Goal: Task Accomplishment & Management: Manage account settings

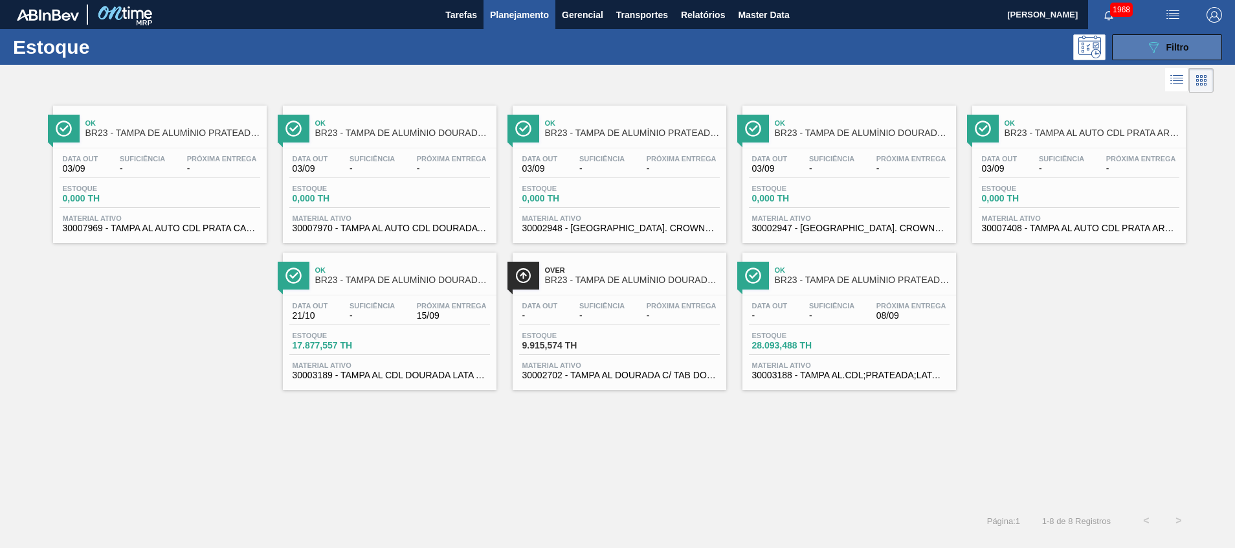
click at [1167, 38] on button "089F7B8B-B2A5-4AFE-B5C0-19BA573D28AC Filtro" at bounding box center [1167, 47] width 110 height 26
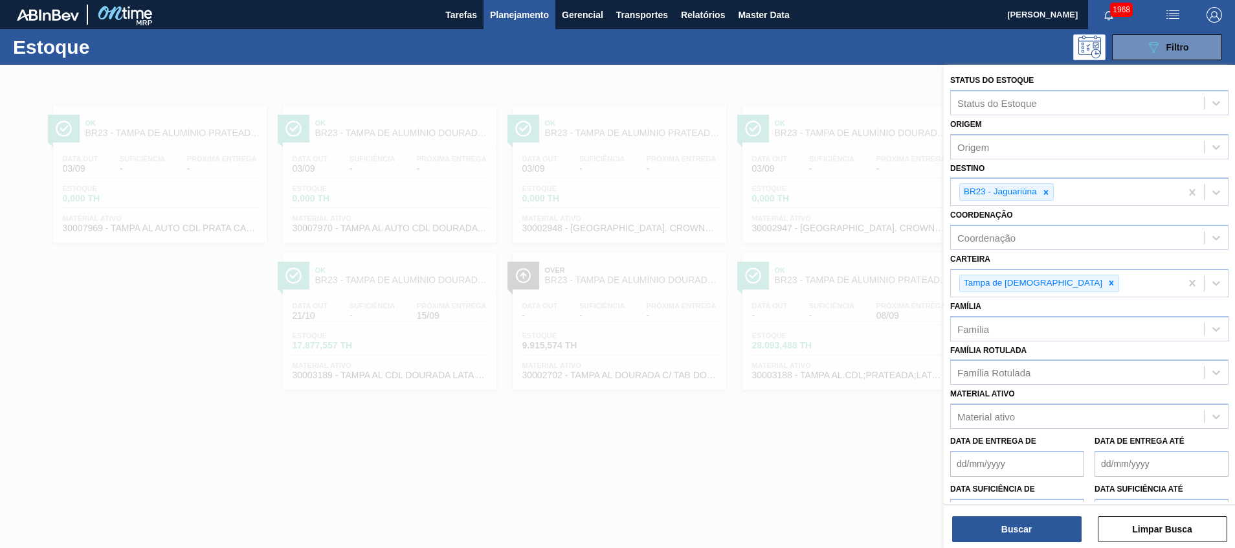
click at [710, 476] on div at bounding box center [617, 339] width 1235 height 548
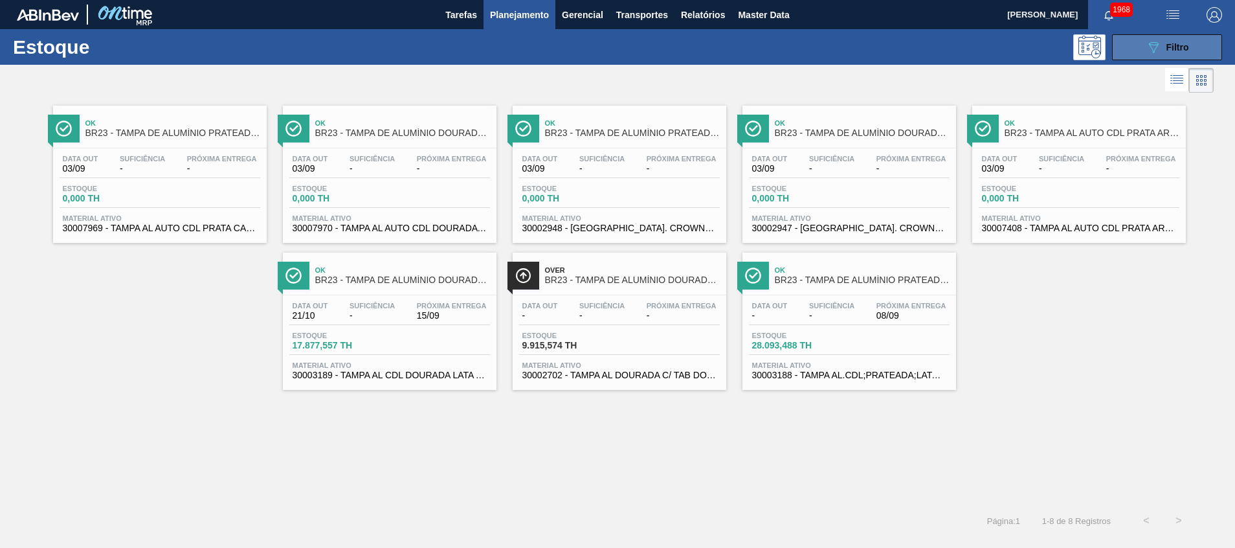
click at [1164, 52] on div "089F7B8B-B2A5-4AFE-B5C0-19BA573D28AC Filtro" at bounding box center [1166, 47] width 43 height 16
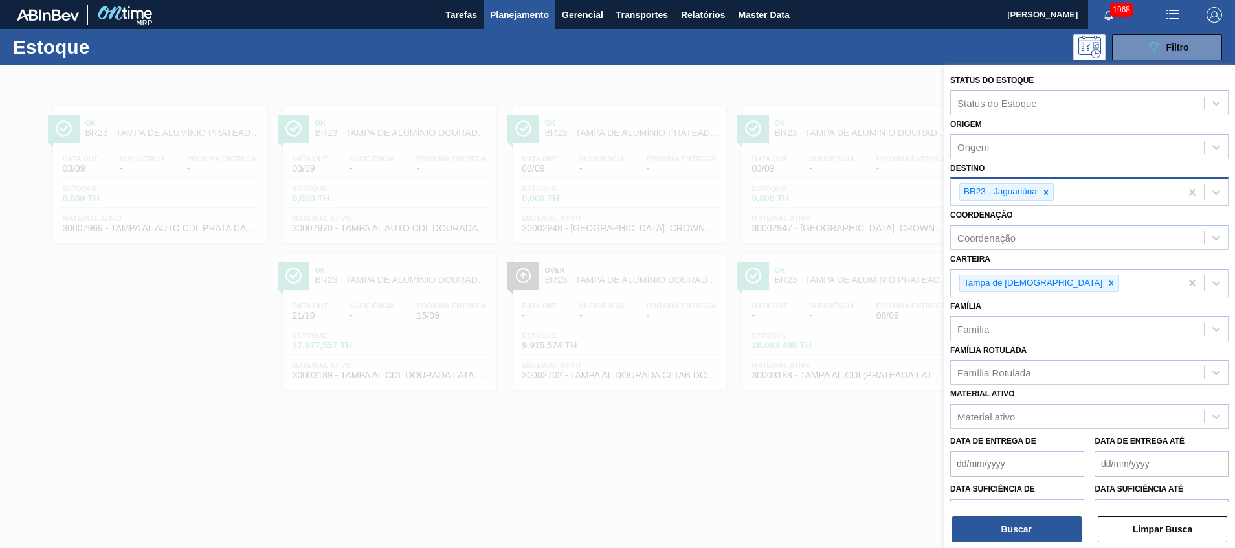
click at [1079, 201] on div "BR23 - Jaguariúna" at bounding box center [1066, 192] width 230 height 27
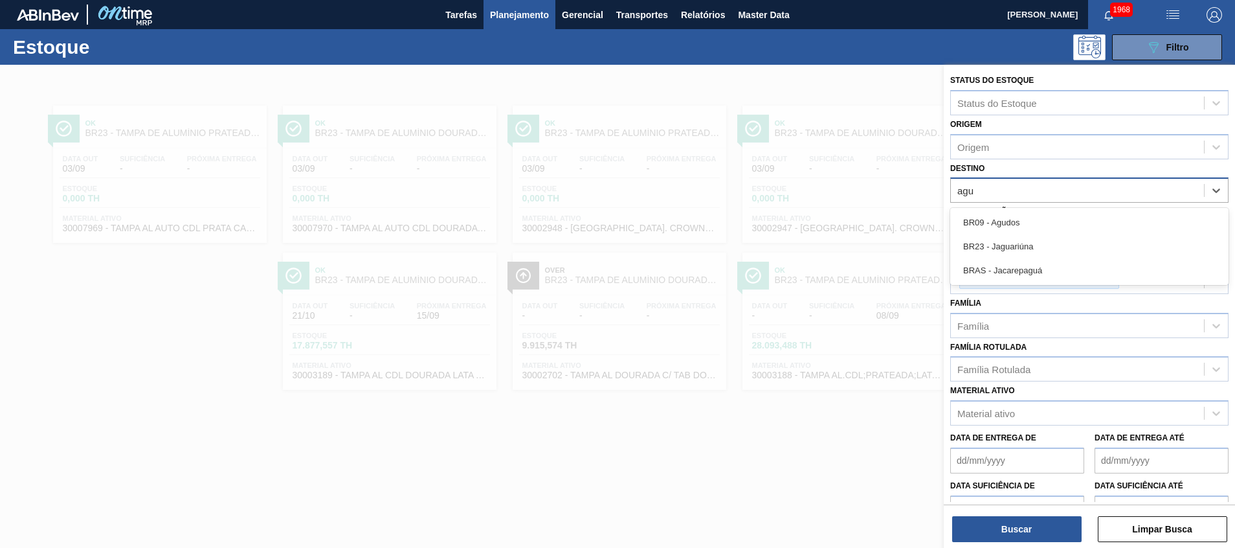
type input "agud"
click at [972, 213] on div "BR09 - Agudos" at bounding box center [1089, 222] width 278 height 24
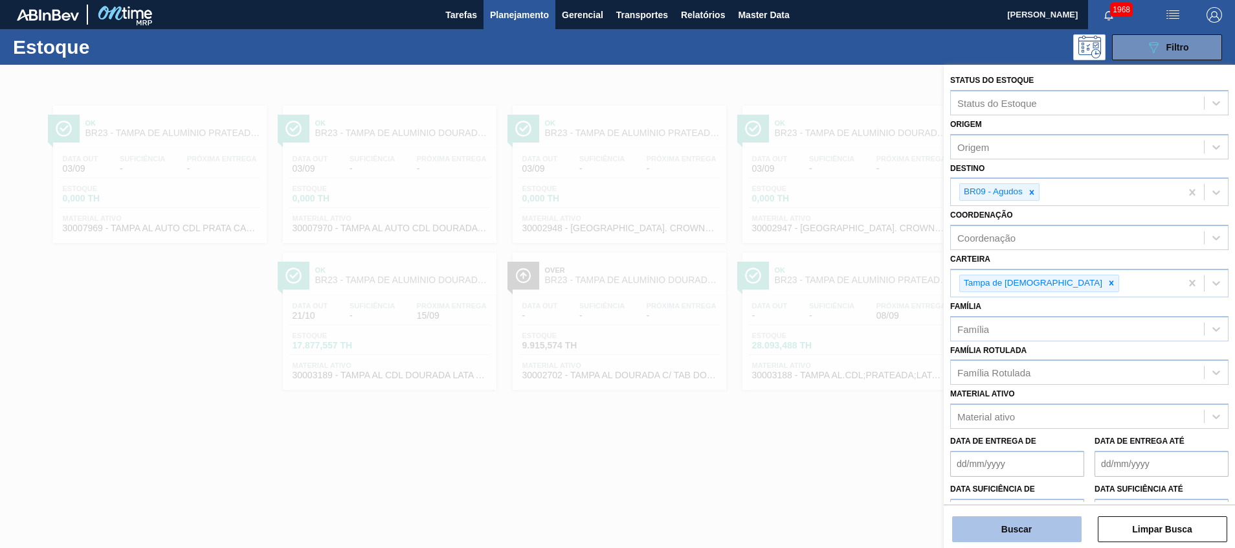
click at [993, 517] on button "Buscar" at bounding box center [1016, 529] width 129 height 26
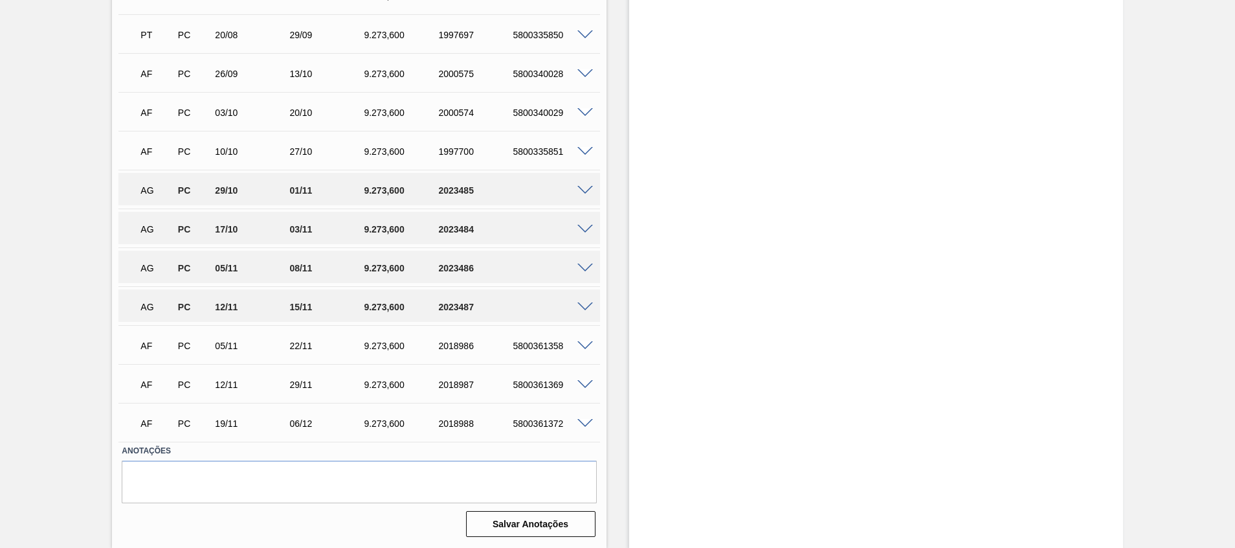
scroll to position [294, 0]
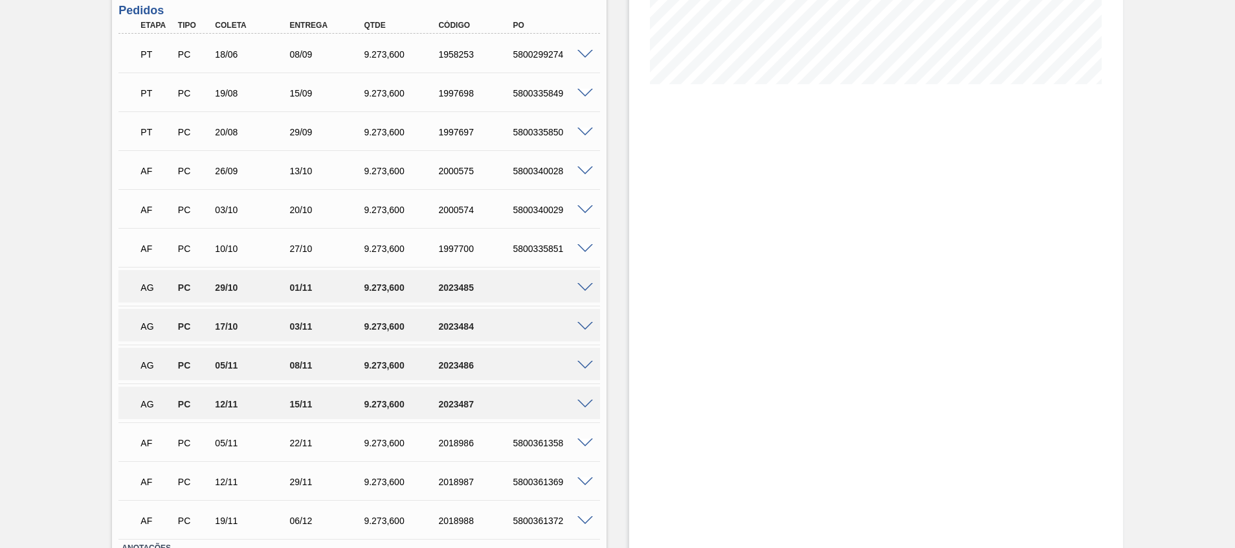
click at [456, 285] on div "2023485" at bounding box center [476, 287] width 83 height 10
copy div "2023485"
click at [455, 331] on div "2023484" at bounding box center [476, 326] width 83 height 10
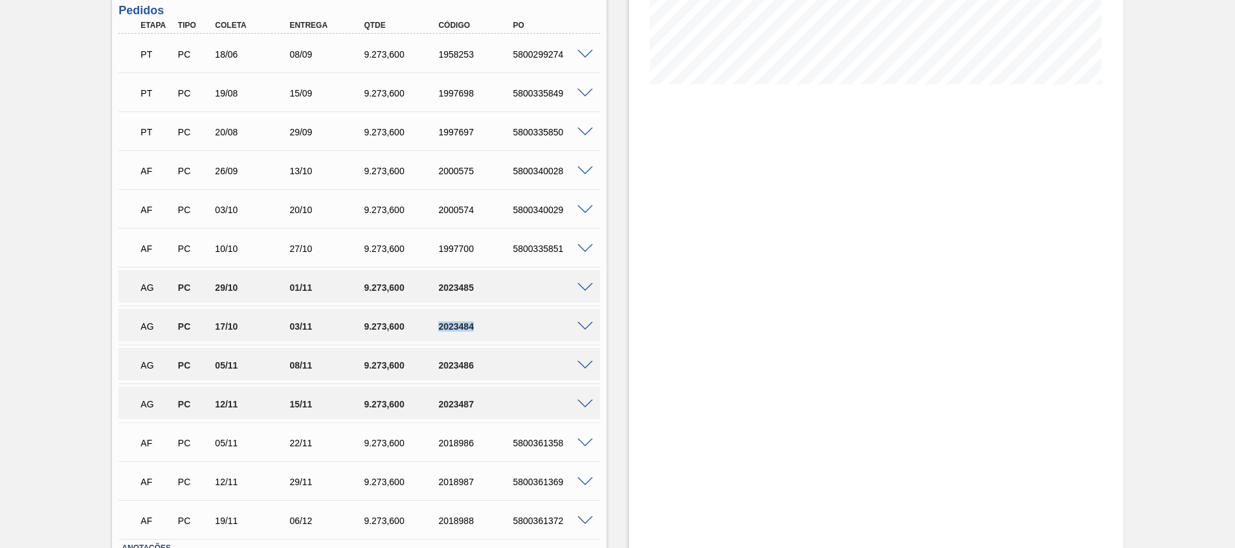
copy div "2023484"
click at [444, 362] on div "2023486" at bounding box center [476, 365] width 83 height 10
copy div "2023486"
click at [454, 399] on div "2023487" at bounding box center [476, 404] width 83 height 10
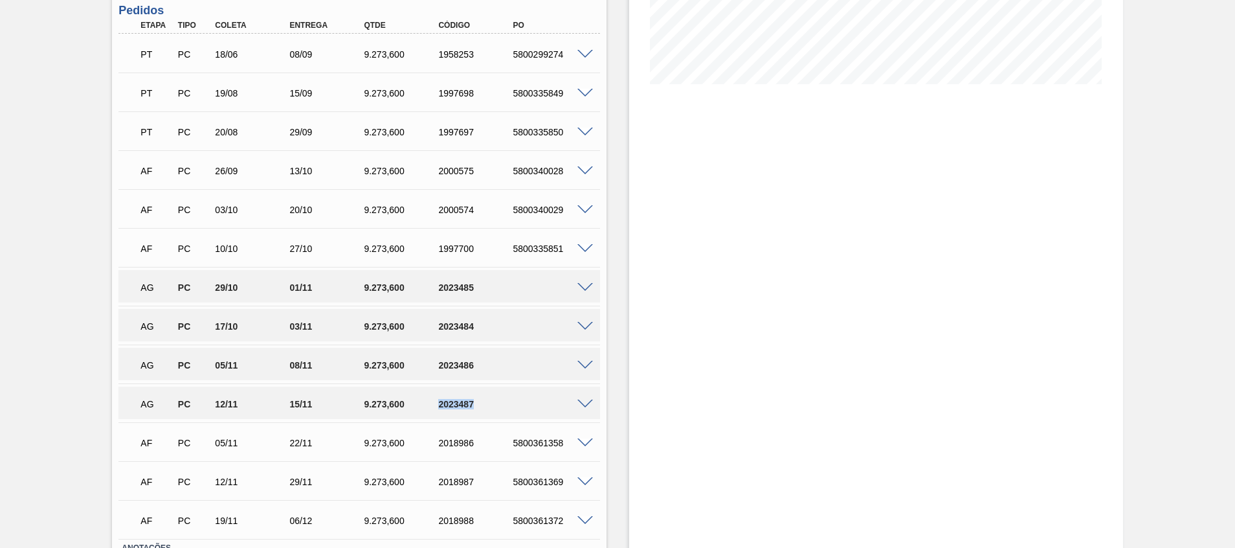
click at [454, 399] on div "2023487" at bounding box center [476, 404] width 83 height 10
copy div "2023487"
click at [583, 326] on span at bounding box center [585, 327] width 16 height 10
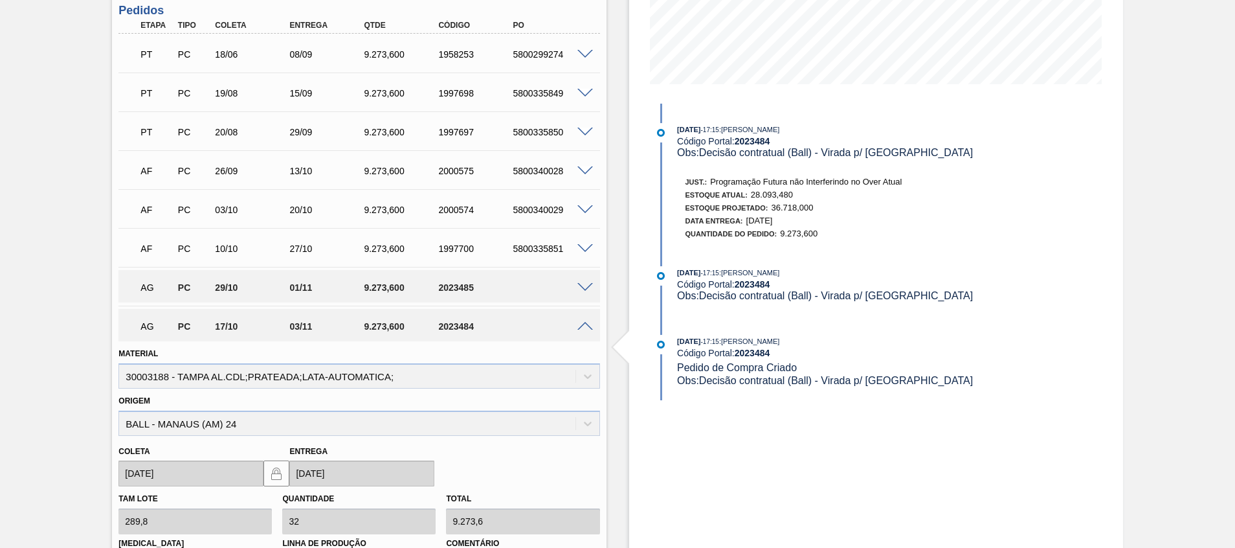
click at [583, 326] on span at bounding box center [585, 327] width 16 height 10
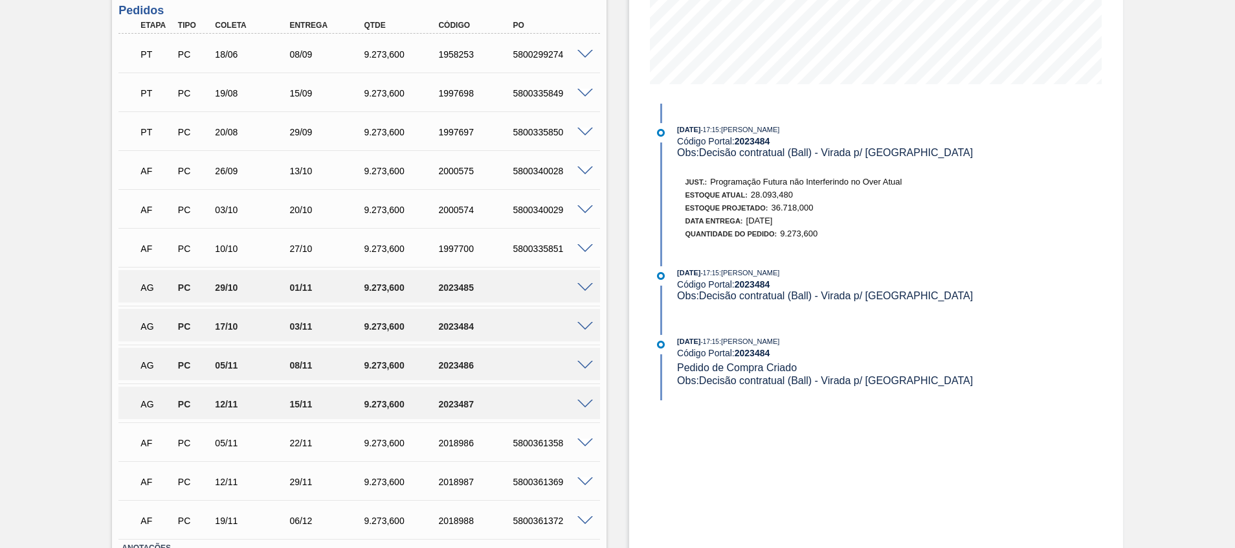
click at [585, 286] on span at bounding box center [585, 288] width 16 height 10
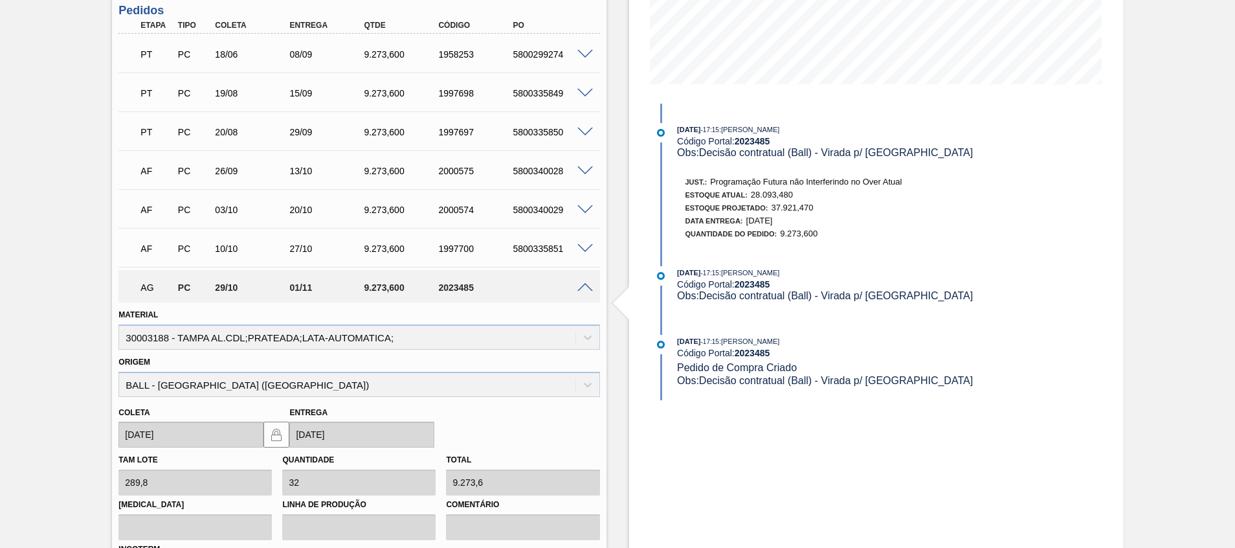
click at [585, 286] on span at bounding box center [585, 288] width 16 height 10
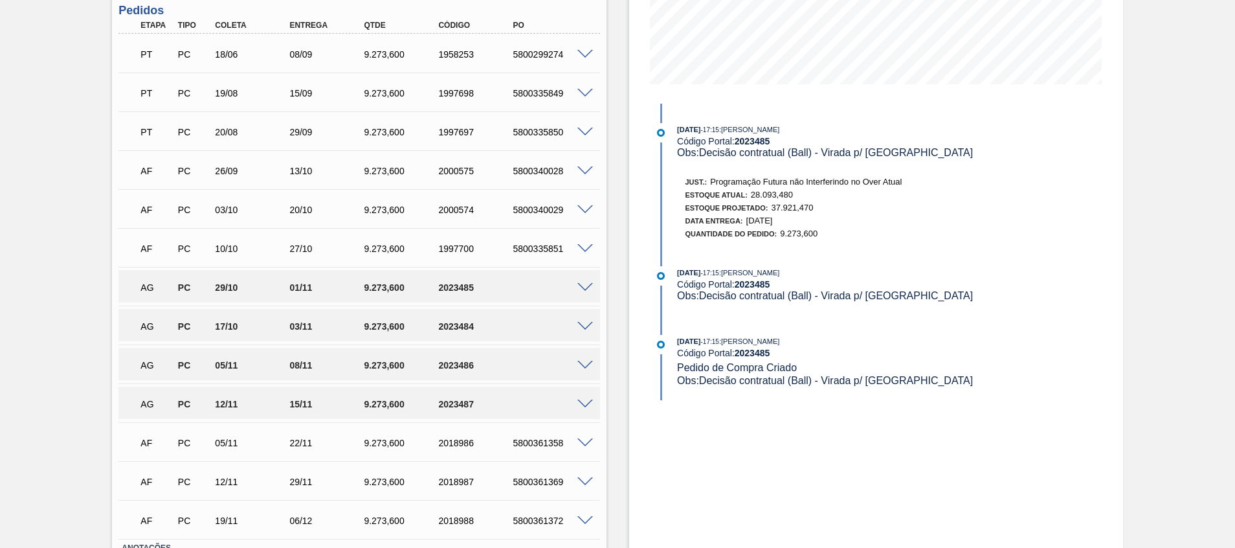
click at [581, 324] on span at bounding box center [585, 327] width 16 height 10
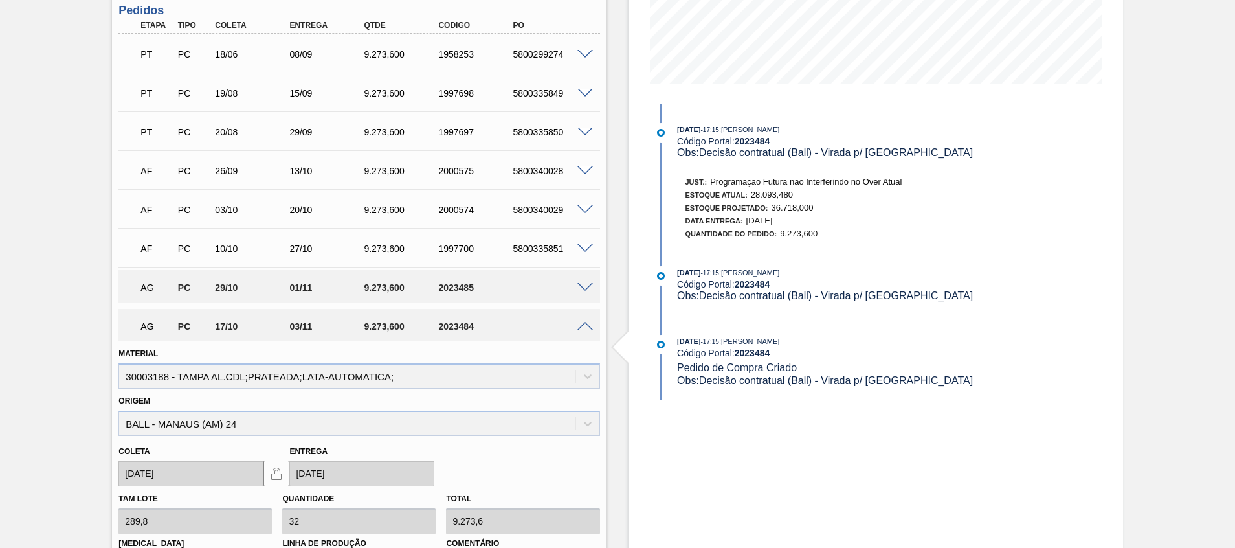
click at [581, 325] on span at bounding box center [585, 327] width 16 height 10
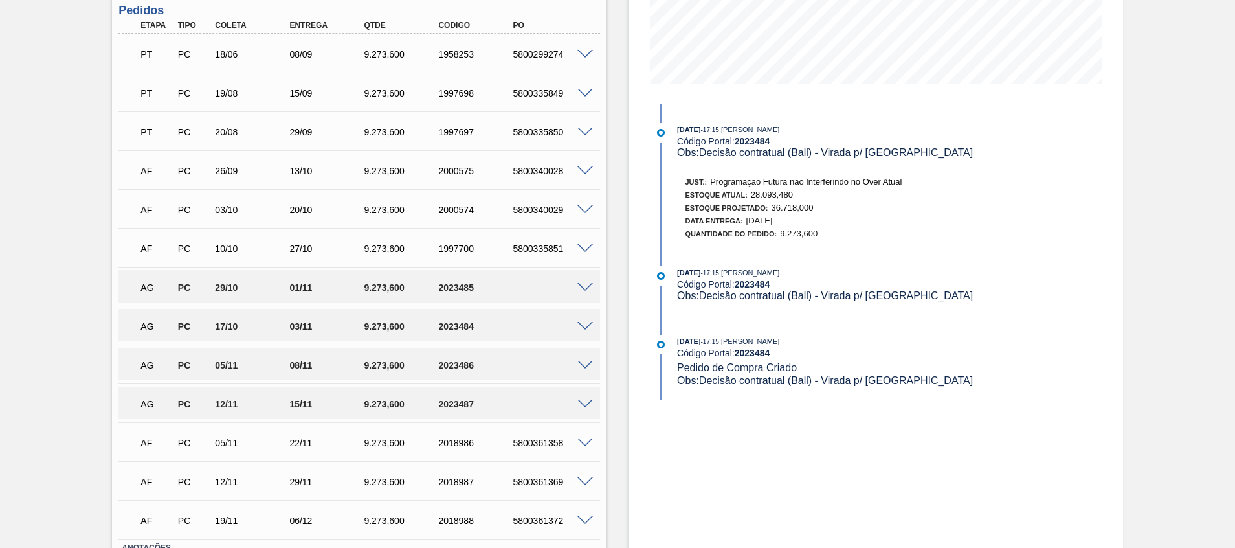
click at [582, 364] on span at bounding box center [585, 365] width 16 height 10
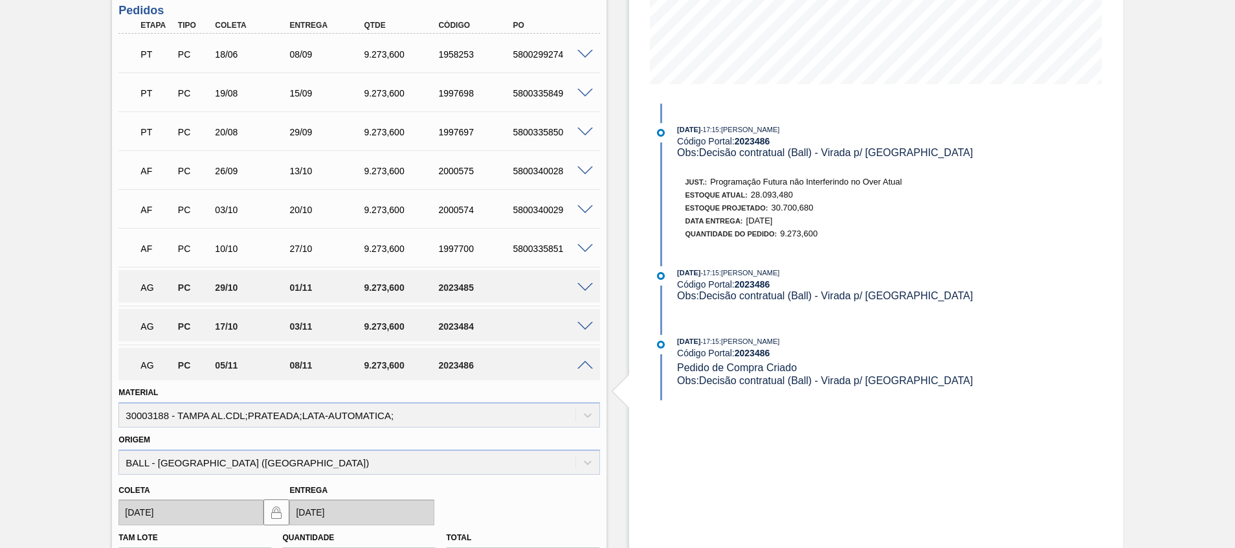
click at [582, 364] on span at bounding box center [585, 365] width 16 height 10
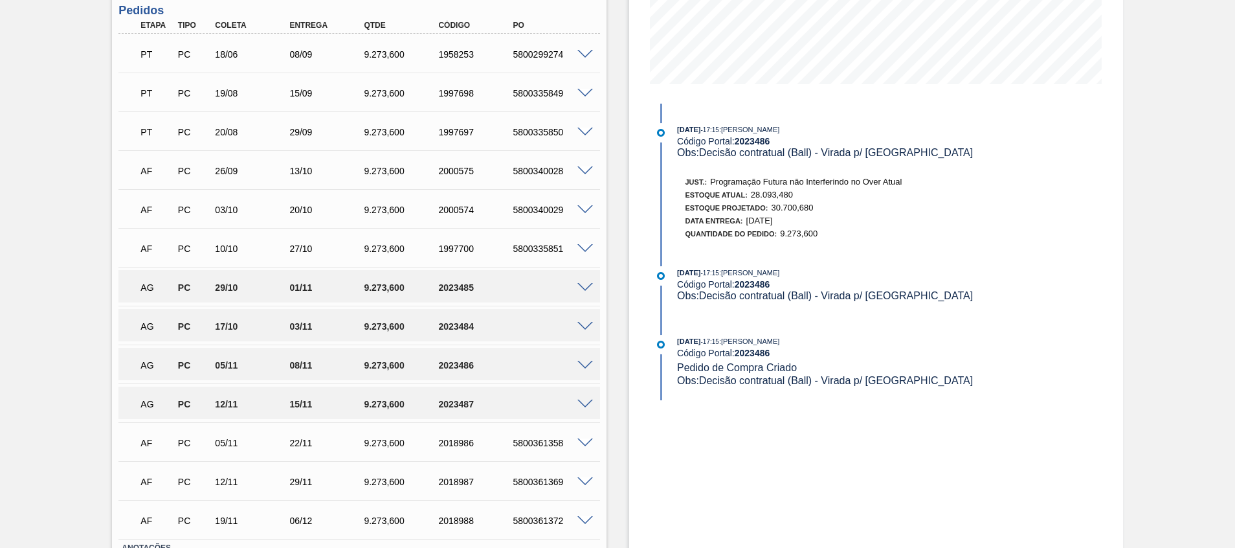
click at [582, 404] on span at bounding box center [585, 404] width 16 height 10
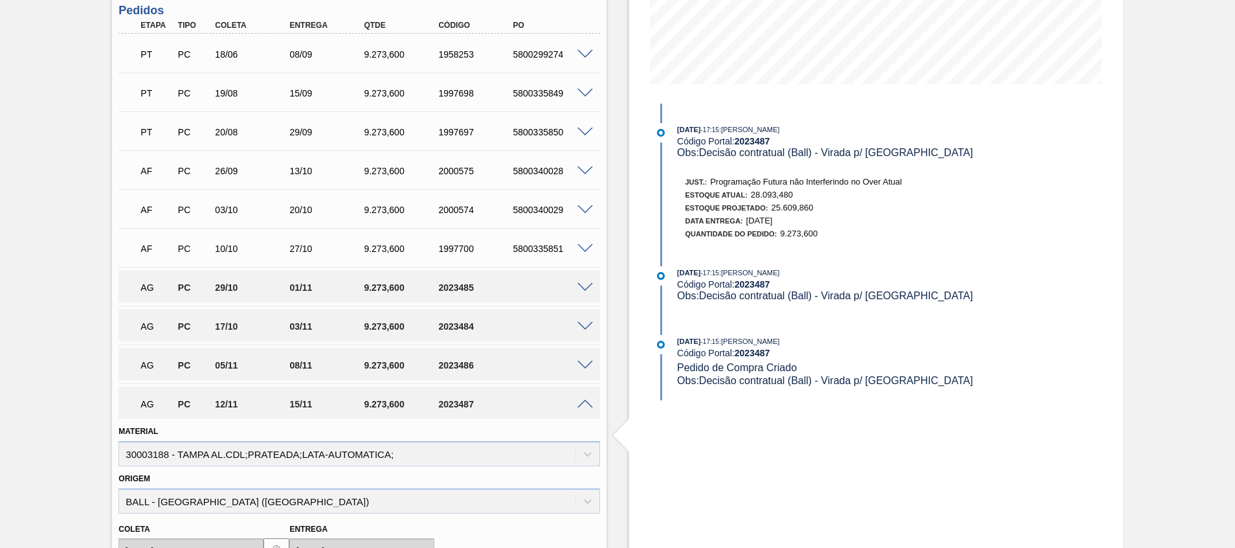
click at [582, 404] on span at bounding box center [585, 404] width 16 height 10
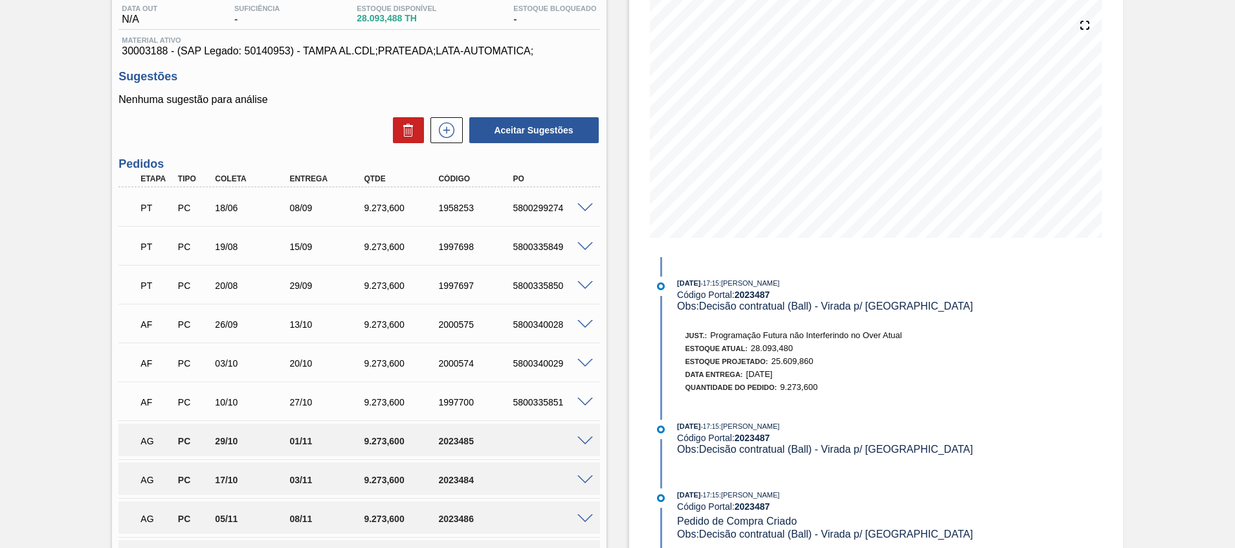
scroll to position [0, 0]
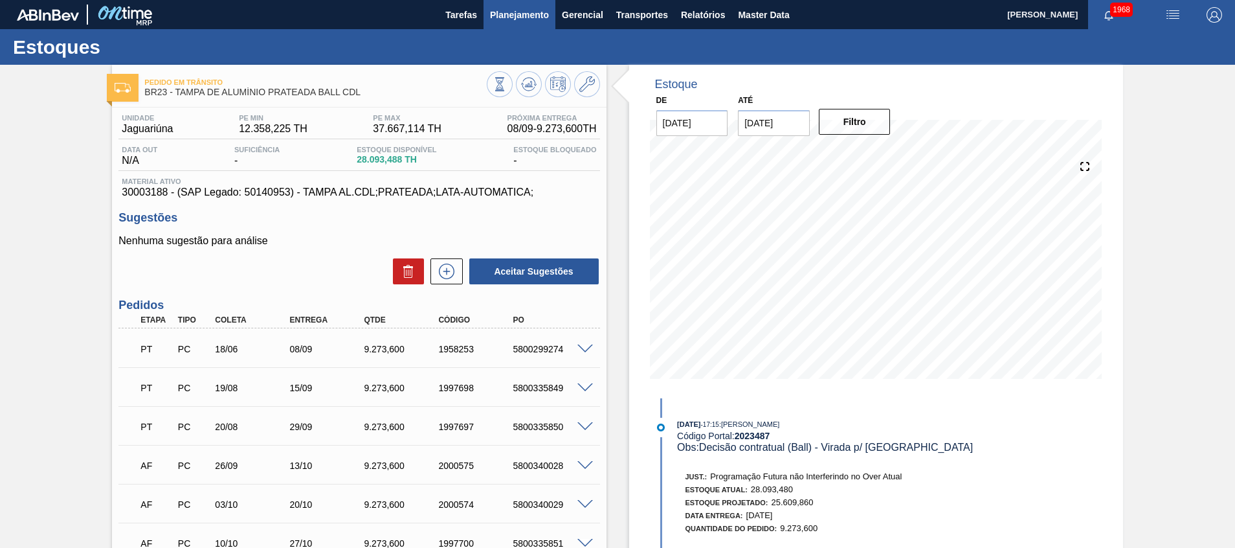
click at [531, 22] on span "Planejamento" at bounding box center [519, 15] width 59 height 16
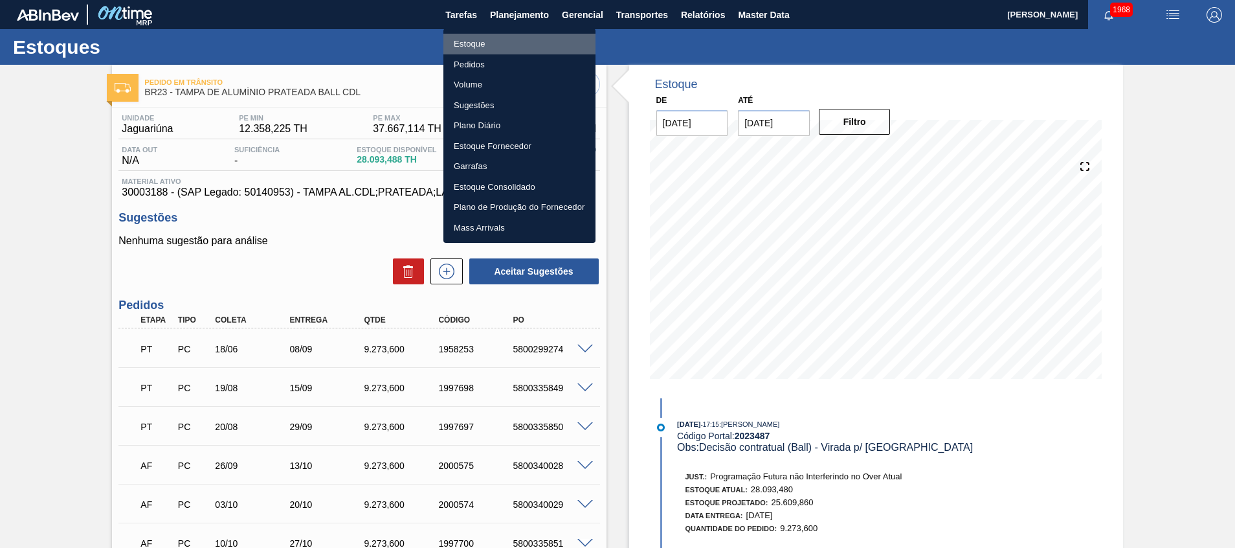
drag, startPoint x: 523, startPoint y: 41, endPoint x: 0, endPoint y: 487, distance: 687.6
click at [522, 41] on li "Estoque" at bounding box center [519, 44] width 152 height 21
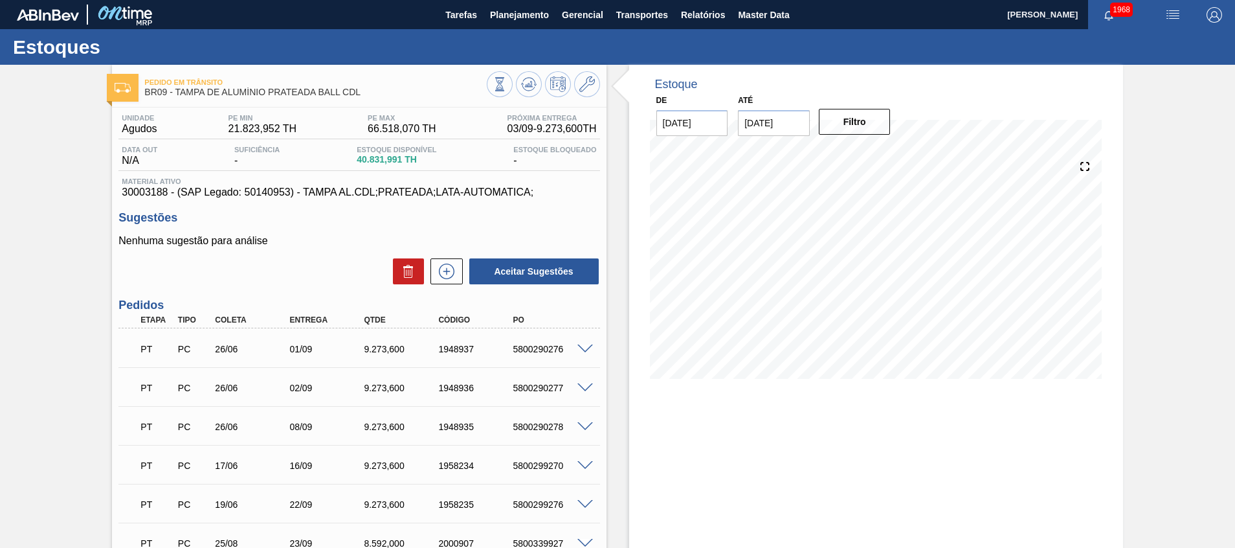
scroll to position [741, 0]
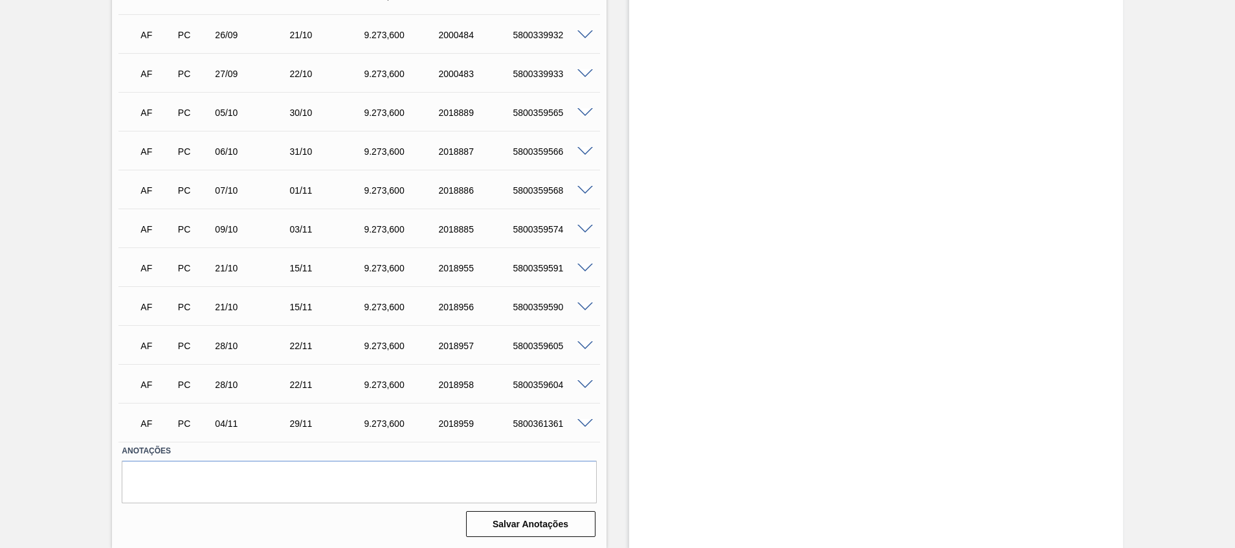
click at [579, 302] on span at bounding box center [585, 307] width 16 height 10
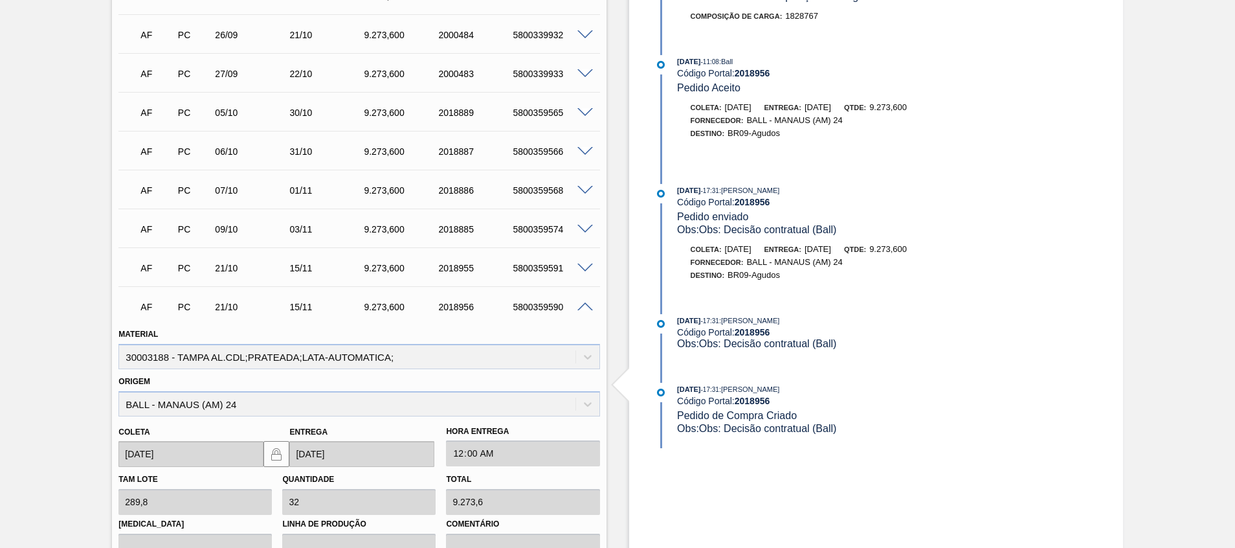
click at [691, 452] on div "Estoque De 03/09/2025 Até 30/11/2025 Filtro 29/08/2025 - 11:14 : Insumos Código…" at bounding box center [876, 93] width 494 height 1538
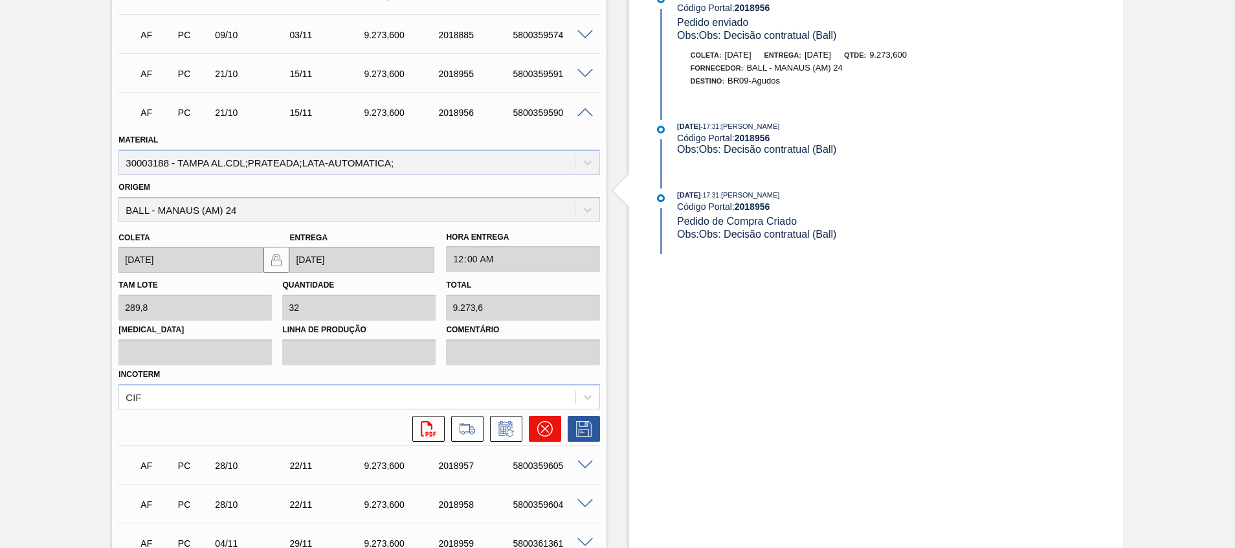
click at [546, 427] on icon at bounding box center [545, 429] width 16 height 16
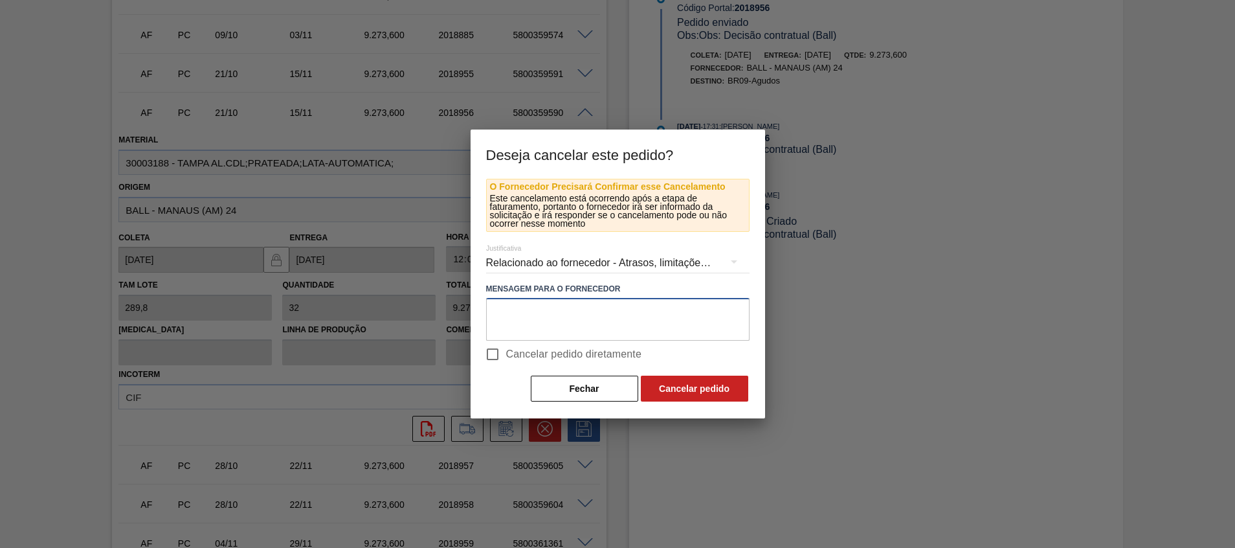
click at [545, 329] on textarea at bounding box center [617, 319] width 263 height 43
paste textarea "Virada p/ [GEOGRAPHIC_DATA]"
type textarea "Virada p/ Recife"
click at [543, 351] on span "Cancelar pedido diretamente" at bounding box center [574, 354] width 136 height 16
click at [506, 351] on input "Cancelar pedido diretamente" at bounding box center [492, 353] width 27 height 27
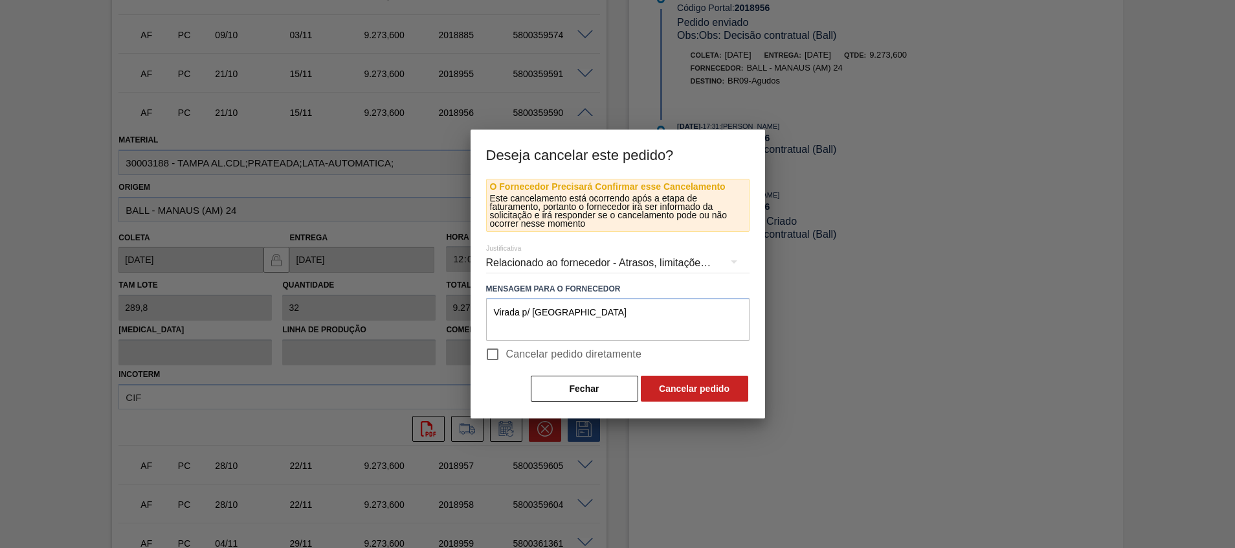
checkbox input "true"
click at [680, 393] on button "Cancelar pedido" at bounding box center [694, 388] width 107 height 26
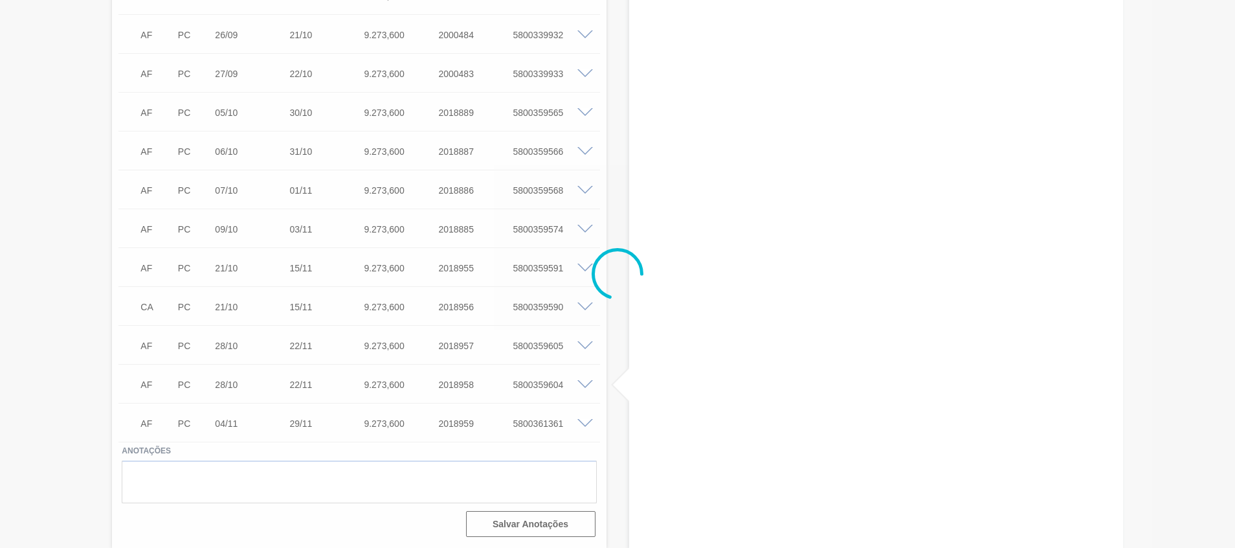
scroll to position [741, 0]
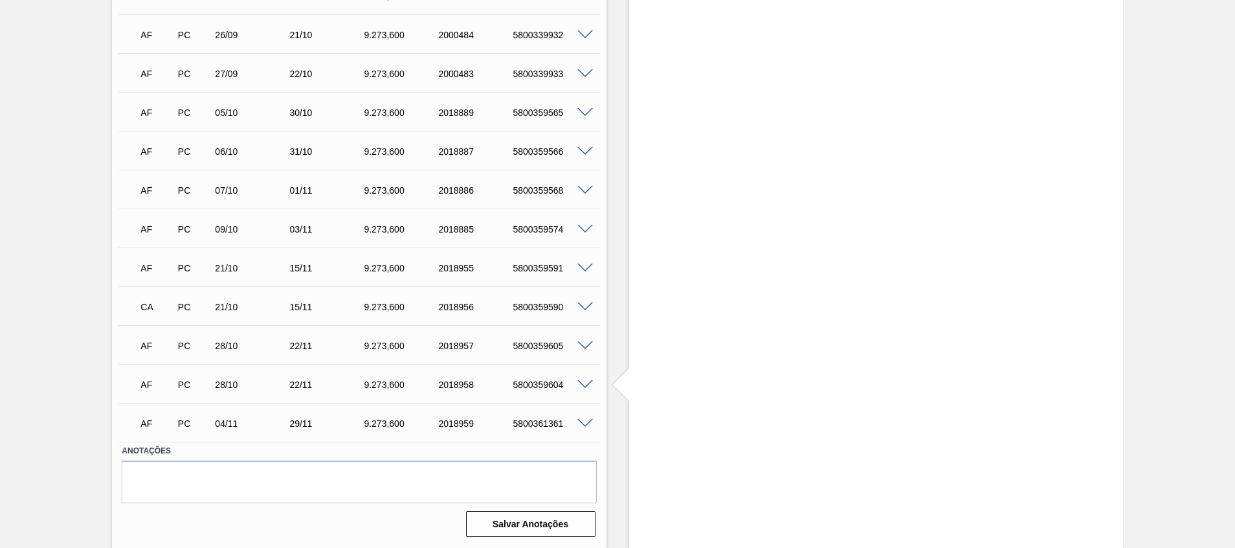
click at [583, 270] on span at bounding box center [585, 268] width 16 height 10
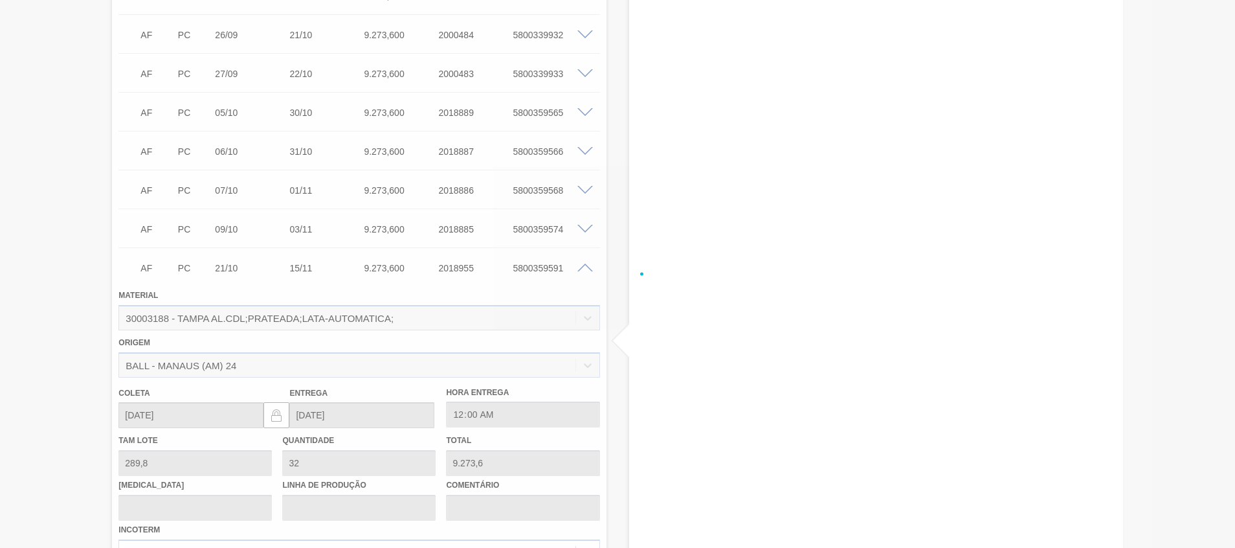
scroll to position [1055, 0]
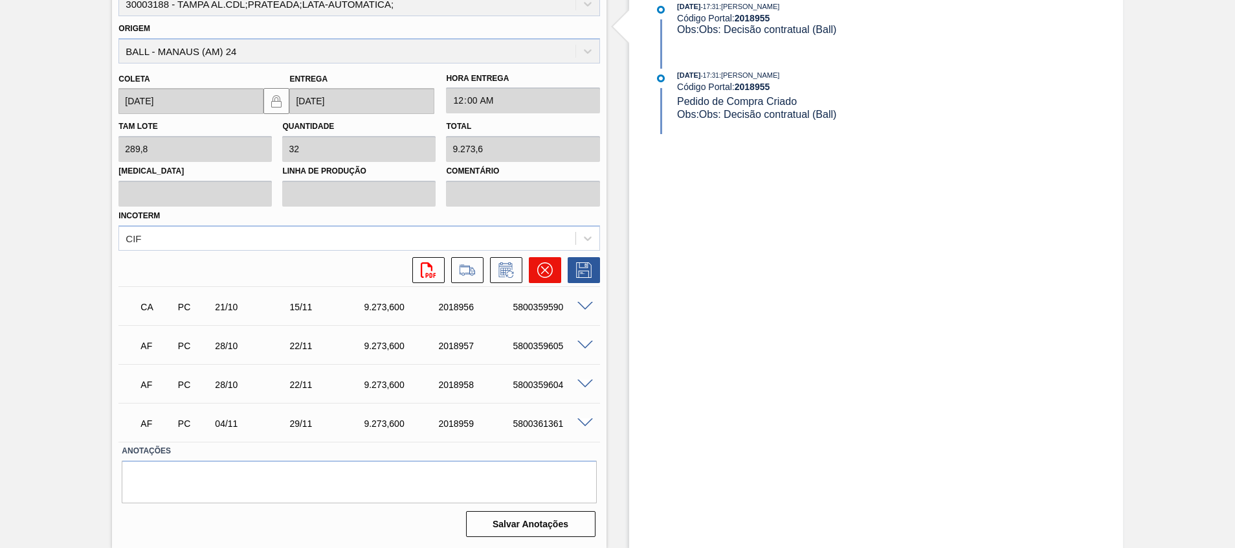
click at [544, 271] on icon at bounding box center [545, 270] width 16 height 16
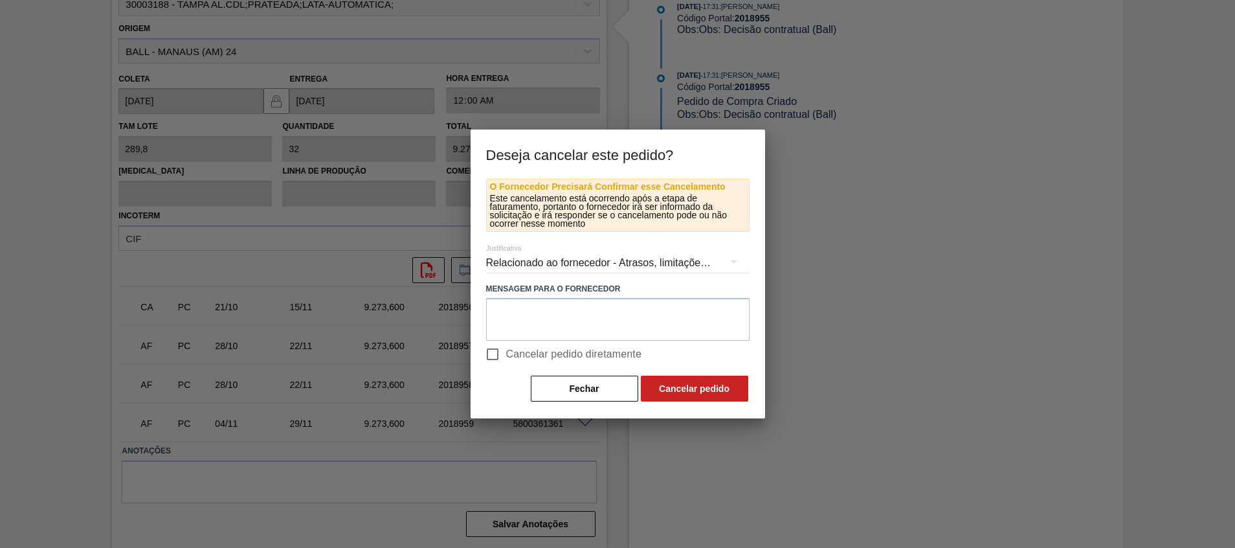
click at [524, 346] on label "Cancelar pedido diretamente" at bounding box center [560, 353] width 163 height 27
click at [506, 346] on input "Cancelar pedido diretamente" at bounding box center [492, 353] width 27 height 27
checkbox input "true"
click at [544, 324] on textarea at bounding box center [617, 319] width 263 height 43
click at [641, 319] on textarea at bounding box center [617, 319] width 263 height 43
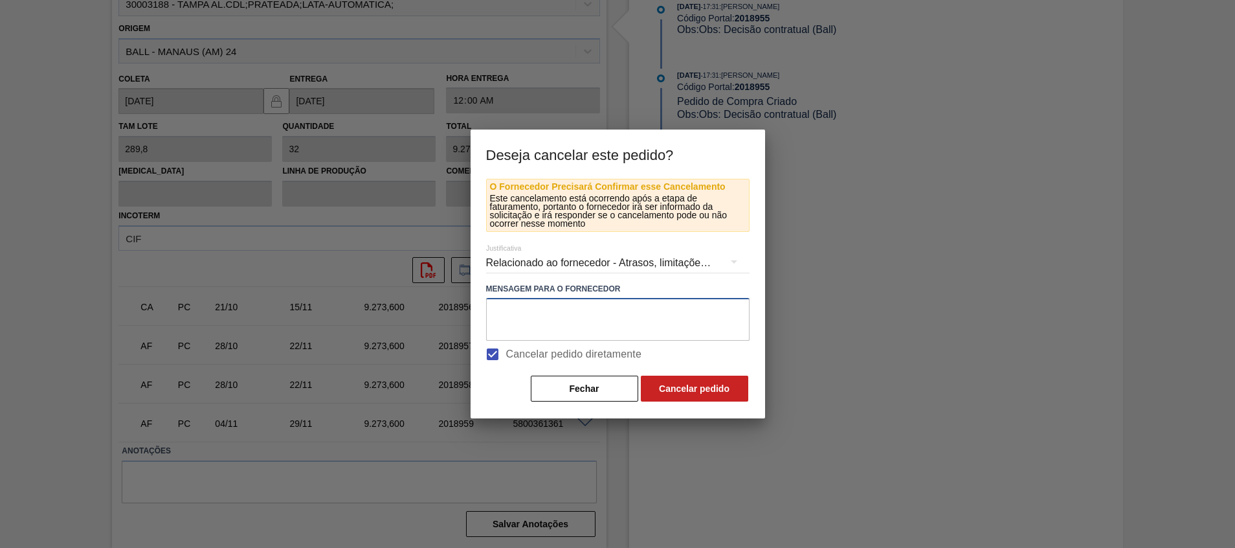
paste textarea "Virada p/ [GEOGRAPHIC_DATA]"
type textarea "Virada p/ [GEOGRAPHIC_DATA]"
click at [673, 382] on button "Cancelar pedido" at bounding box center [694, 388] width 107 height 26
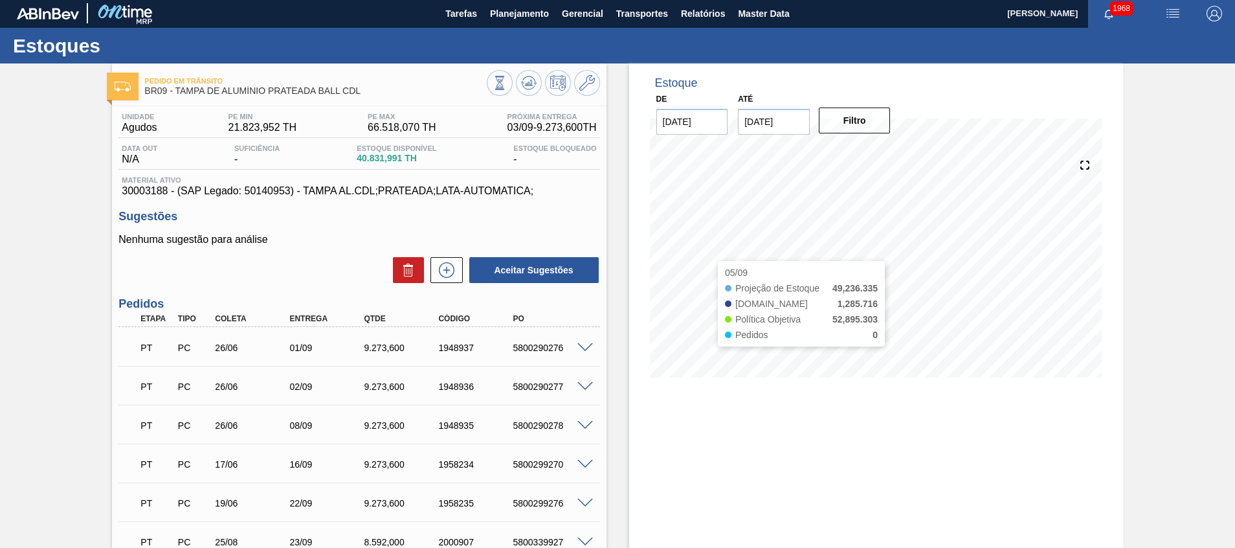
scroll to position [0, 0]
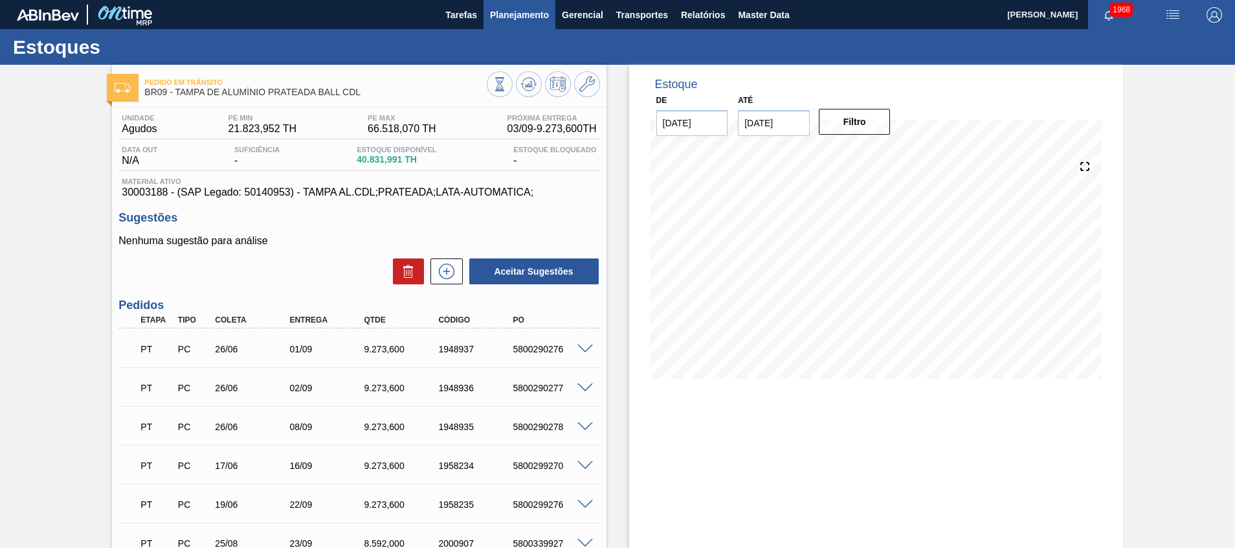
click at [529, 16] on span "Planejamento" at bounding box center [519, 15] width 59 height 16
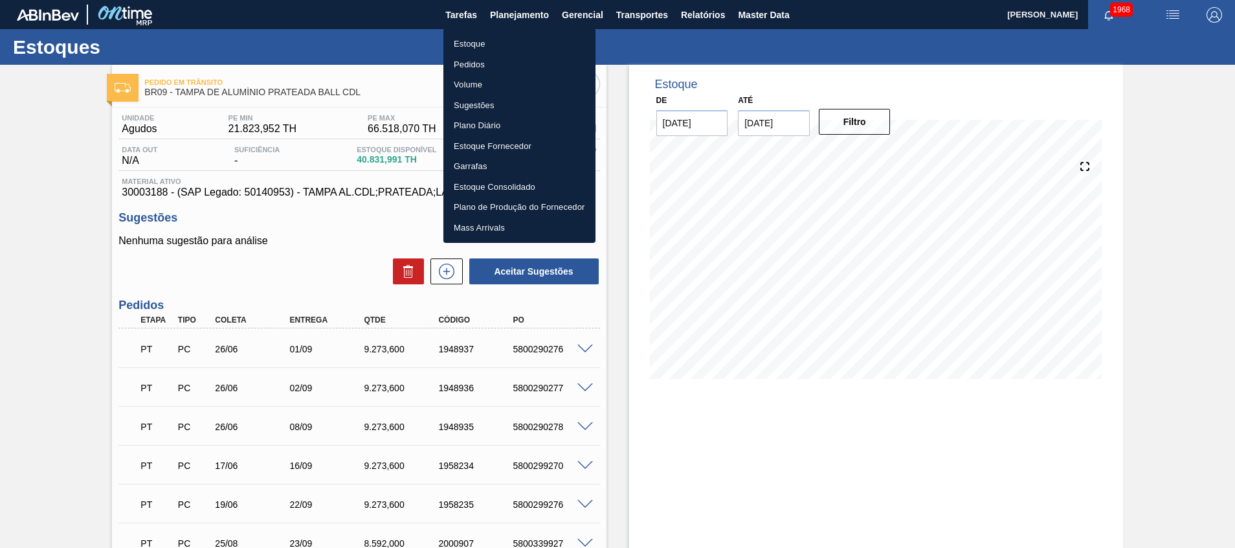
click at [663, 432] on div at bounding box center [617, 274] width 1235 height 548
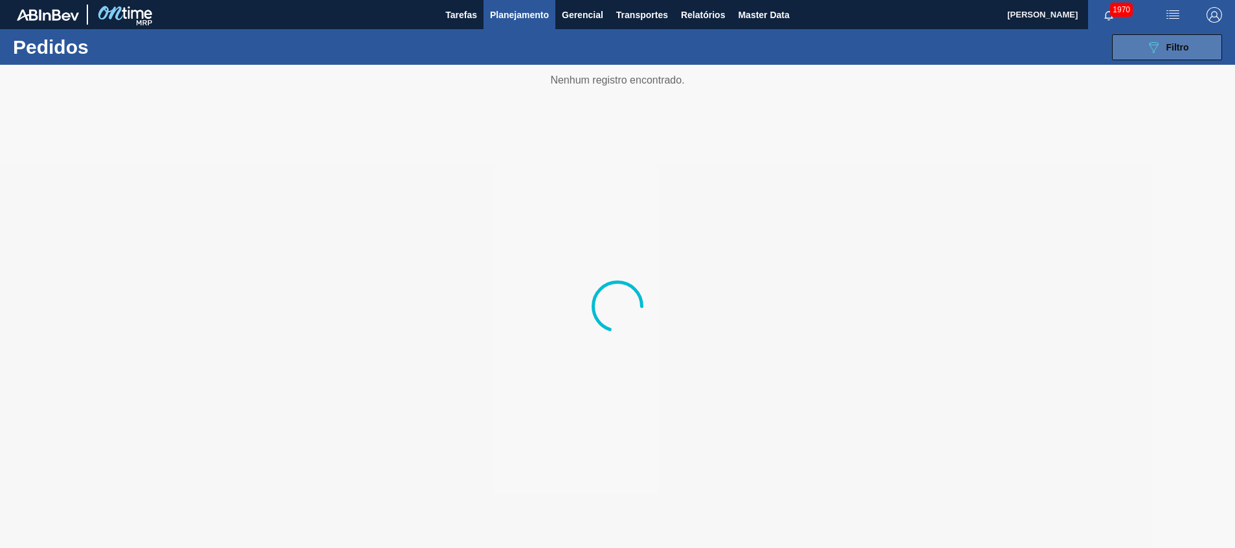
click at [1188, 53] on div "089F7B8B-B2A5-4AFE-B5C0-19BA573D28AC Filtro" at bounding box center [1166, 47] width 43 height 16
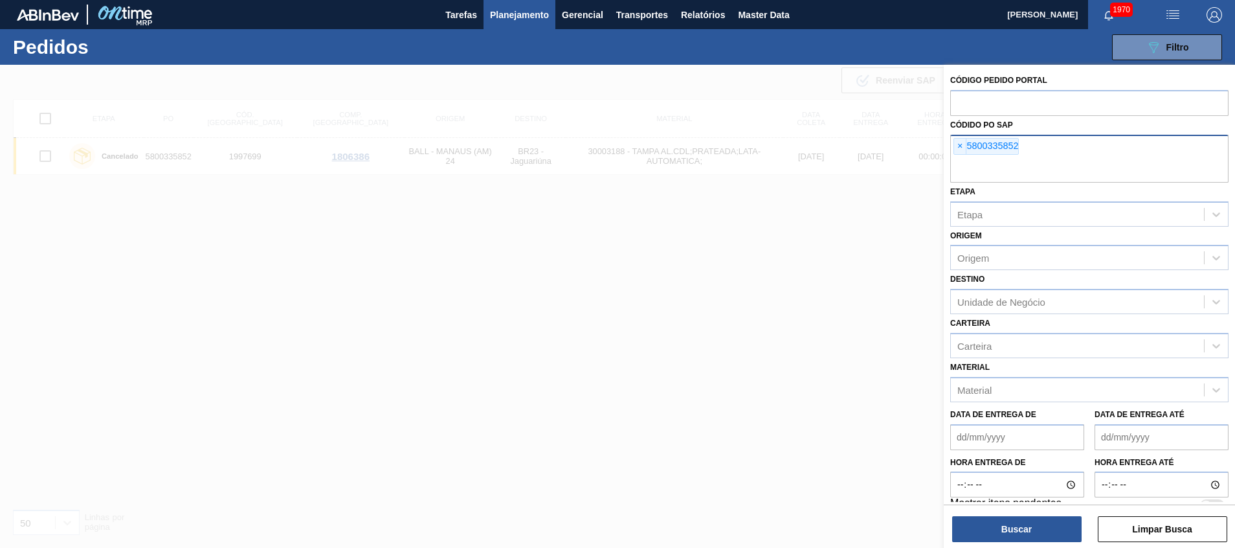
click at [1012, 164] on input "text" at bounding box center [1089, 170] width 278 height 25
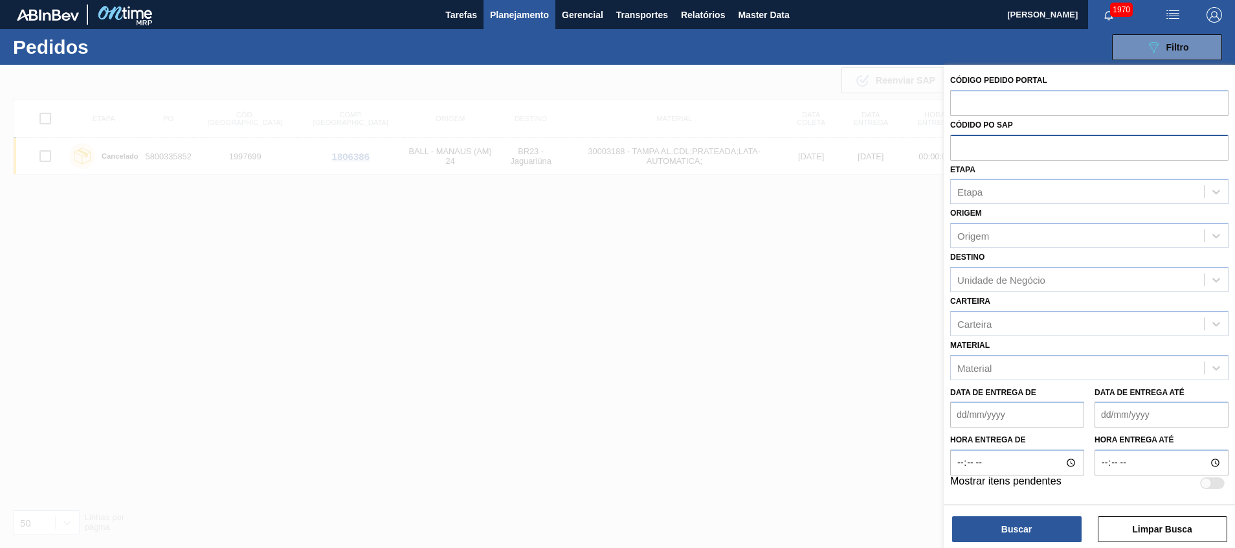
paste input "text"
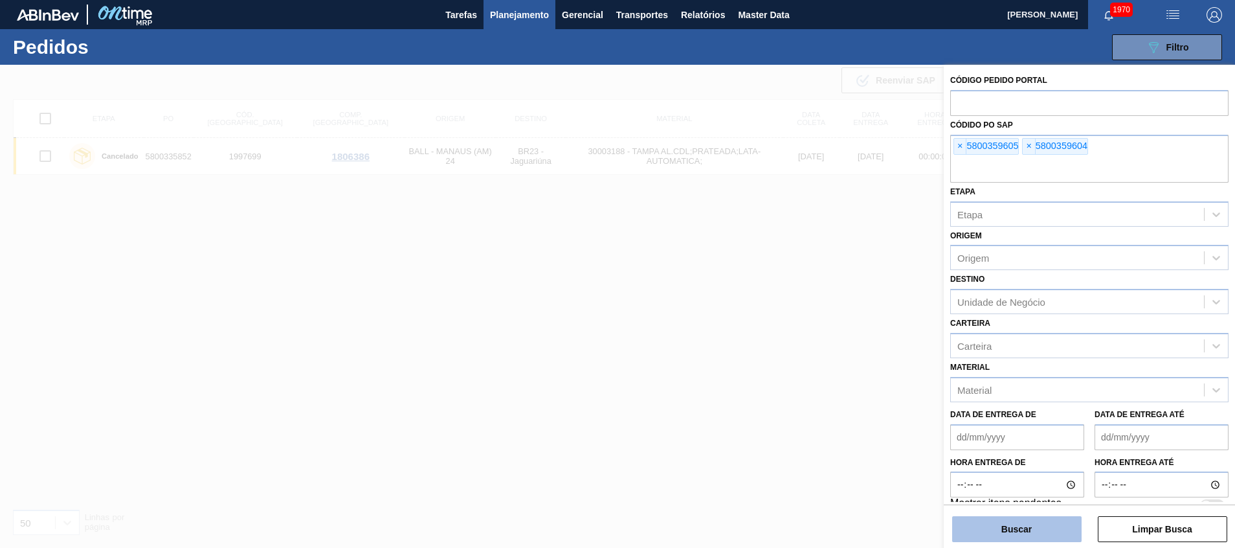
click at [1003, 528] on button "Buscar" at bounding box center [1016, 529] width 129 height 26
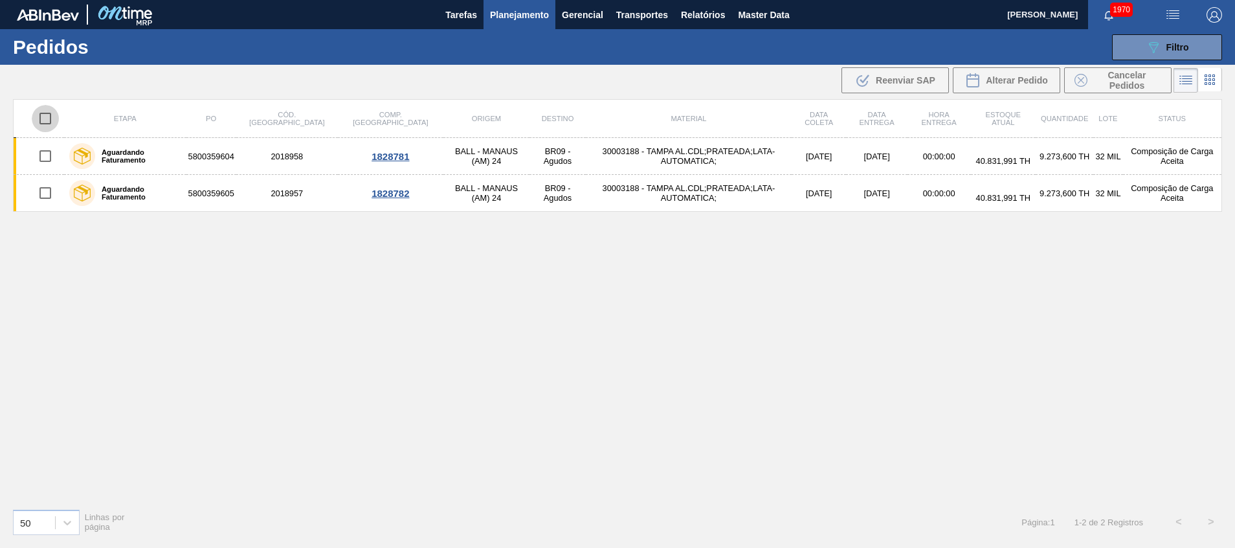
click at [38, 116] on input "checkbox" at bounding box center [45, 118] width 27 height 27
checkbox input "true"
click at [1098, 76] on span "Cancelar Pedidos" at bounding box center [1126, 80] width 69 height 21
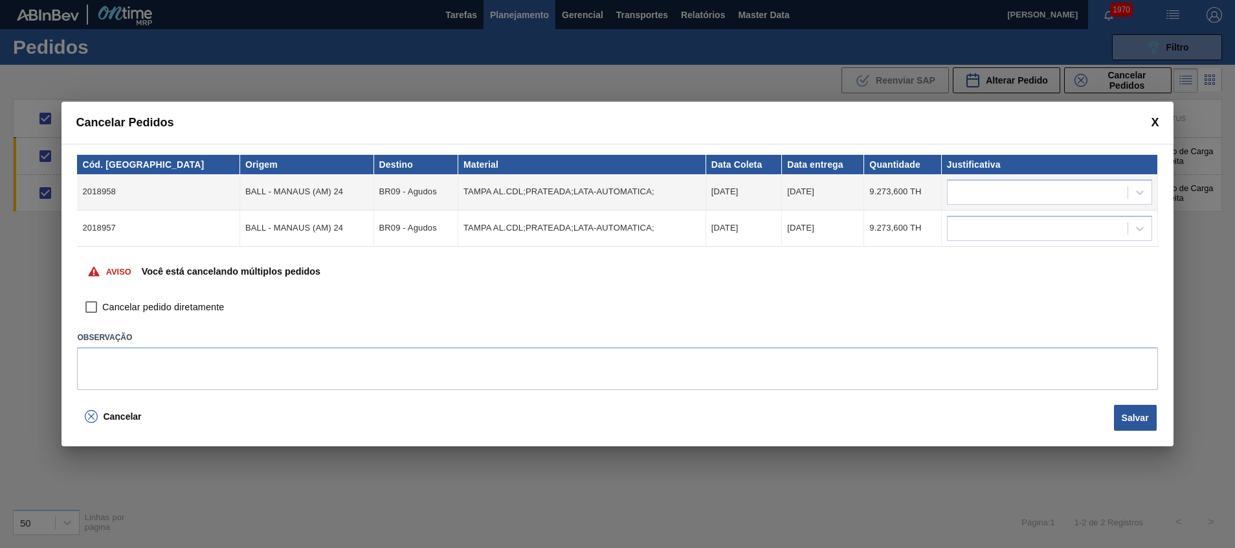
click at [154, 311] on span "Cancelar pedido diretamente" at bounding box center [163, 307] width 122 height 14
click at [102, 311] on input "Cancelar pedido diretamente" at bounding box center [91, 307] width 22 height 22
checkbox input "true"
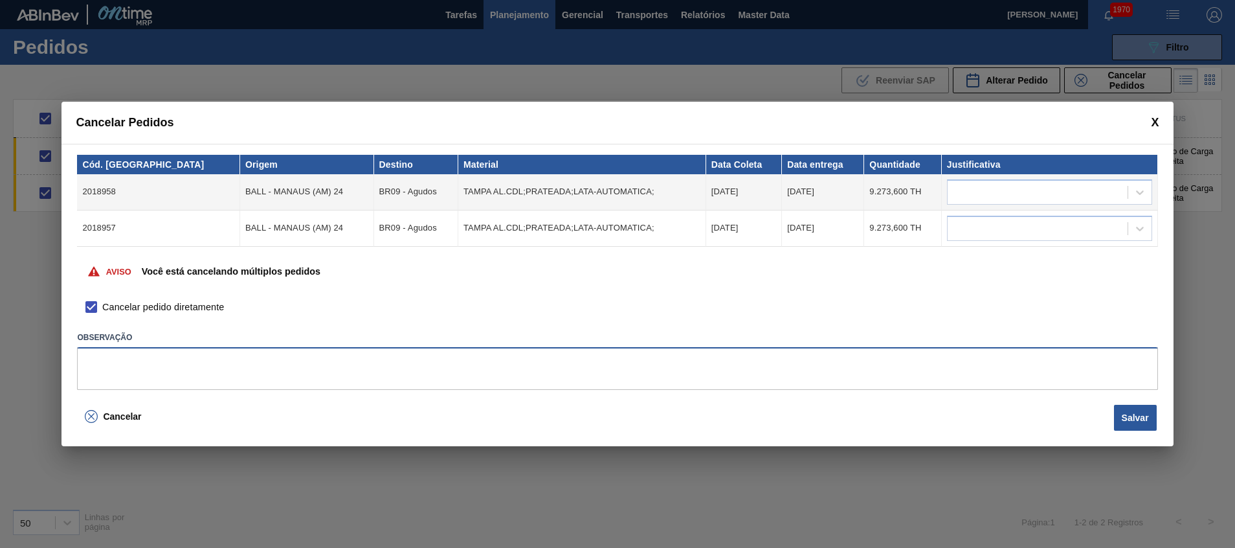
click at [164, 368] on textarea at bounding box center [617, 368] width 1080 height 43
click at [436, 375] on textarea at bounding box center [617, 368] width 1080 height 43
paste textarea "Virada p/ Recife"
type textarea "Virada p/ Recife"
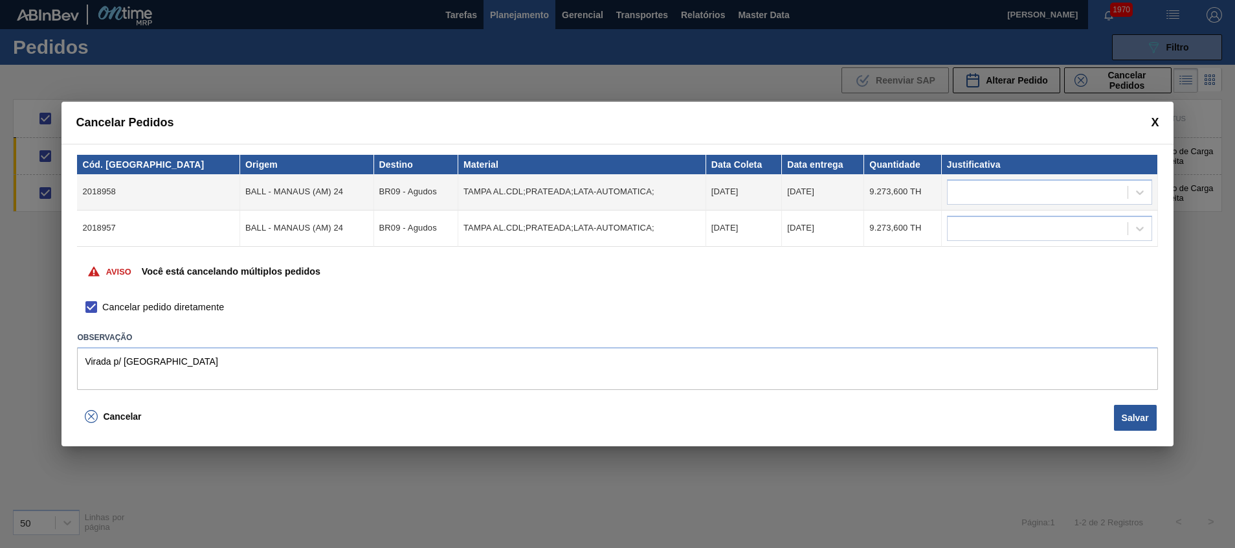
click at [1112, 415] on div "Cancelar Salvar" at bounding box center [616, 423] width 1111 height 46
click at [1136, 418] on button "Salvar" at bounding box center [1135, 417] width 43 height 26
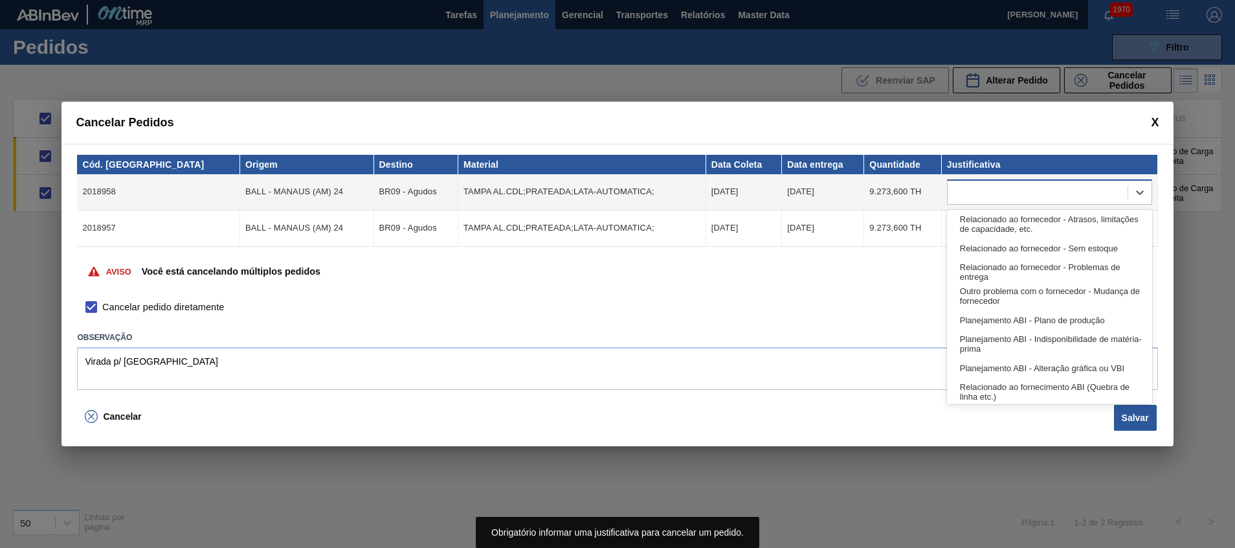
click at [1008, 197] on div at bounding box center [1037, 192] width 180 height 19
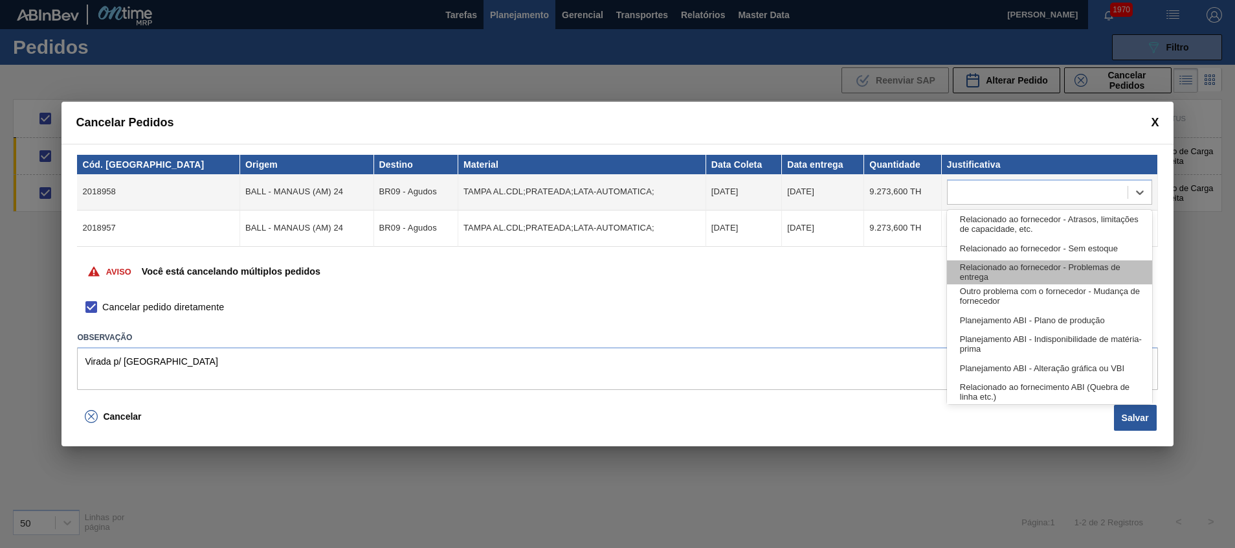
scroll to position [242, 0]
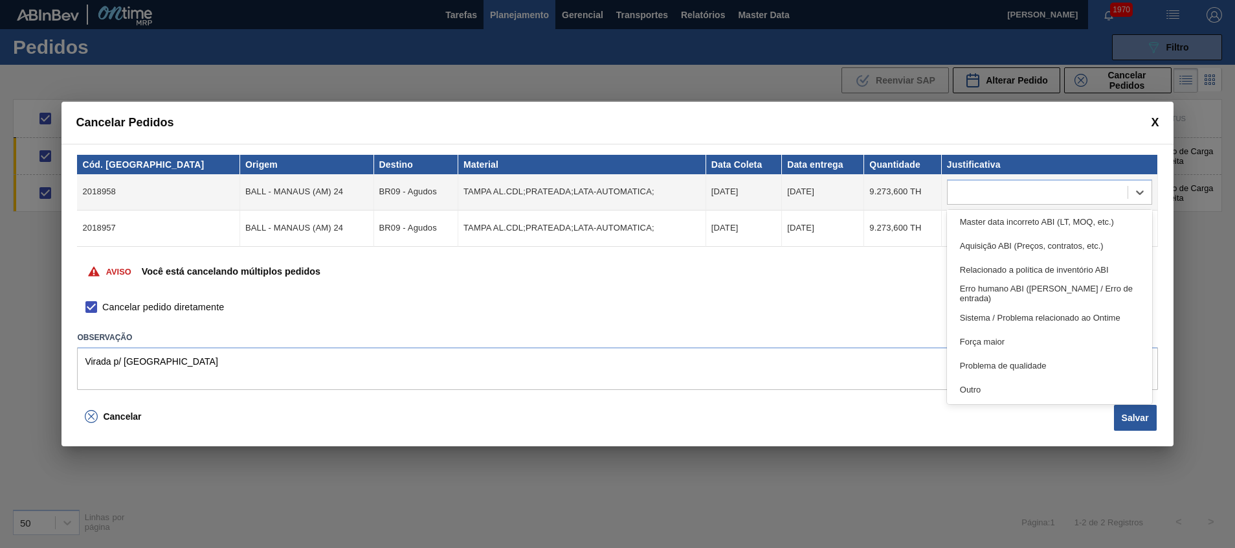
click at [1012, 344] on div "Força maior" at bounding box center [1049, 341] width 205 height 24
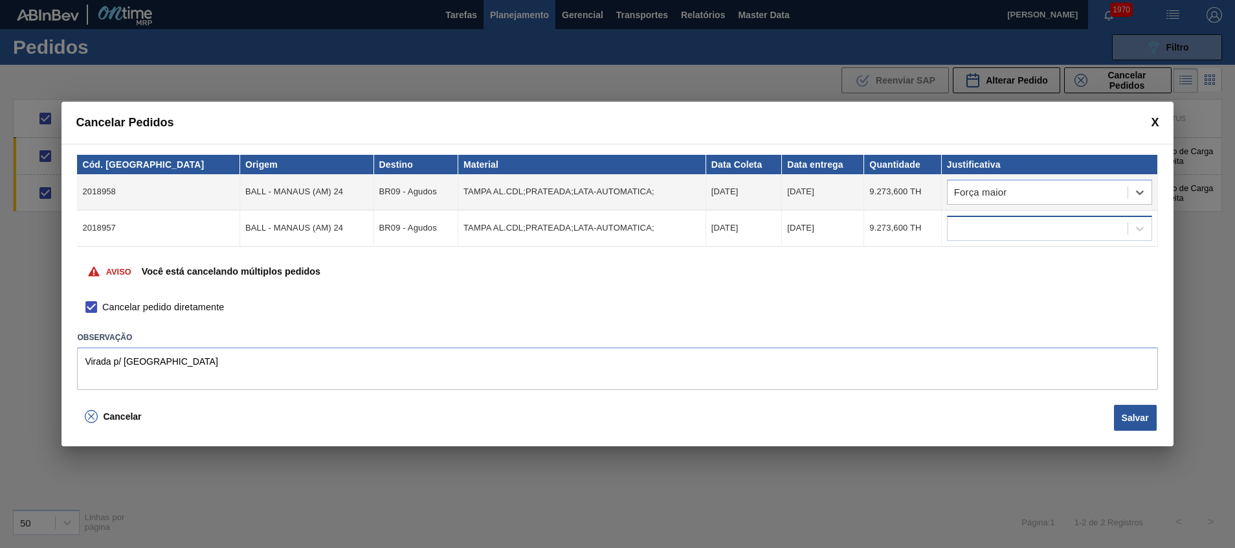
click at [989, 228] on div at bounding box center [1037, 228] width 180 height 19
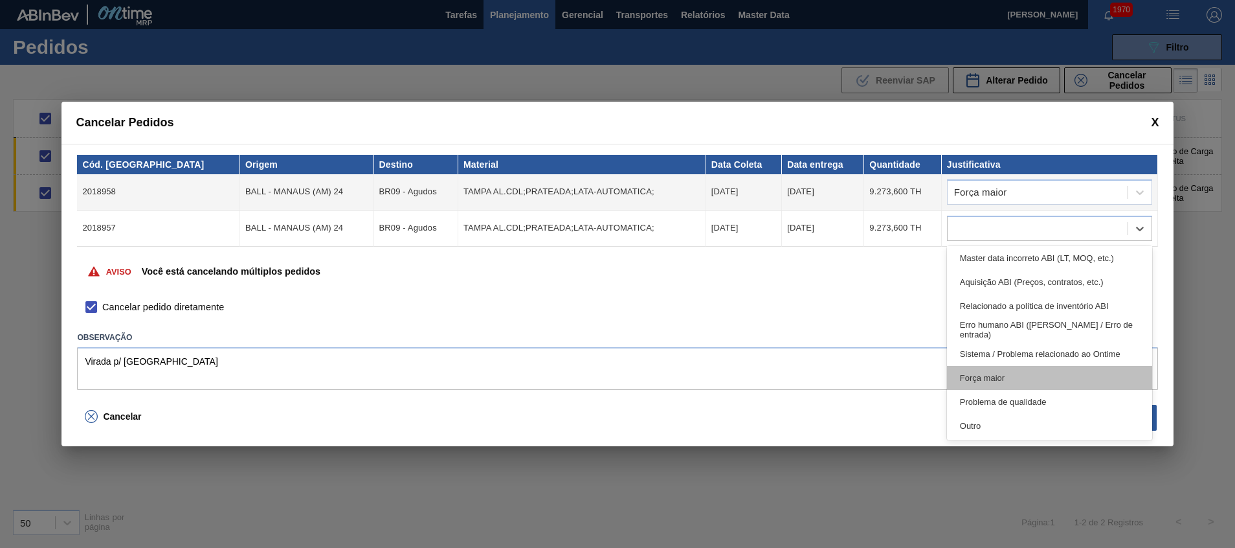
click at [1004, 371] on div "Força maior" at bounding box center [1049, 378] width 205 height 24
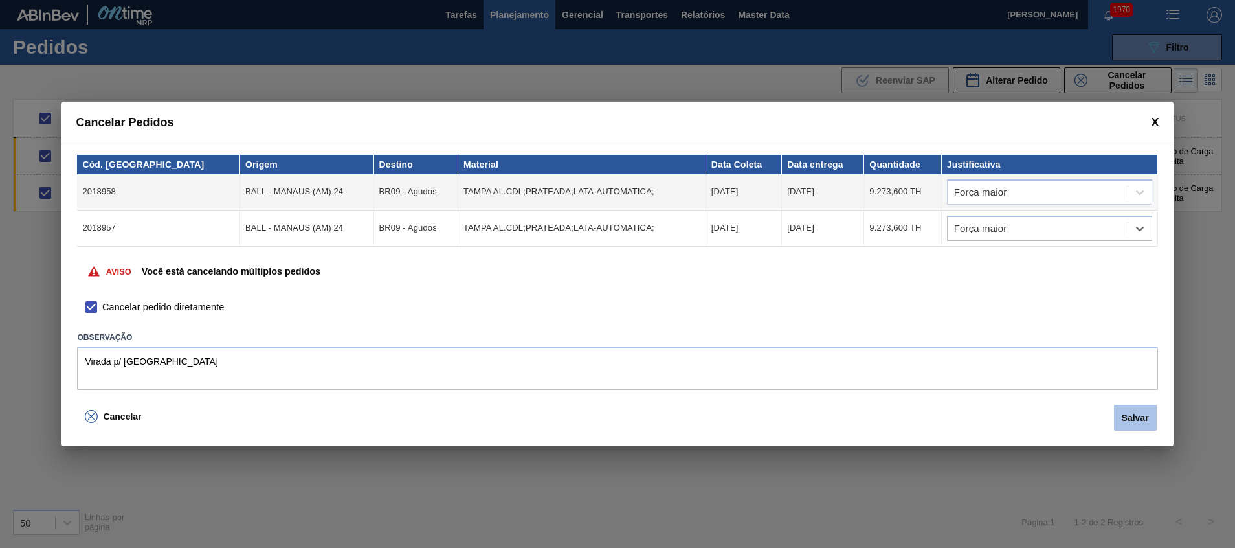
click at [1128, 419] on button "Salvar" at bounding box center [1135, 417] width 43 height 26
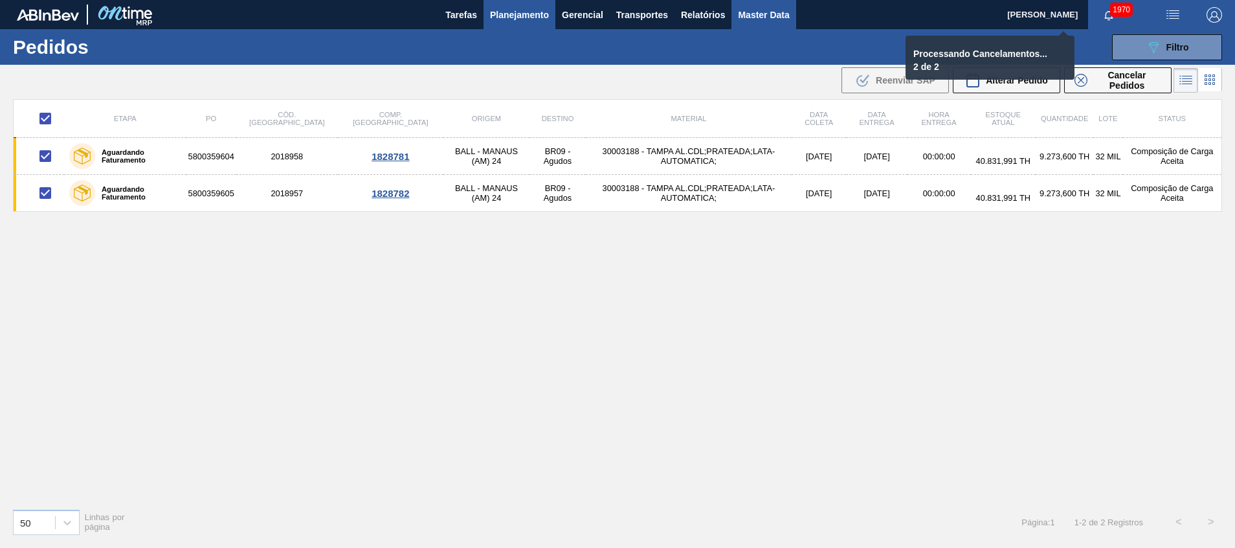
checkbox input "false"
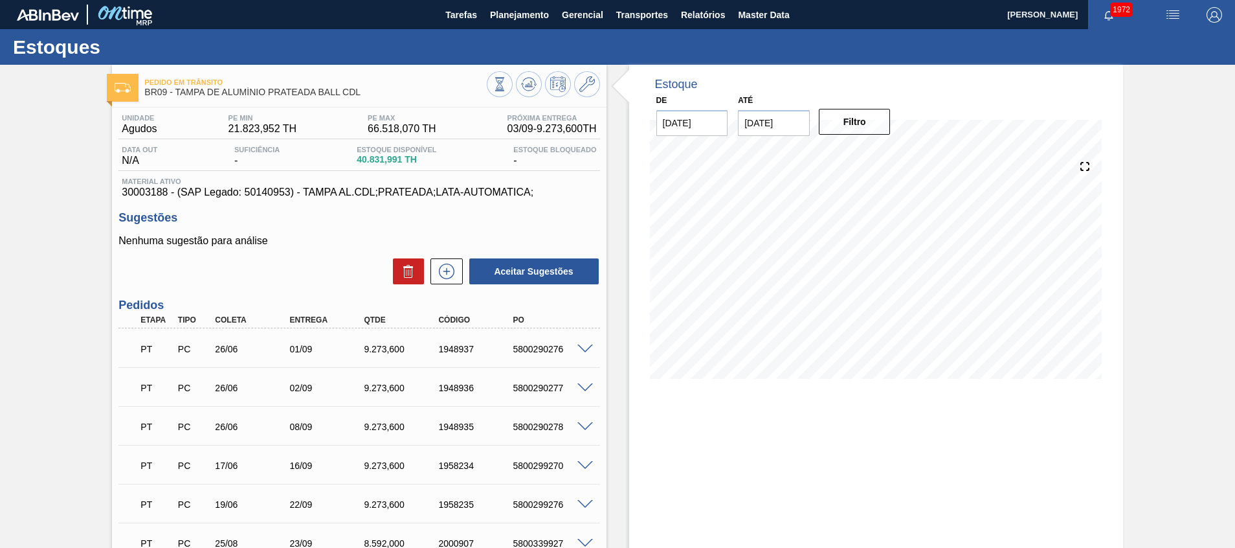
click at [544, 76] on div at bounding box center [543, 85] width 113 height 29
click at [535, 81] on button at bounding box center [529, 84] width 26 height 26
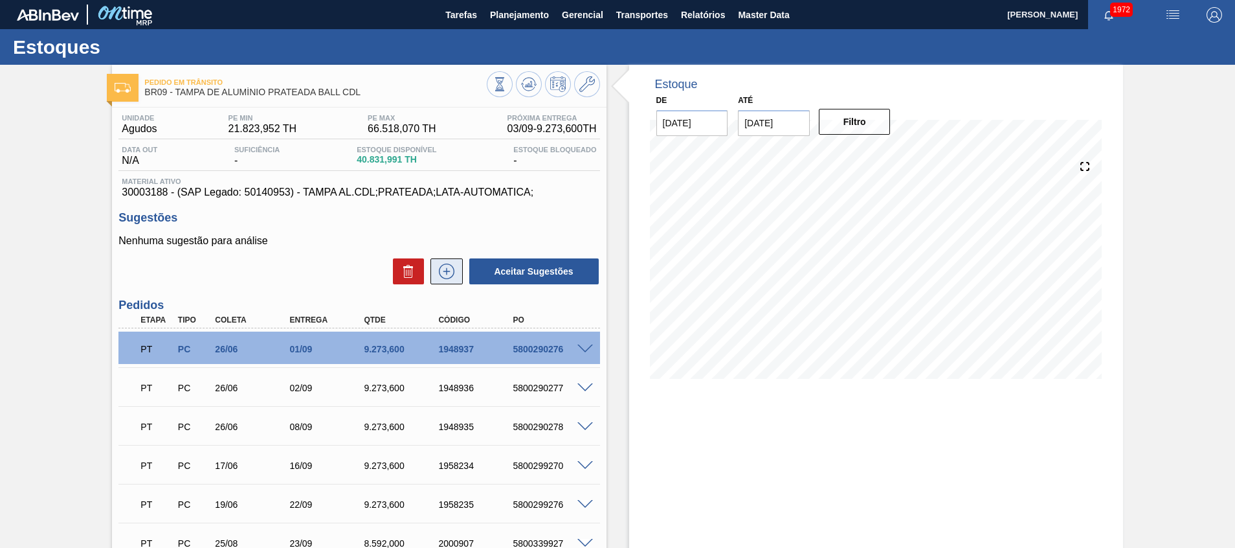
click at [443, 264] on icon at bounding box center [447, 271] width 16 height 16
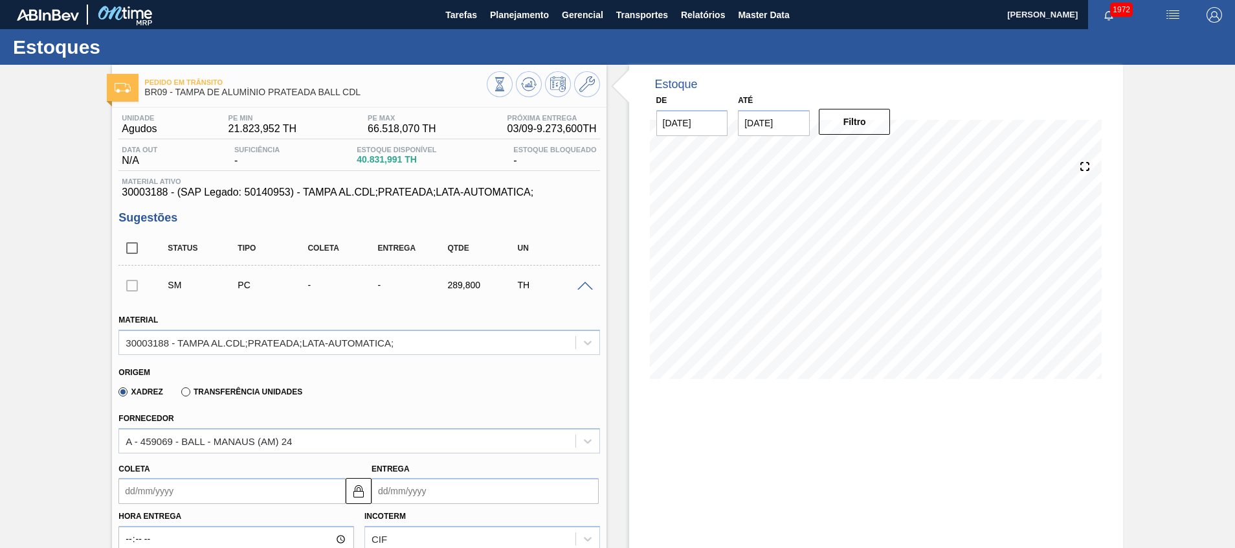
scroll to position [97, 0]
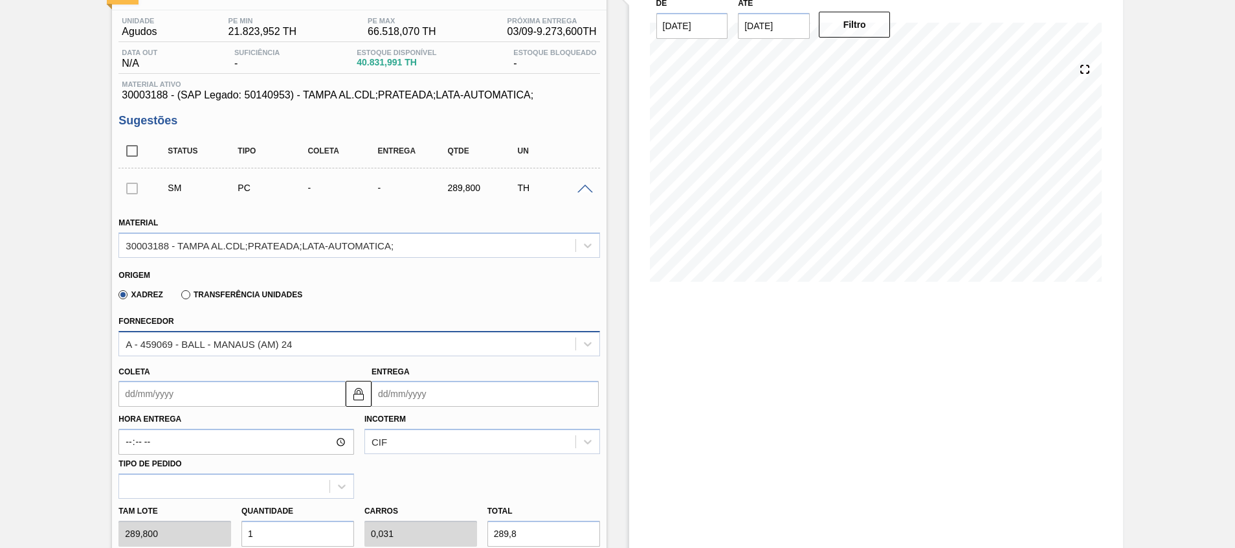
click at [311, 334] on div "A - 459069 - BALL - MANAUS (AM) 24" at bounding box center [347, 343] width 456 height 19
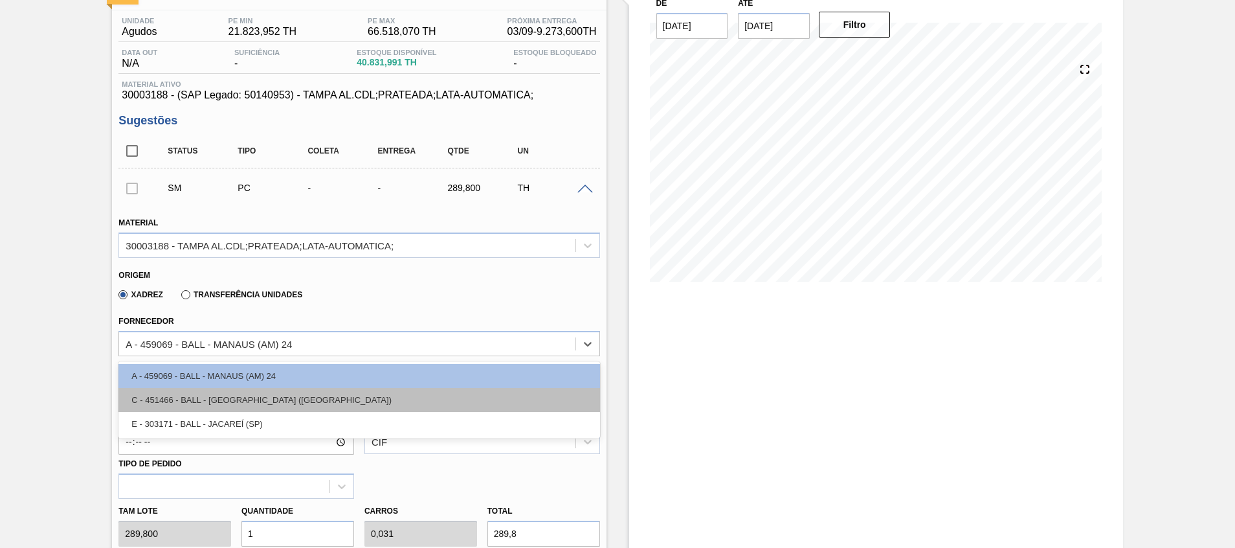
click at [286, 395] on div "C - 451466 - BALL - [GEOGRAPHIC_DATA] ([GEOGRAPHIC_DATA])" at bounding box center [358, 400] width 481 height 24
type input "0,033"
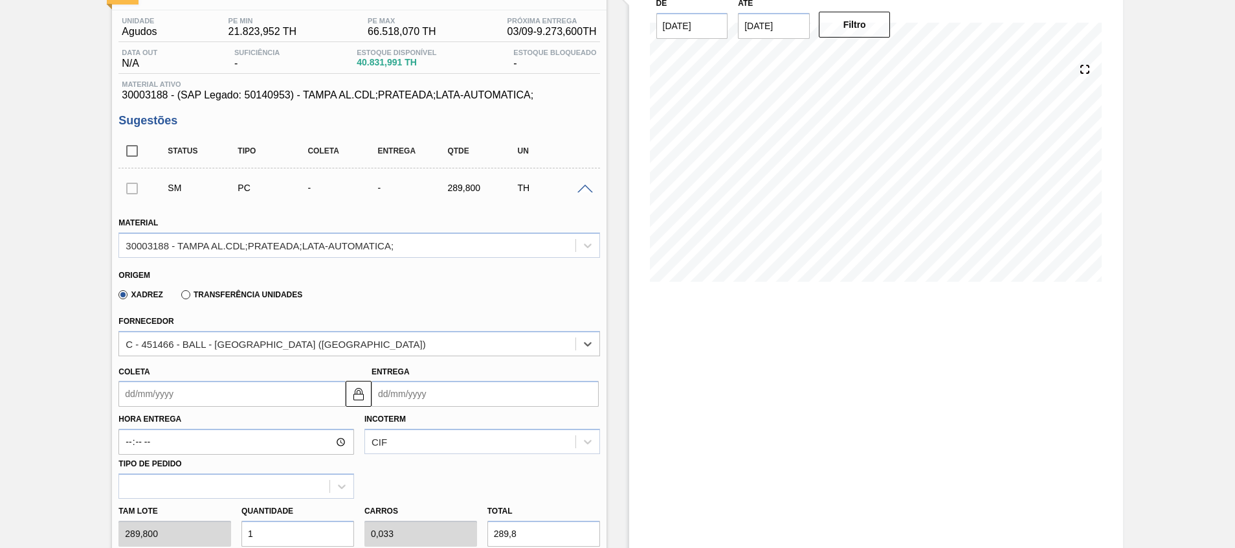
click at [425, 384] on input "Entrega" at bounding box center [484, 394] width 227 height 26
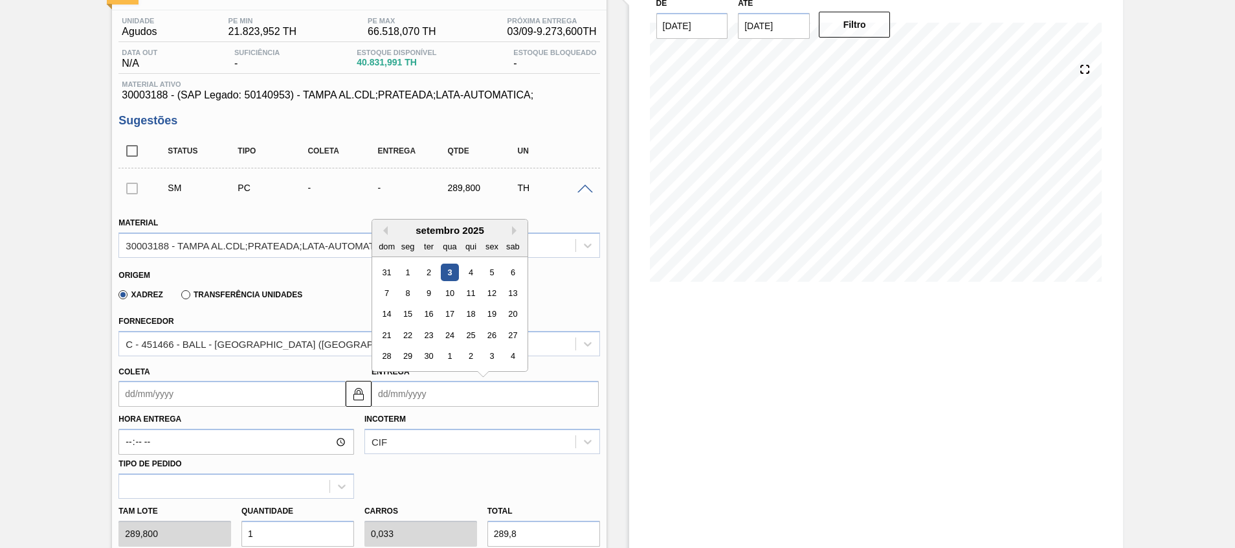
type input "1"
type input "[DATE]"
type input "15"
type input "12/09/2025"
type input "15/1"
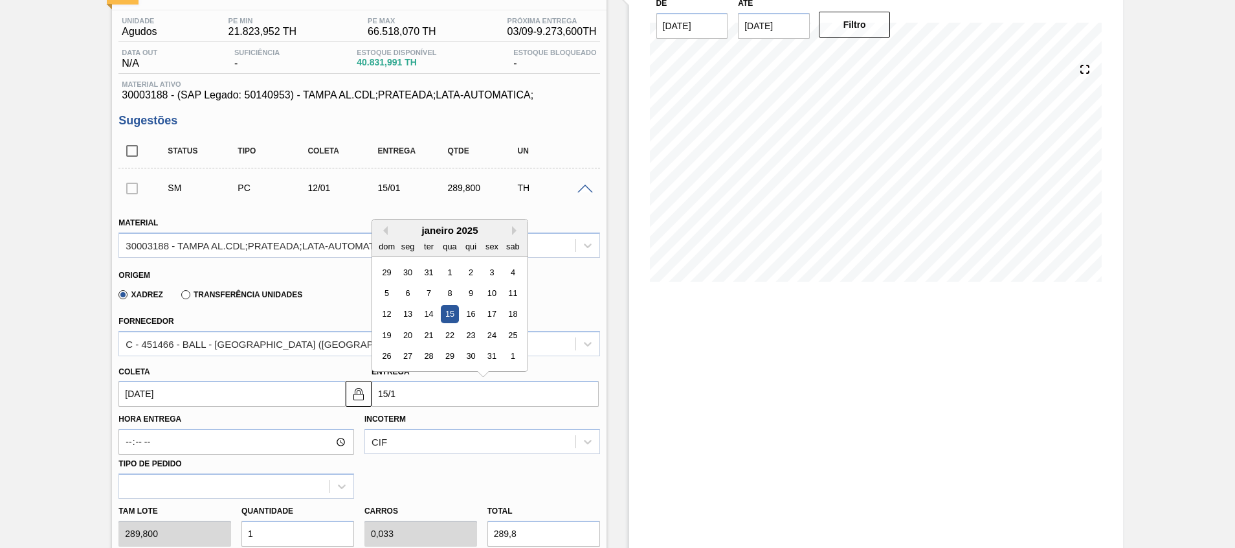
type input "12/01/2025"
type input "15/11"
type input "[DATE]"
click at [515, 311] on div "15" at bounding box center [512, 313] width 17 height 17
type input "[DATE]"
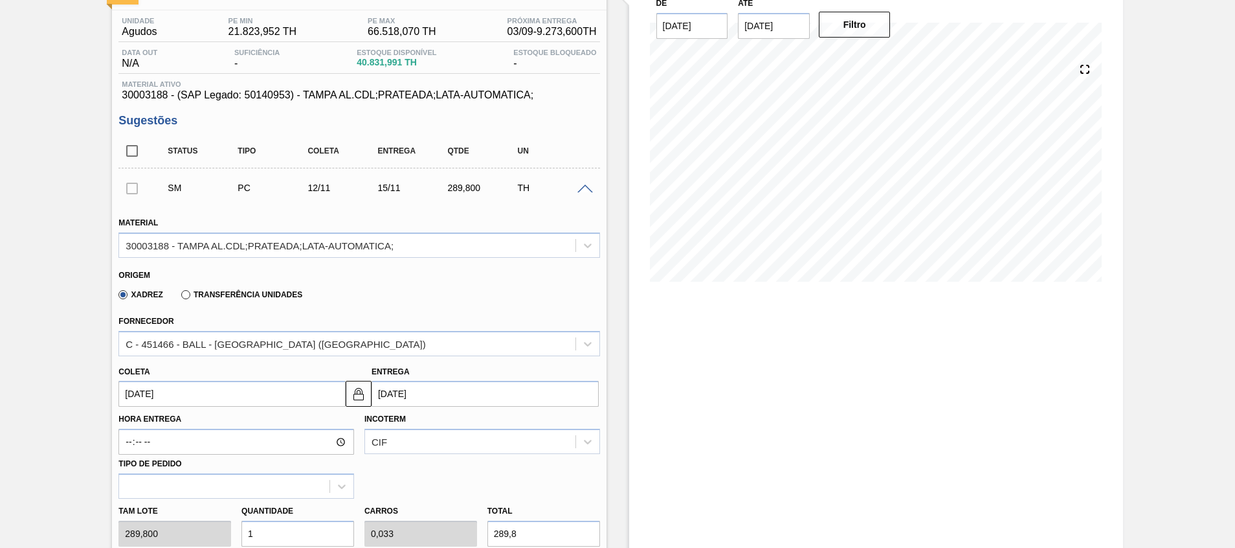
scroll to position [194, 0]
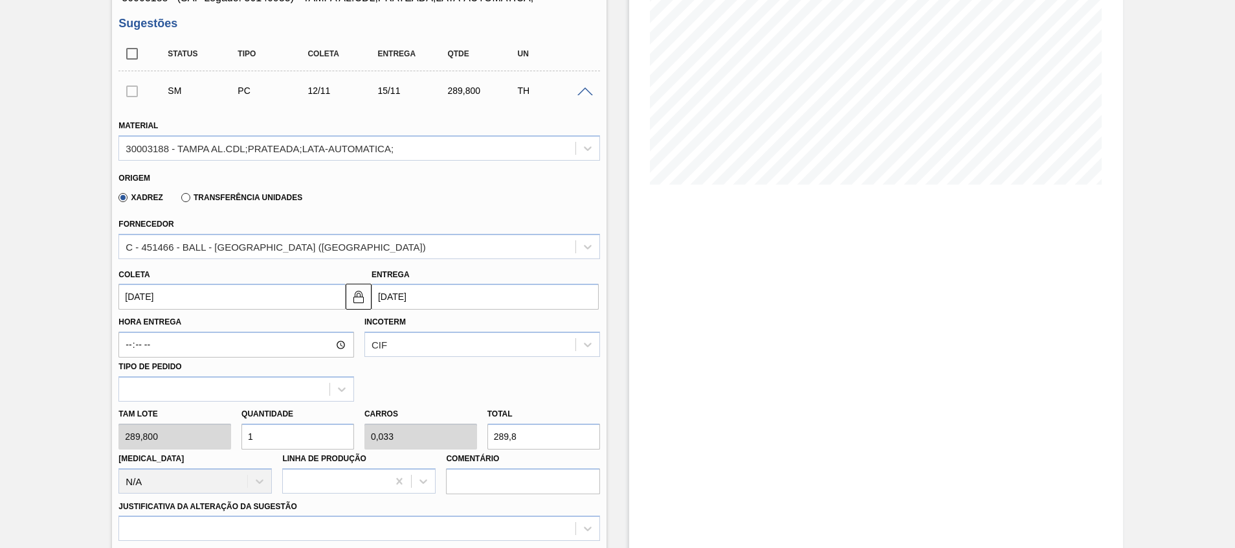
drag, startPoint x: 327, startPoint y: 442, endPoint x: 0, endPoint y: 404, distance: 329.0
click at [0, 0] on html "Tarefas Planejamento Gerencial Transportes Relatórios Master Data Beatriz Marce…" at bounding box center [617, 0] width 1235 height 0
type input "3"
type input "0,1"
type input "869,4"
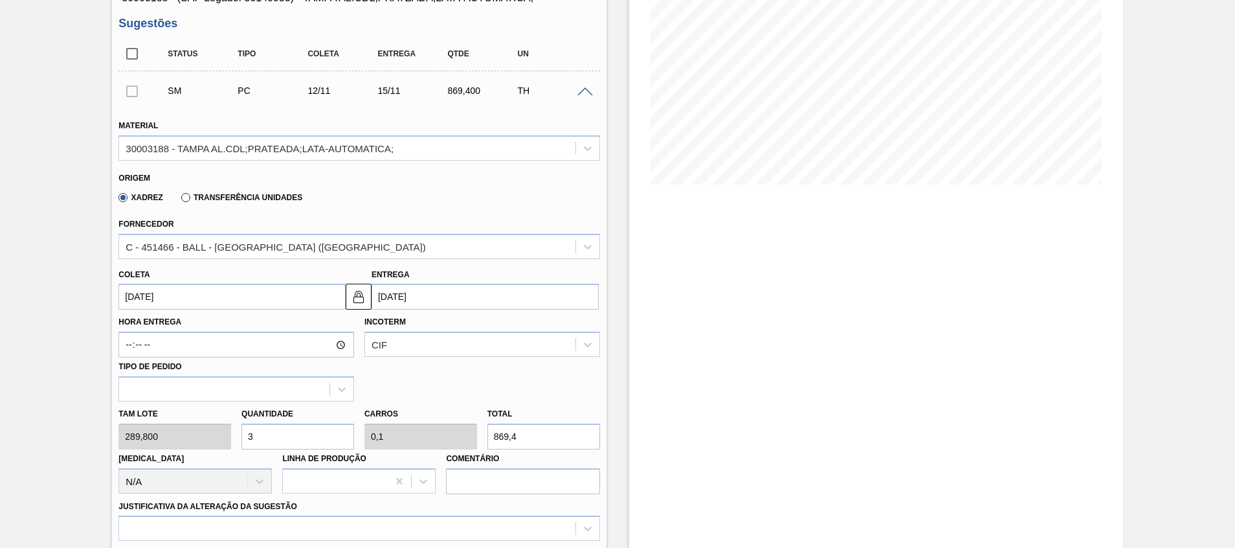
type input "32"
type input "1,067"
type input "9.273,6"
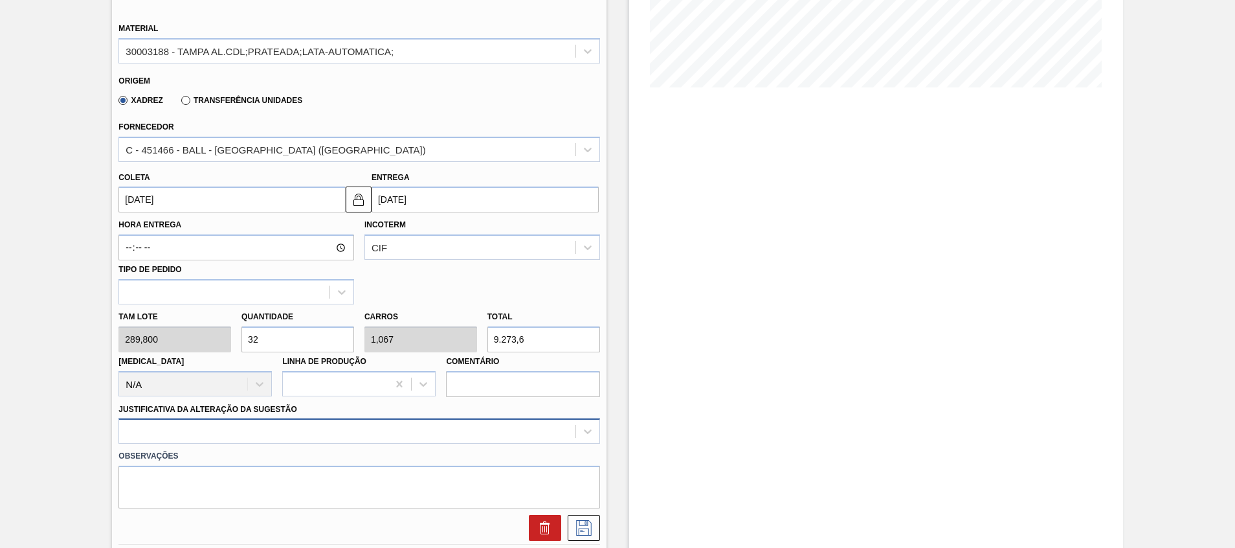
type input "32"
click at [254, 437] on div at bounding box center [358, 430] width 481 height 25
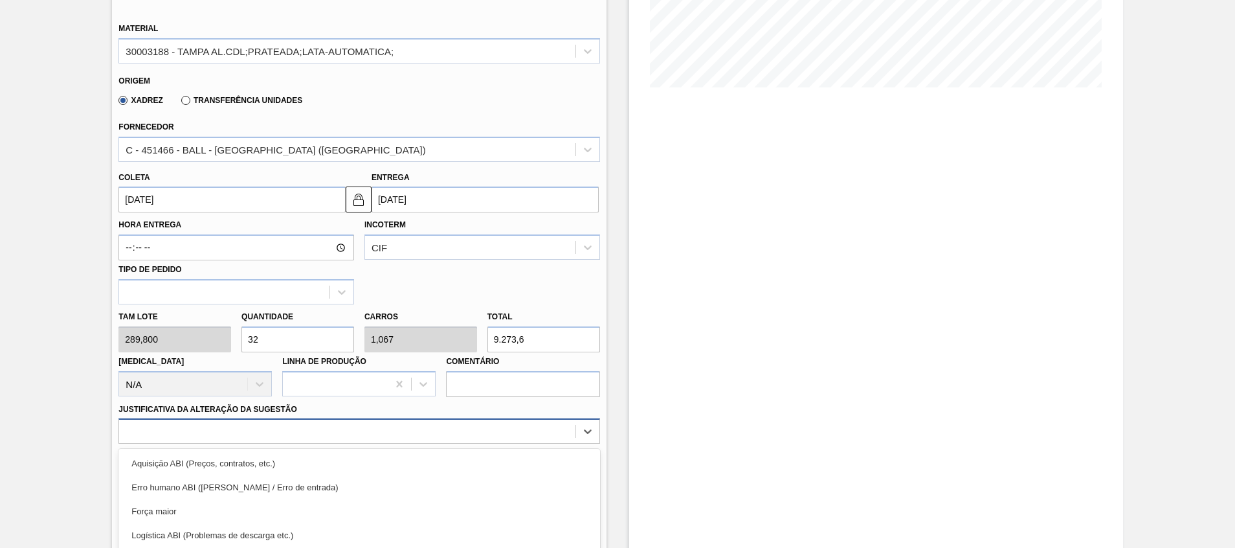
scroll to position [392, 0]
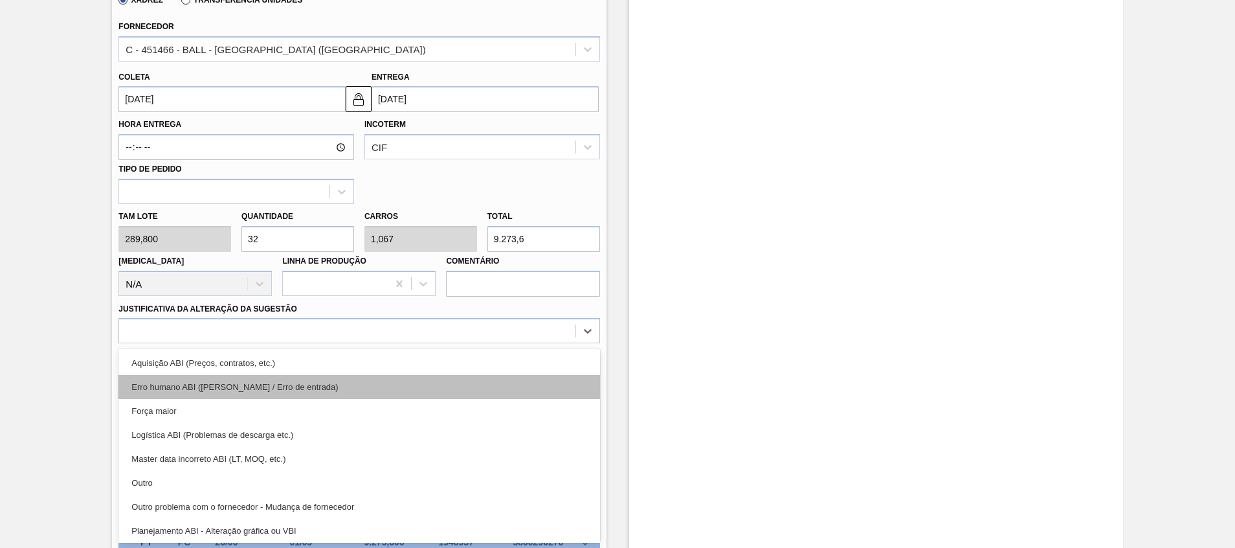
drag, startPoint x: 252, startPoint y: 425, endPoint x: 269, endPoint y: 398, distance: 31.8
click at [269, 398] on div "Aquisição ABI (Preços, contratos, etc.) Erro humano ABI (Cálculo / Erro de entr…" at bounding box center [358, 445] width 481 height 194
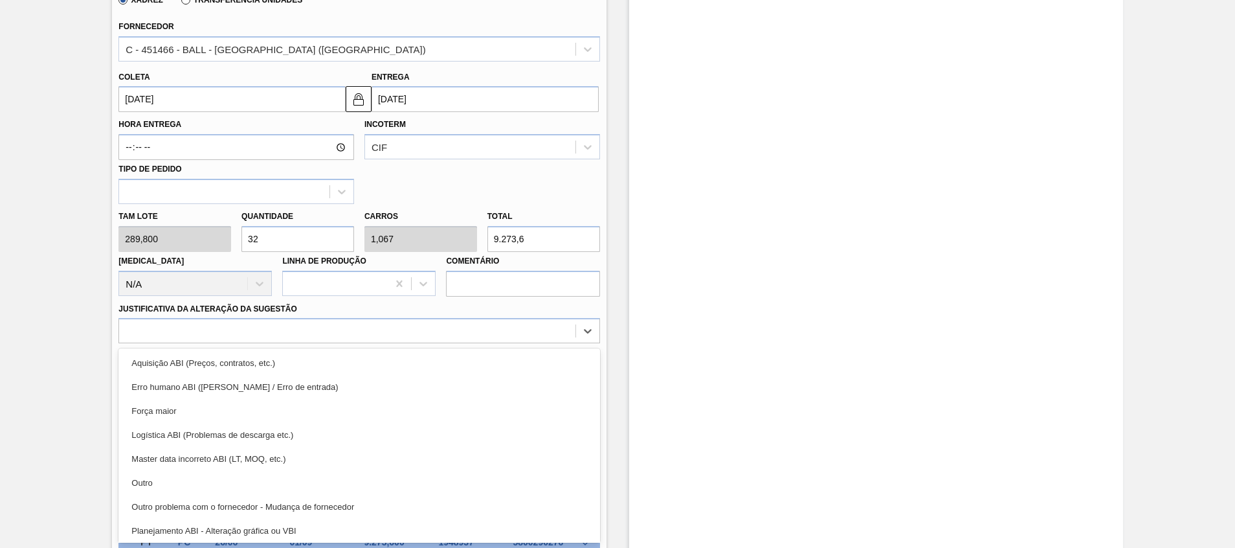
click at [264, 407] on div "Força maior" at bounding box center [358, 411] width 481 height 24
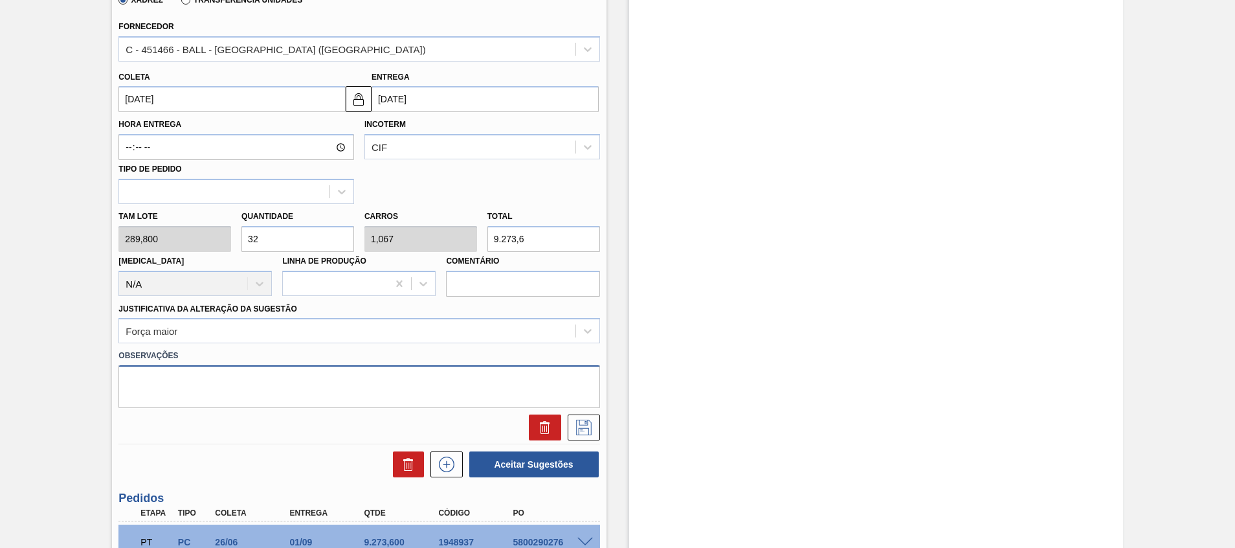
click at [276, 379] on textarea at bounding box center [358, 386] width 481 height 43
paste textarea "Decisão contratual (Ball) - Virada p/ Recife"
type textarea "Decisão contratual (Ball) - Virada p/ Recife"
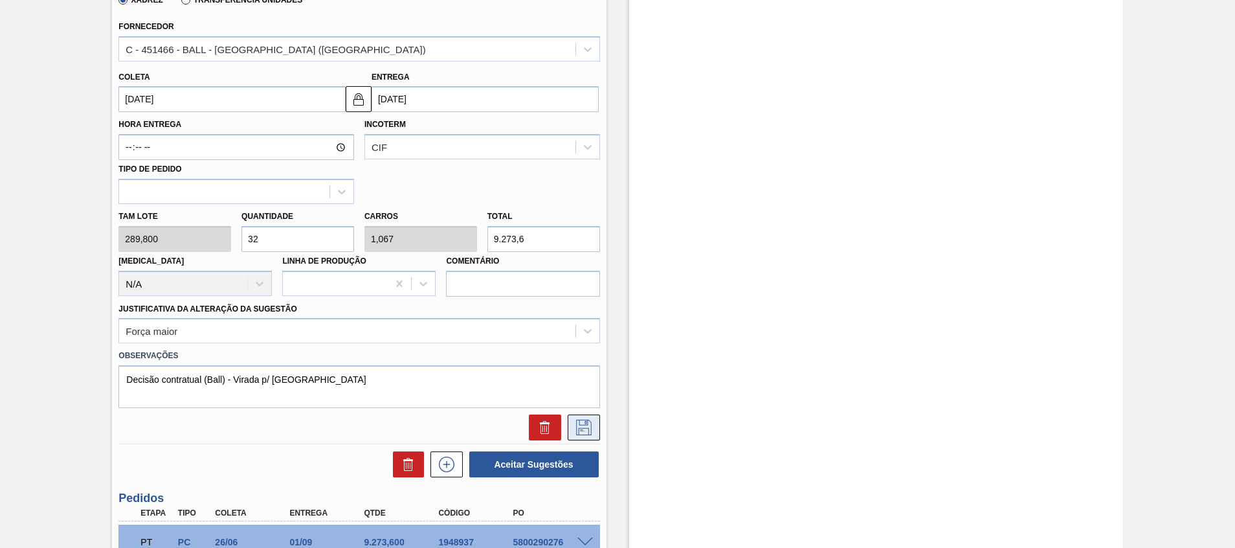
click at [593, 425] on button at bounding box center [584, 427] width 32 height 26
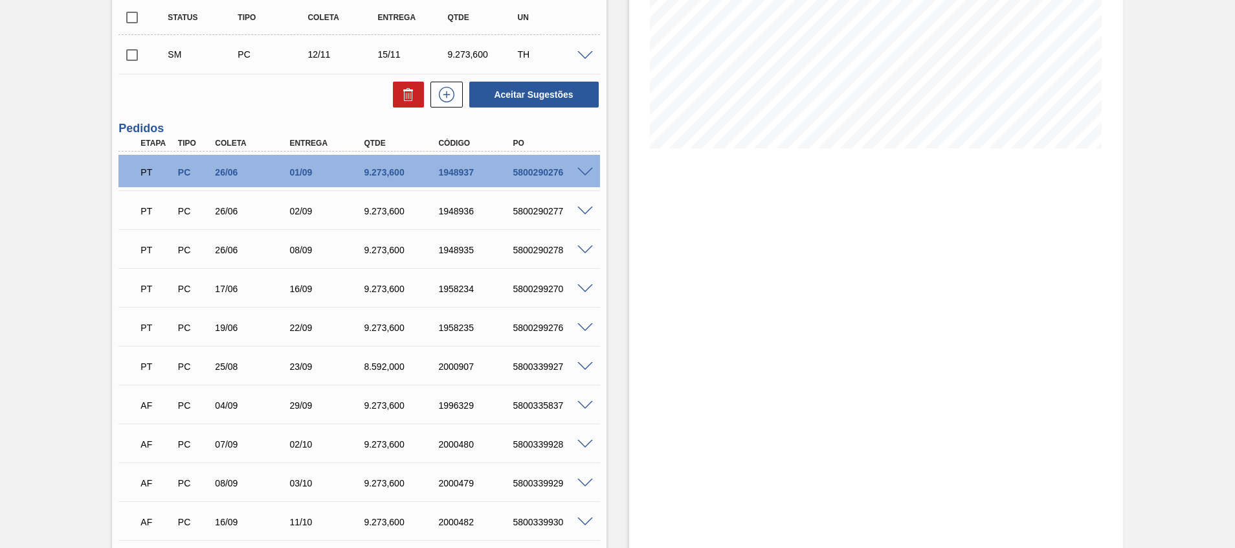
scroll to position [0, 0]
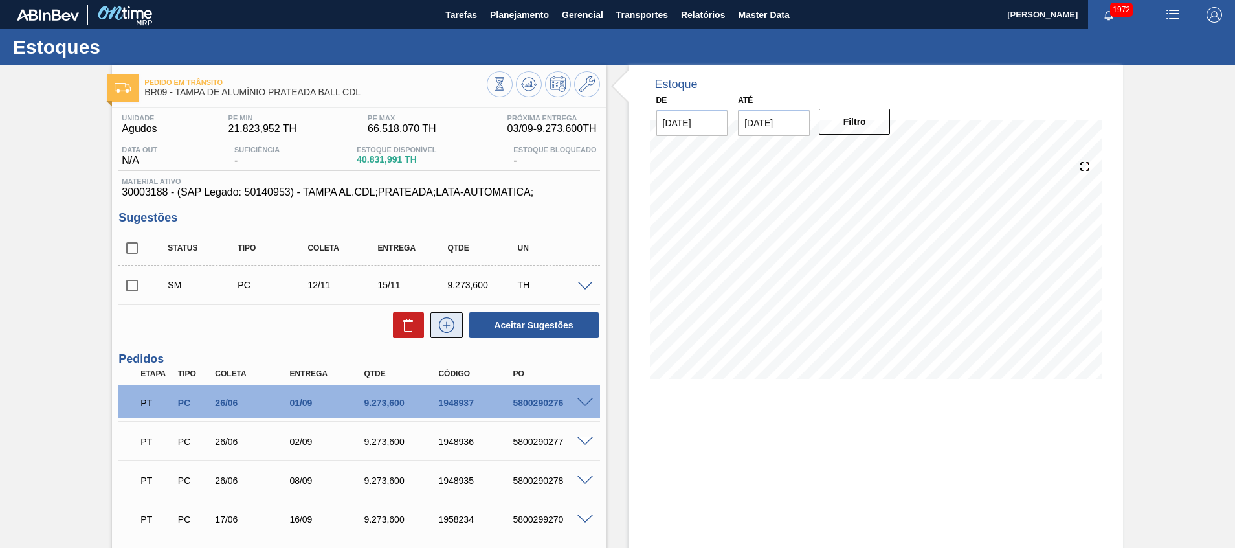
click at [457, 324] on button at bounding box center [446, 325] width 32 height 26
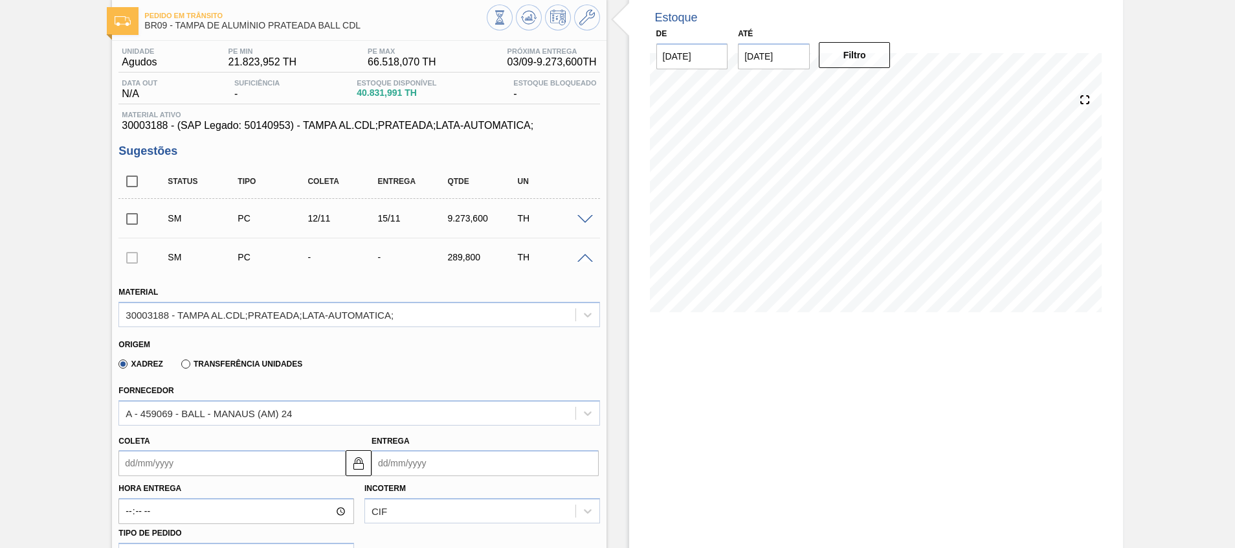
scroll to position [97, 0]
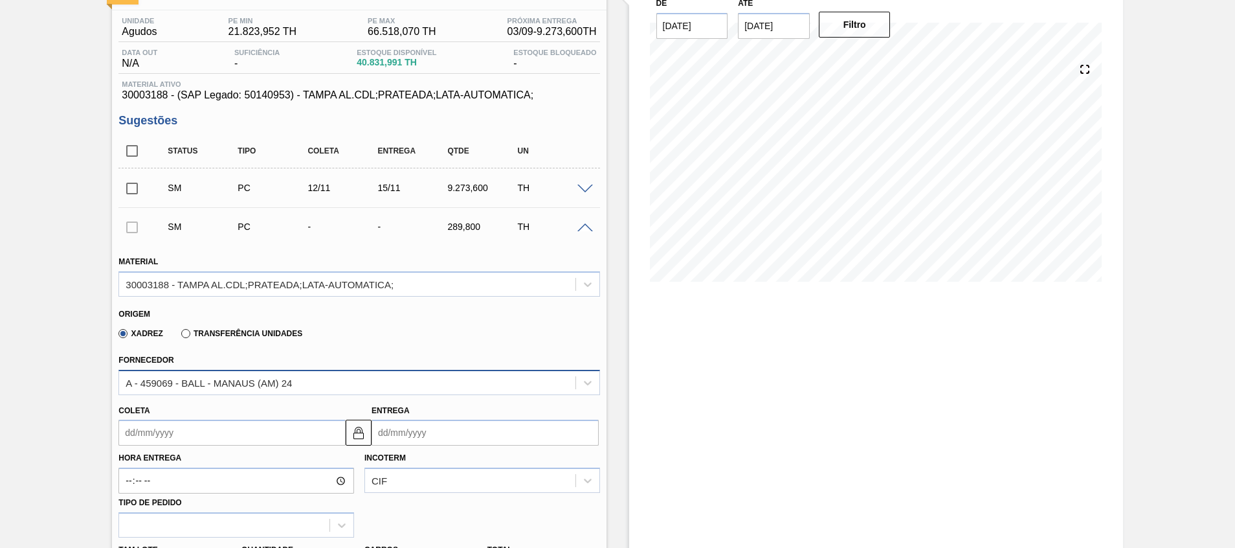
click at [302, 380] on div "A - 459069 - BALL - MANAUS (AM) 24" at bounding box center [347, 382] width 456 height 19
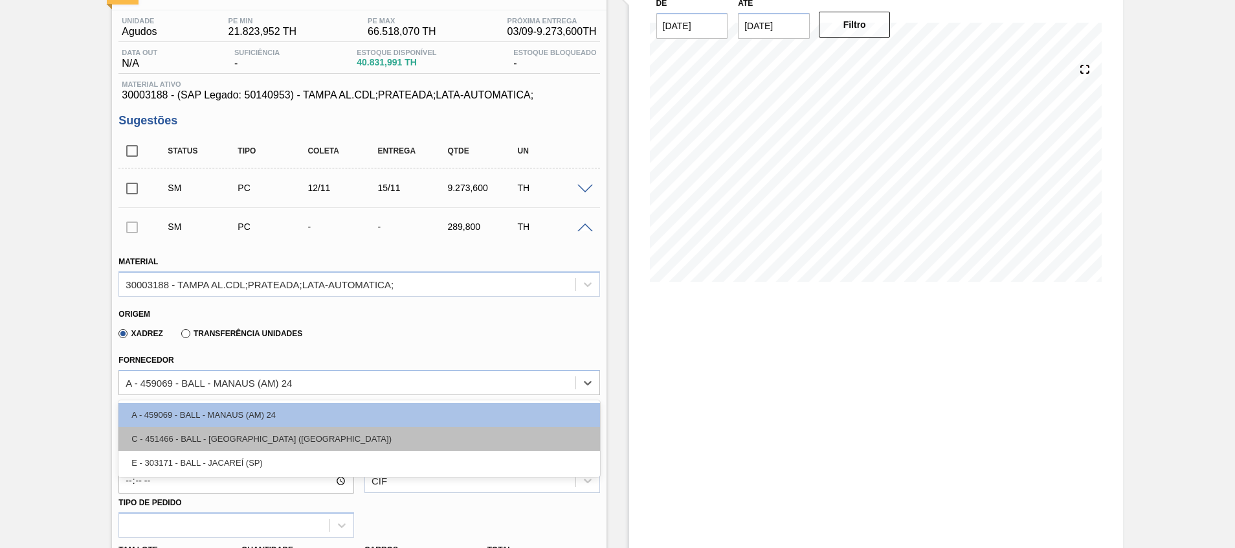
click at [268, 441] on div "C - 451466 - BALL - RECIFE (PE)" at bounding box center [358, 438] width 481 height 24
type input "0,033"
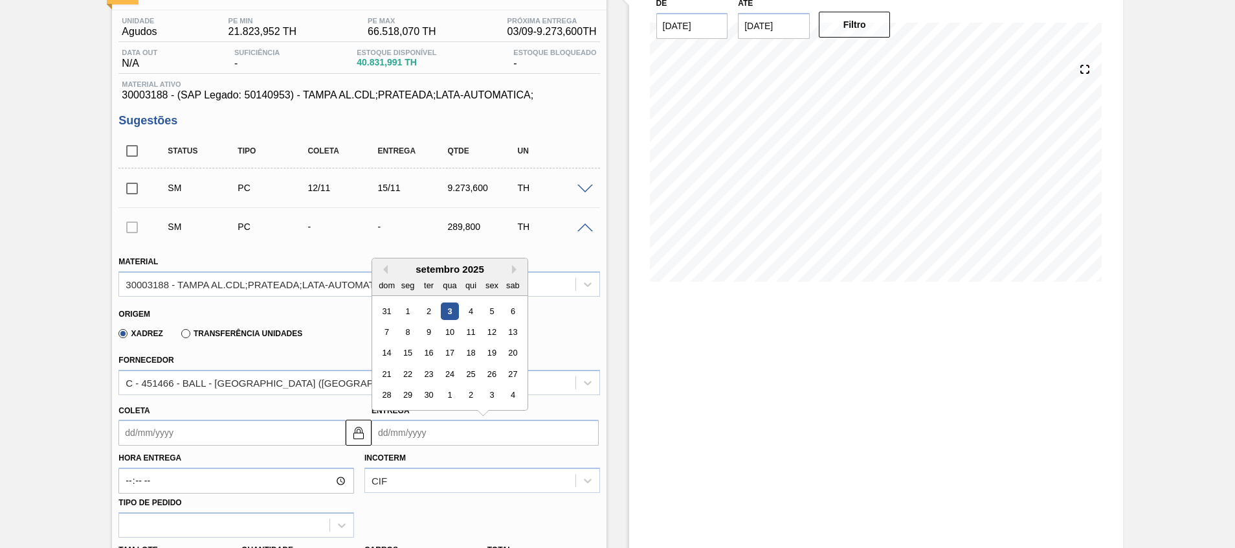
click at [436, 430] on input "Entrega" at bounding box center [484, 432] width 227 height 26
type input "1"
type input "[DATE]"
type input "16"
type input "13/09/2025"
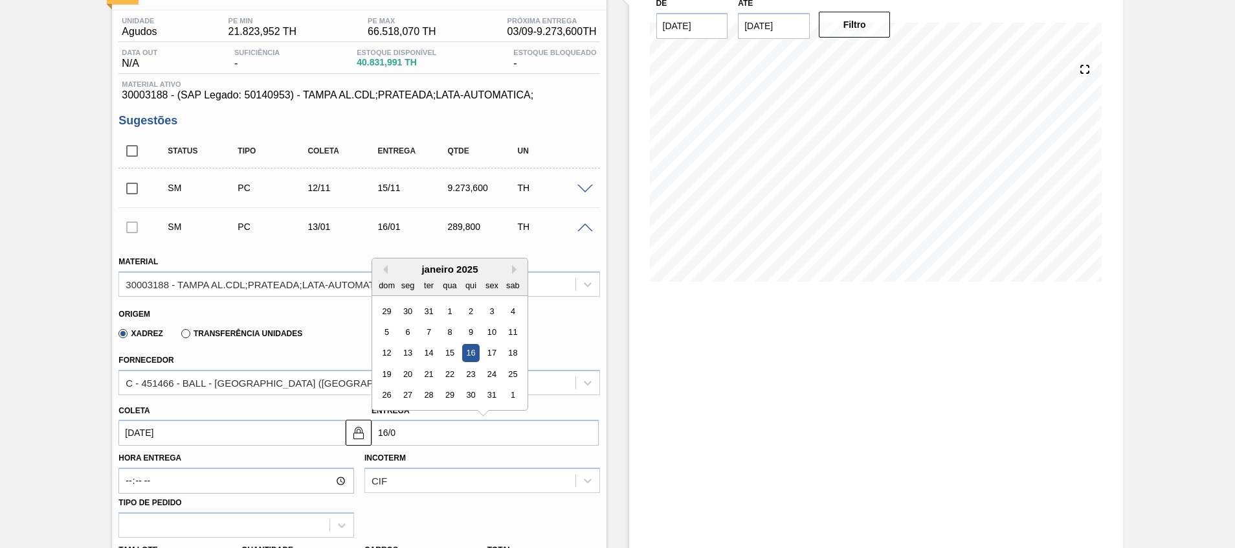
type input "16/01"
type input "13/01/2025"
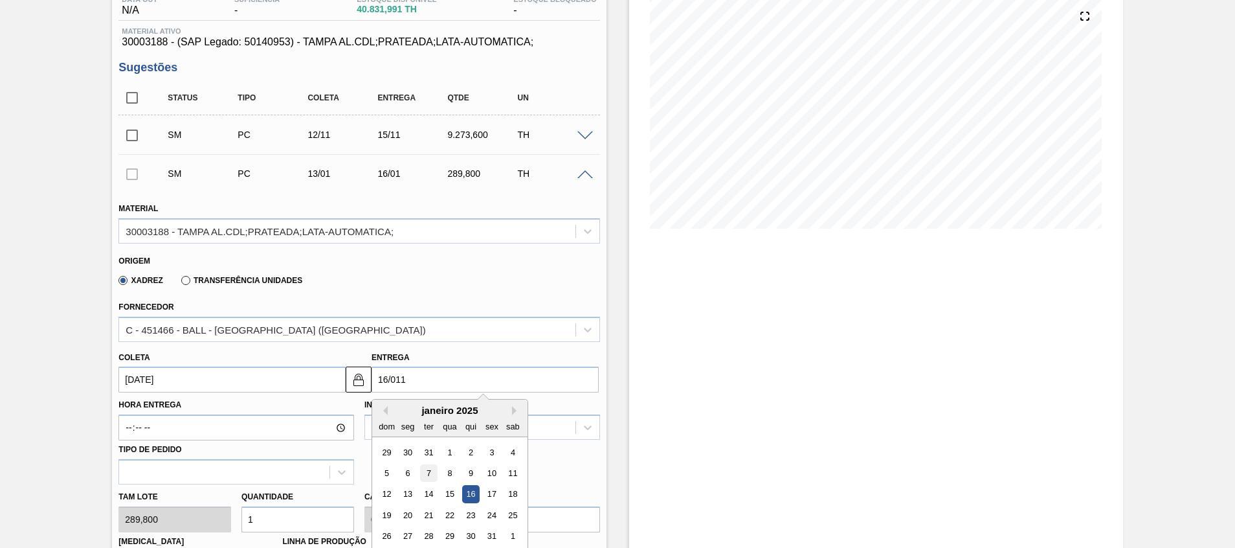
scroll to position [194, 0]
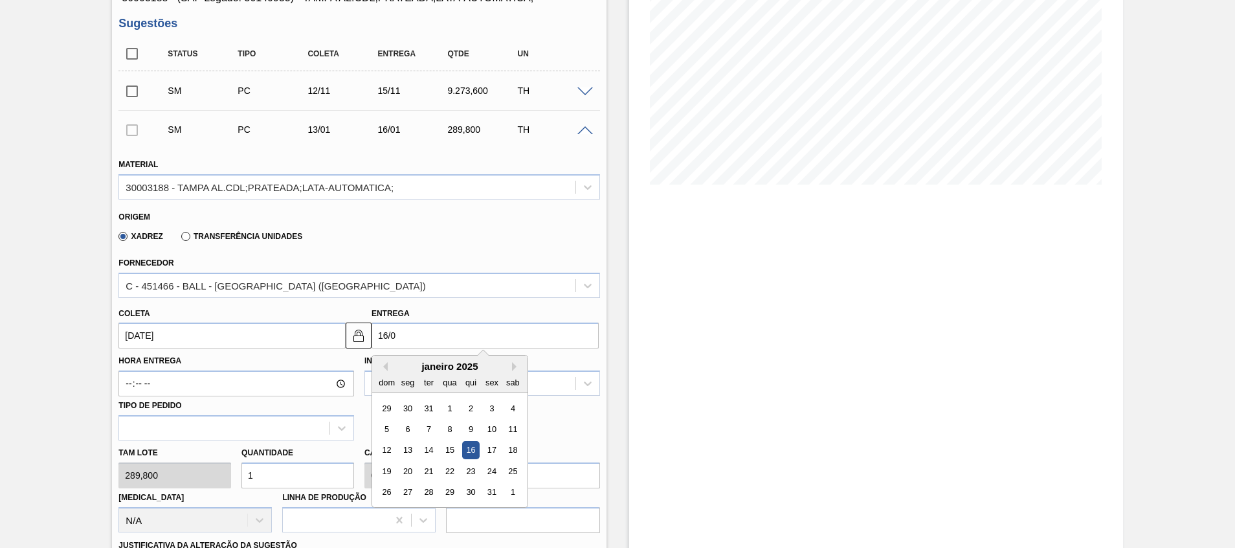
type input "16/"
type input "13/09/2025"
type input "16/1"
type input "13/01/2025"
type input "16/11"
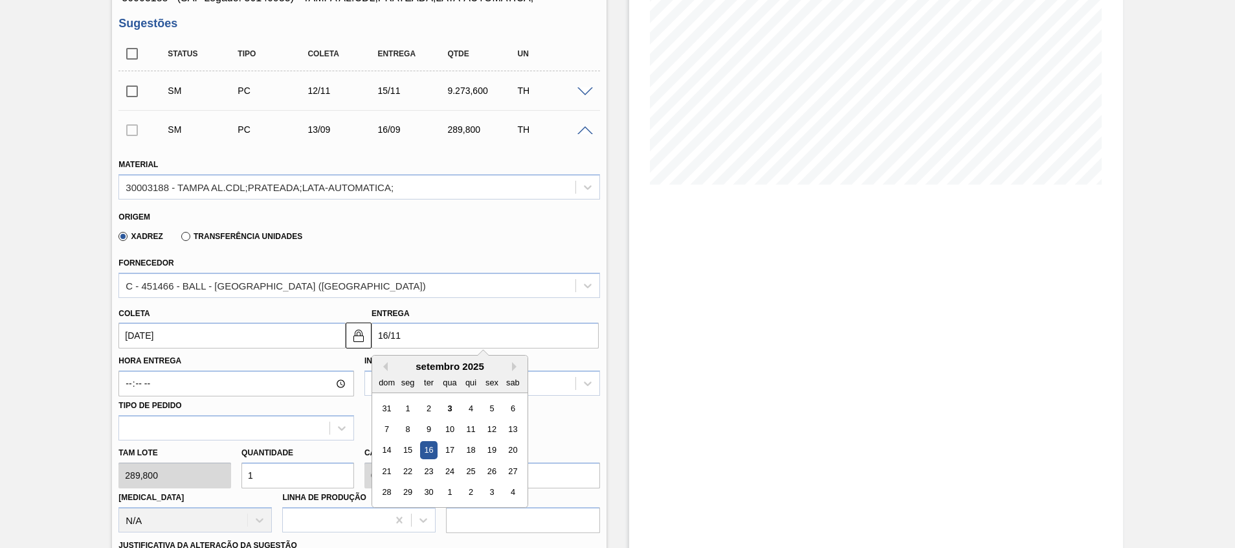
type input "13/11/2025"
click at [384, 475] on div "16" at bounding box center [386, 470] width 17 height 17
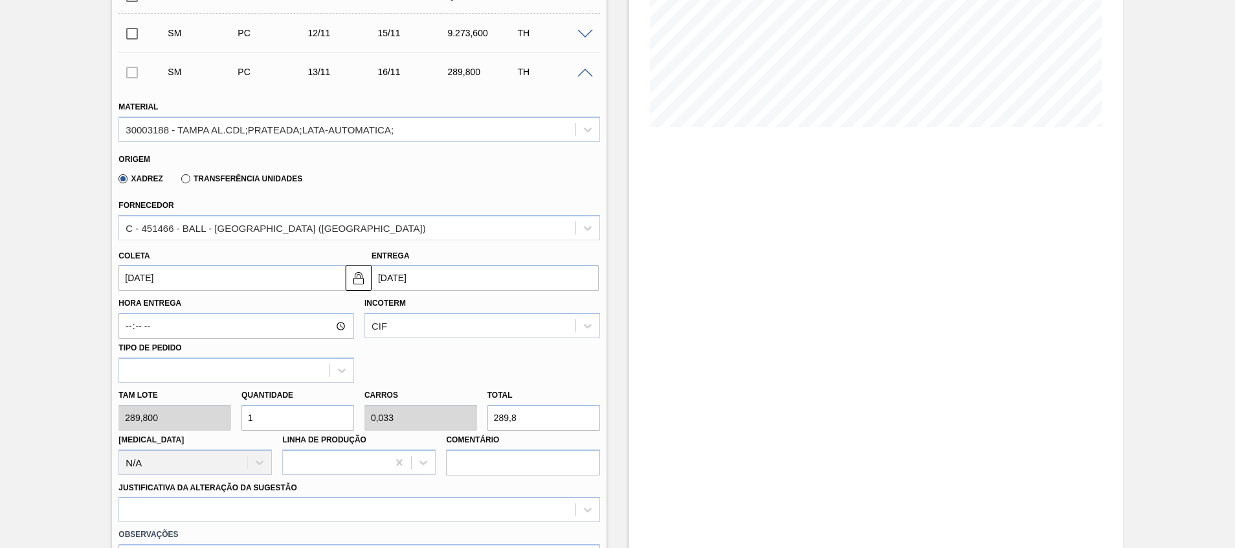
scroll to position [291, 0]
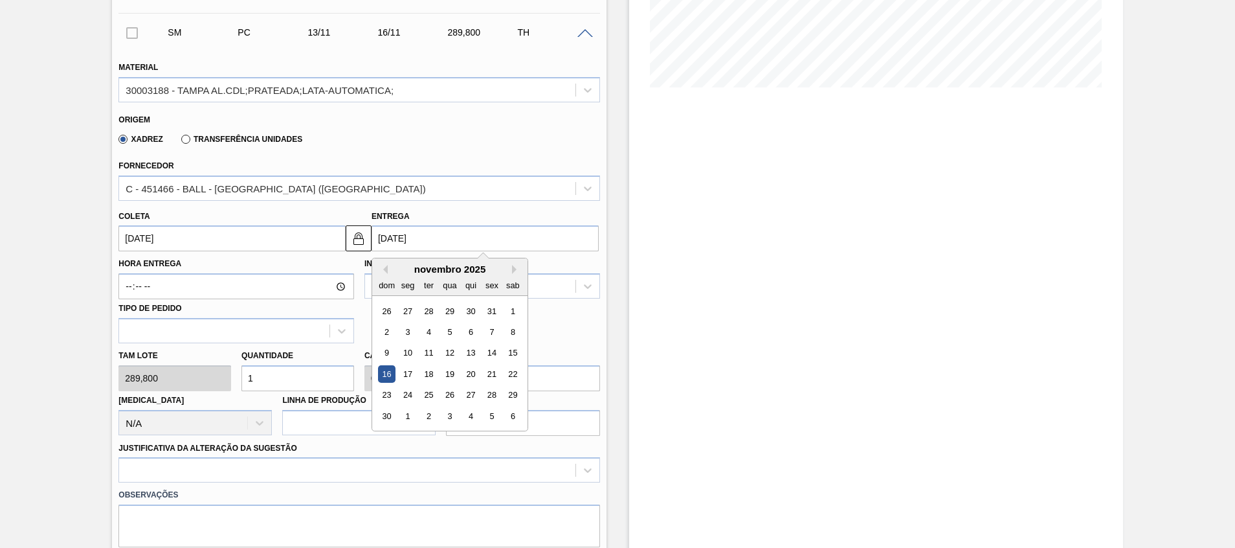
click at [387, 238] on input "[DATE]" at bounding box center [484, 238] width 227 height 26
type input "1/11/2025"
type input "[DATE]"
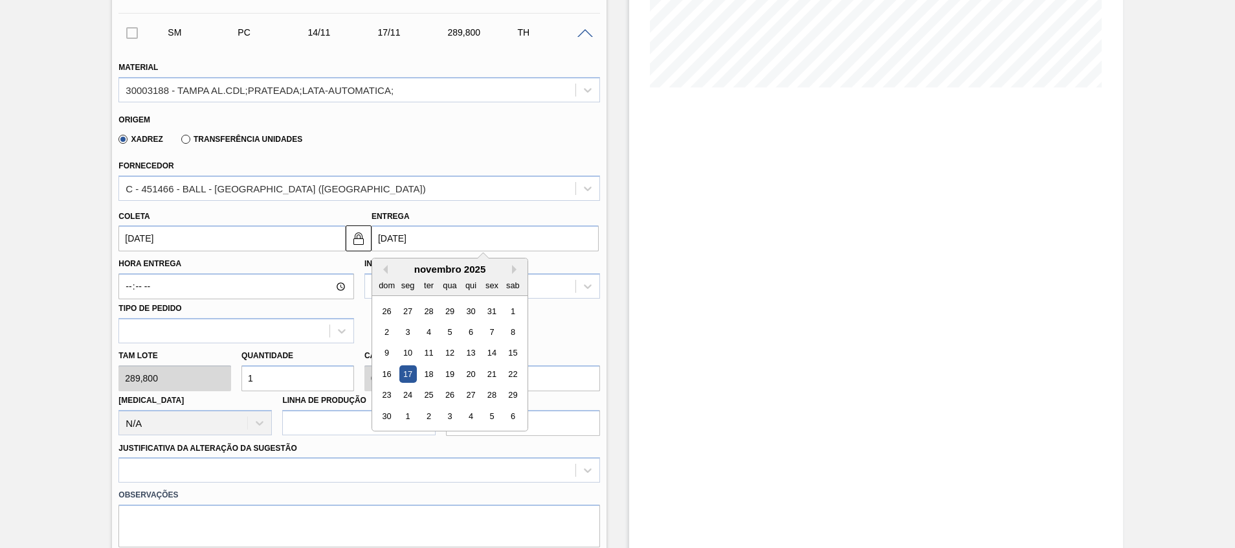
type input "[DATE]"
click at [402, 379] on div "17" at bounding box center [407, 373] width 17 height 17
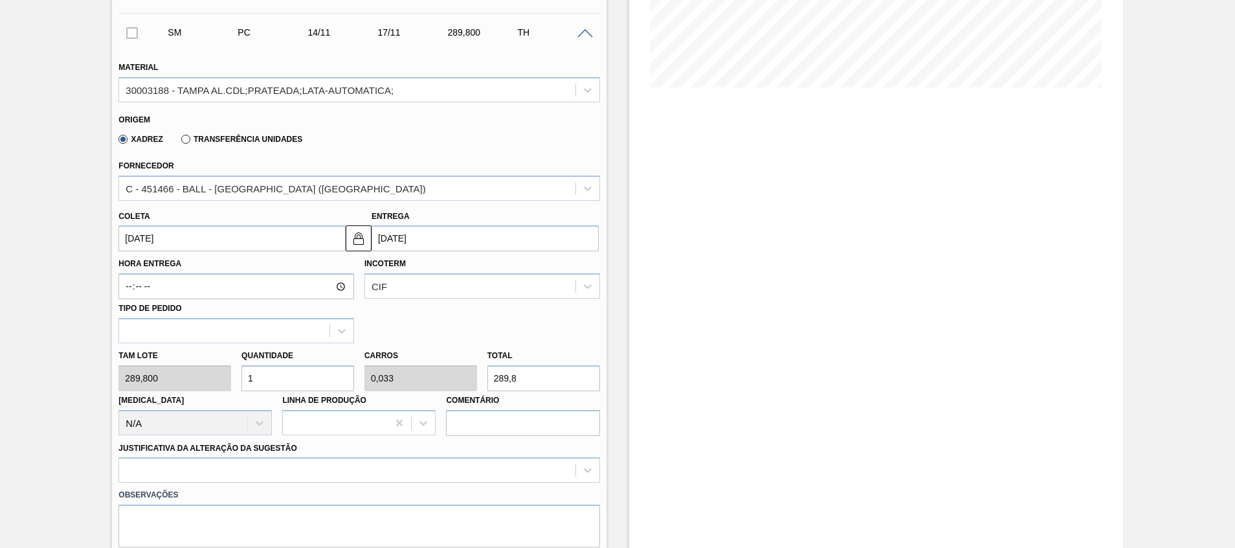
drag, startPoint x: 286, startPoint y: 375, endPoint x: 125, endPoint y: 363, distance: 161.6
click at [126, 364] on div "Tam lote 289,800 Quantidade 1 Carros 0,033 Total 289,8 Doca N/A Linha de Produç…" at bounding box center [358, 389] width 491 height 93
type input "3"
type input "0,1"
type input "869,4"
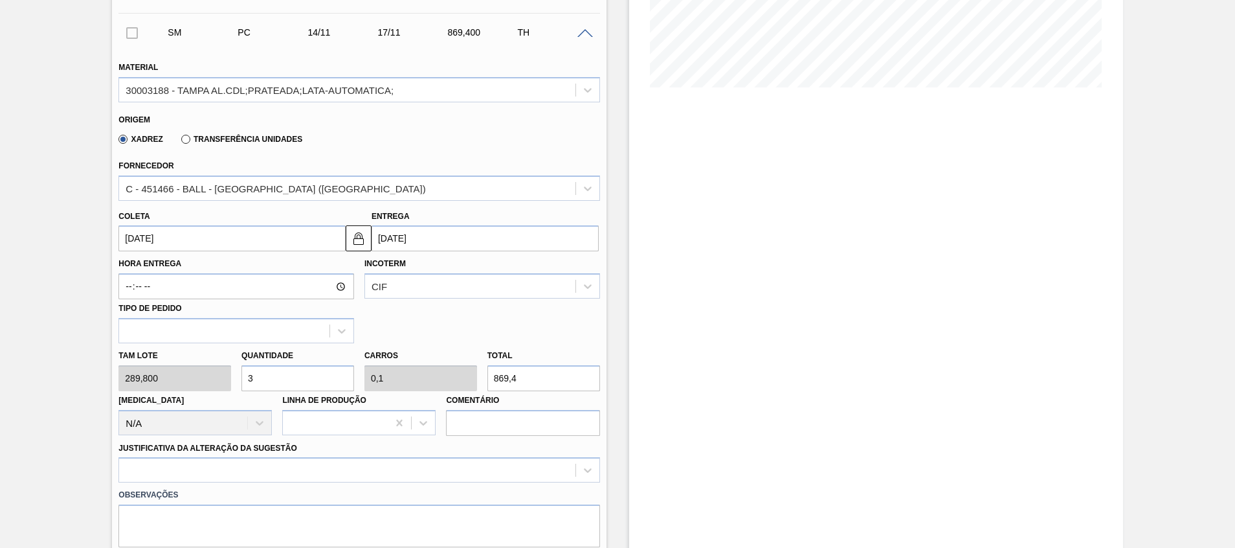
type input "32"
type input "1,067"
type input "9.273,6"
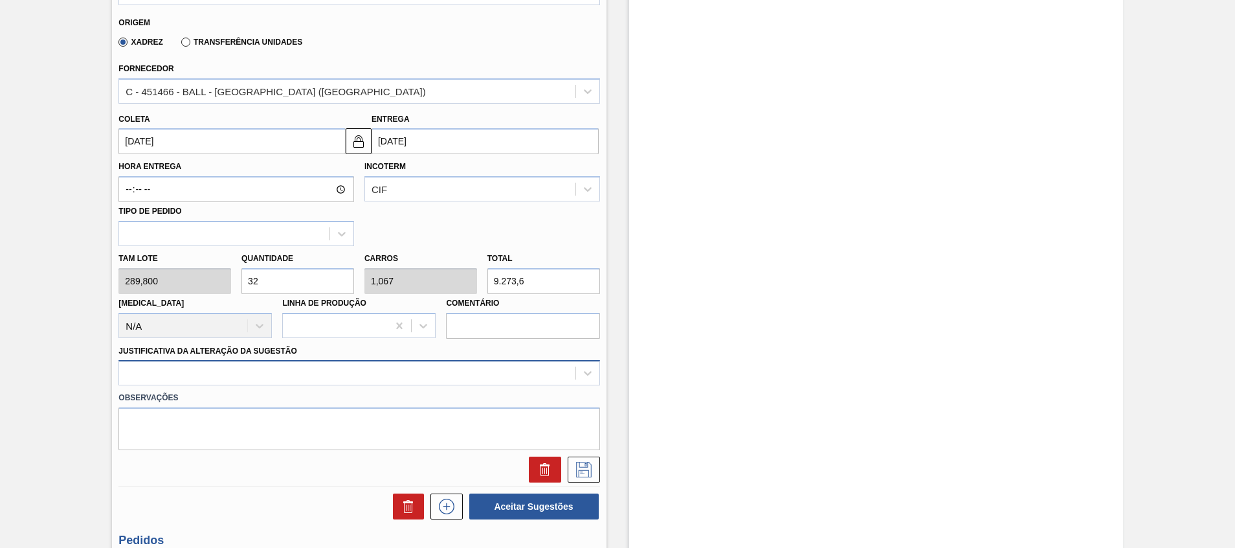
type input "32"
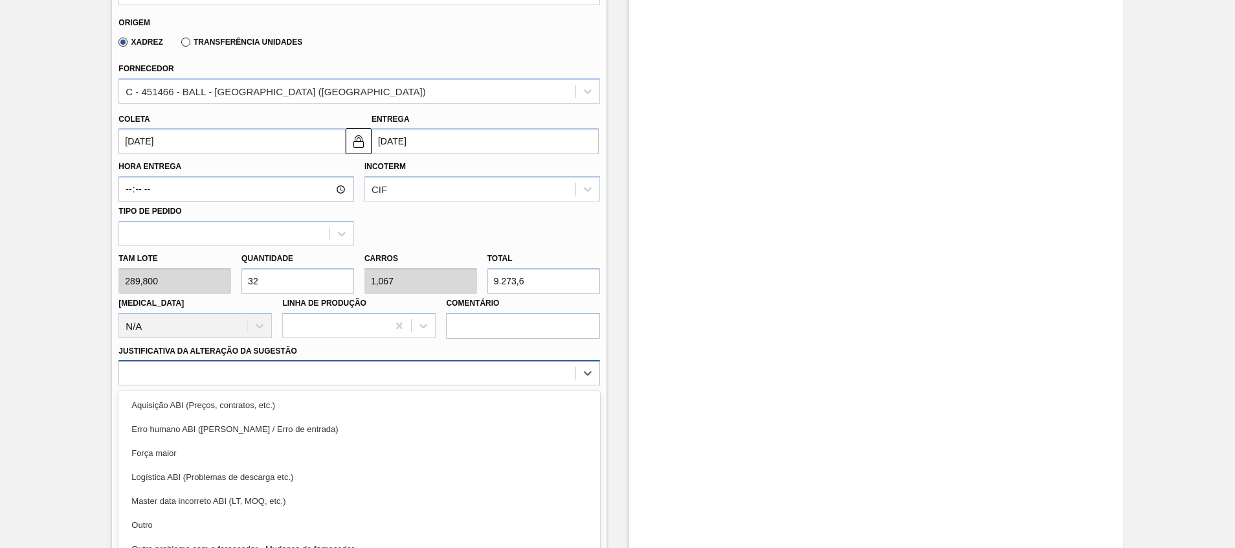
click at [267, 375] on div "option Erro humano ABI (Cálculo / Erro de entrada) focused, 2 of 18. 18 results…" at bounding box center [358, 372] width 481 height 25
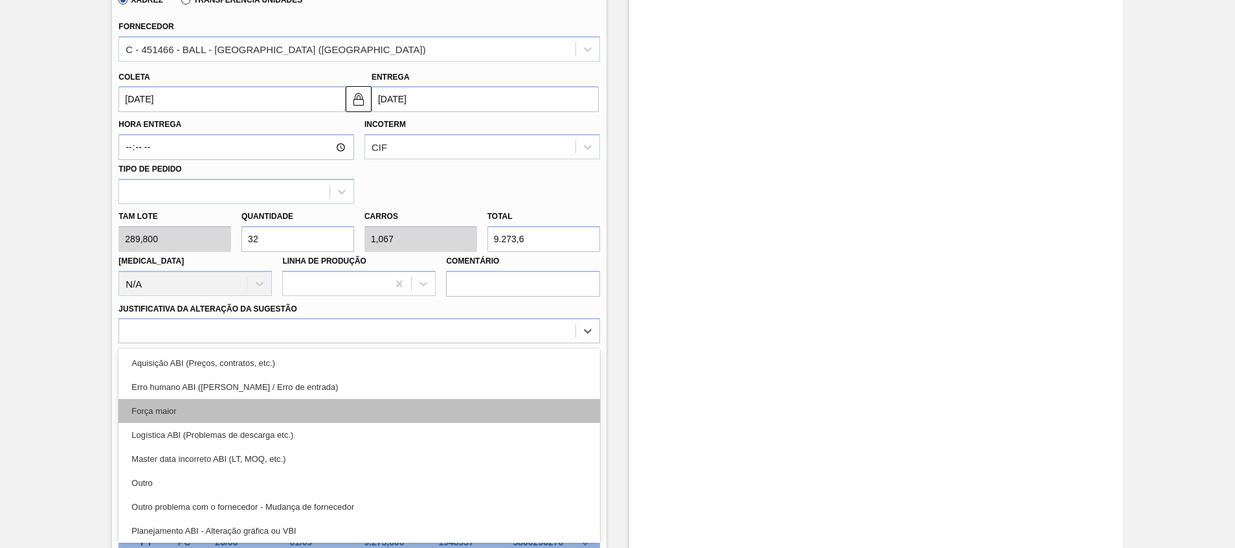
click at [249, 412] on div "Força maior" at bounding box center [358, 411] width 481 height 24
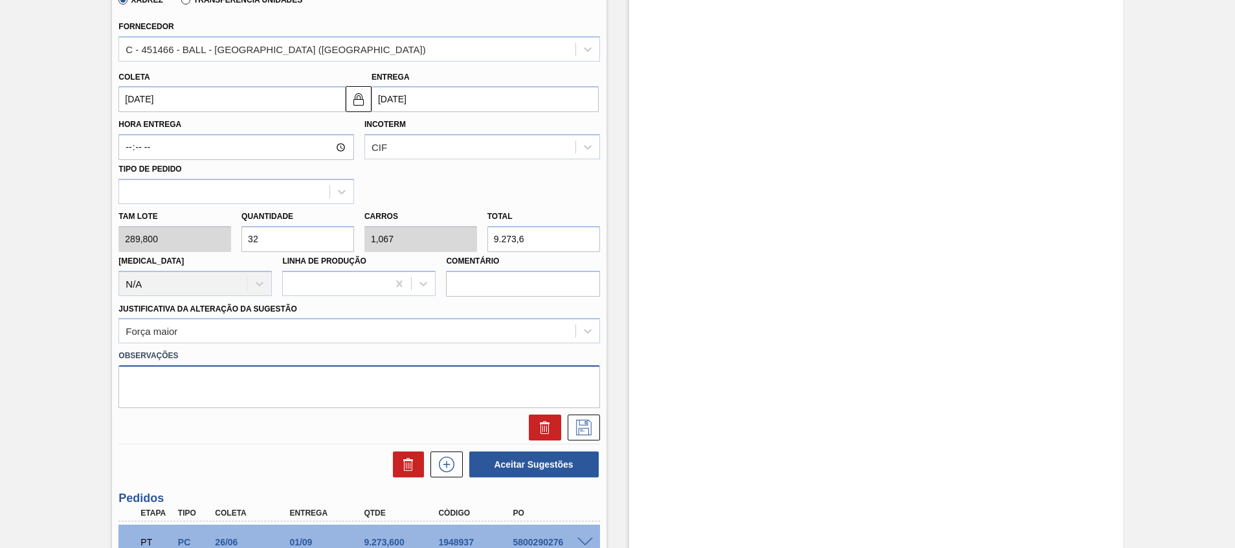
click at [251, 395] on textarea at bounding box center [358, 386] width 481 height 43
paste textarea "Decisão contratual (Ball) - Virada p/ Recife"
type textarea "Decisão contratual (Ball) - Virada p/ Recife"
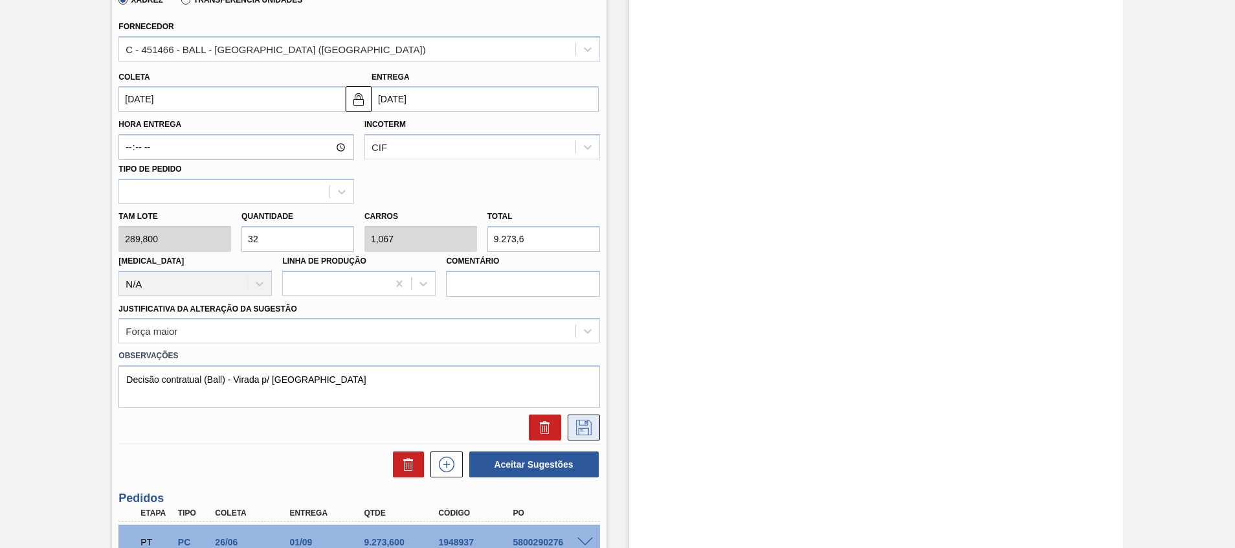
click at [592, 430] on icon at bounding box center [583, 427] width 21 height 16
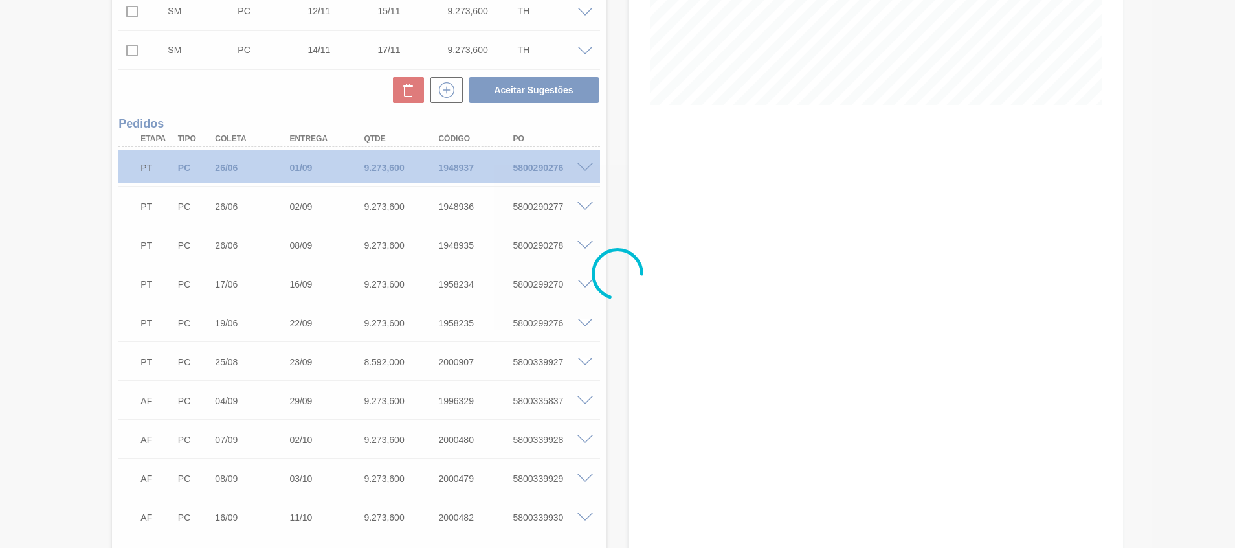
scroll to position [48, 0]
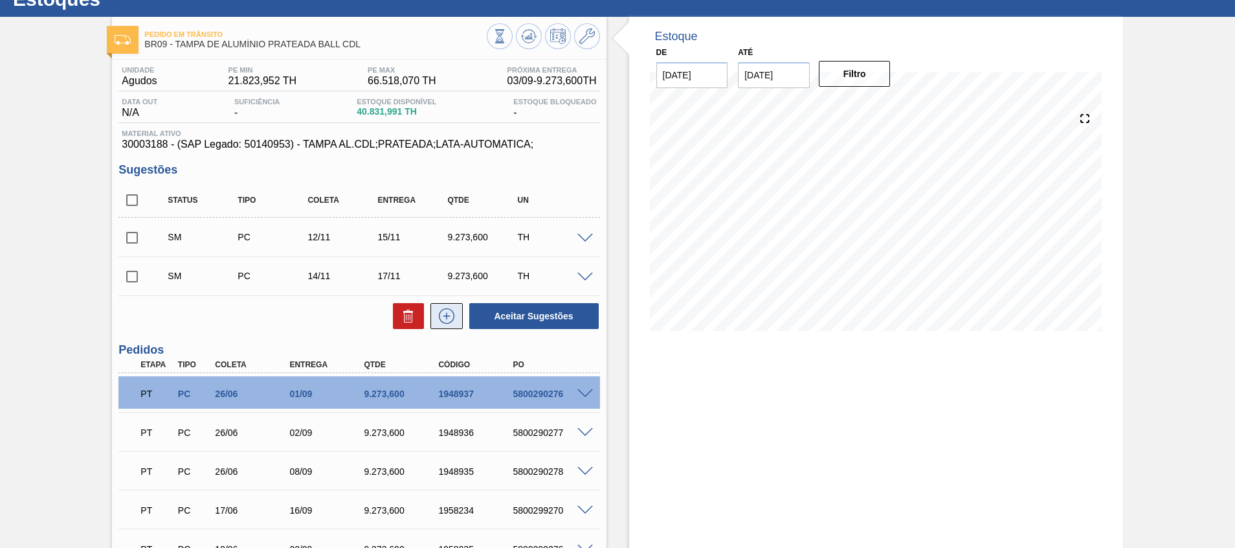
click at [445, 323] on icon at bounding box center [447, 316] width 16 height 16
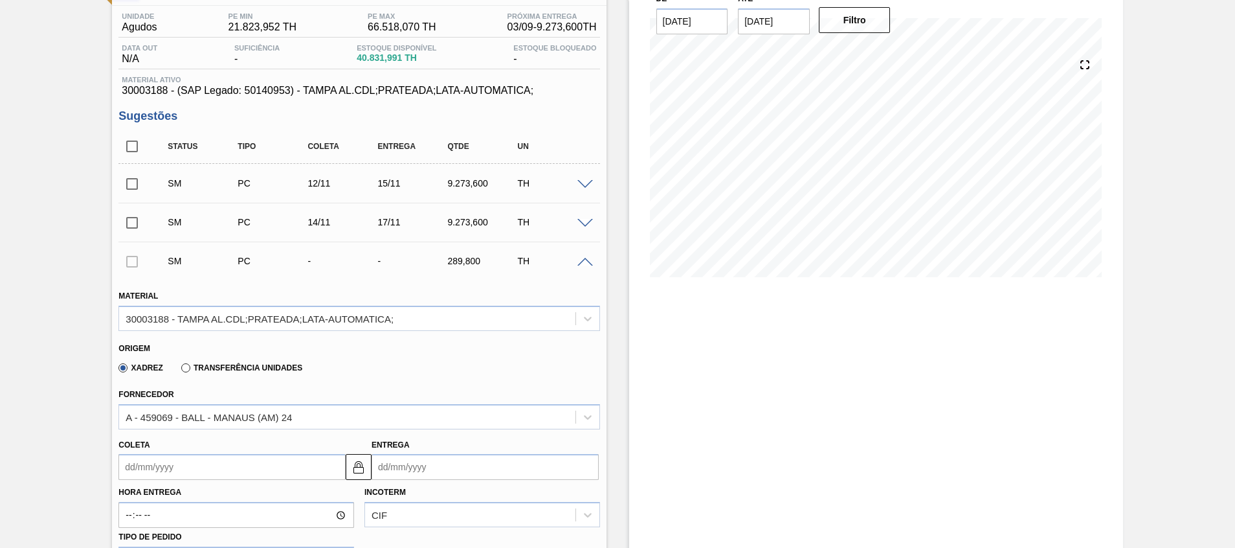
scroll to position [145, 0]
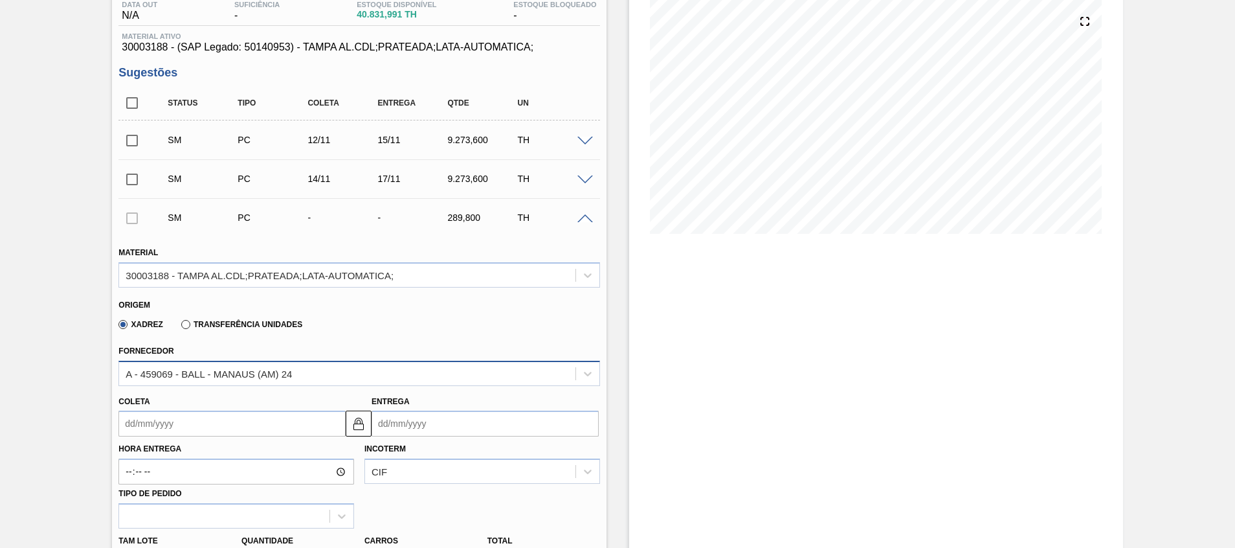
click at [274, 377] on div "A - 459069 - BALL - MANAUS (AM) 24" at bounding box center [209, 373] width 166 height 11
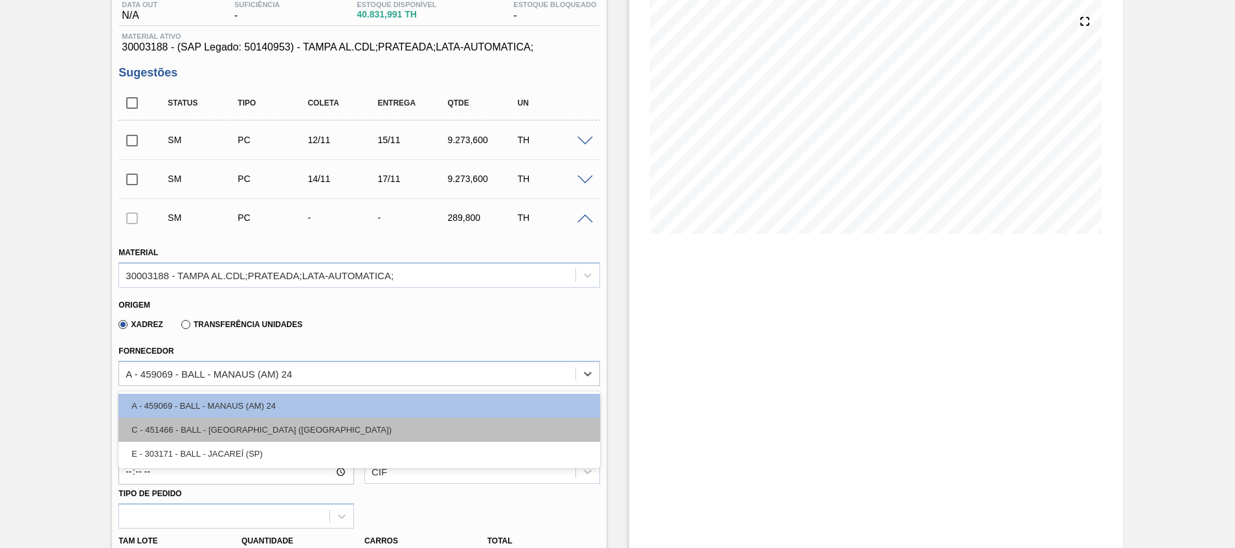
click at [257, 438] on div "C - 451466 - BALL - RECIFE (PE)" at bounding box center [358, 429] width 481 height 24
type input "0,033"
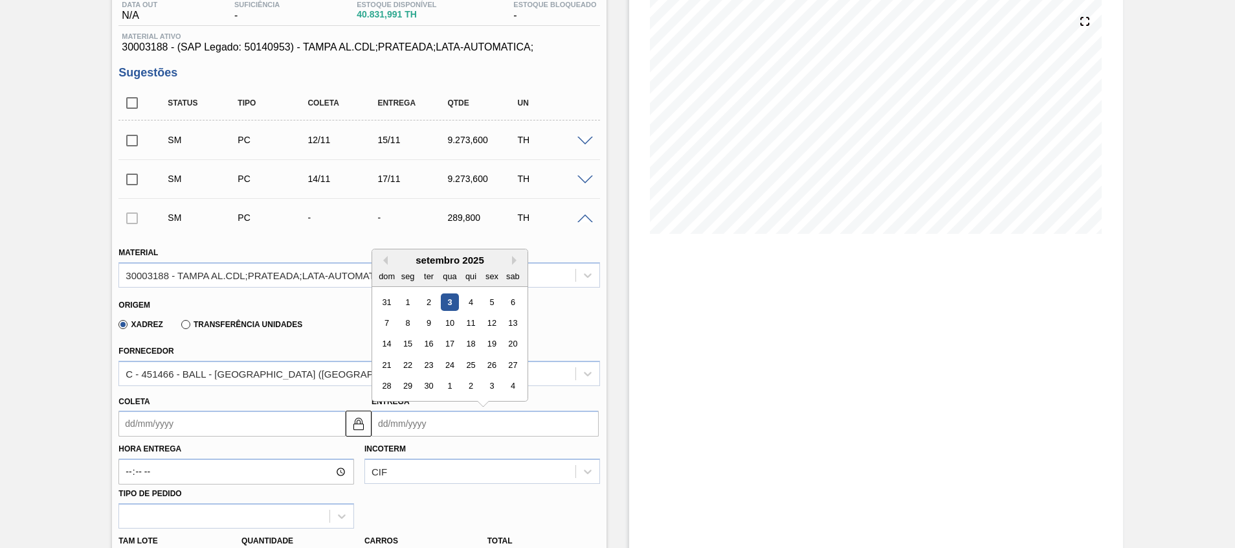
click at [474, 419] on input "Entrega" at bounding box center [484, 423] width 227 height 26
type input "2"
type input "[DATE]"
type input "22"
type input "19/09/2025"
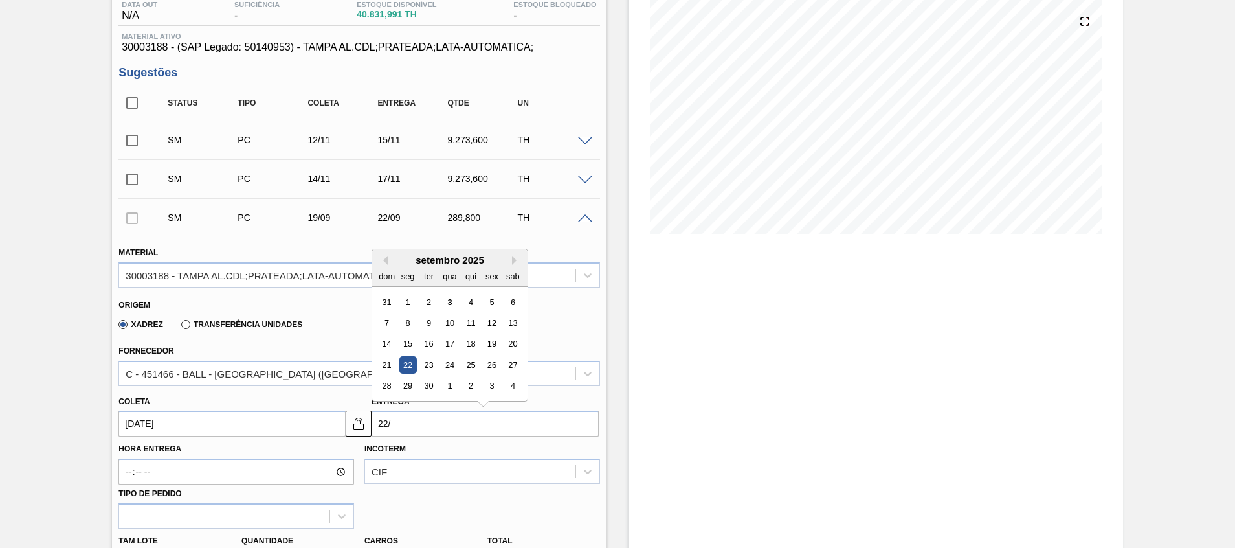
type input "22/1"
type input "19/01/2025"
type input "22/11"
type input "[DATE]"
click at [513, 364] on div "22" at bounding box center [512, 364] width 17 height 17
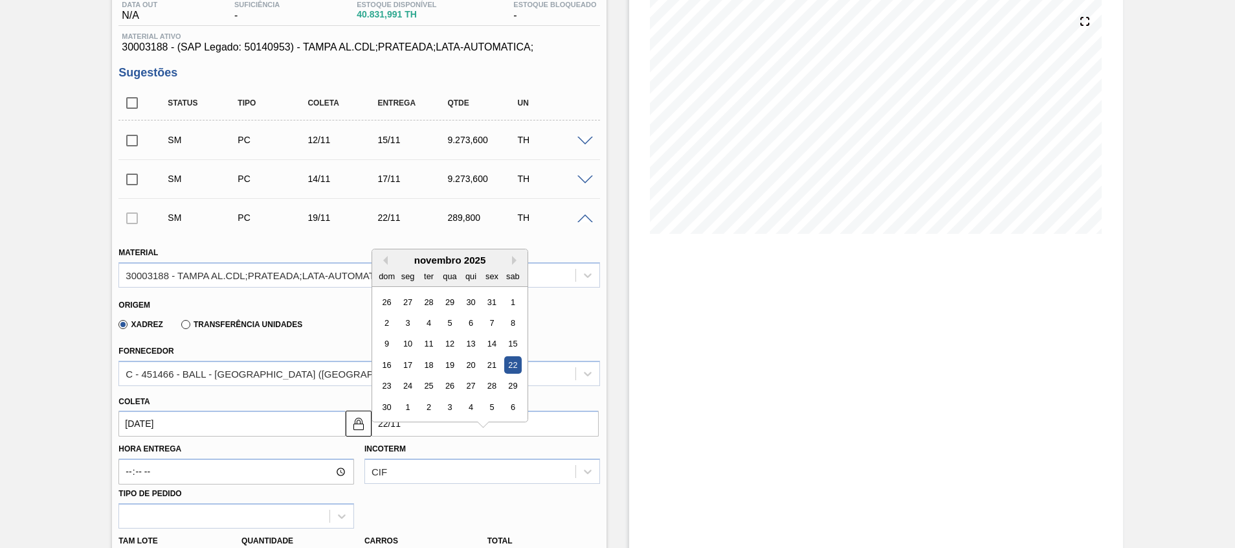
type input "[DATE]"
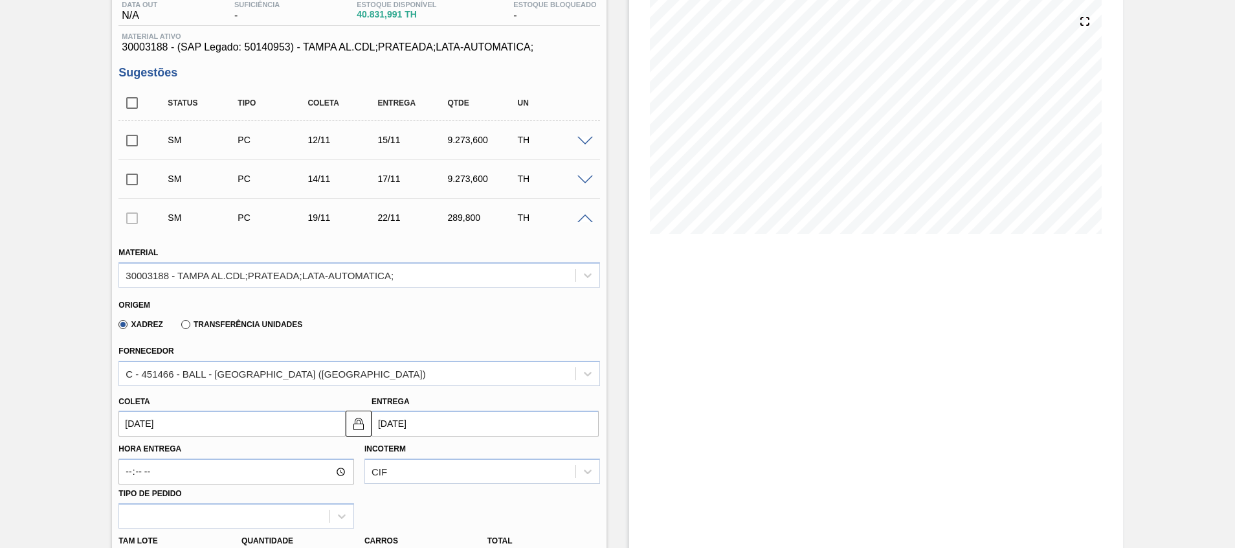
scroll to position [339, 0]
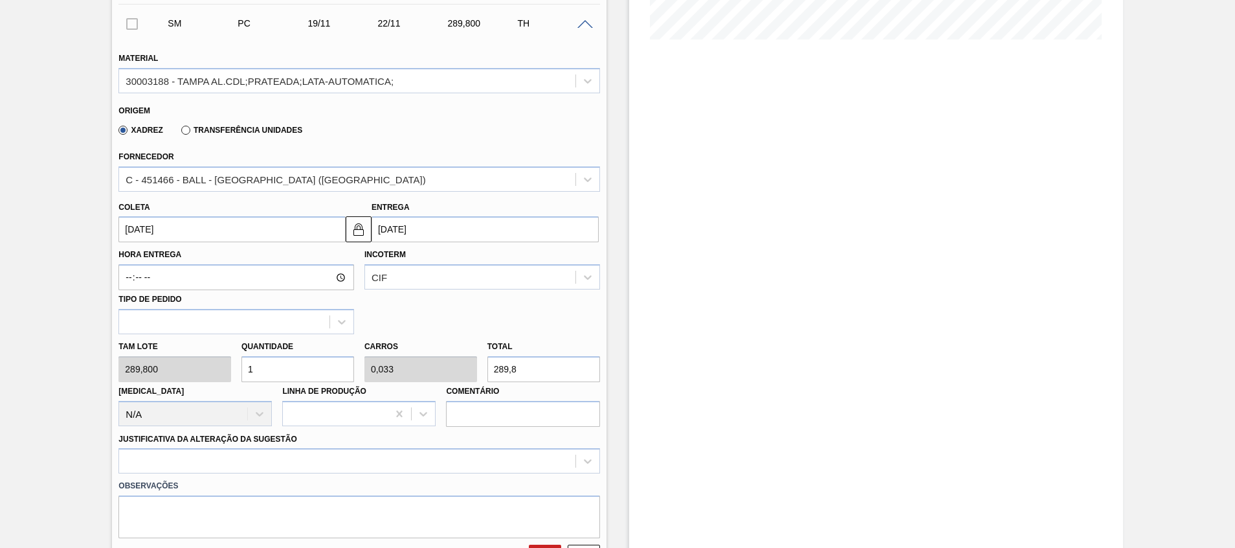
drag, startPoint x: 258, startPoint y: 373, endPoint x: 79, endPoint y: 350, distance: 180.8
type input "2"
type input "0,067"
type input "579,6"
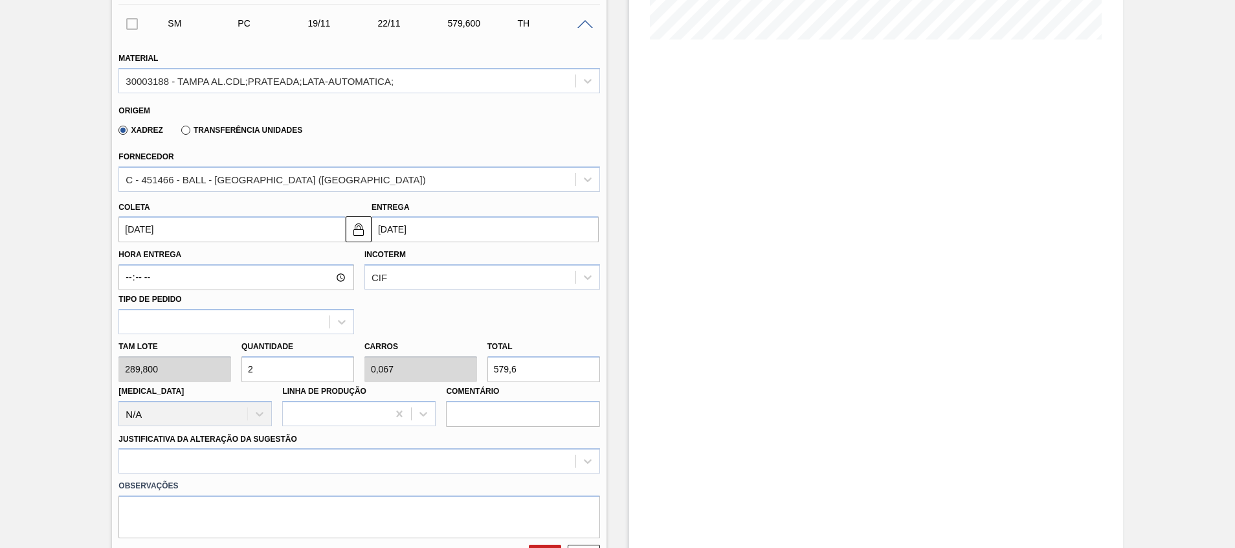
type input "0"
type input "3"
type input "0,1"
type input "869,4"
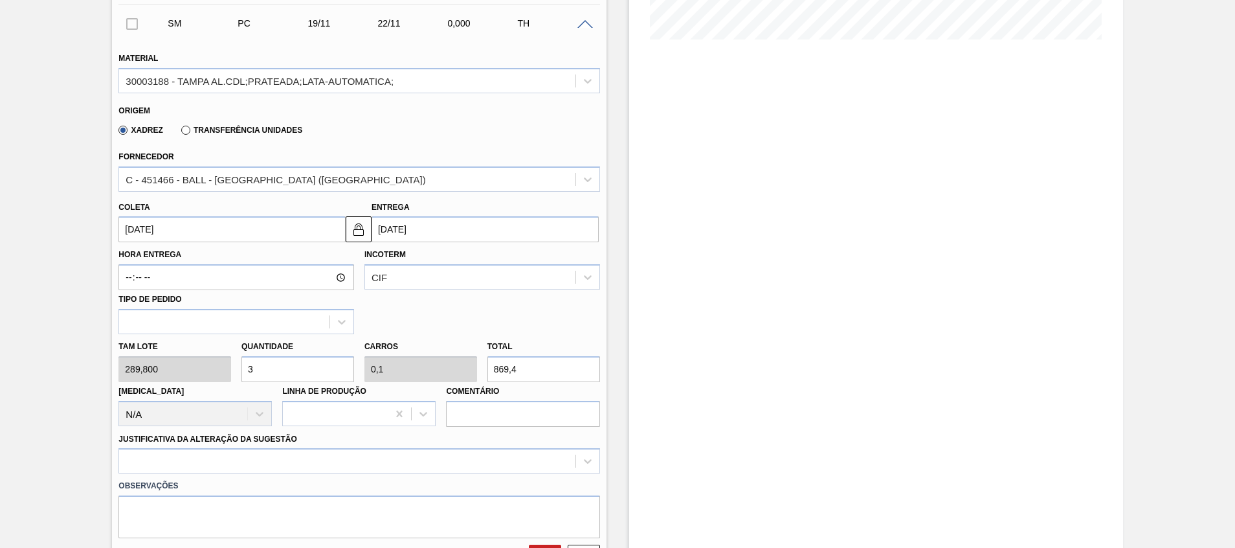
type input "32"
type input "1,067"
type input "9.273,6"
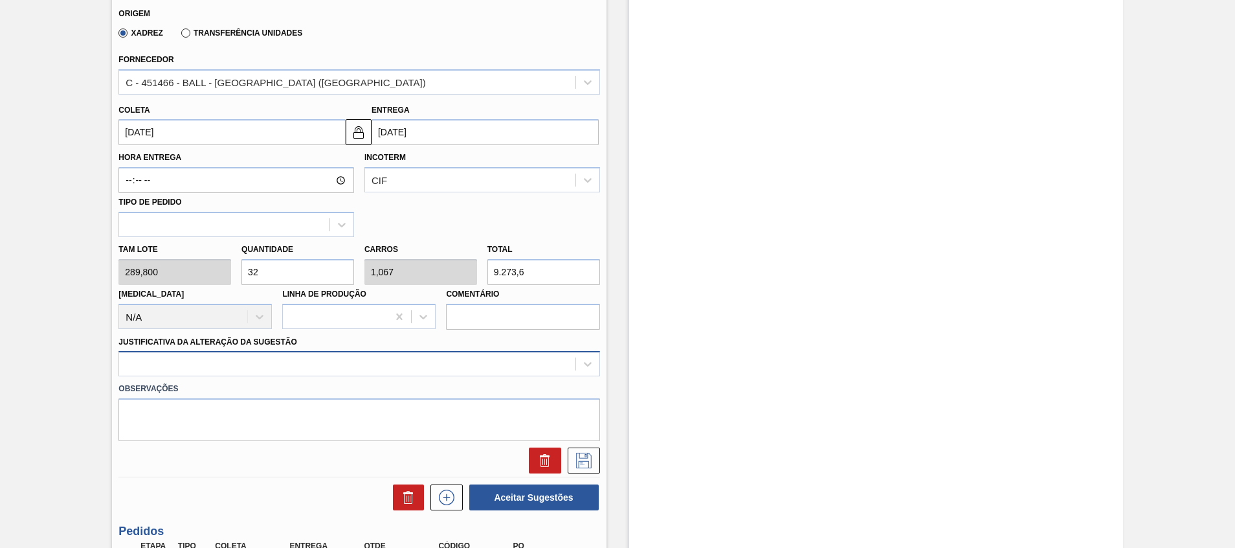
type input "32"
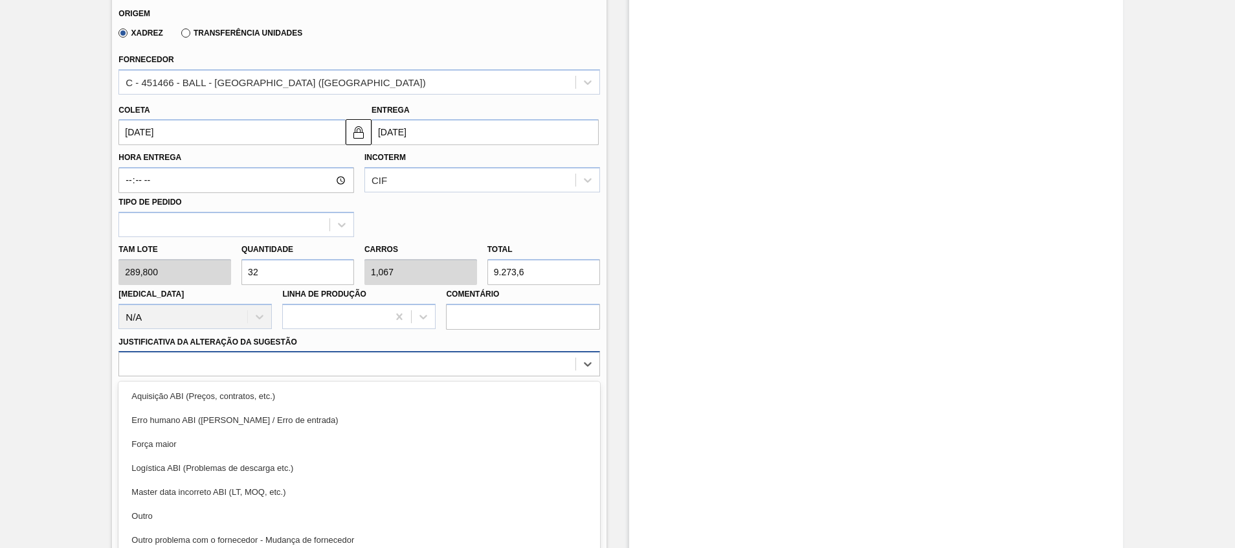
click at [278, 368] on div "option Aquisição ABI (Preços, contratos, etc.) focused, 1 of 18. 18 results ava…" at bounding box center [358, 363] width 481 height 25
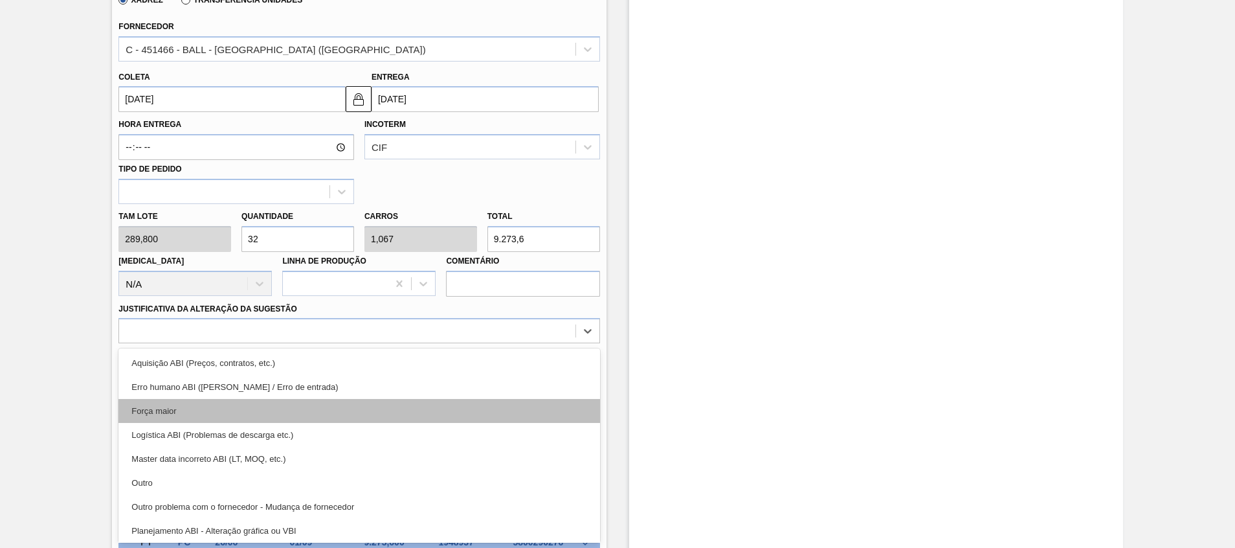
click at [265, 415] on div "Força maior" at bounding box center [358, 411] width 481 height 24
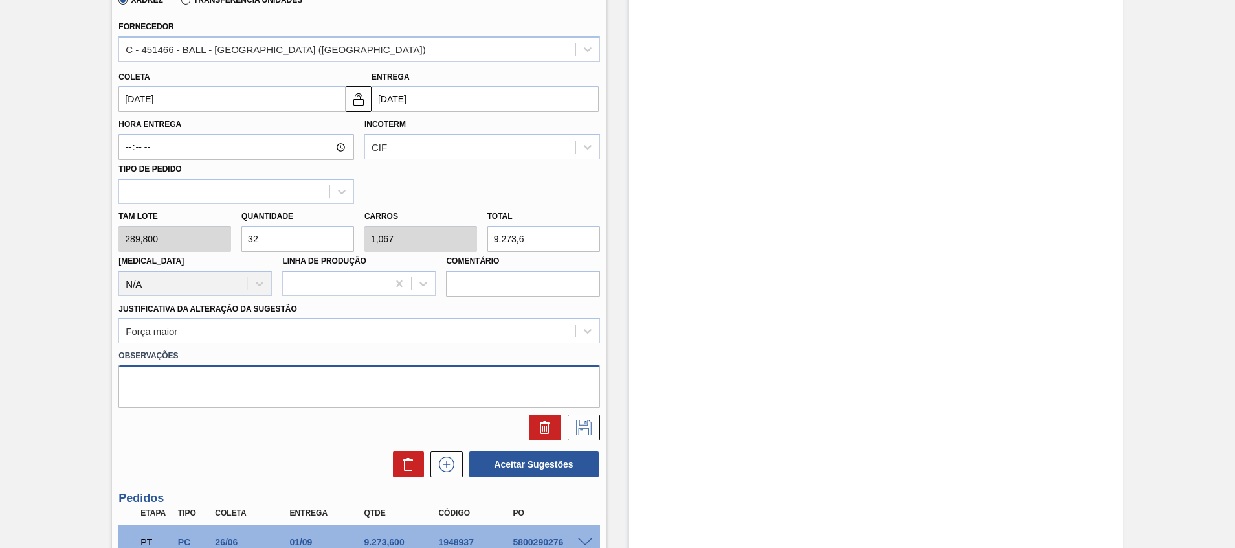
paste textarea "Decisão contratual (Ball) - Virada p/ Recife"
click at [285, 375] on textarea at bounding box center [358, 386] width 481 height 43
type textarea "Decisão contratual (Ball) - Virada p/ Recife"
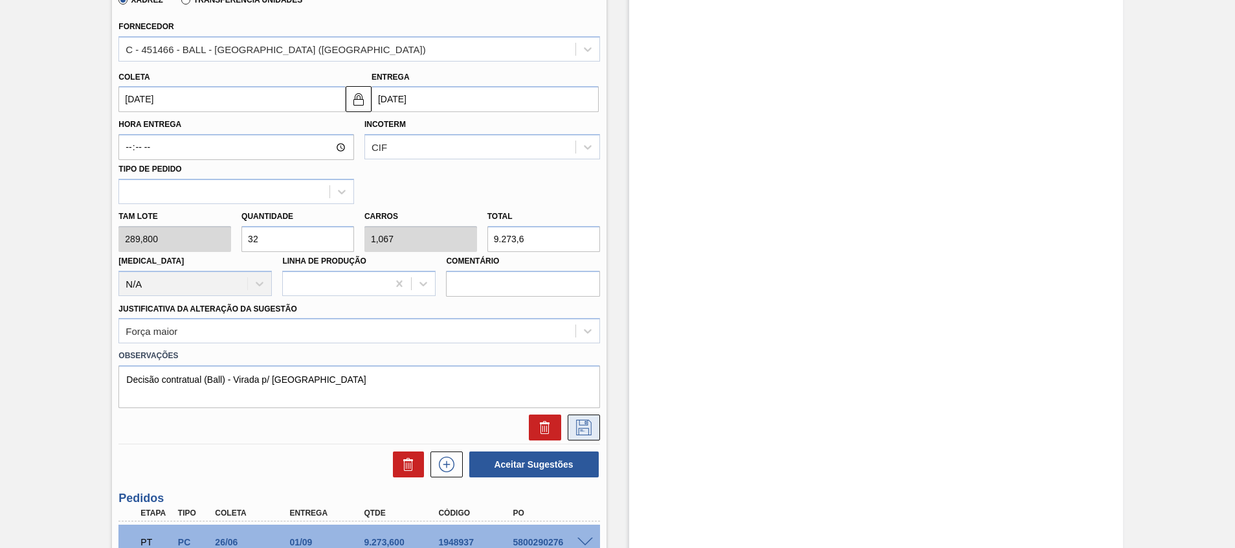
click at [593, 428] on button at bounding box center [584, 427] width 32 height 26
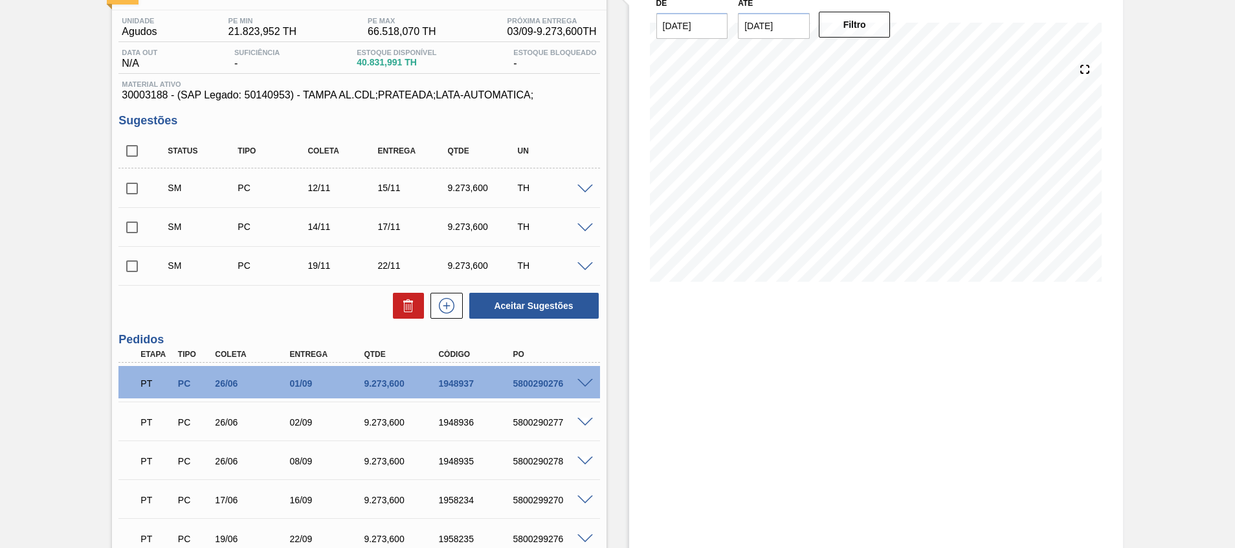
scroll to position [71, 0]
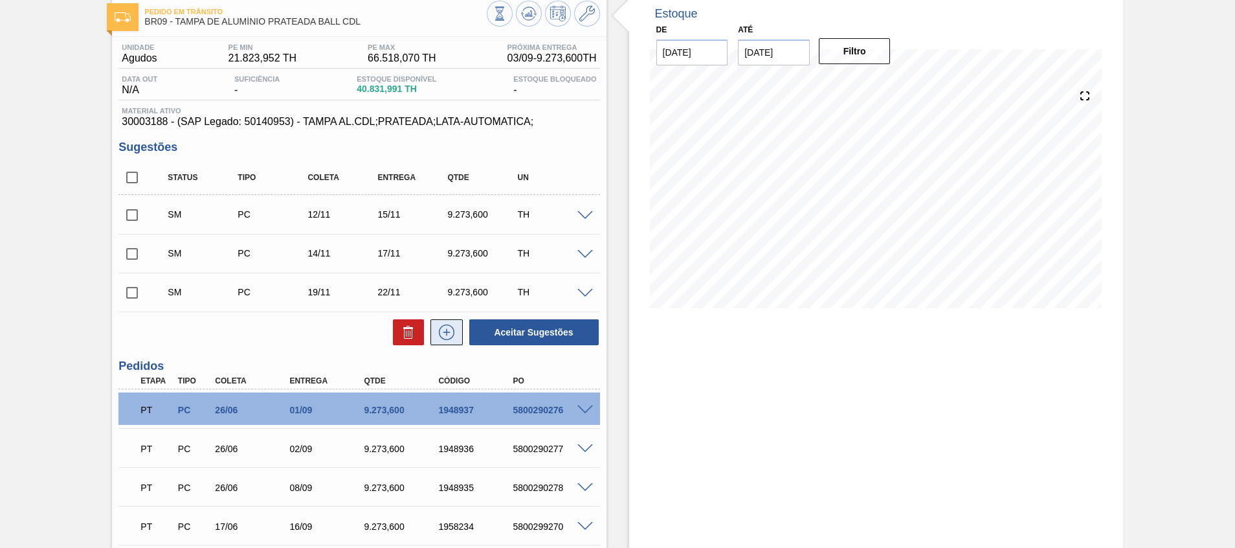
click at [447, 338] on icon at bounding box center [446, 332] width 21 height 16
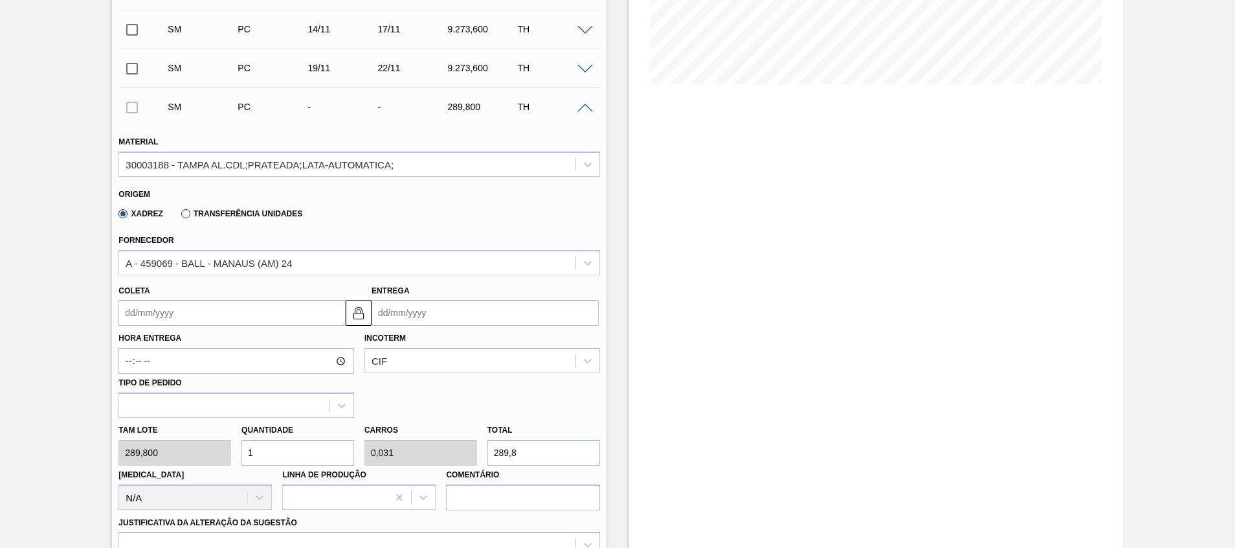
scroll to position [362, 0]
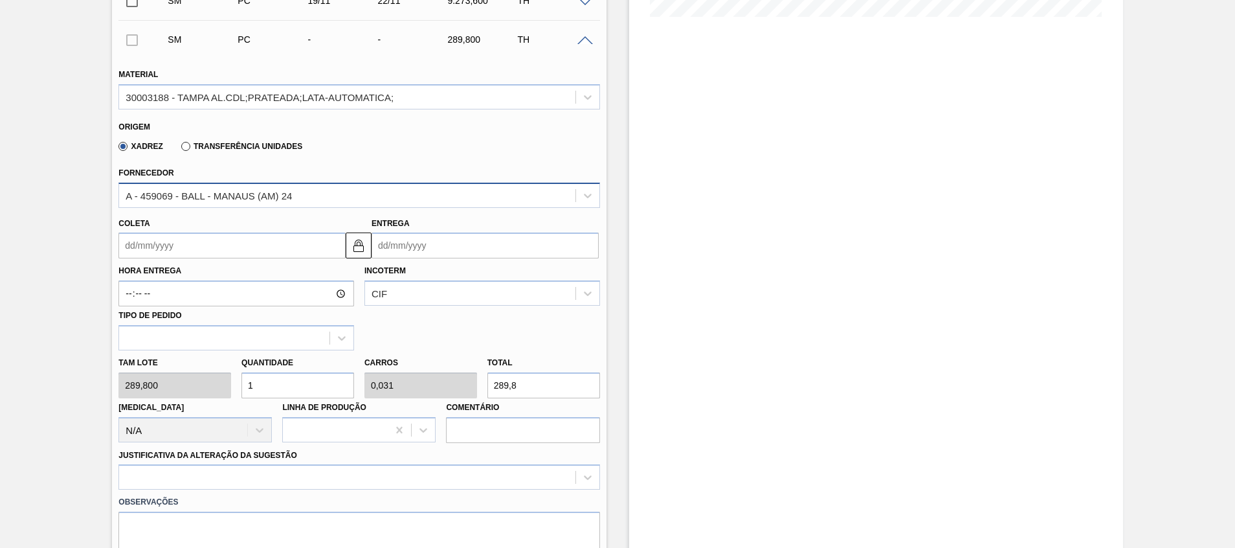
click at [298, 194] on div "A - 459069 - BALL - MANAUS (AM) 24" at bounding box center [347, 195] width 456 height 19
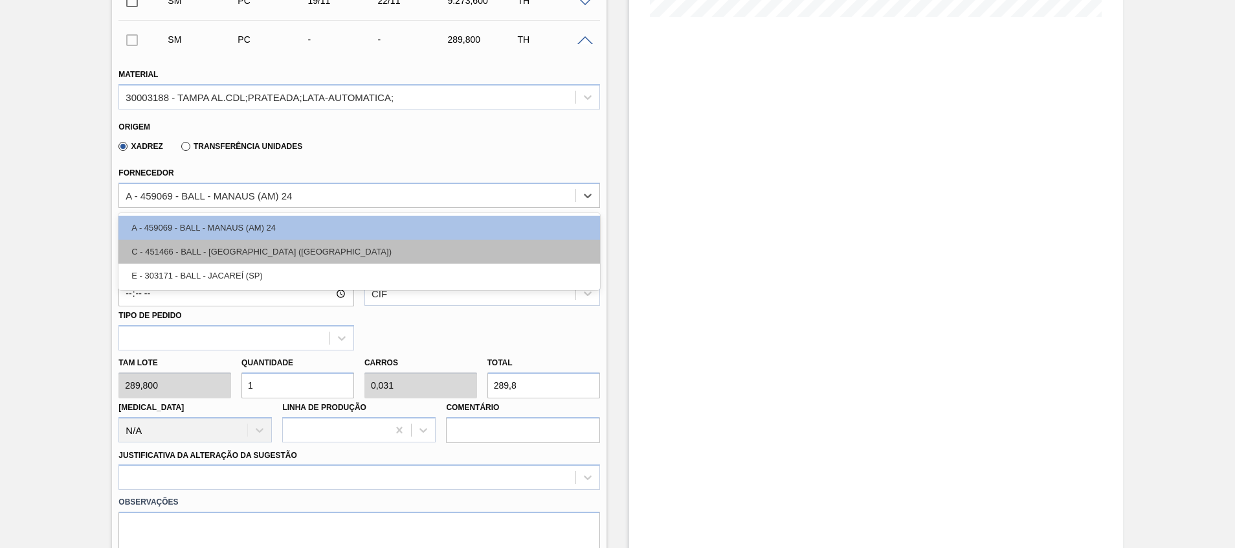
click at [263, 246] on div "C - 451466 - BALL - RECIFE (PE)" at bounding box center [358, 251] width 481 height 24
type input "0,033"
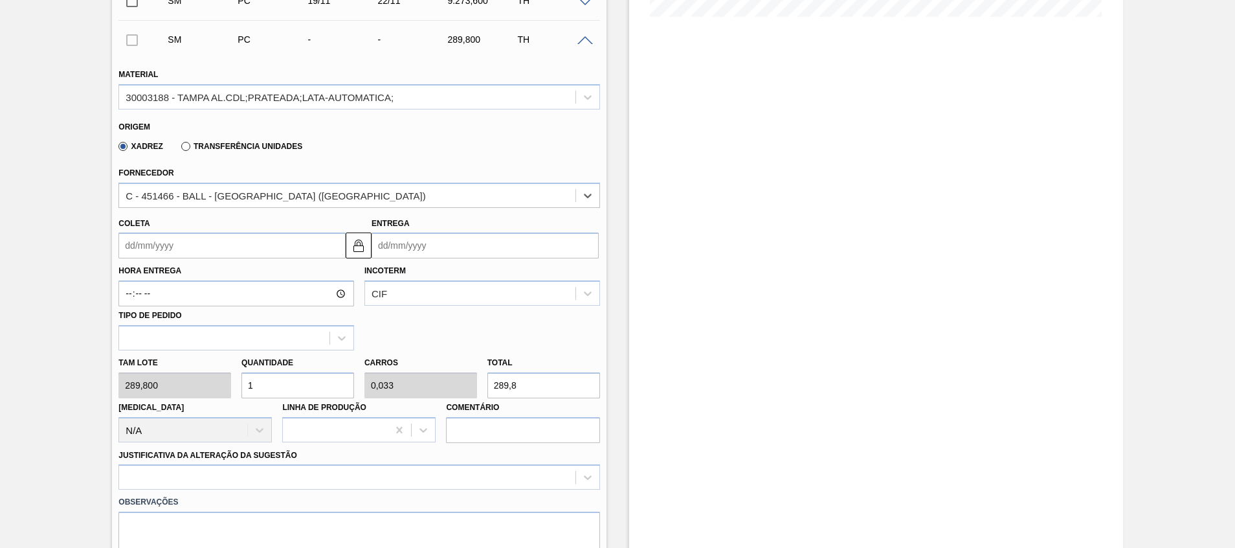
click at [448, 252] on input "Entrega" at bounding box center [484, 245] width 227 height 26
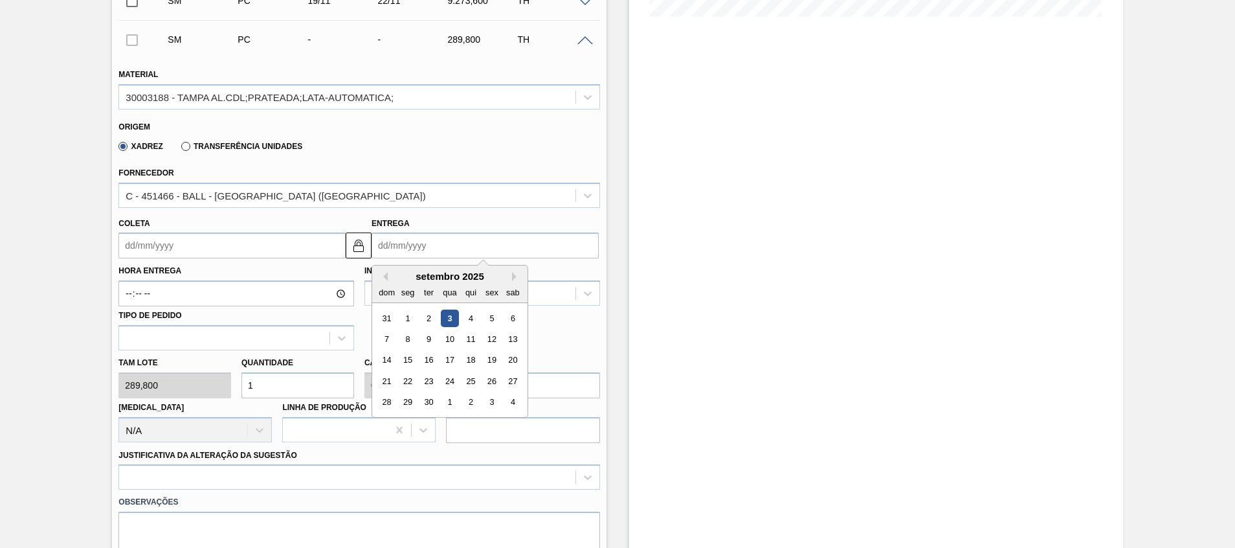
type input "2"
type input "[DATE]"
type input "24"
type input "21/09/2025"
type input "24/1"
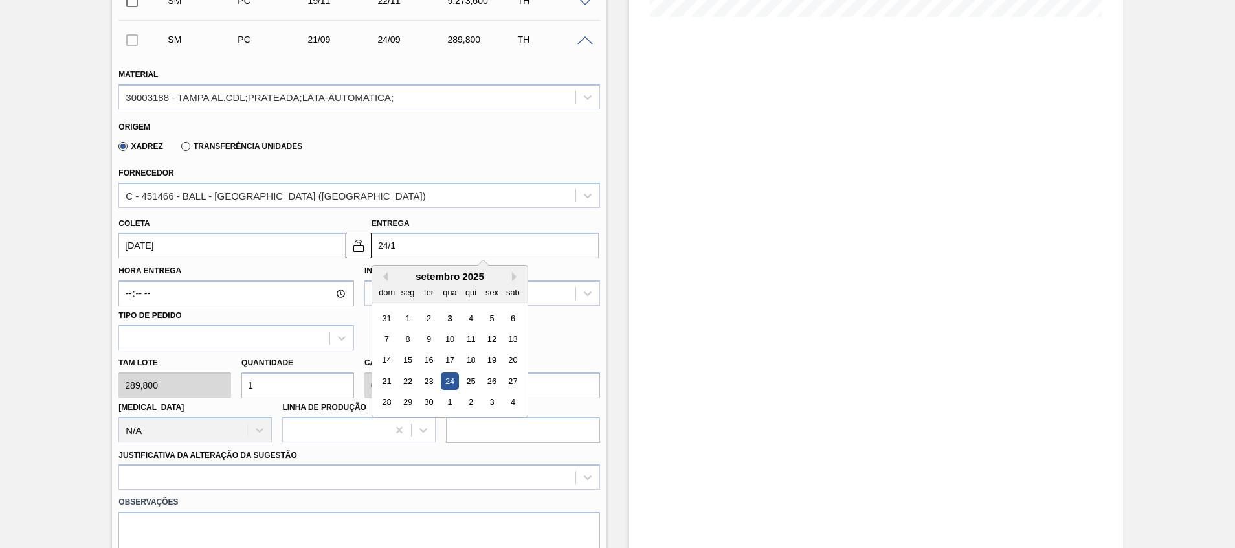
type input "21/01/2025"
type input "24/11"
type input "21/11/2025"
click at [409, 405] on div "24" at bounding box center [407, 401] width 17 height 17
type input "[DATE]"
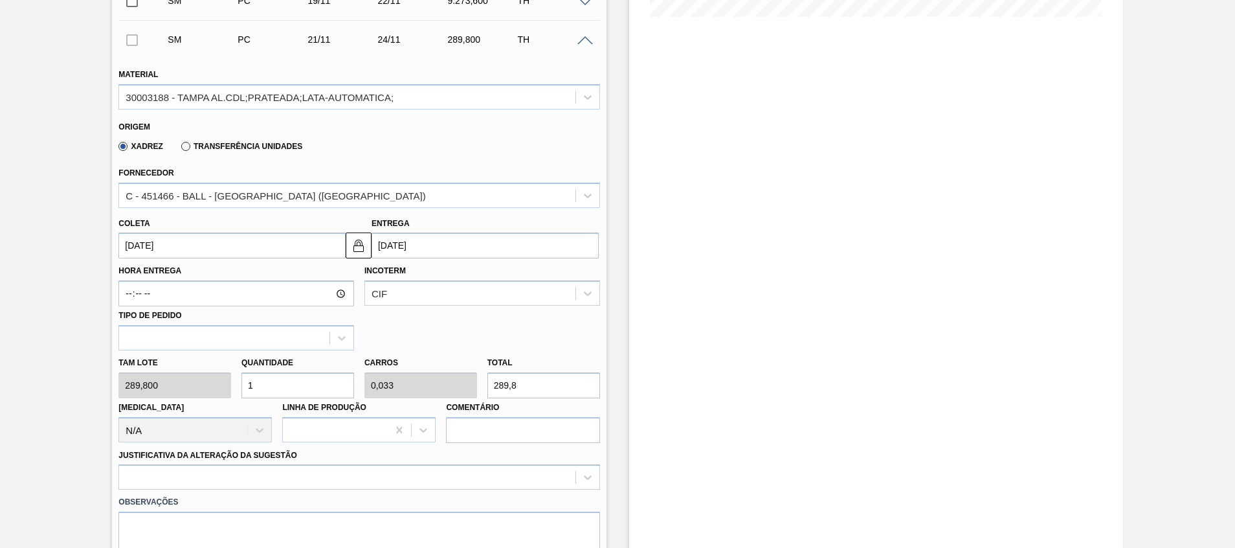
drag, startPoint x: -4, startPoint y: 357, endPoint x: 0, endPoint y: 292, distance: 65.5
click at [0, 0] on html "Tarefas Planejamento Gerencial Transportes Relatórios Master Data Beatriz Marce…" at bounding box center [617, 0] width 1235 height 0
type input "3"
type input "0,1"
type input "869,4"
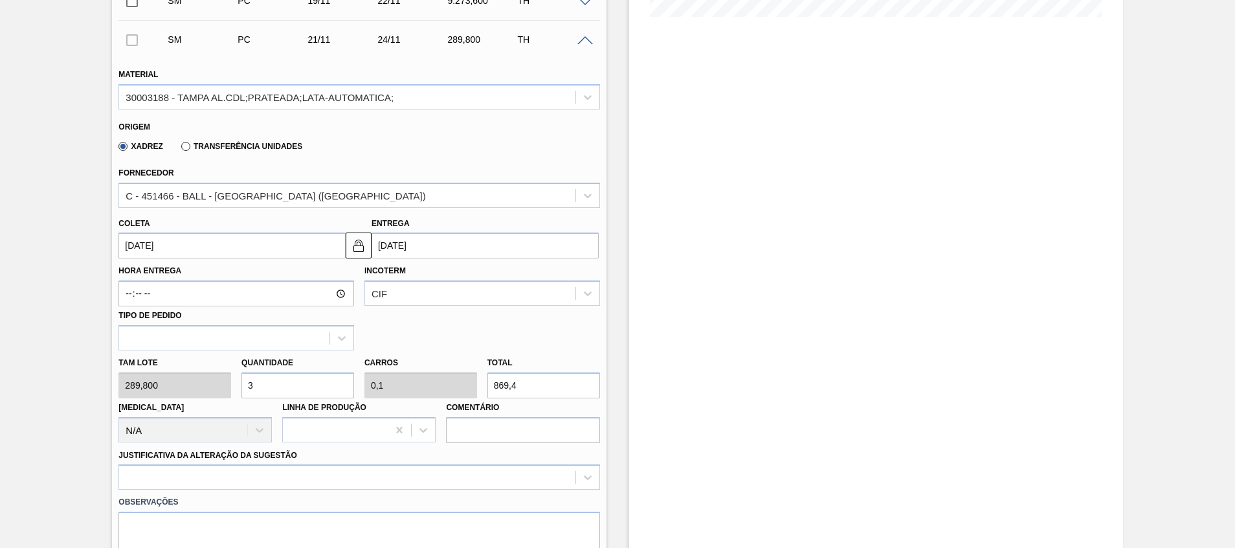
type input "32"
type input "1,067"
type input "9.273,6"
type input "32"
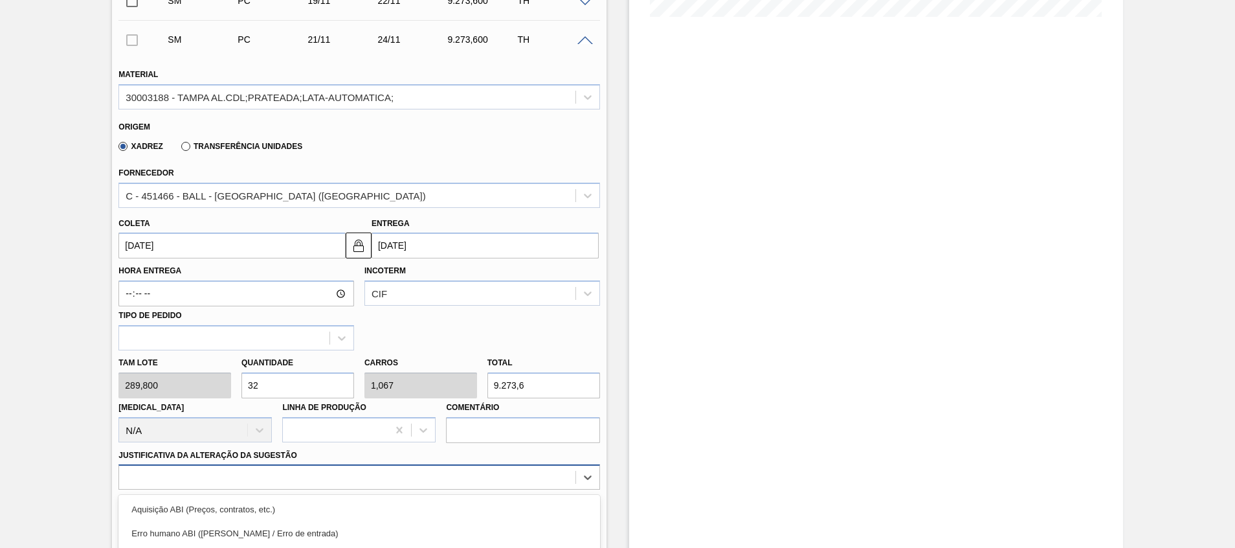
click at [298, 469] on div "option Master data incorreto ABI (LT, MOQ, etc.) focused, 5 of 18. 18 results a…" at bounding box center [358, 476] width 481 height 25
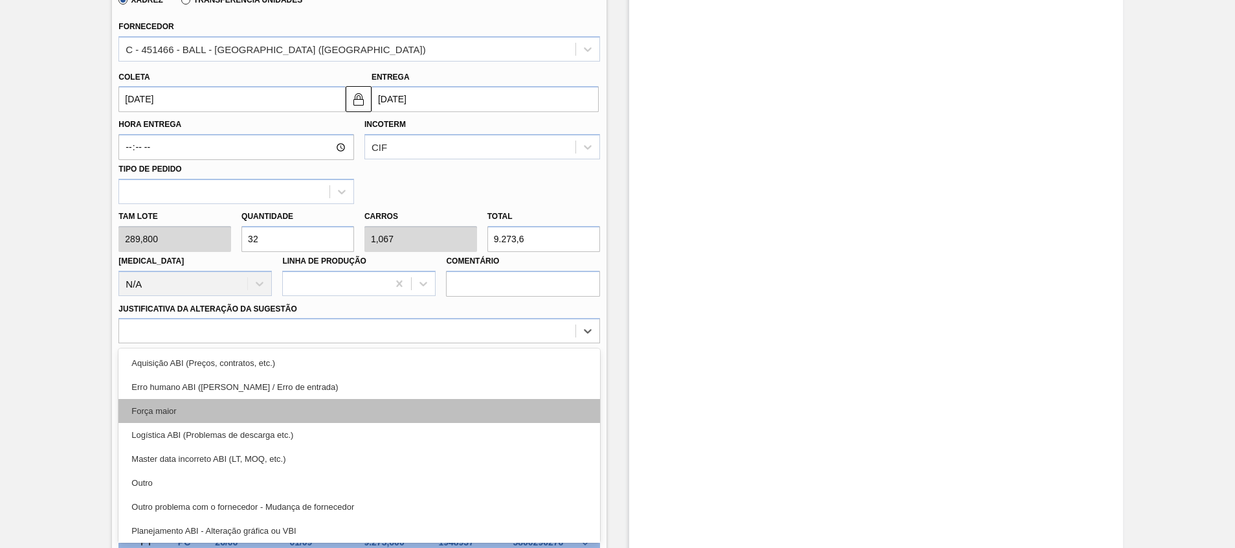
click at [274, 400] on div "Força maior" at bounding box center [358, 411] width 481 height 24
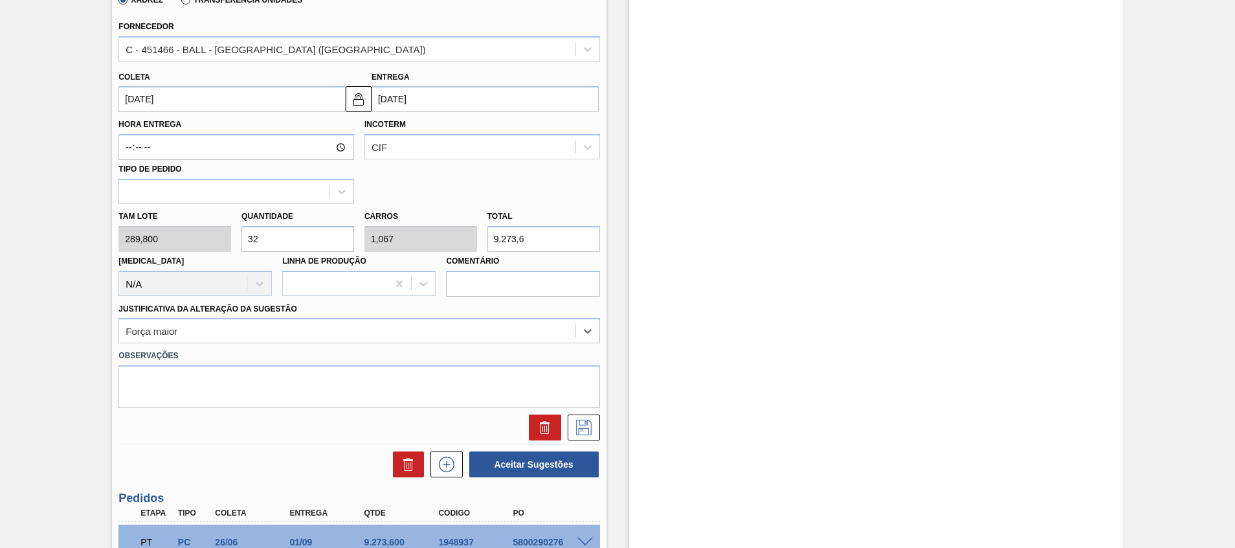
scroll to position [605, 0]
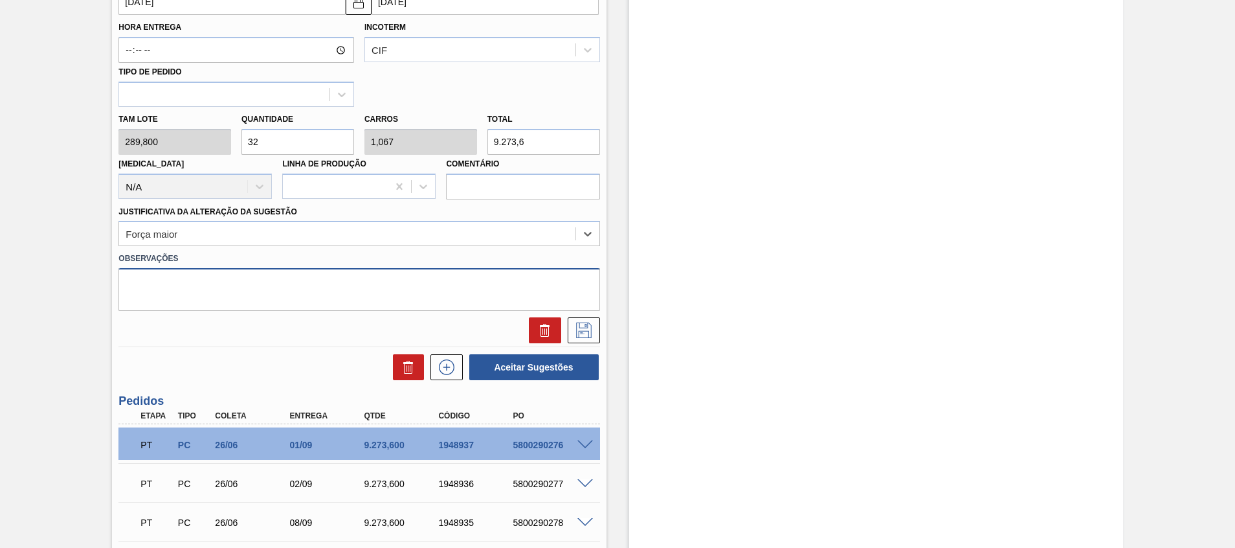
click at [280, 291] on textarea at bounding box center [358, 289] width 481 height 43
paste textarea "Decisão contratual (Ball) - Virada p/ Recife"
type textarea "Decisão contratual (Ball) - Virada p/ Recife"
click at [586, 324] on icon at bounding box center [583, 330] width 21 height 16
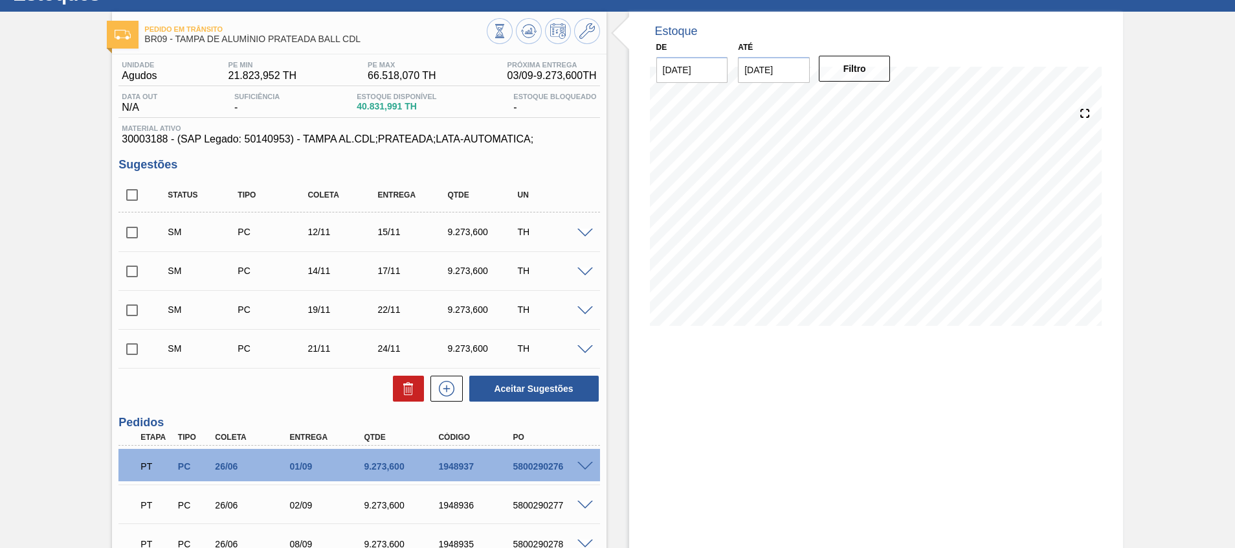
scroll to position [23, 0]
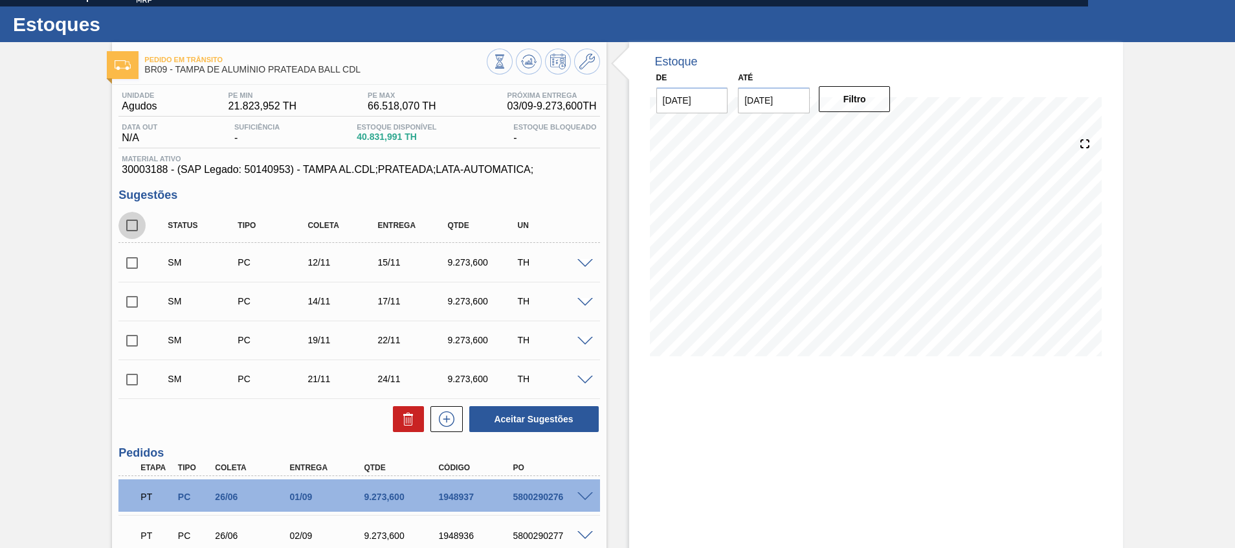
click at [134, 224] on input "checkbox" at bounding box center [131, 225] width 27 height 27
checkbox input "true"
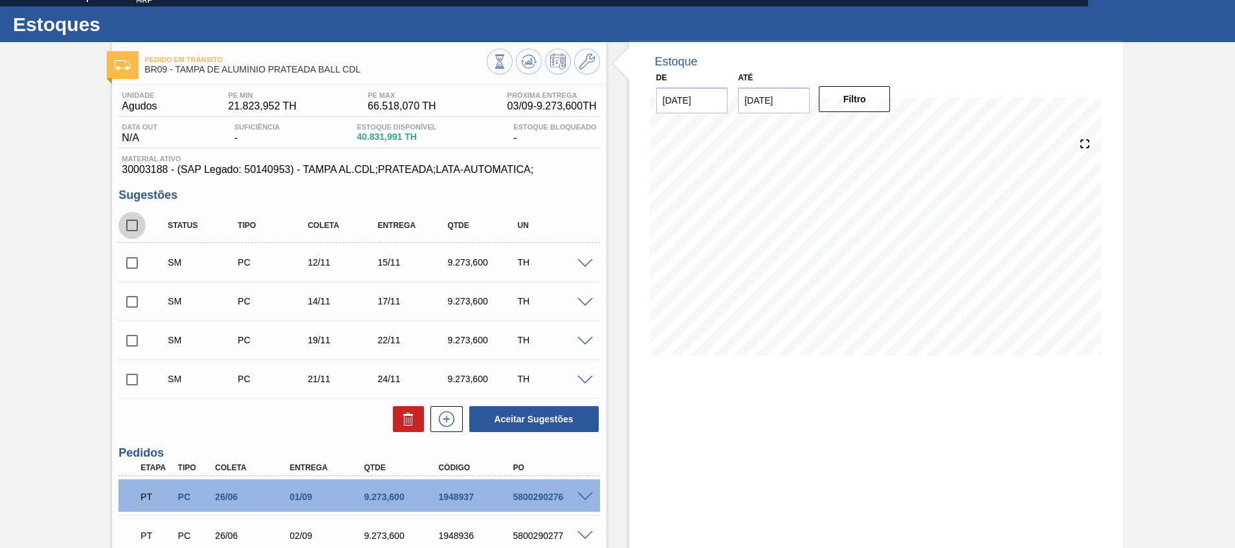
checkbox input "true"
click at [551, 423] on button "Aceitar Sugestões" at bounding box center [533, 419] width 129 height 26
checkbox input "false"
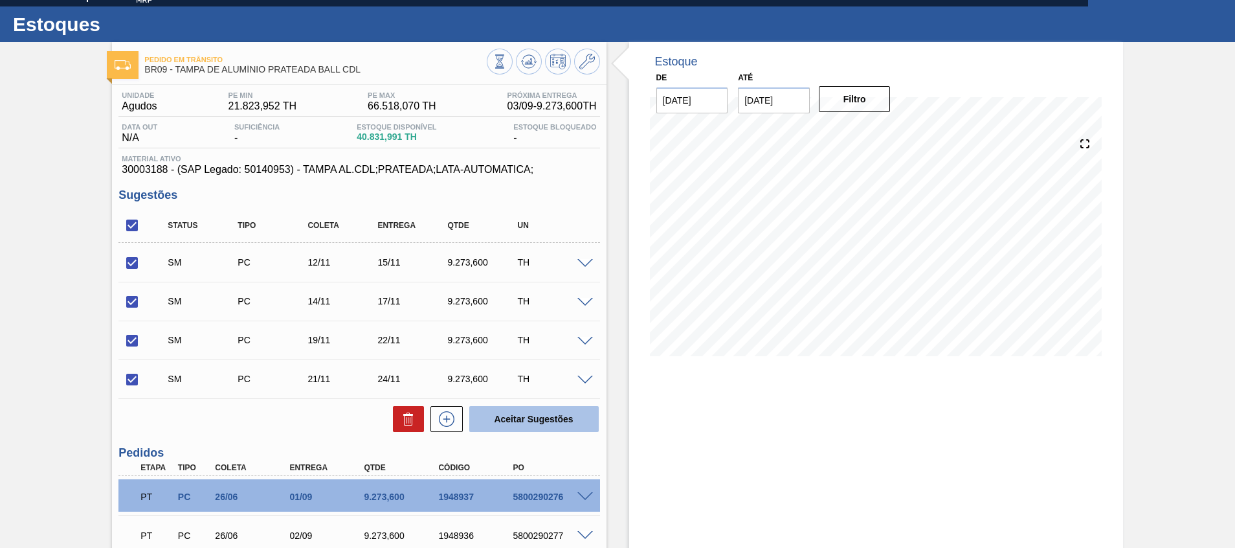
checkbox input "false"
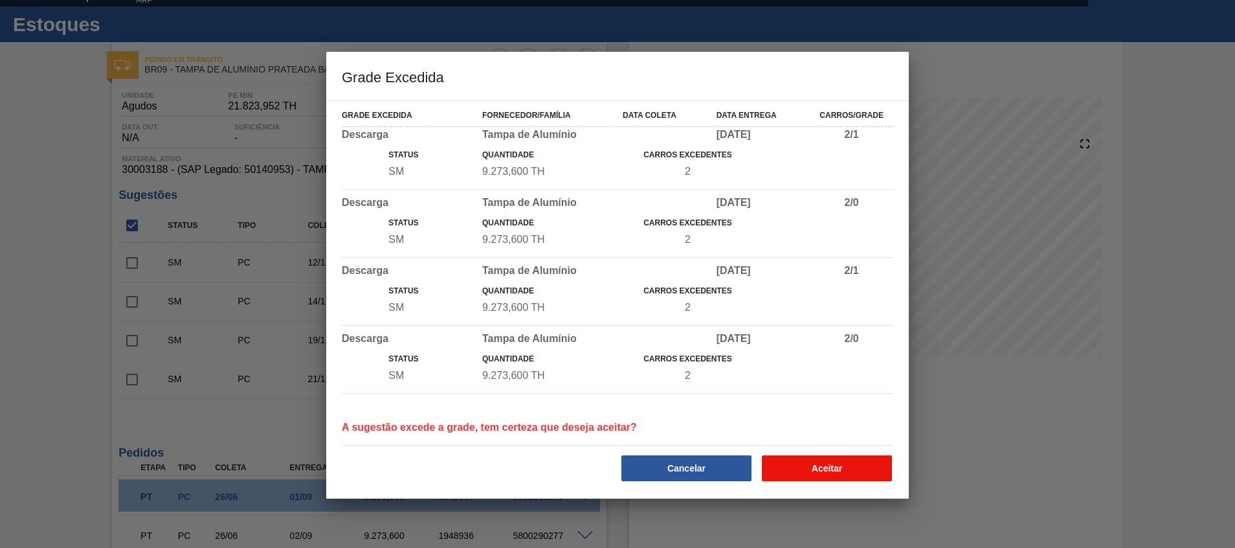
click at [790, 459] on button "Aceitar" at bounding box center [827, 468] width 130 height 26
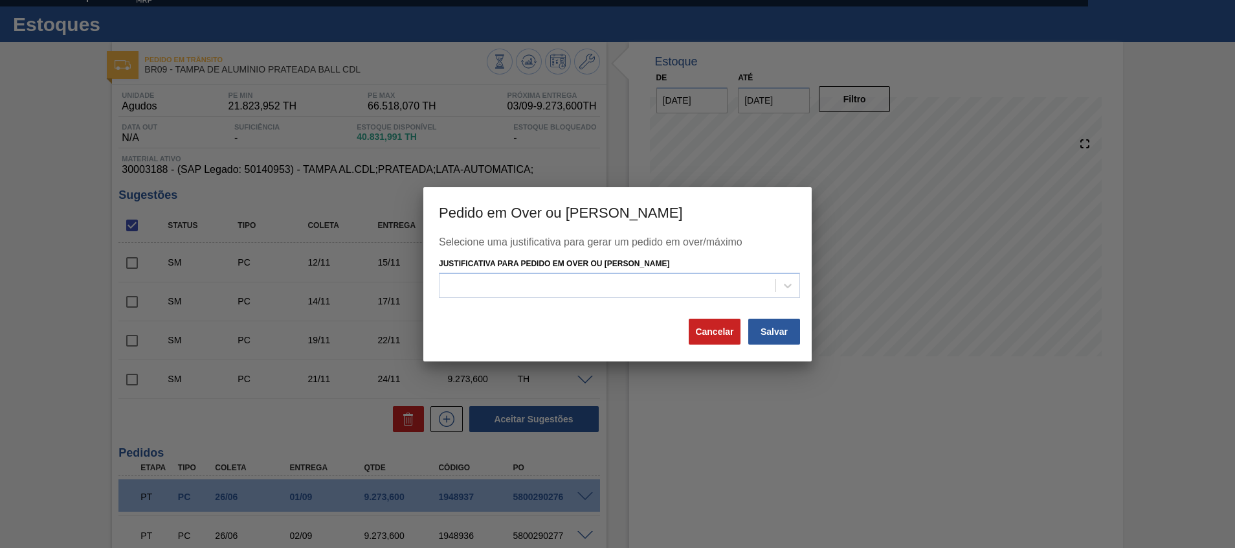
click at [733, 304] on div "Selecione uma justificativa para gerar um pedido em over/máximo Justificativa p…" at bounding box center [617, 276] width 357 height 81
click at [734, 290] on div at bounding box center [607, 285] width 336 height 19
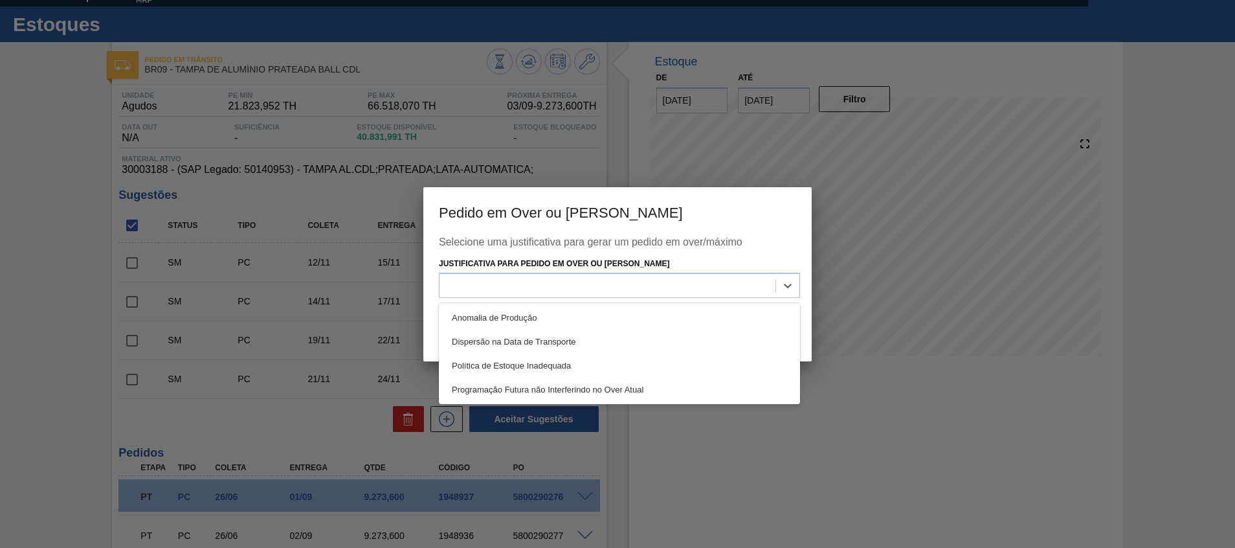
click at [674, 383] on div "Programação Futura não Interferindo no Over Atual" at bounding box center [619, 389] width 361 height 24
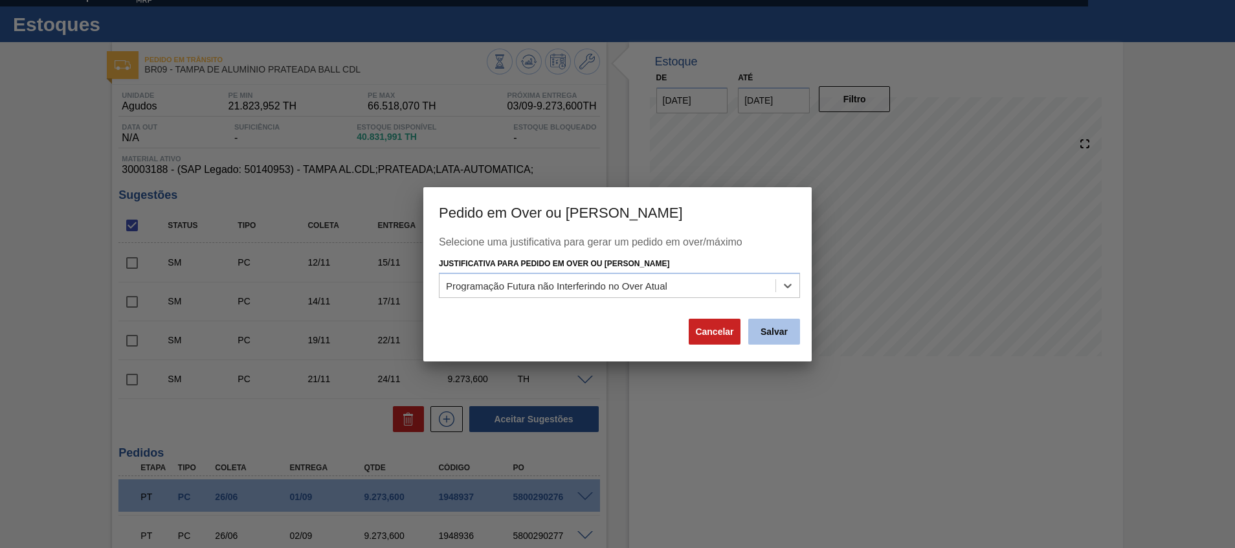
click at [783, 333] on button "Salvar" at bounding box center [774, 331] width 52 height 26
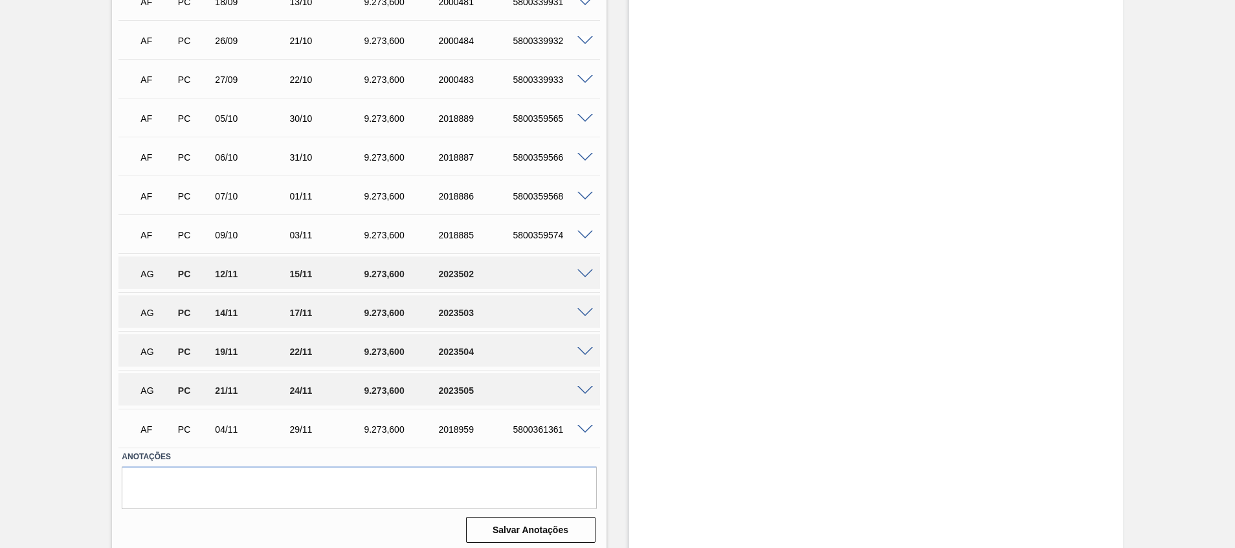
scroll to position [741, 0]
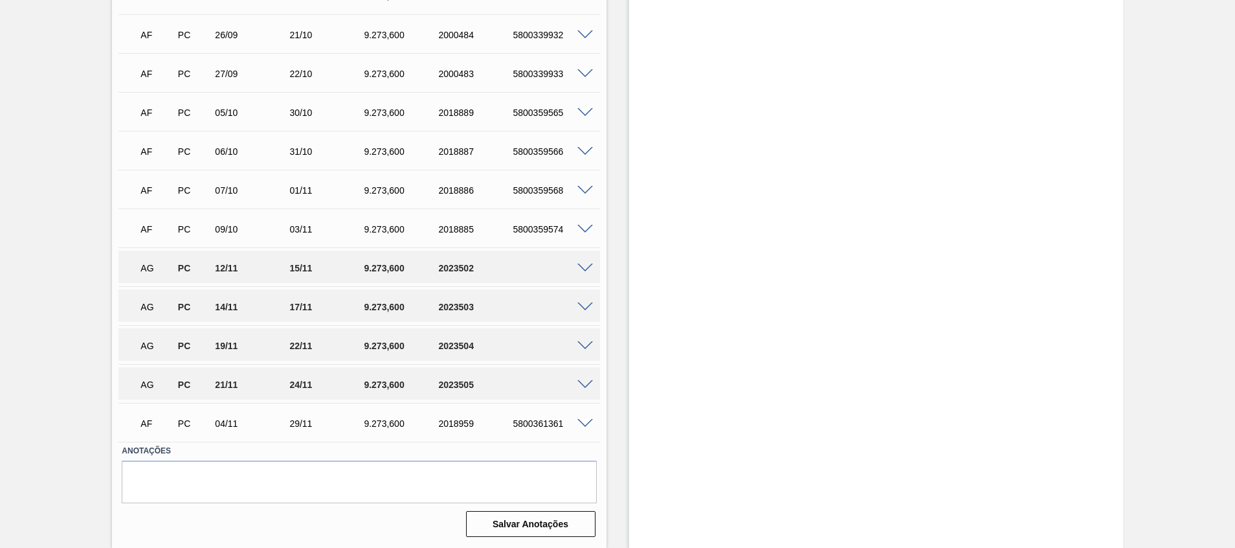
click at [459, 267] on div "2023502" at bounding box center [476, 268] width 83 height 10
copy div "2023502"
click at [588, 302] on span at bounding box center [585, 307] width 16 height 10
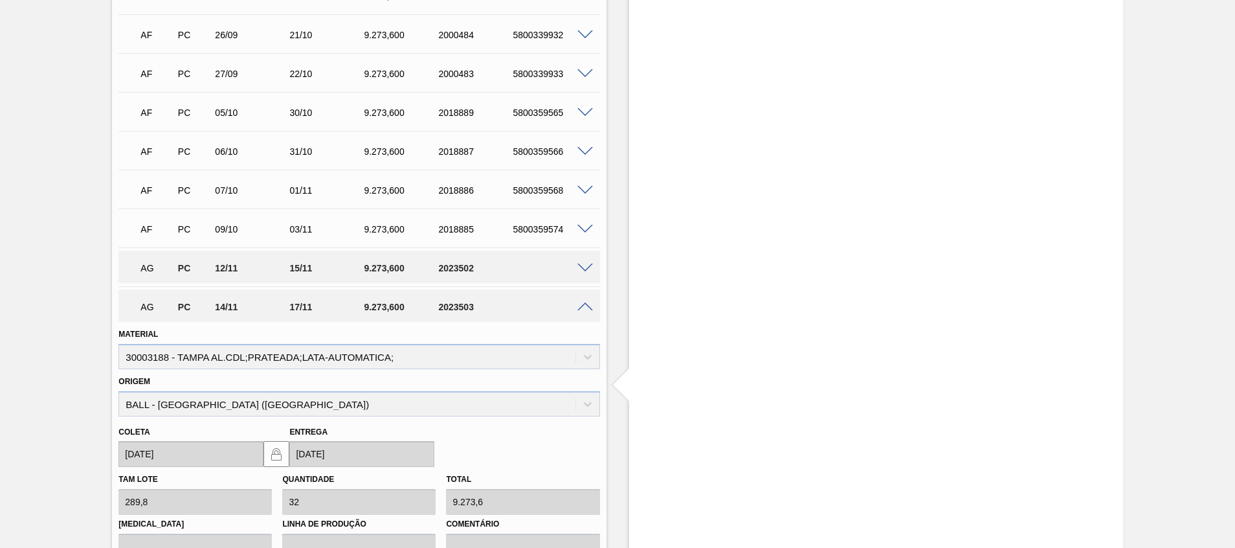
click at [588, 302] on span at bounding box center [585, 307] width 16 height 10
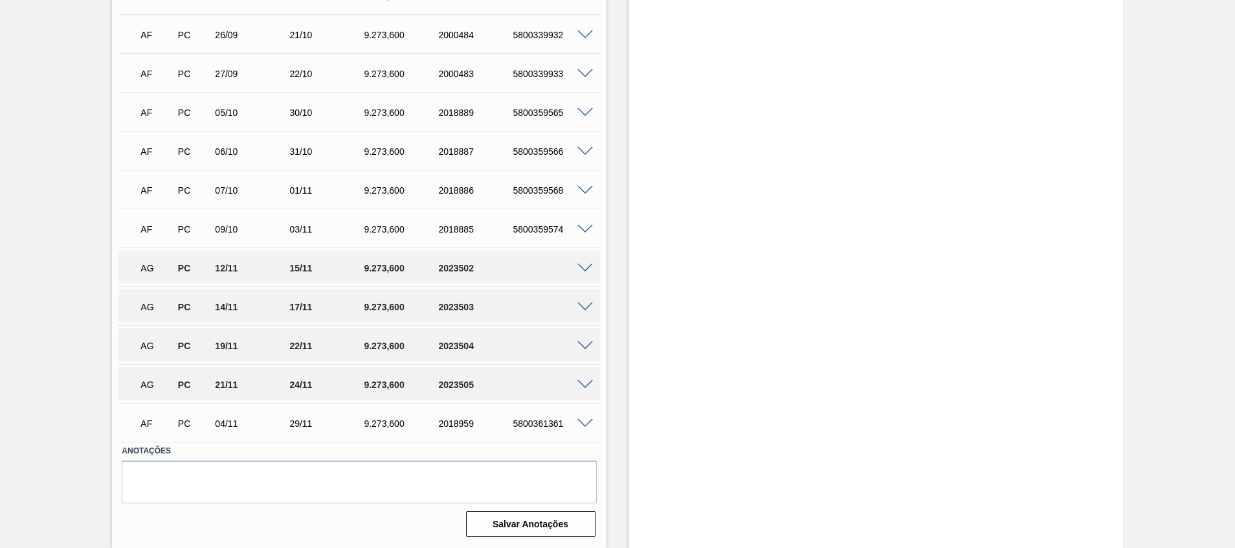
click at [452, 308] on div "2023503" at bounding box center [476, 307] width 83 height 10
copy div "2023503"
click at [451, 344] on div "2023504" at bounding box center [476, 345] width 83 height 10
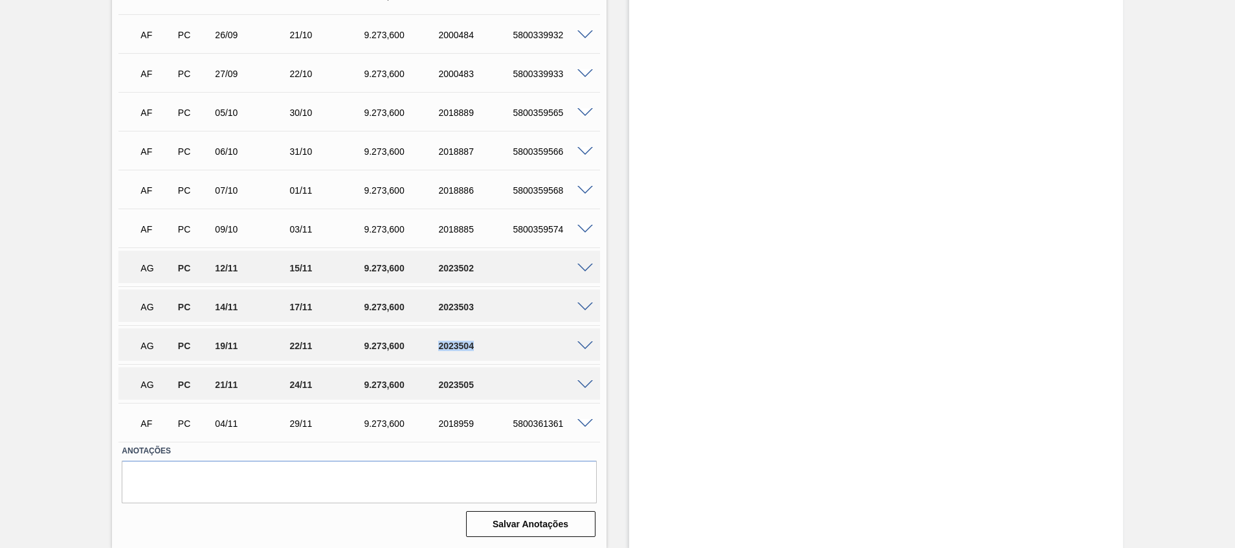
copy div "2023504"
click at [458, 382] on div "2023505" at bounding box center [476, 384] width 83 height 10
copy div "2023505"
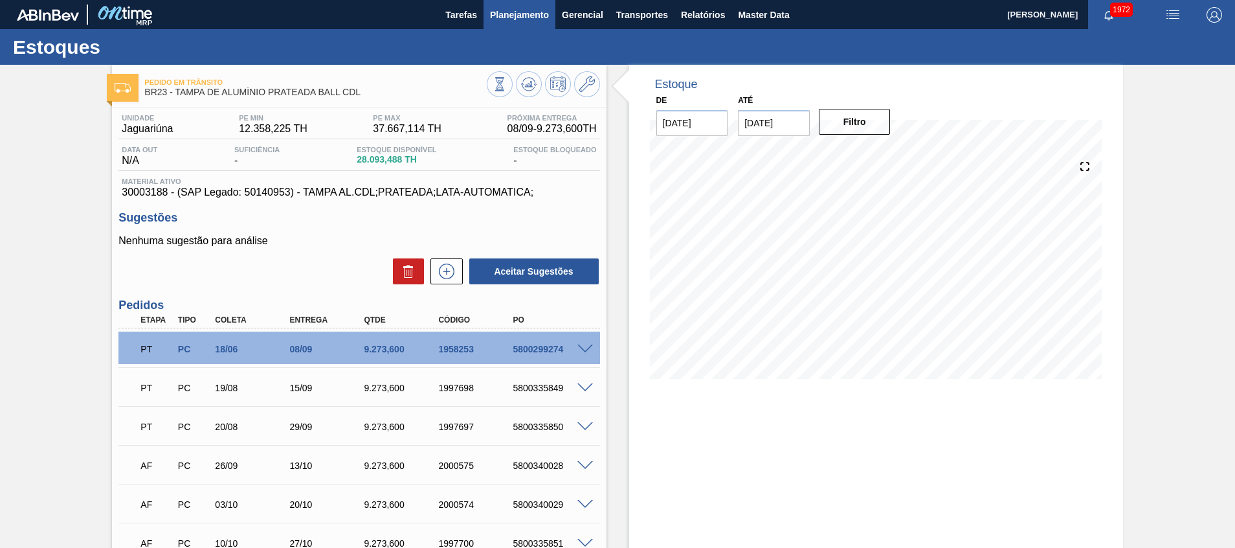
click at [539, 12] on span "Planejamento" at bounding box center [519, 15] width 59 height 16
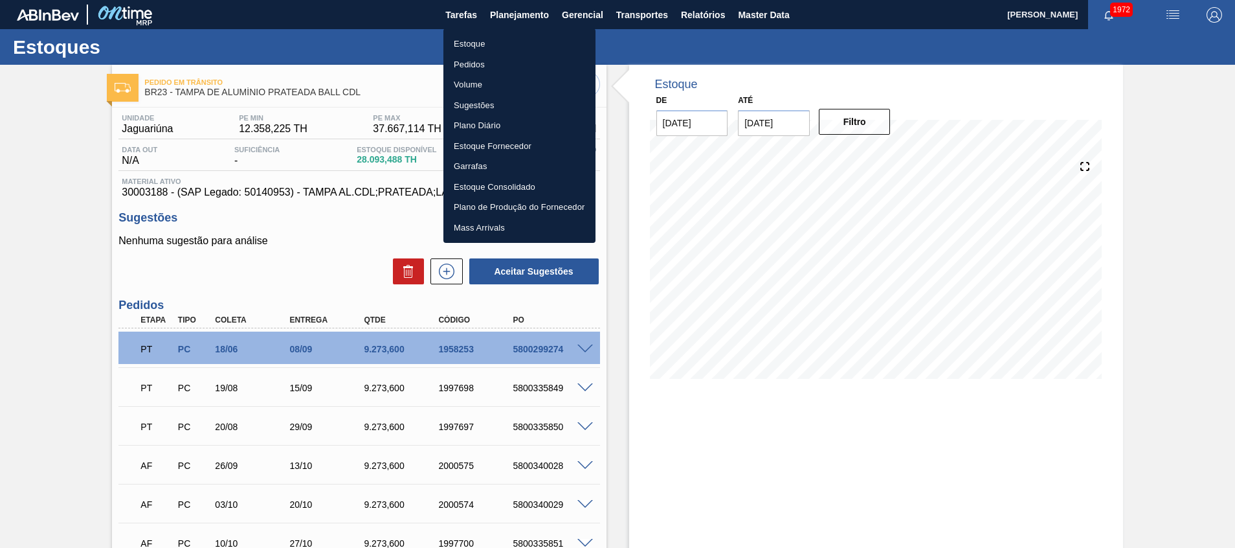
drag, startPoint x: 524, startPoint y: 50, endPoint x: 5, endPoint y: 526, distance: 703.6
click at [524, 50] on li "Estoque" at bounding box center [519, 44] width 152 height 21
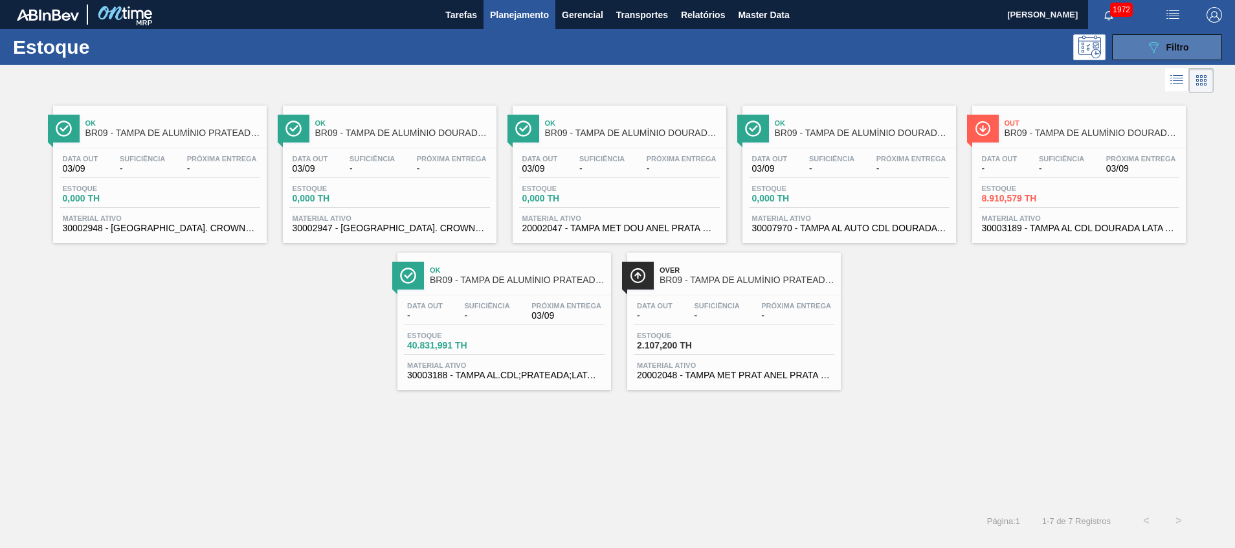
click at [1124, 44] on button "089F7B8B-B2A5-4AFE-B5C0-19BA573D28AC Filtro" at bounding box center [1167, 47] width 110 height 26
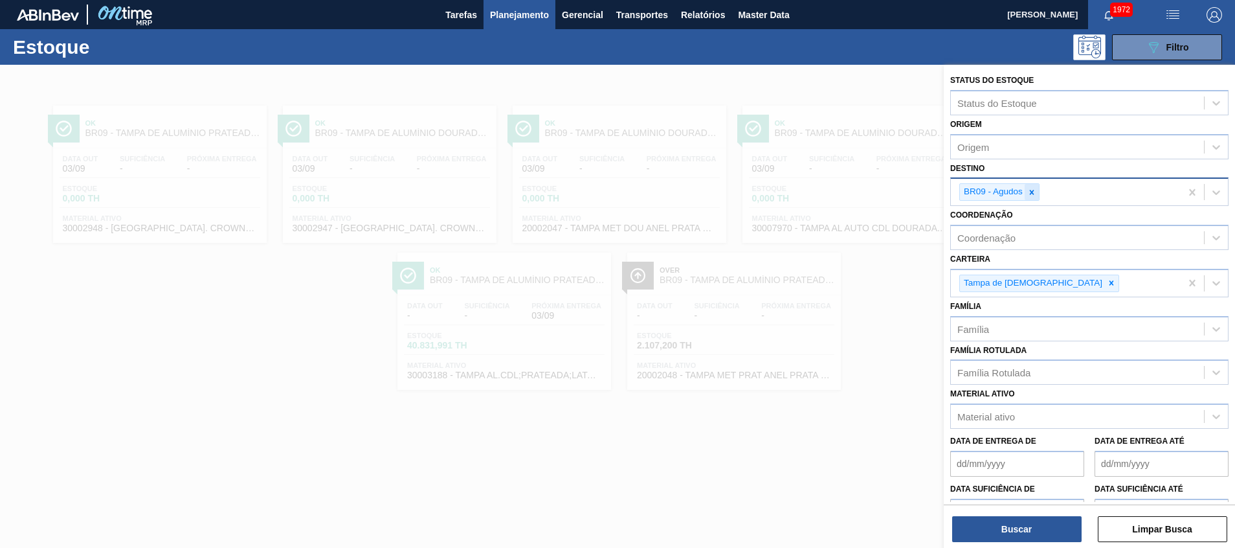
click at [1035, 193] on icon at bounding box center [1031, 192] width 9 height 9
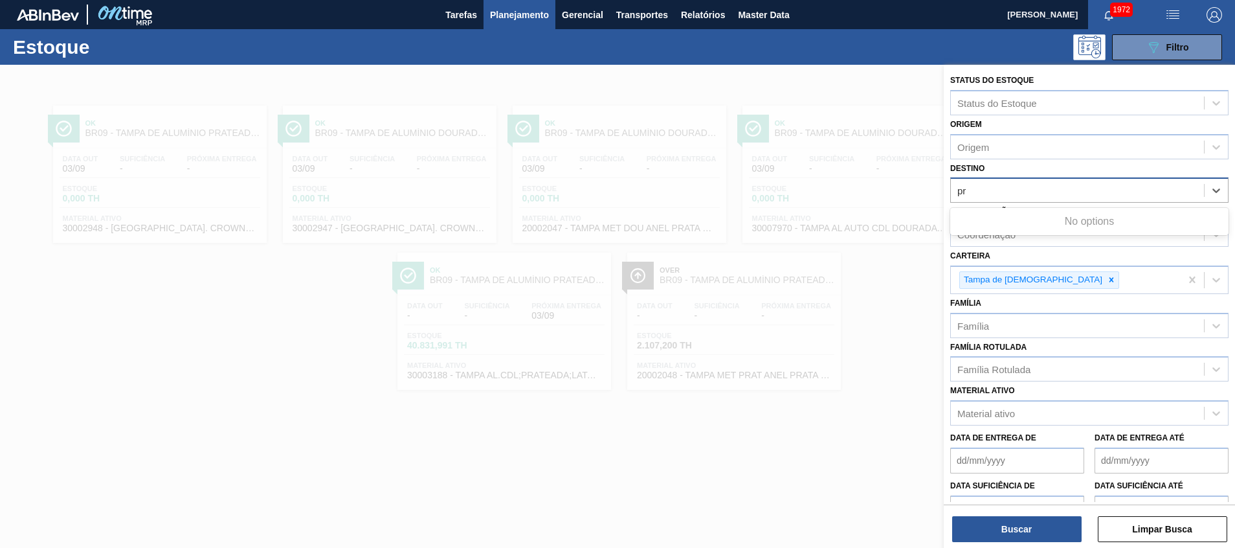
type input "p"
type input "a"
type input "jacare"
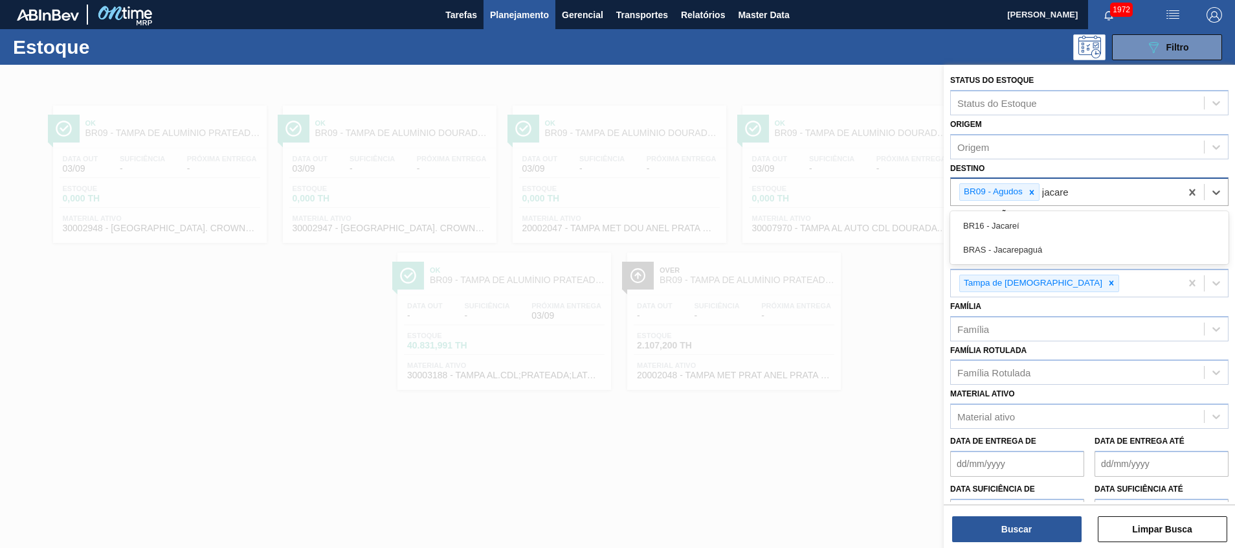
click at [1006, 225] on div "BR16 - Jacareí" at bounding box center [1089, 226] width 278 height 24
click at [1028, 198] on div at bounding box center [1031, 192] width 14 height 16
click at [982, 508] on div "Buscar Limpar Busca" at bounding box center [1089, 522] width 291 height 36
click at [973, 531] on button "Buscar" at bounding box center [1016, 529] width 129 height 26
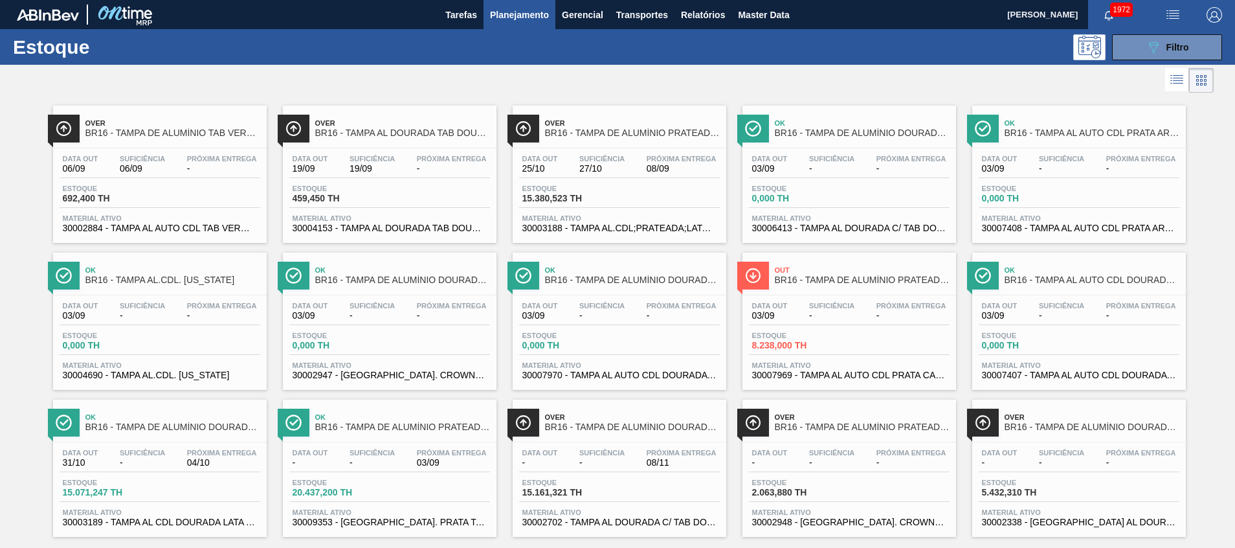
click at [624, 230] on span "30003188 - TAMPA AL.CDL;PRATEADA;LATA-AUTOMATICA;" at bounding box center [619, 228] width 194 height 10
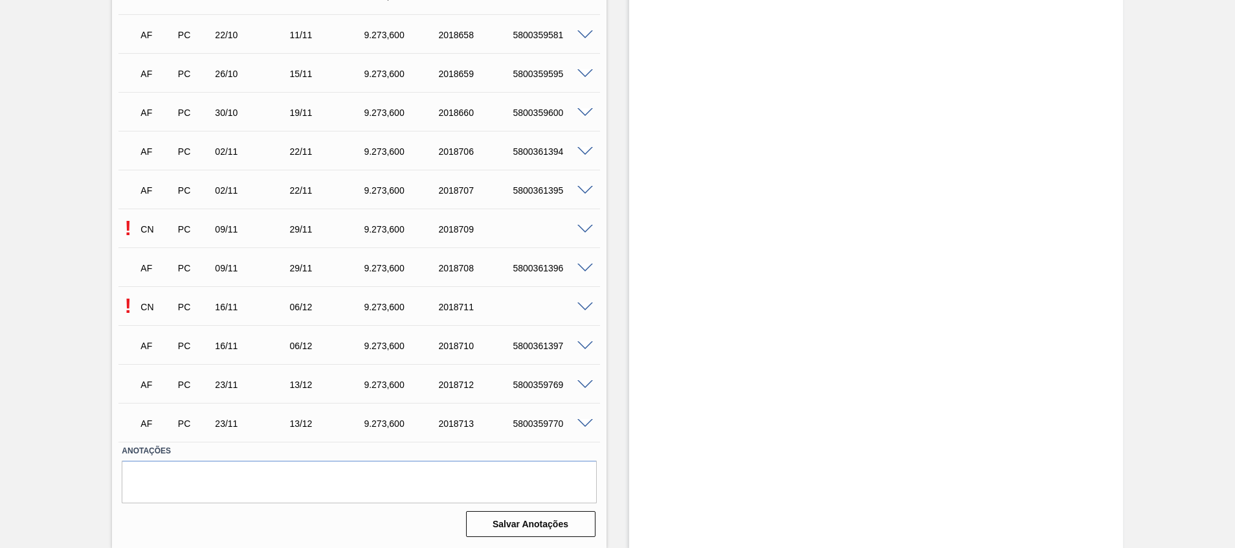
scroll to position [892, 0]
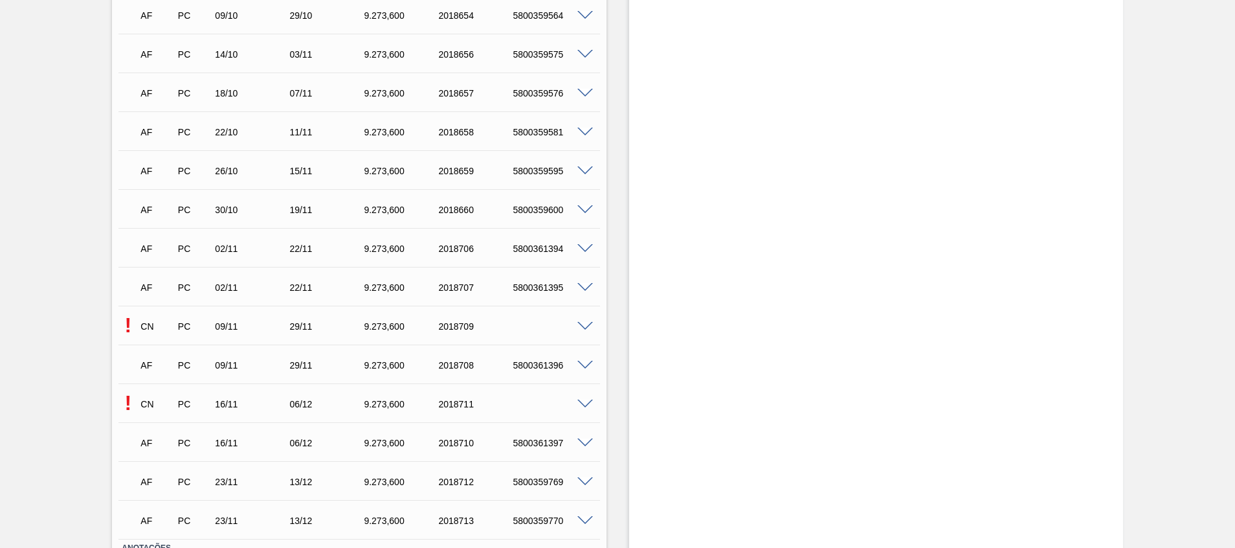
click at [587, 318] on div "! CN PC 09/11 29/11 9.273,[PHONE_NUMBER]" at bounding box center [358, 325] width 481 height 32
click at [587, 319] on div "! CN PC 09/11 29/11 9.273,[PHONE_NUMBER]" at bounding box center [358, 325] width 481 height 32
click at [584, 322] on span at bounding box center [585, 327] width 16 height 10
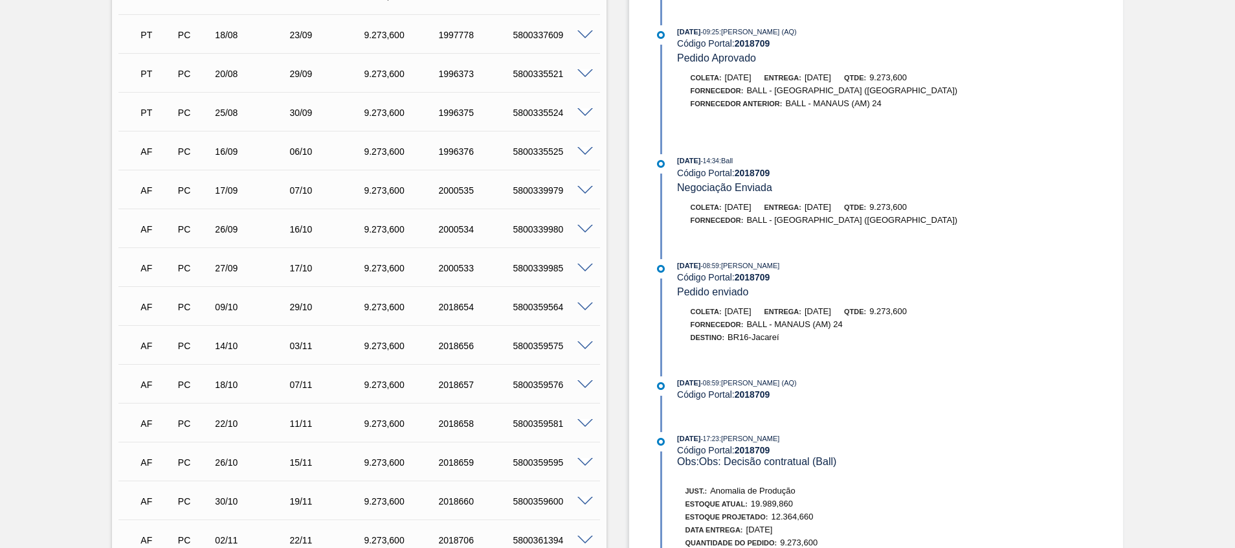
scroll to position [1183, 0]
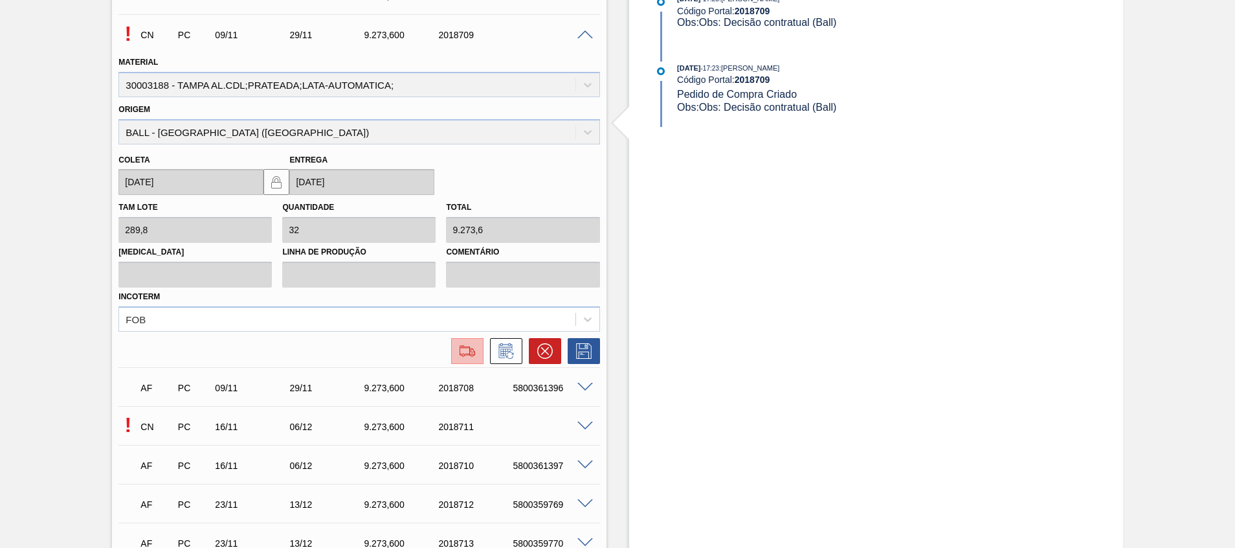
click at [462, 359] on button at bounding box center [467, 351] width 32 height 26
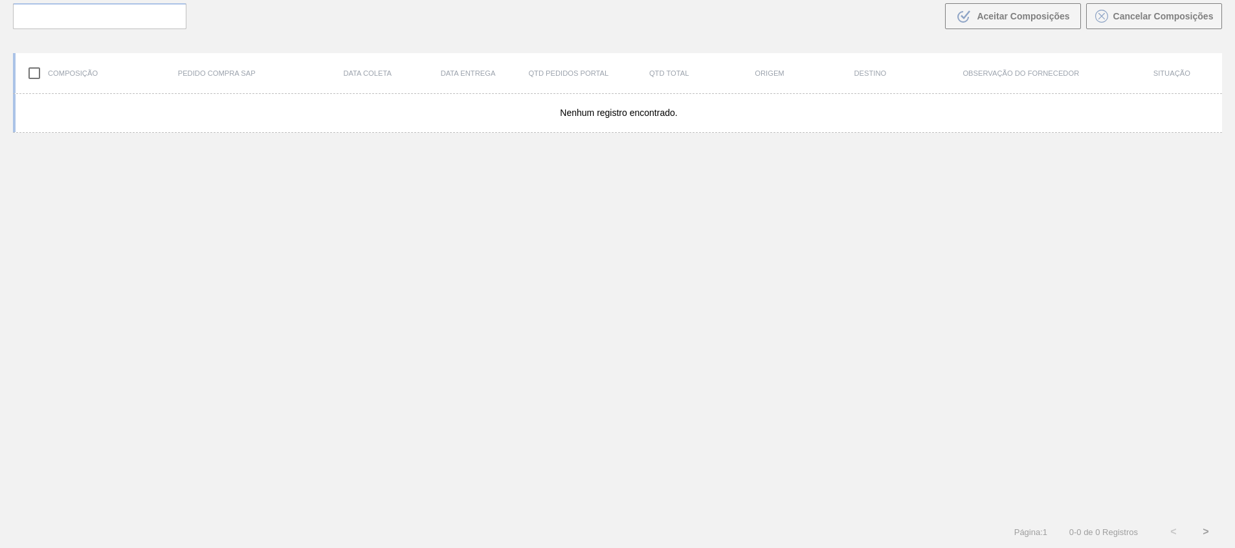
scroll to position [93, 0]
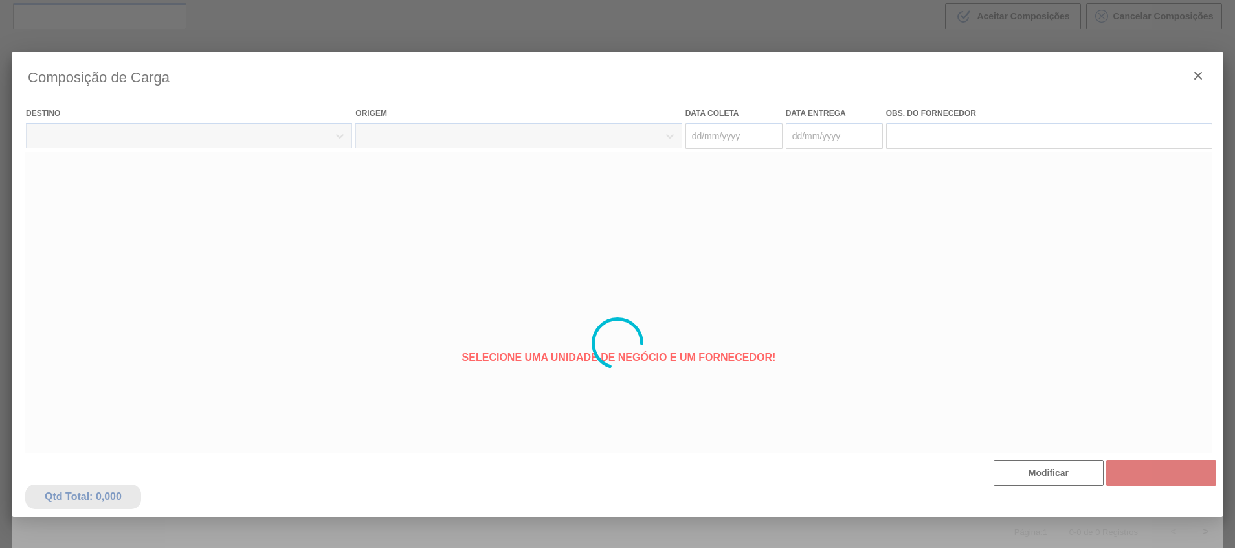
type coleta "[DATE]"
type entrega "[DATE]"
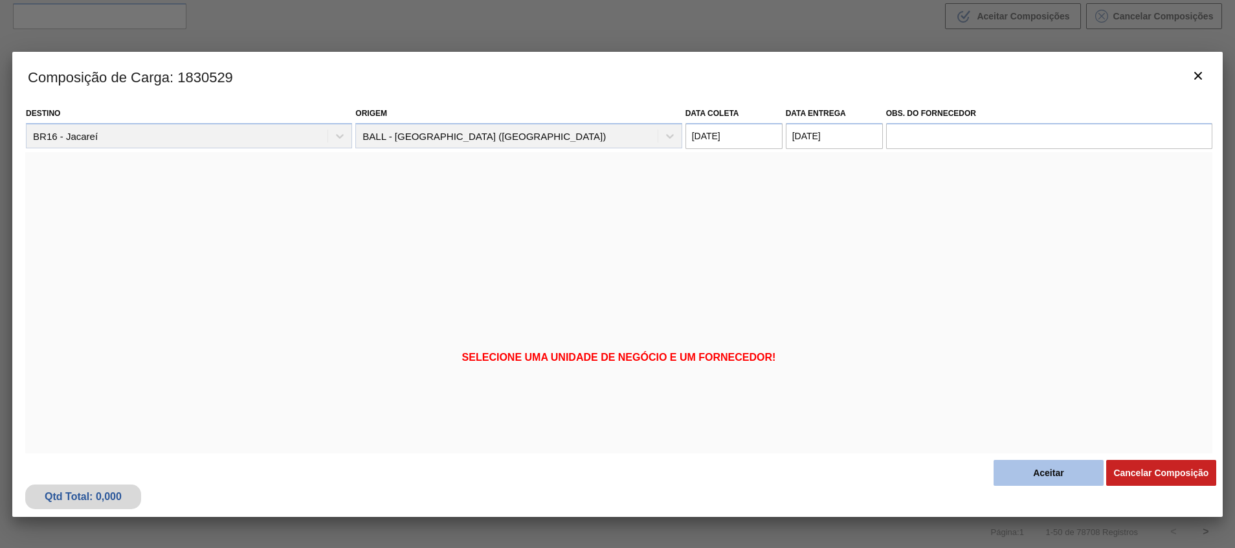
click at [1022, 465] on button "Aceitar" at bounding box center [1048, 472] width 110 height 26
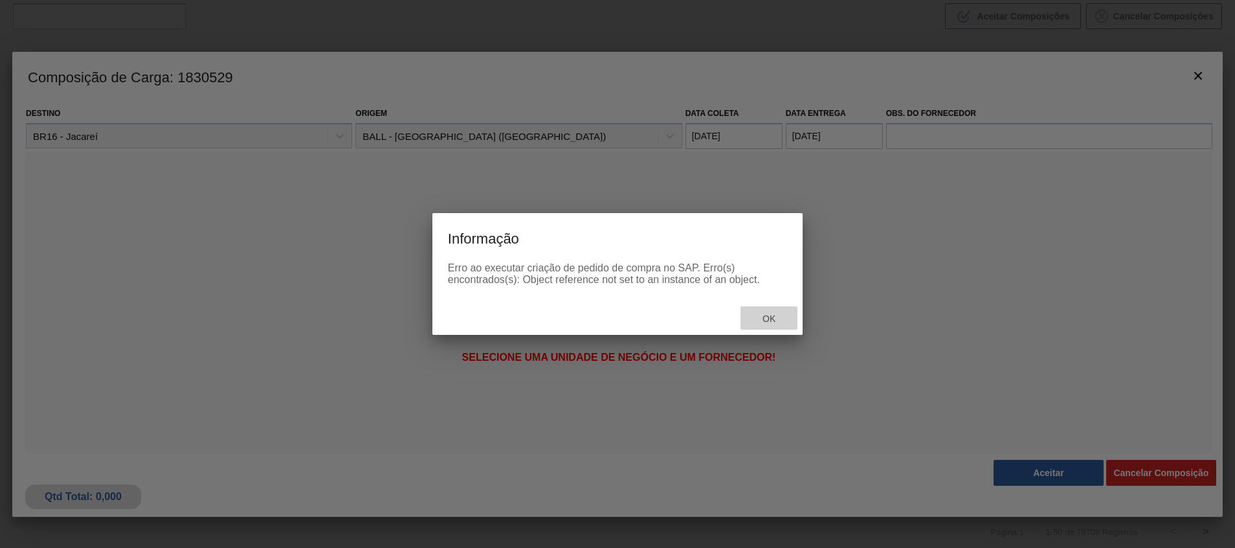
click at [777, 320] on span "Ok" at bounding box center [769, 318] width 34 height 10
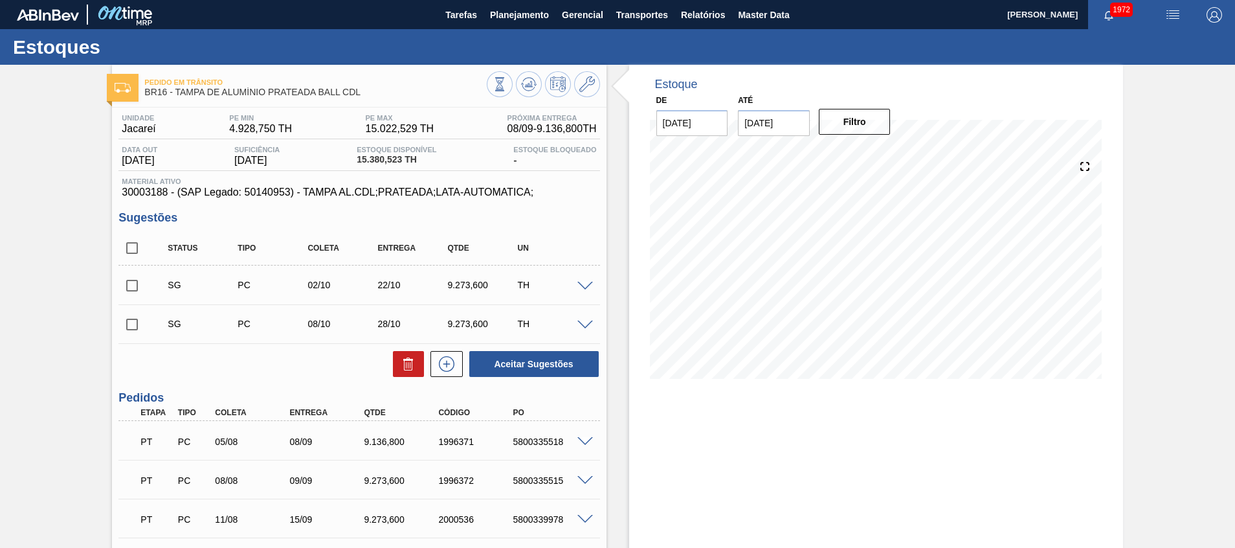
scroll to position [989, 0]
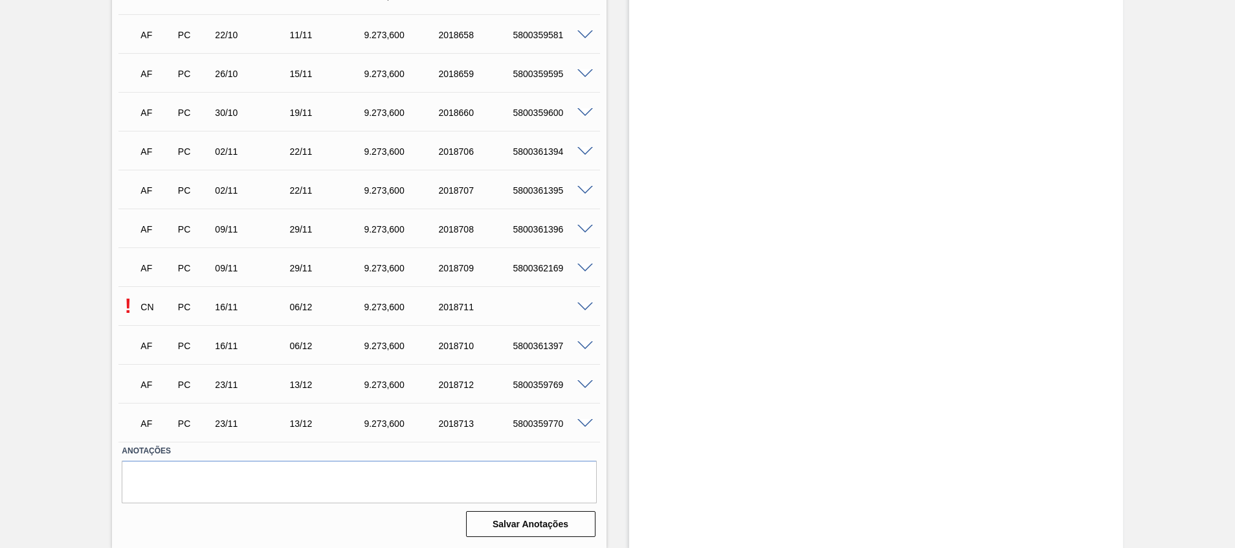
click at [579, 304] on span at bounding box center [585, 307] width 16 height 10
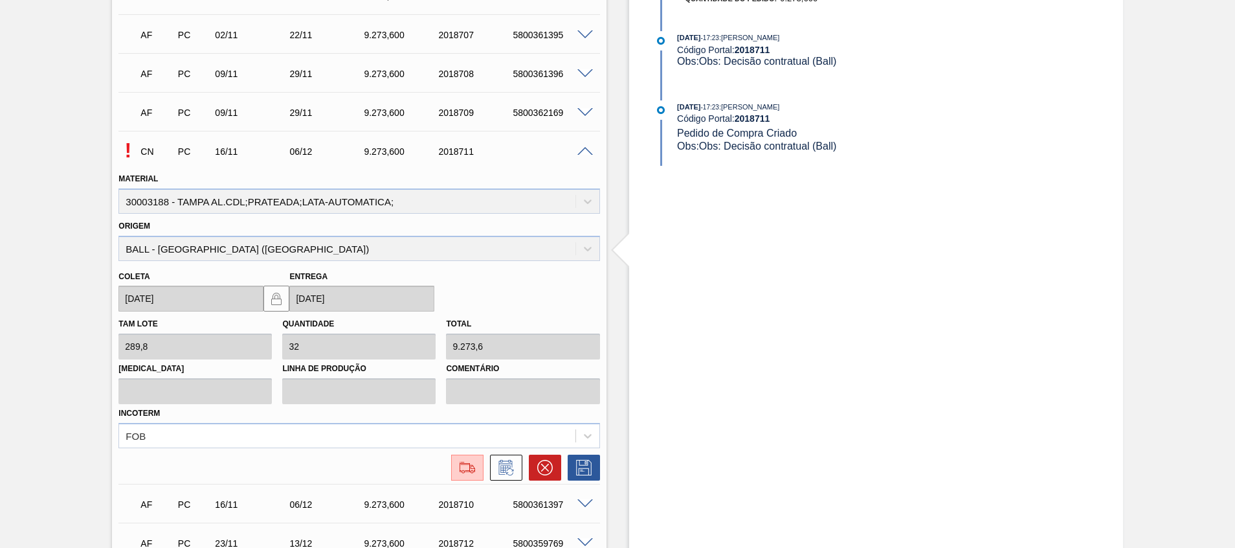
scroll to position [1303, 0]
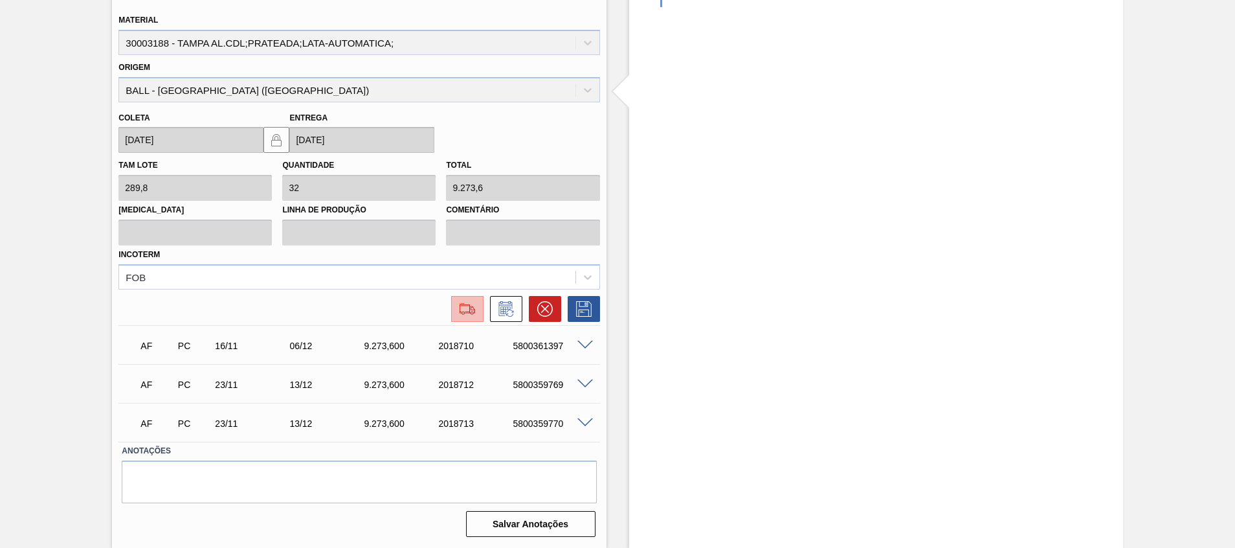
click at [454, 317] on button at bounding box center [467, 309] width 32 height 26
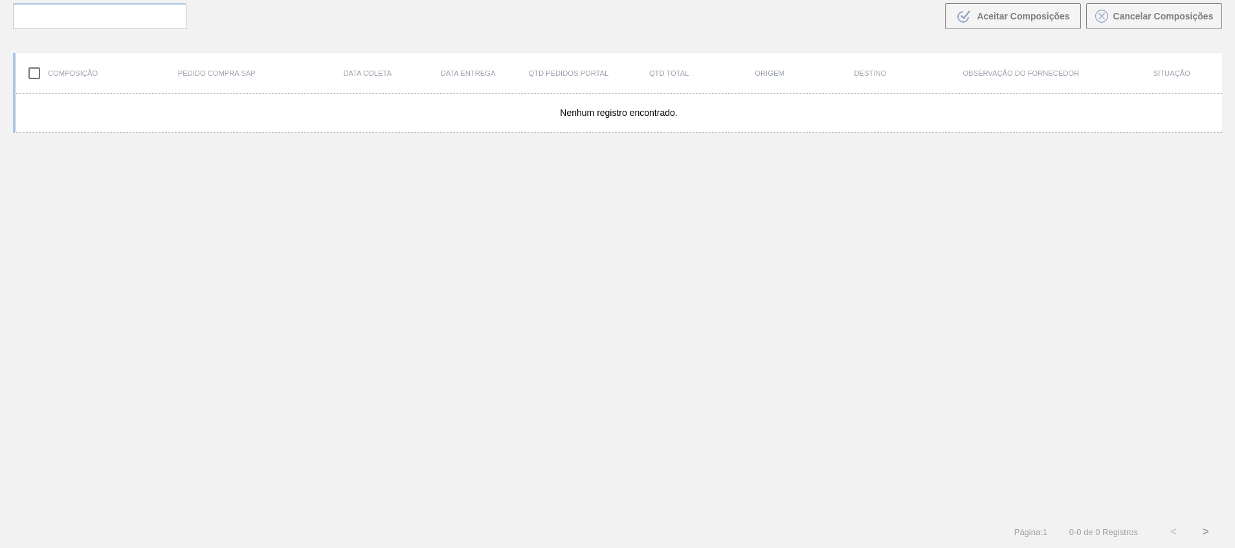
scroll to position [93, 0]
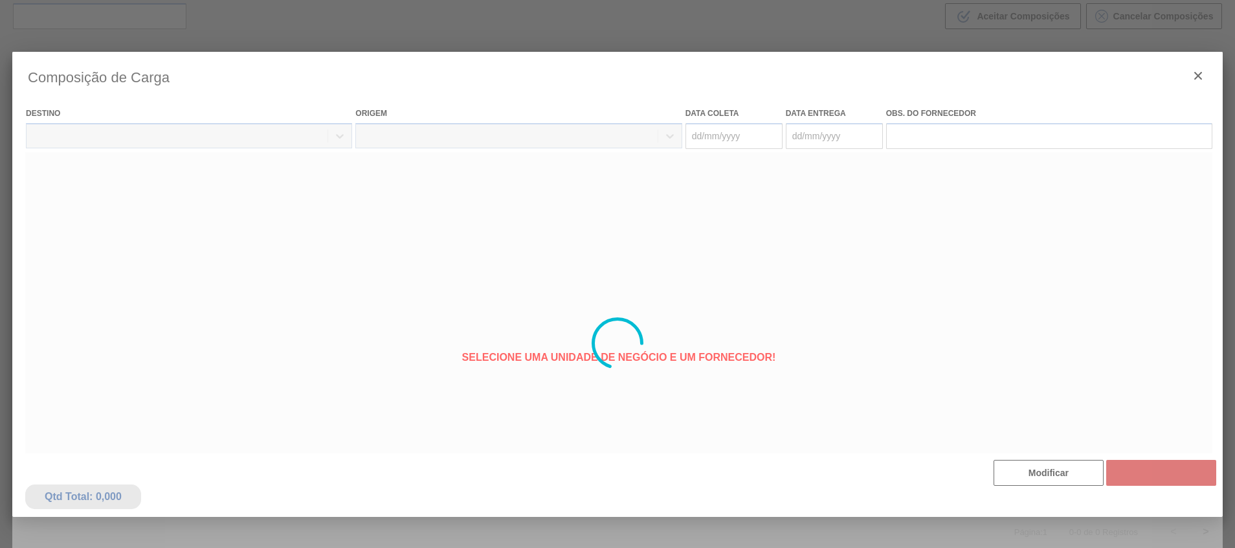
type coleta "[DATE]"
type entrega "[DATE]"
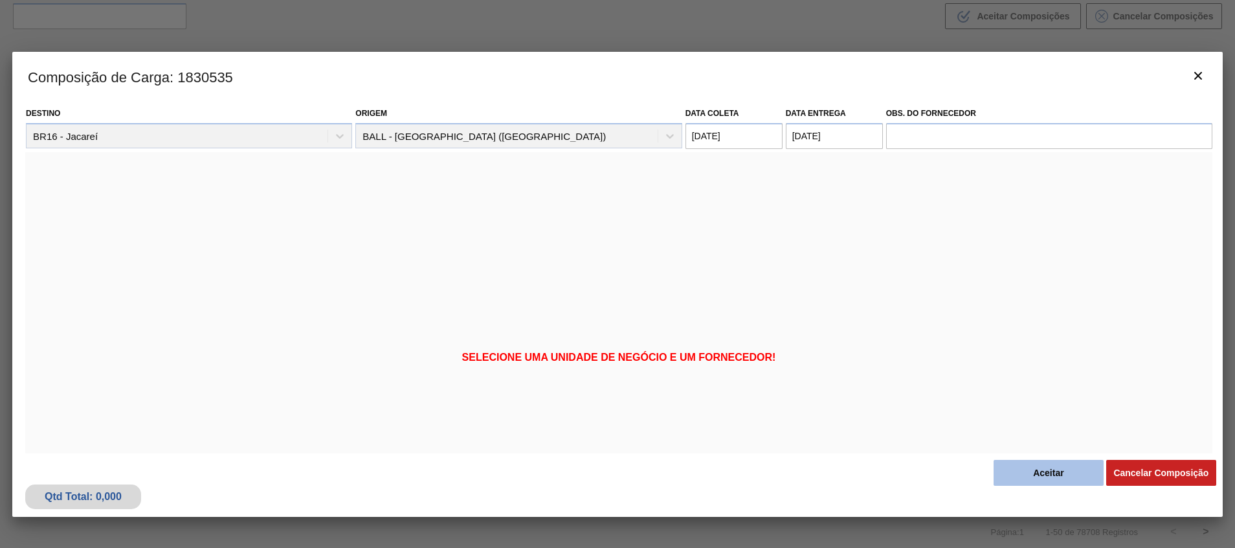
click at [1013, 467] on button "Aceitar" at bounding box center [1048, 472] width 110 height 26
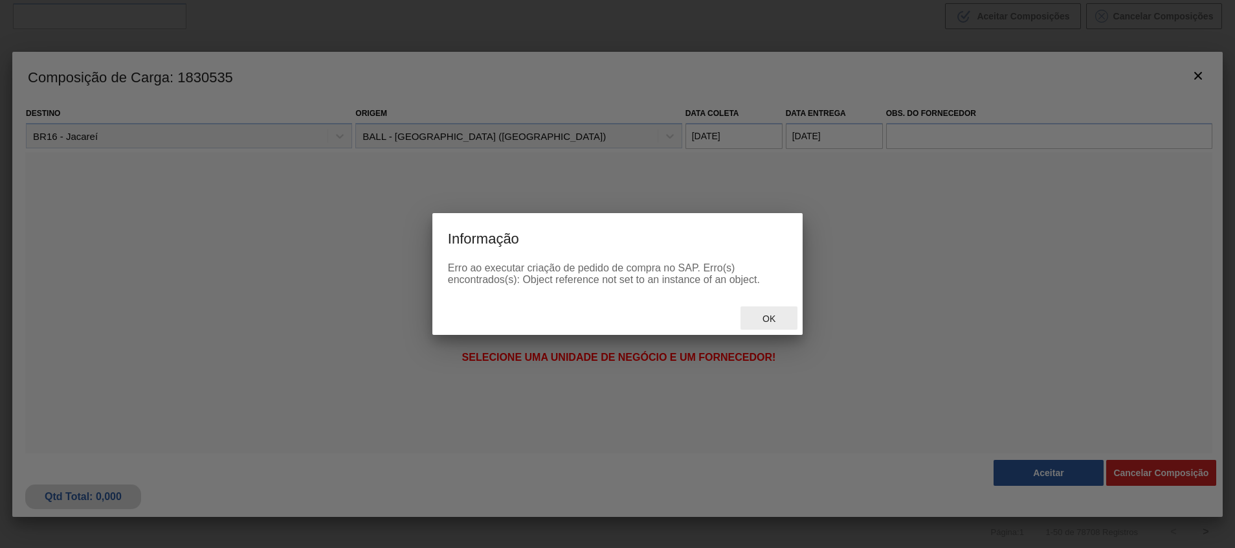
click at [769, 316] on span "Ok" at bounding box center [769, 318] width 34 height 10
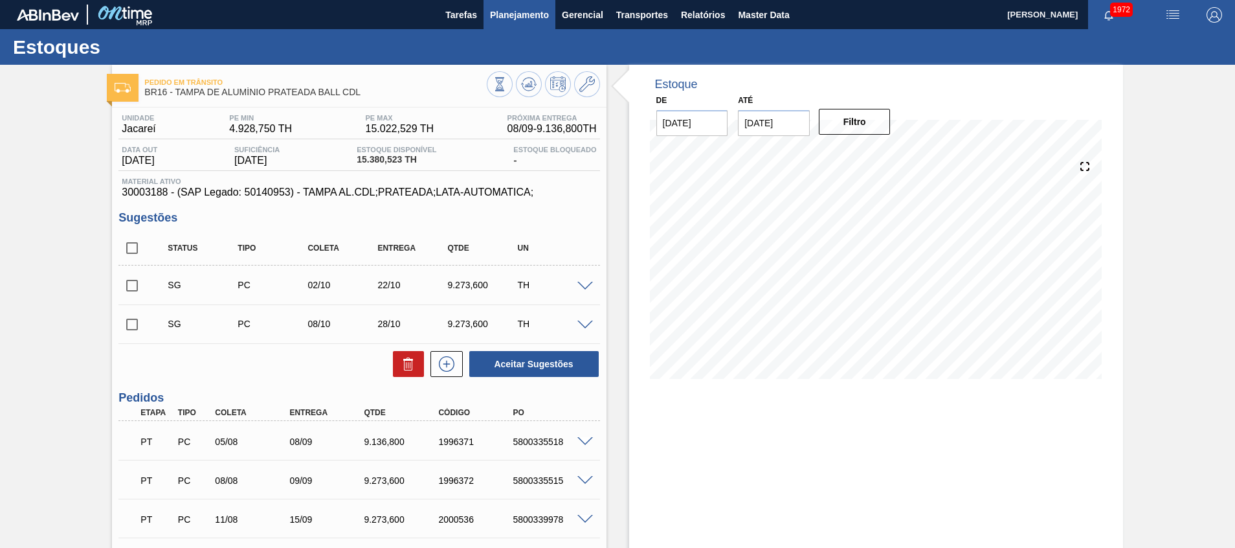
click at [524, 17] on span "Planejamento" at bounding box center [519, 15] width 59 height 16
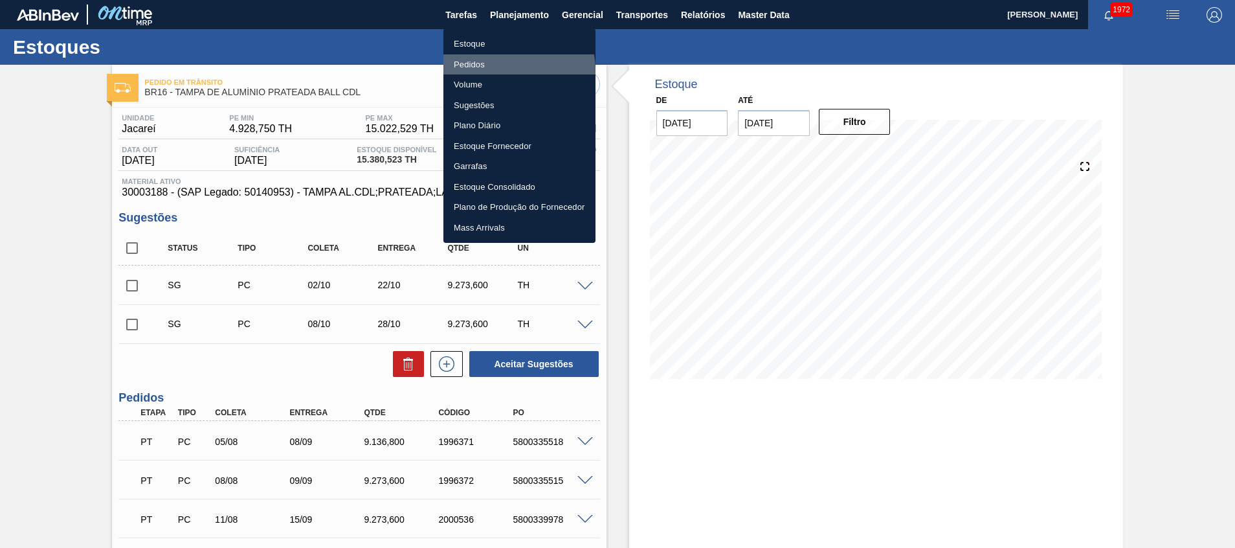
click at [505, 70] on li "Pedidos" at bounding box center [519, 64] width 152 height 21
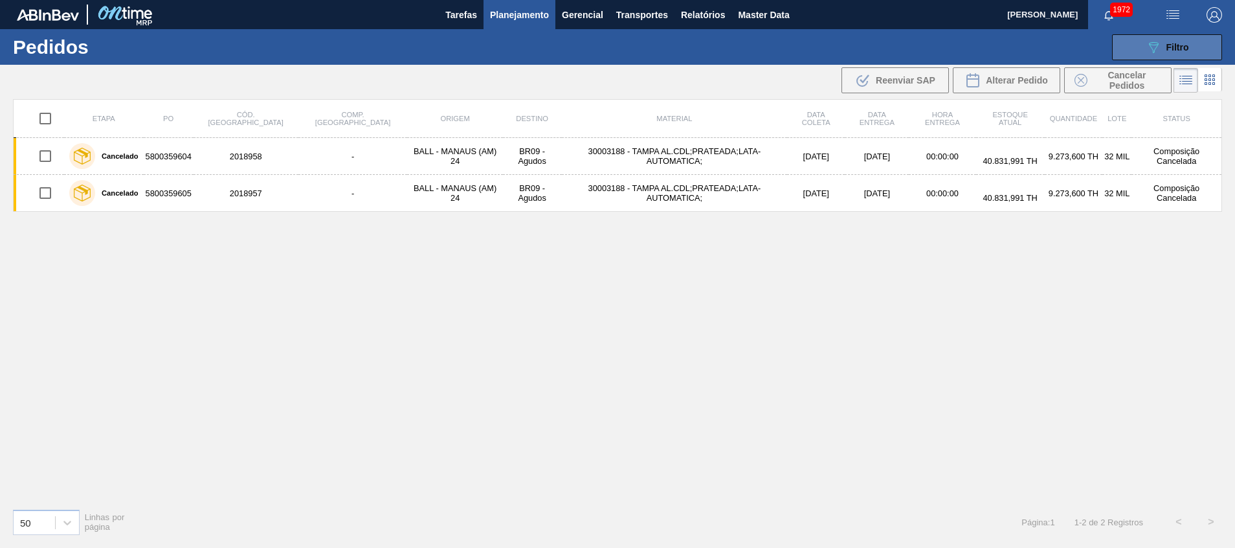
click at [1132, 40] on button "089F7B8B-B2A5-4AFE-B5C0-19BA573D28AC Filtro" at bounding box center [1167, 47] width 110 height 26
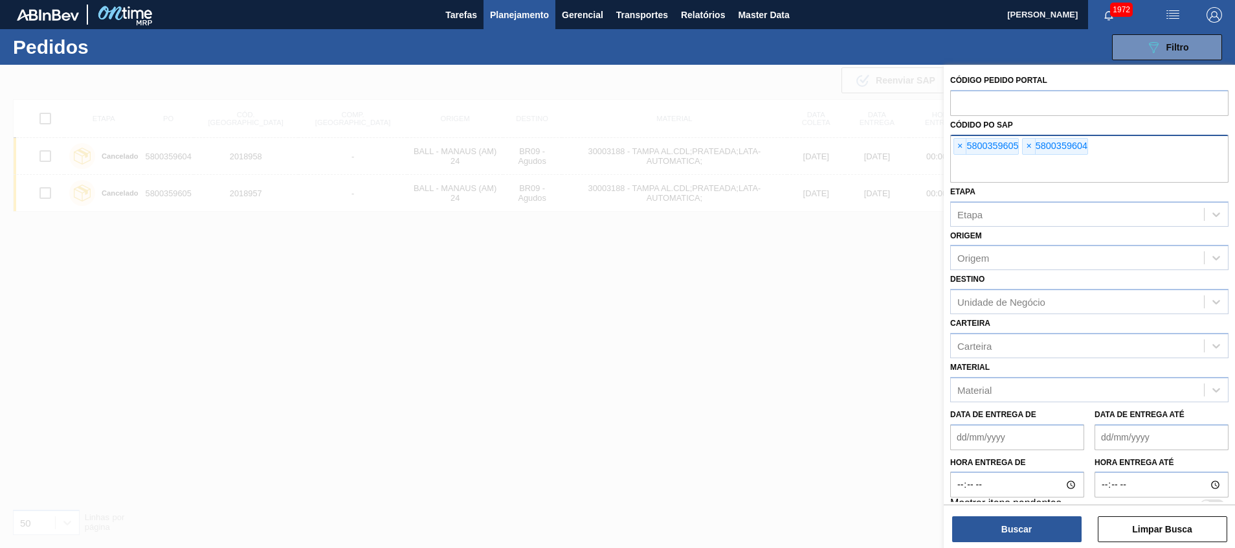
click at [1054, 172] on input "text" at bounding box center [1089, 170] width 278 height 25
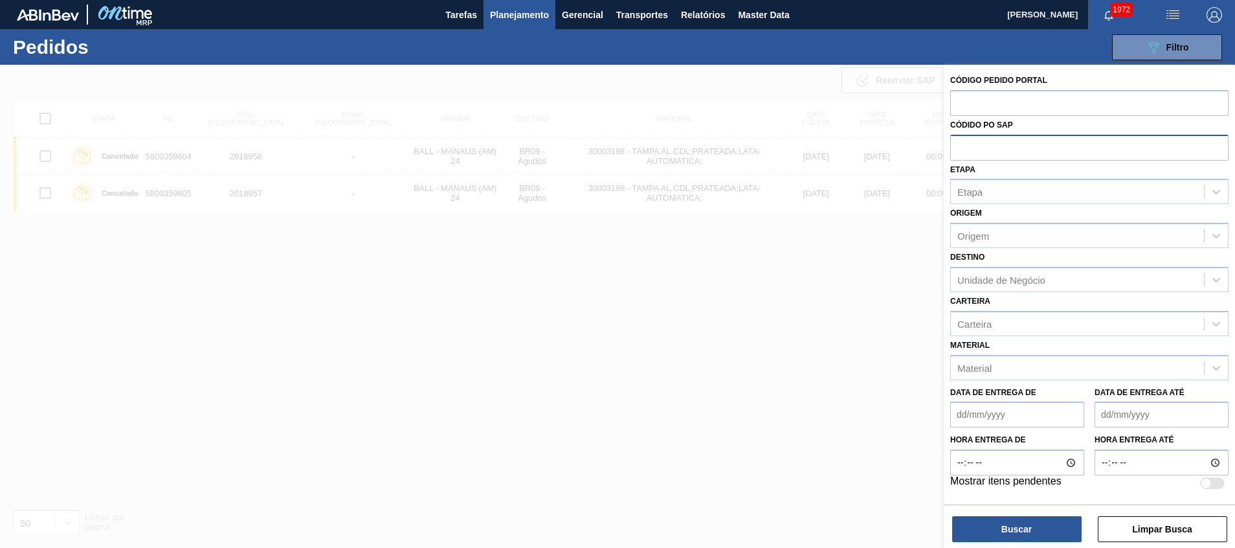
paste input "text"
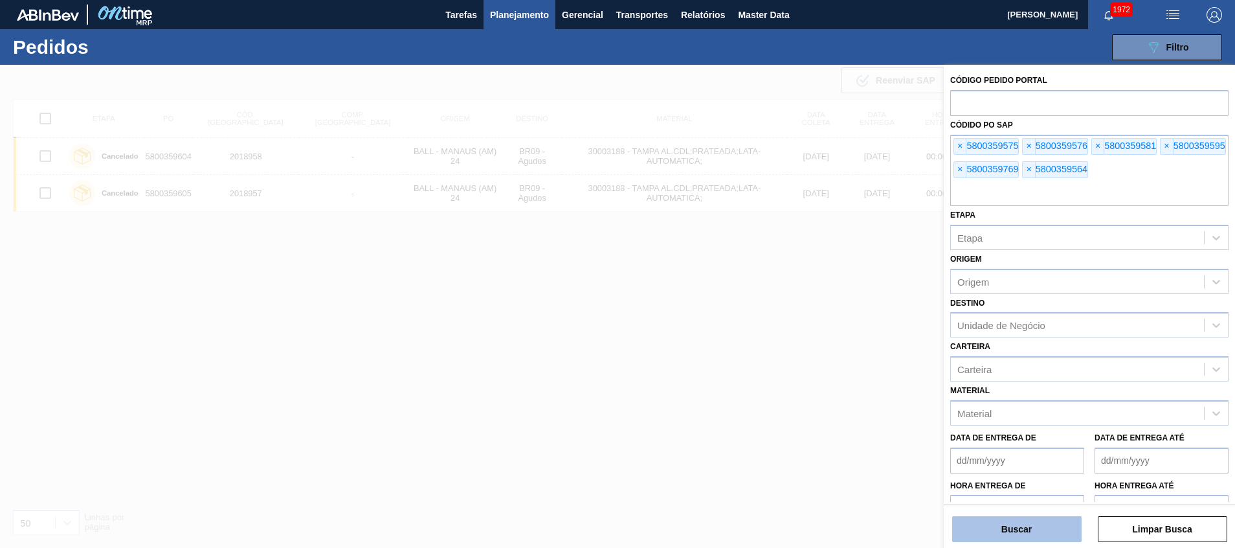
click at [998, 527] on button "Buscar" at bounding box center [1016, 529] width 129 height 26
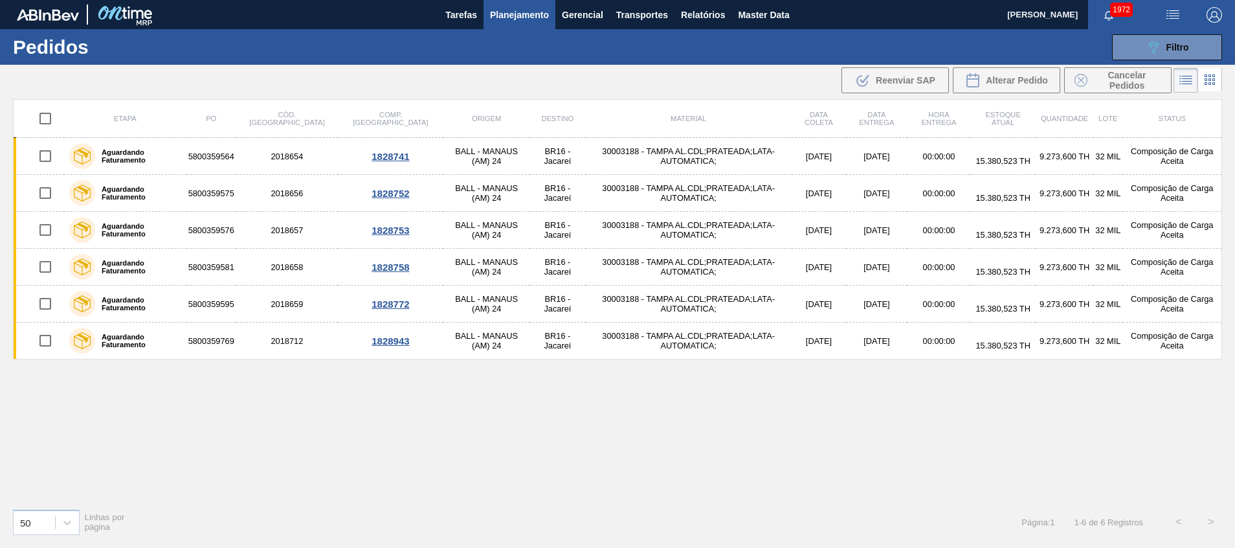
click at [45, 115] on input "checkbox" at bounding box center [45, 118] width 27 height 27
checkbox input "true"
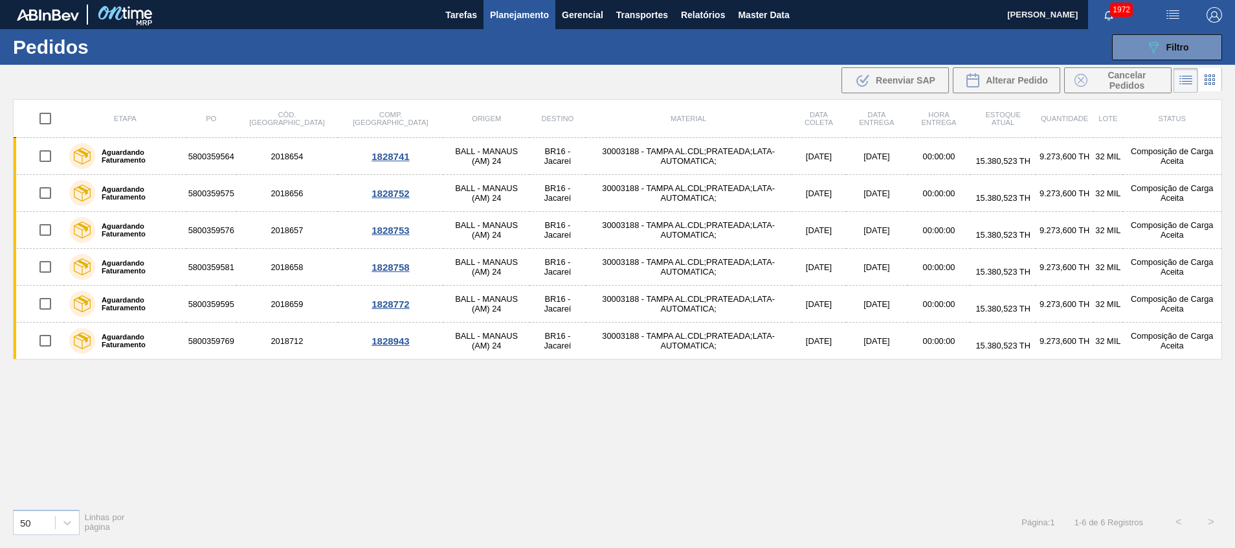
checkbox input "true"
click at [1109, 79] on span "Cancelar Pedidos" at bounding box center [1126, 80] width 69 height 21
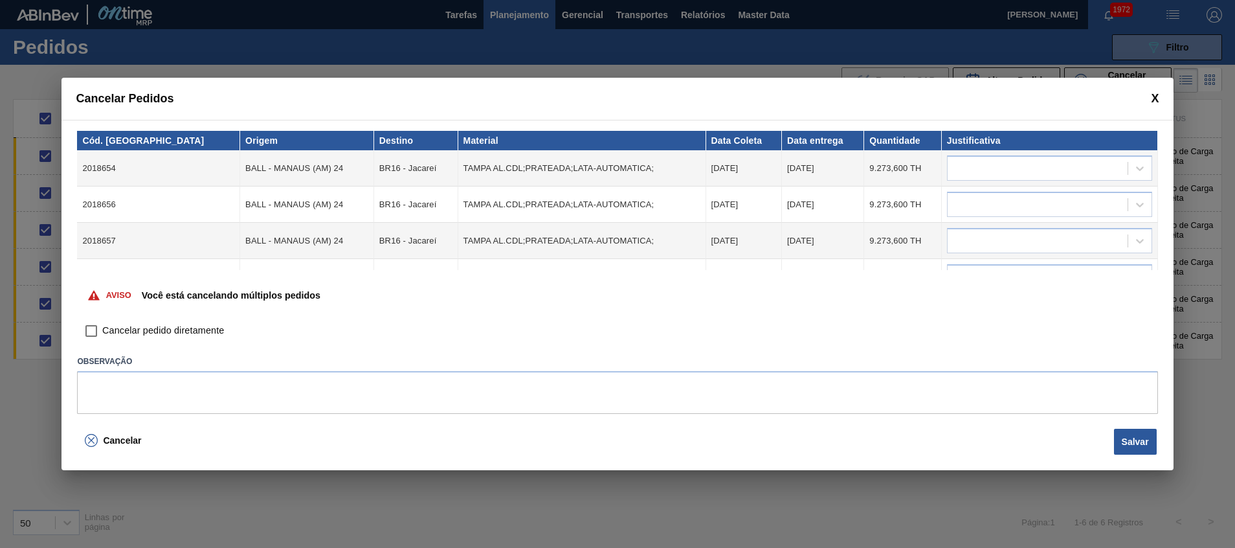
click at [173, 327] on span "Cancelar pedido diretamente" at bounding box center [163, 331] width 122 height 14
click at [102, 327] on input "Cancelar pedido diretamente" at bounding box center [91, 331] width 22 height 22
checkbox input "true"
click at [188, 393] on textarea at bounding box center [617, 392] width 1080 height 43
paste textarea "Virada p/ [GEOGRAPHIC_DATA]"
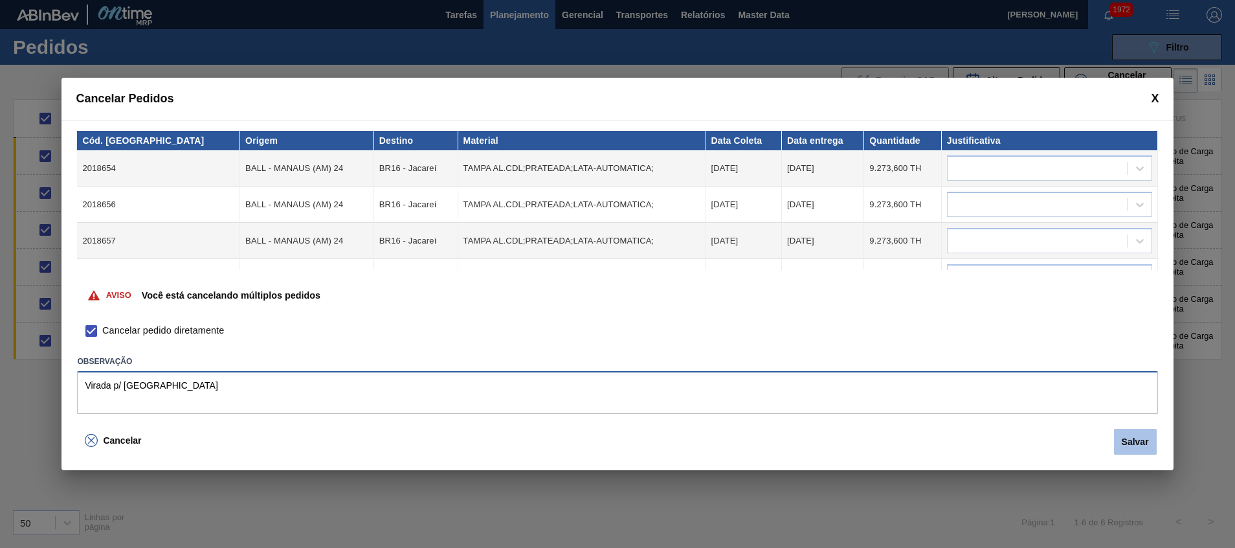
type textarea "Virada p/ [GEOGRAPHIC_DATA]"
click at [1136, 450] on button "Salvar" at bounding box center [1135, 441] width 43 height 26
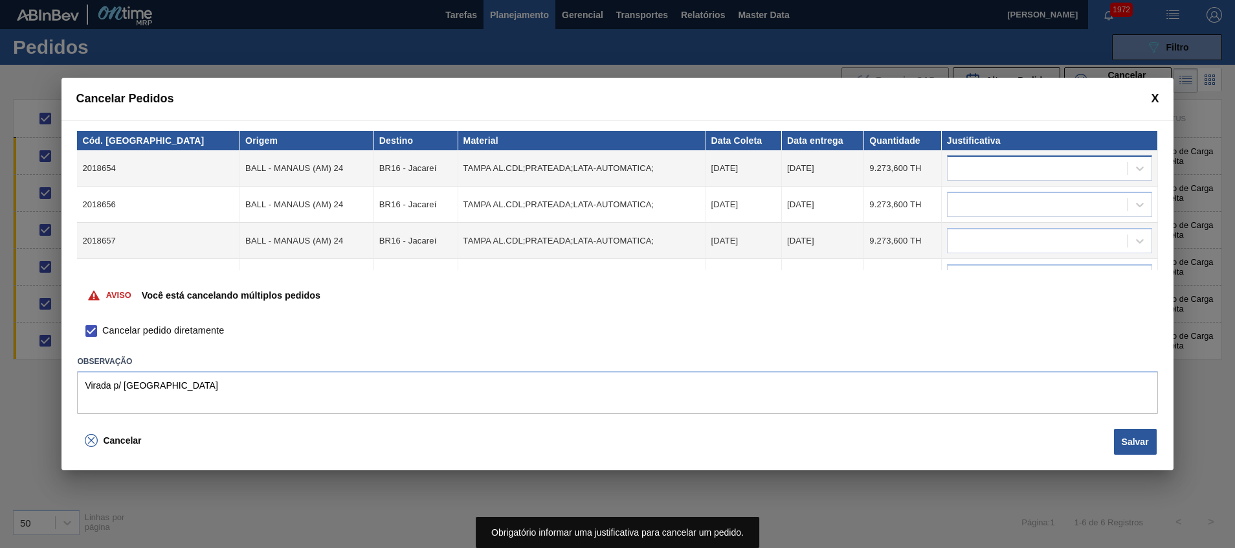
click at [1001, 170] on div at bounding box center [1037, 168] width 180 height 19
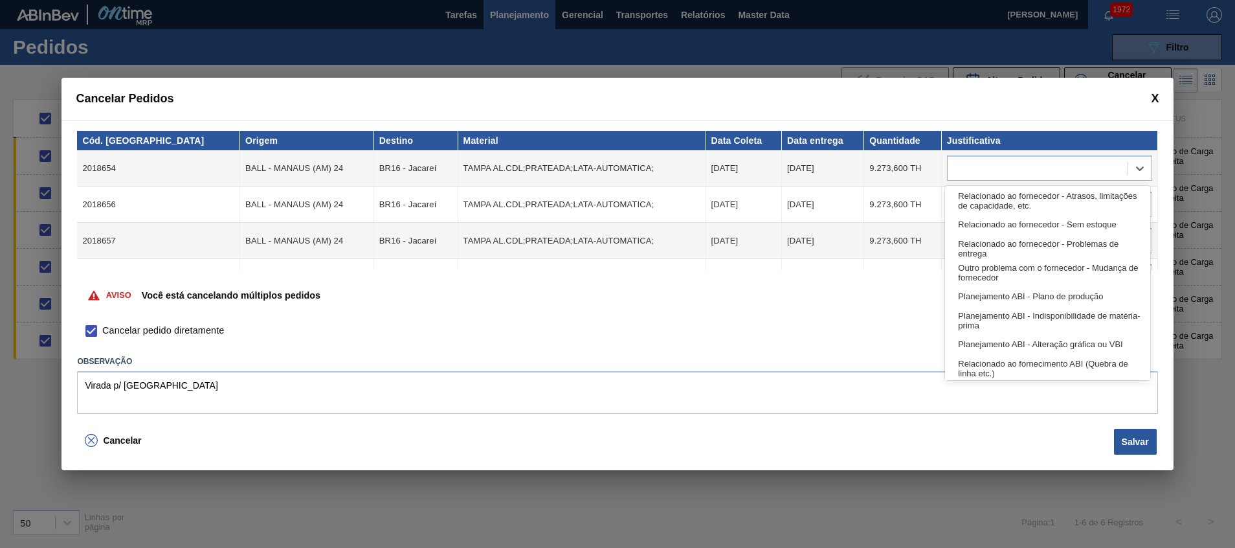
scroll to position [242, 0]
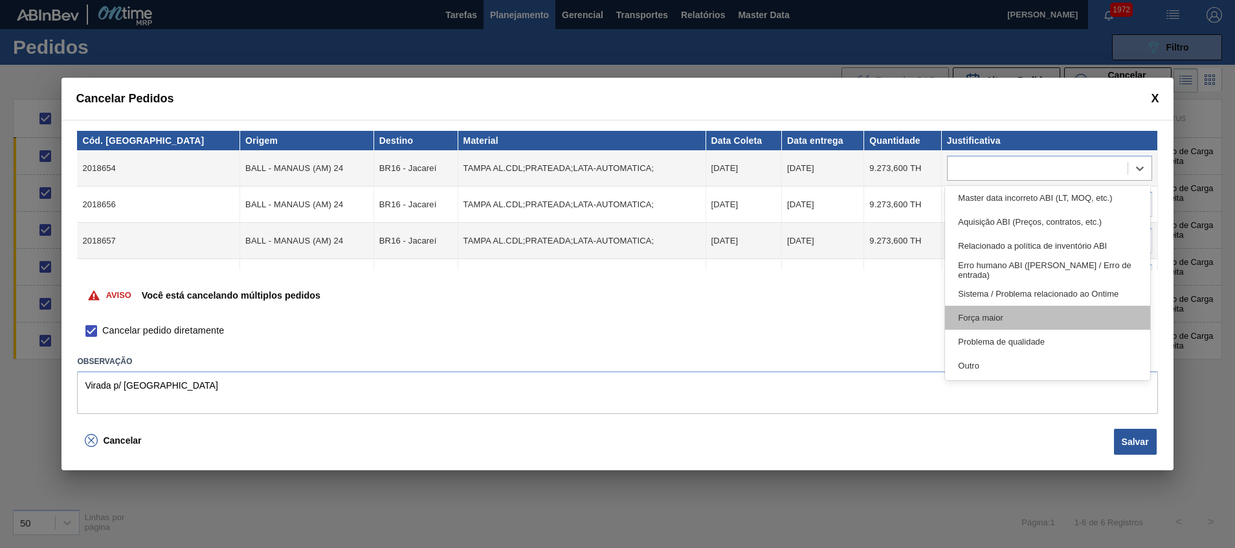
click at [1004, 313] on div "Força maior" at bounding box center [1047, 317] width 205 height 24
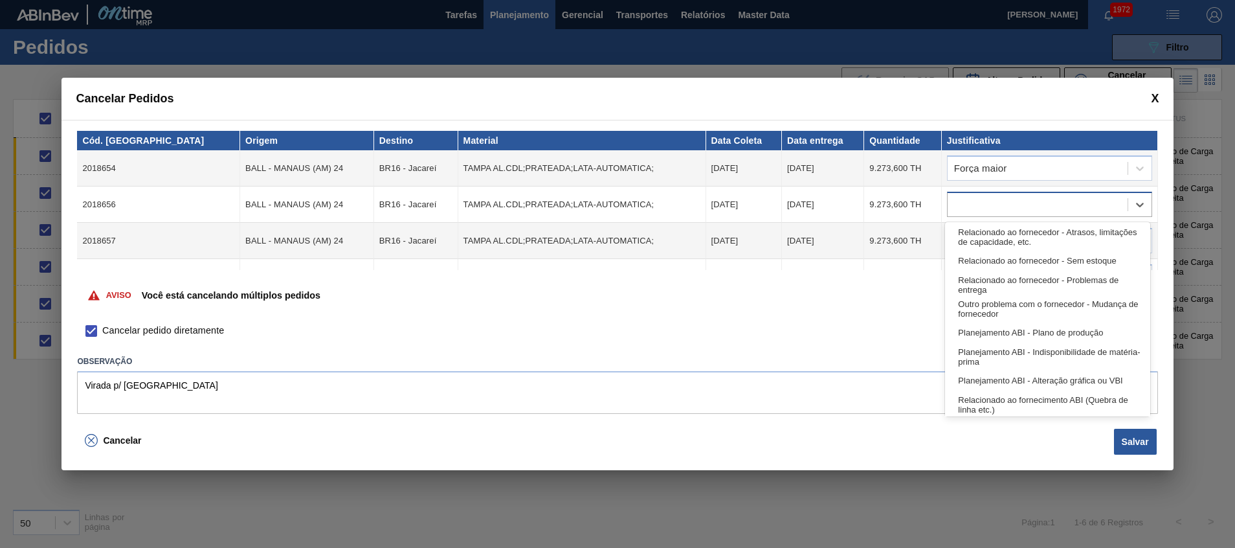
click at [1002, 194] on div at bounding box center [1049, 204] width 205 height 25
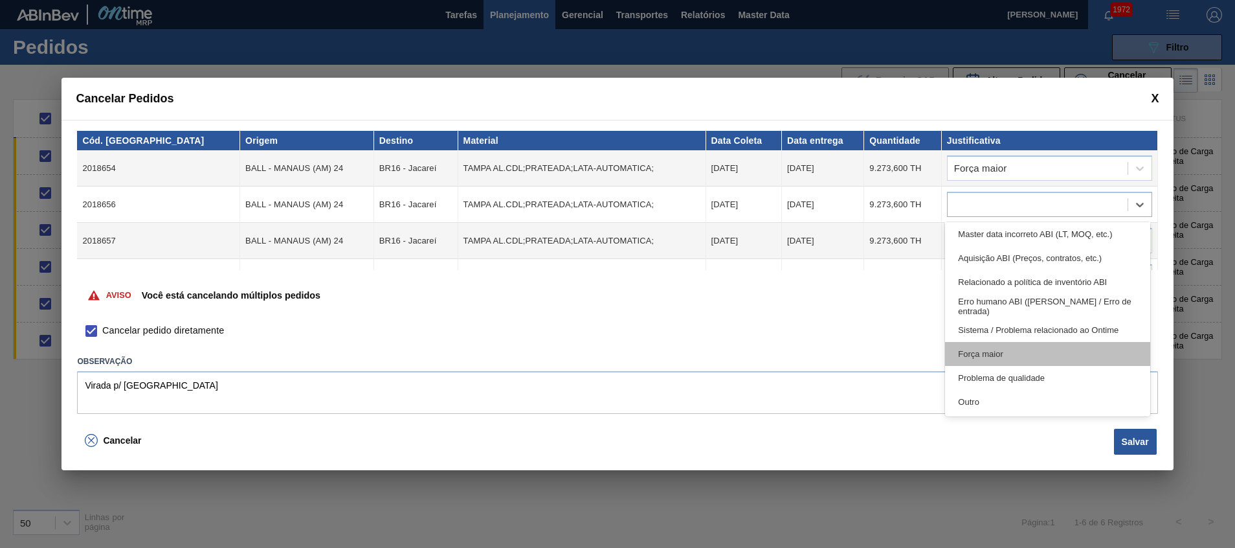
click at [1006, 357] on div "Força maior" at bounding box center [1047, 354] width 205 height 24
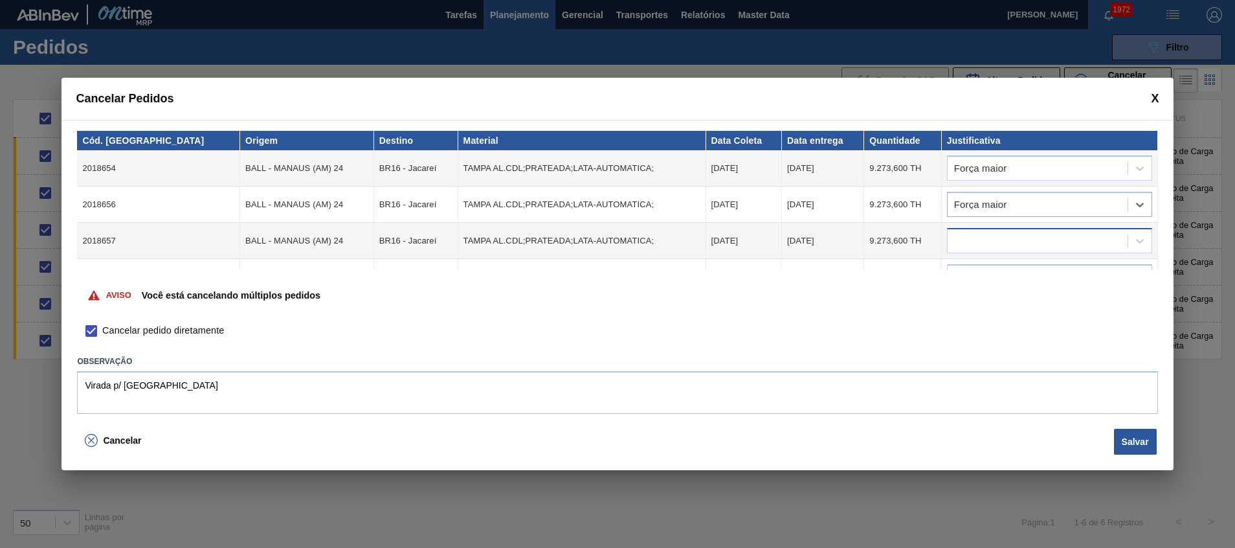
click at [1023, 241] on div at bounding box center [1037, 241] width 180 height 19
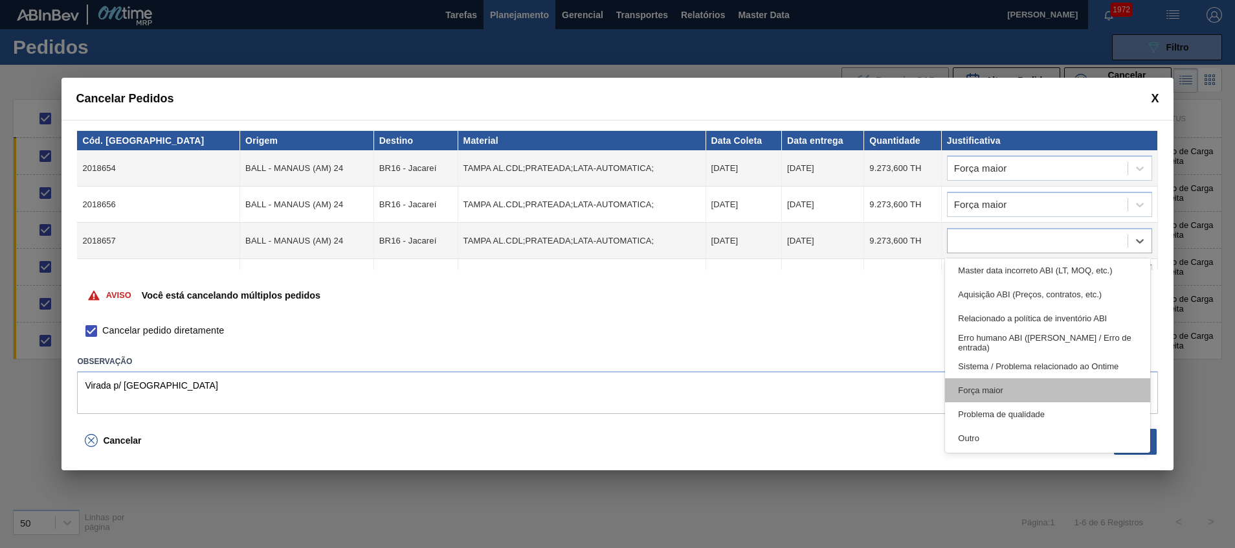
click at [1012, 388] on div "Força maior" at bounding box center [1047, 390] width 205 height 24
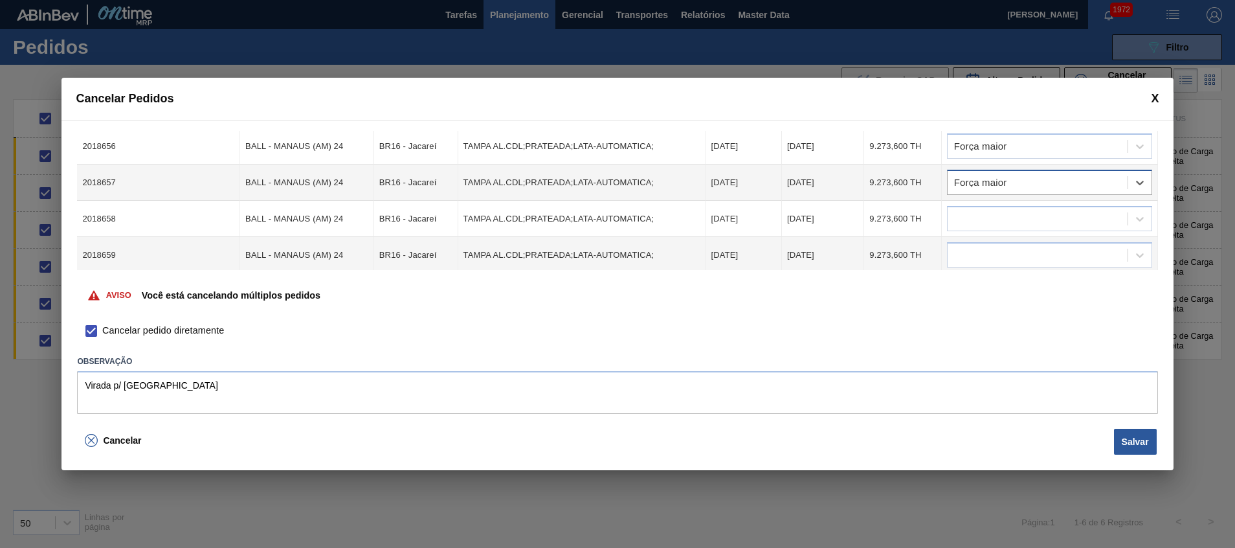
scroll to position [98, 0]
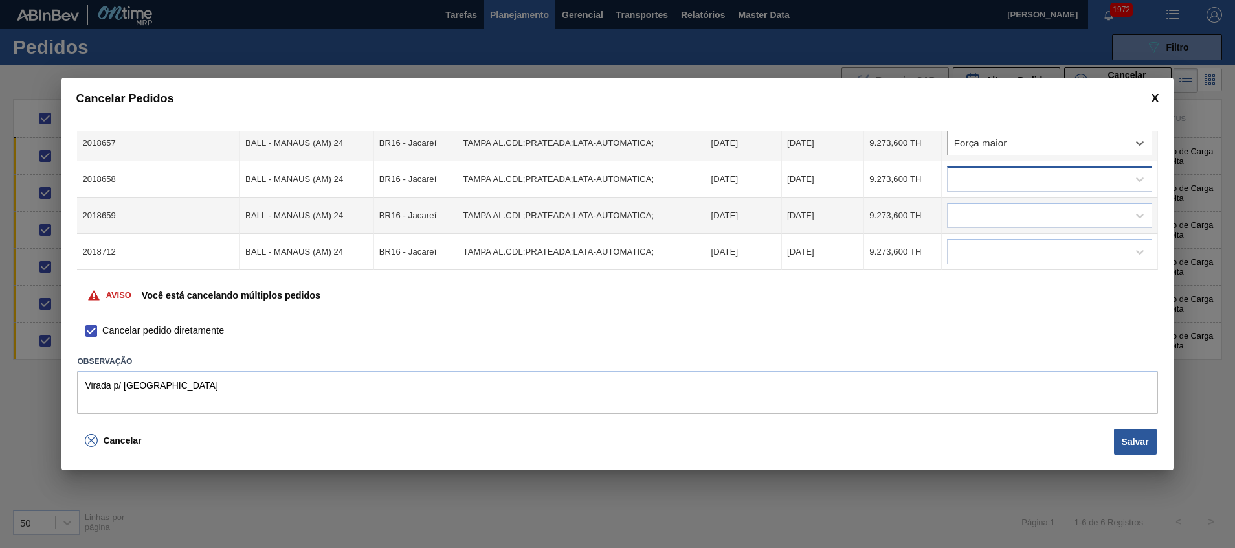
click at [1002, 190] on div at bounding box center [1049, 178] width 205 height 25
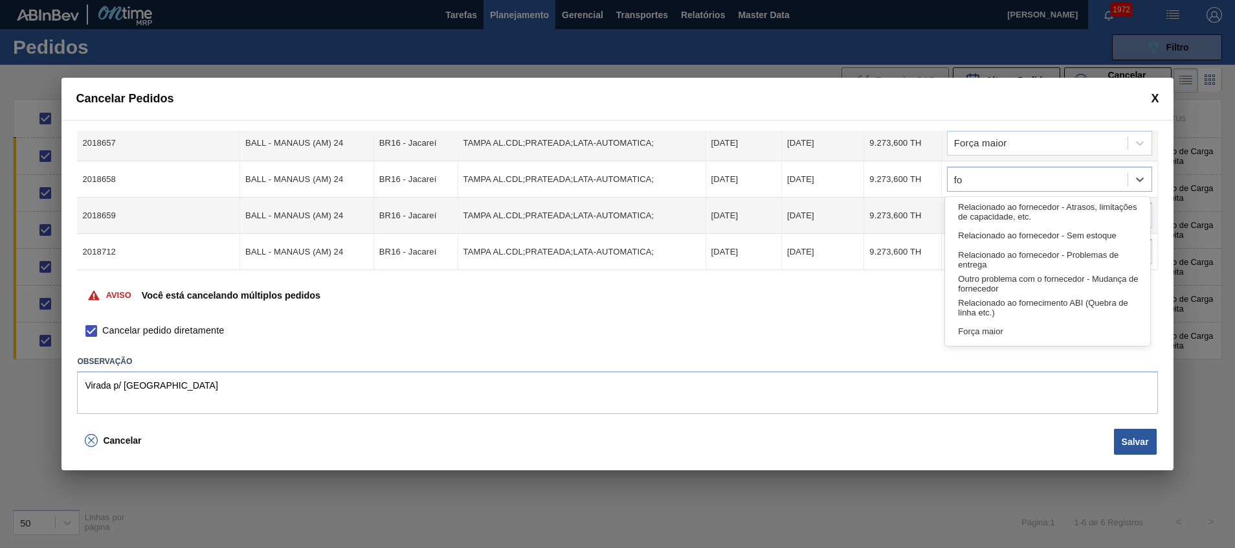
type input "for"
drag, startPoint x: 980, startPoint y: 332, endPoint x: 980, endPoint y: 267, distance: 64.7
click at [980, 332] on div "Força maior" at bounding box center [1047, 331] width 205 height 24
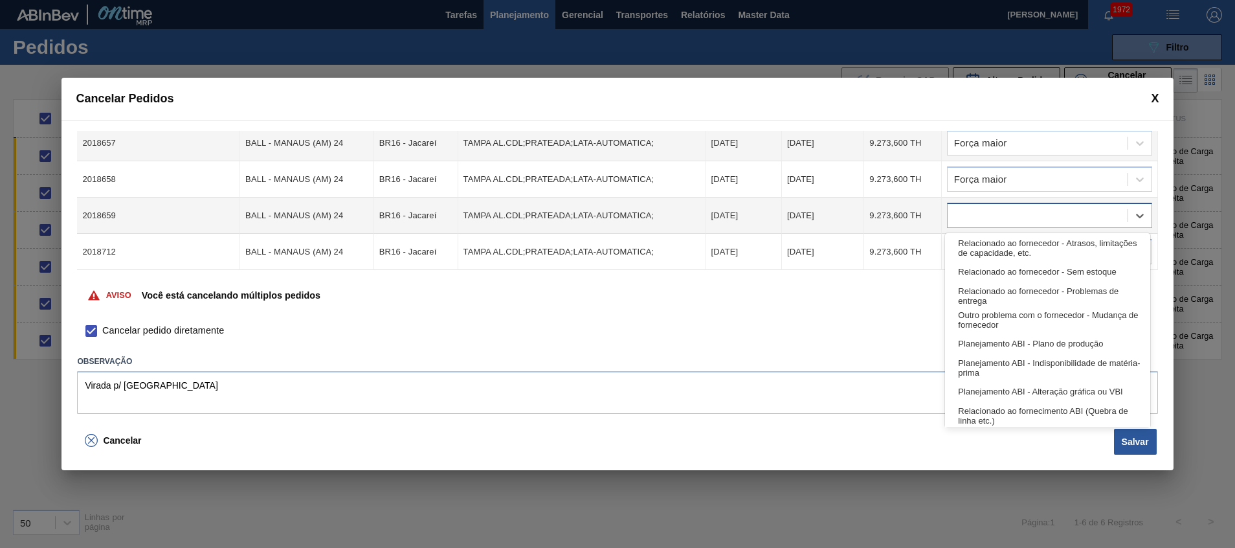
click at [984, 224] on div at bounding box center [1037, 215] width 180 height 19
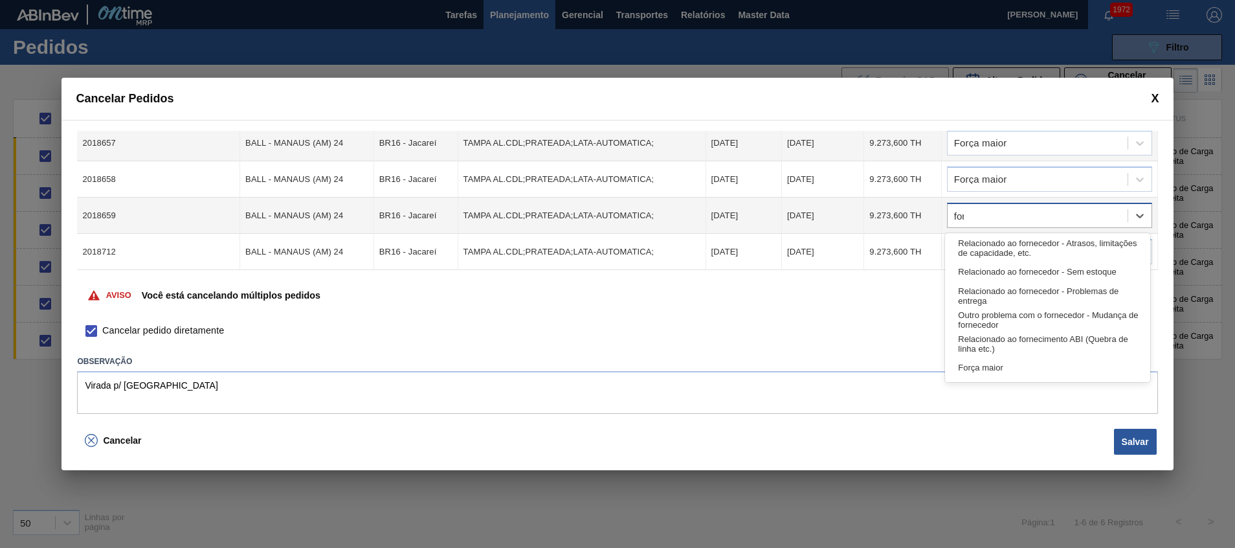
type input "forç"
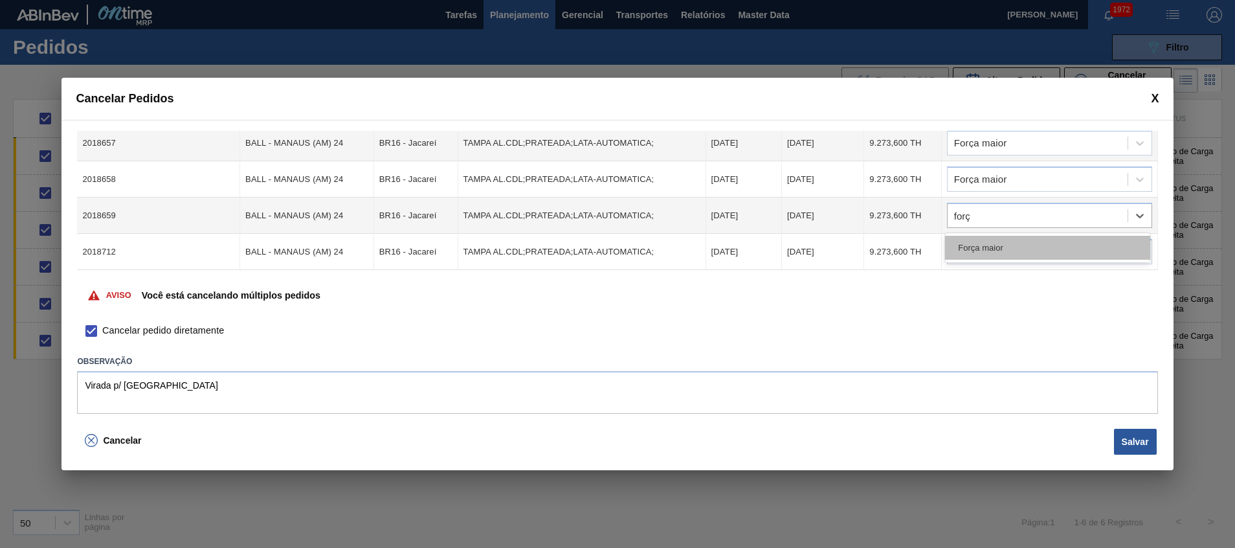
click at [985, 245] on div "Força maior" at bounding box center [1047, 248] width 205 height 24
click at [985, 246] on div at bounding box center [1037, 252] width 180 height 19
type input "força"
drag, startPoint x: 1016, startPoint y: 284, endPoint x: 1025, endPoint y: 245, distance: 39.9
click at [1015, 284] on div "Força maior" at bounding box center [1047, 284] width 205 height 24
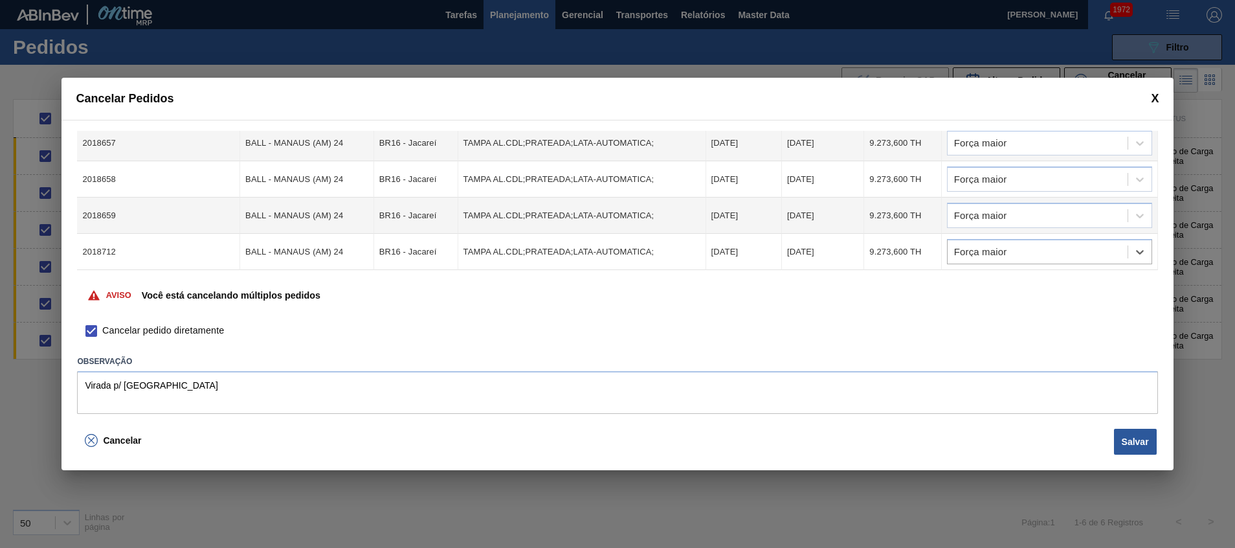
click at [1078, 328] on div "Cancelar pedido diretamente" at bounding box center [617, 336] width 1080 height 32
click at [1149, 439] on button "Salvar" at bounding box center [1135, 441] width 43 height 26
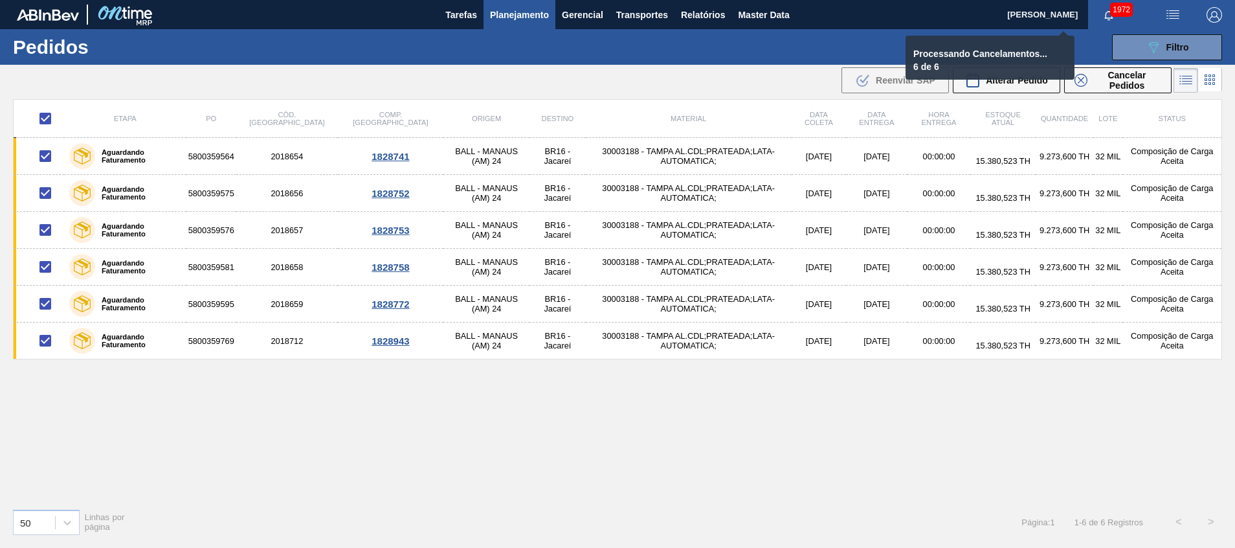
checkbox input "false"
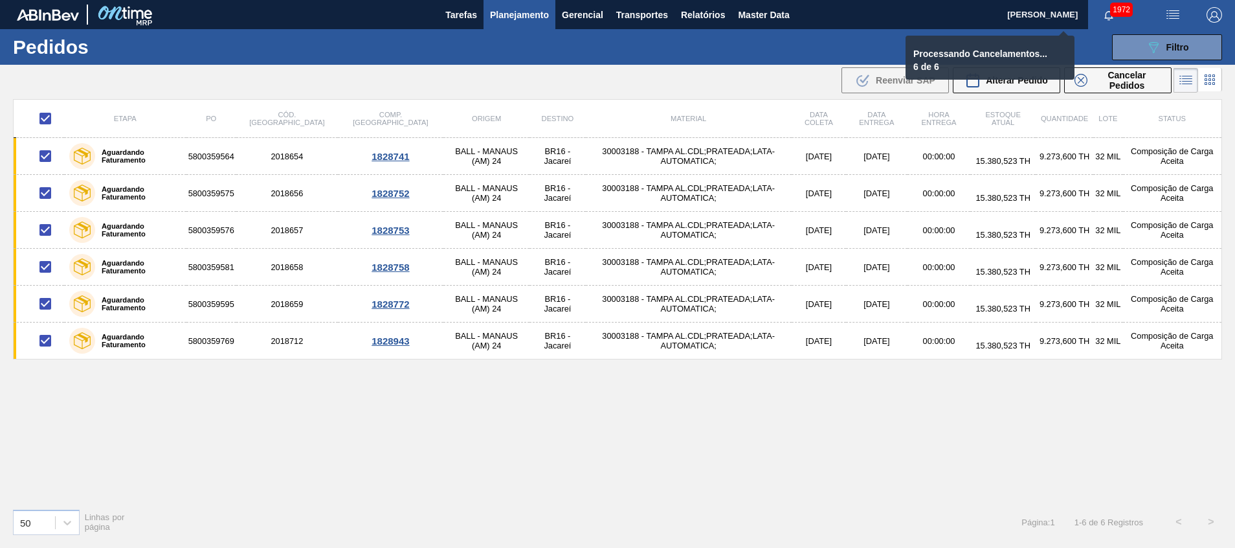
checkbox input "false"
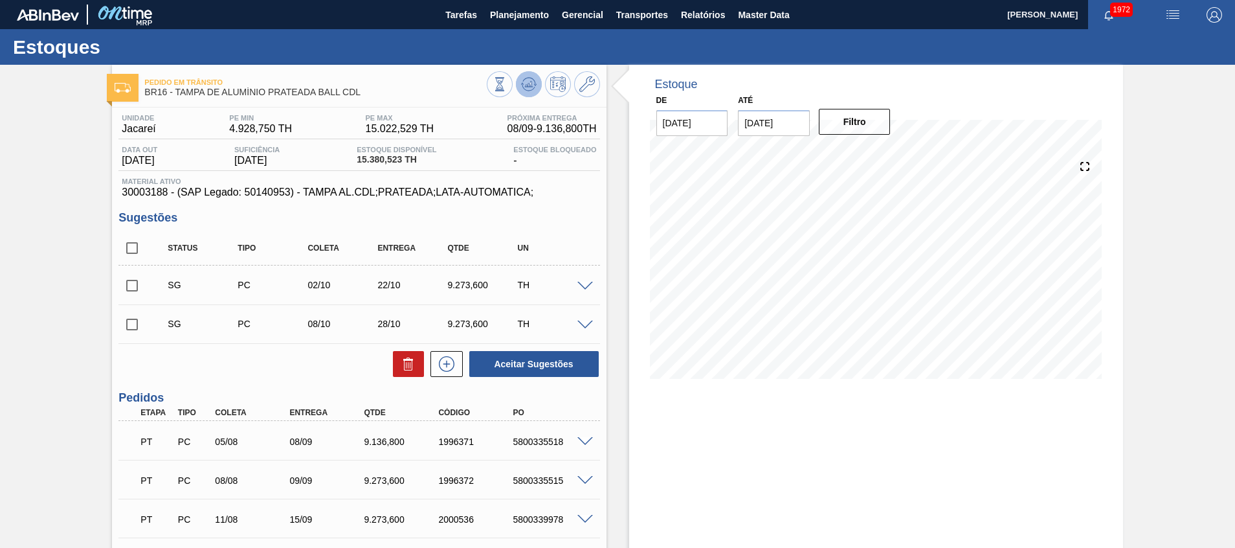
click at [531, 87] on icon at bounding box center [528, 84] width 8 height 6
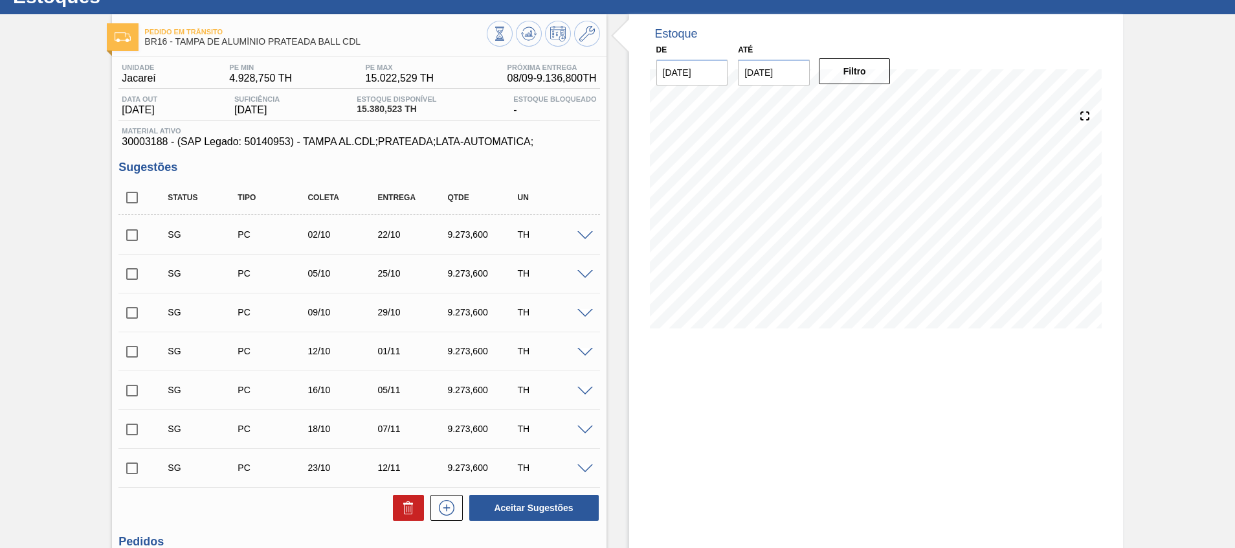
scroll to position [17, 0]
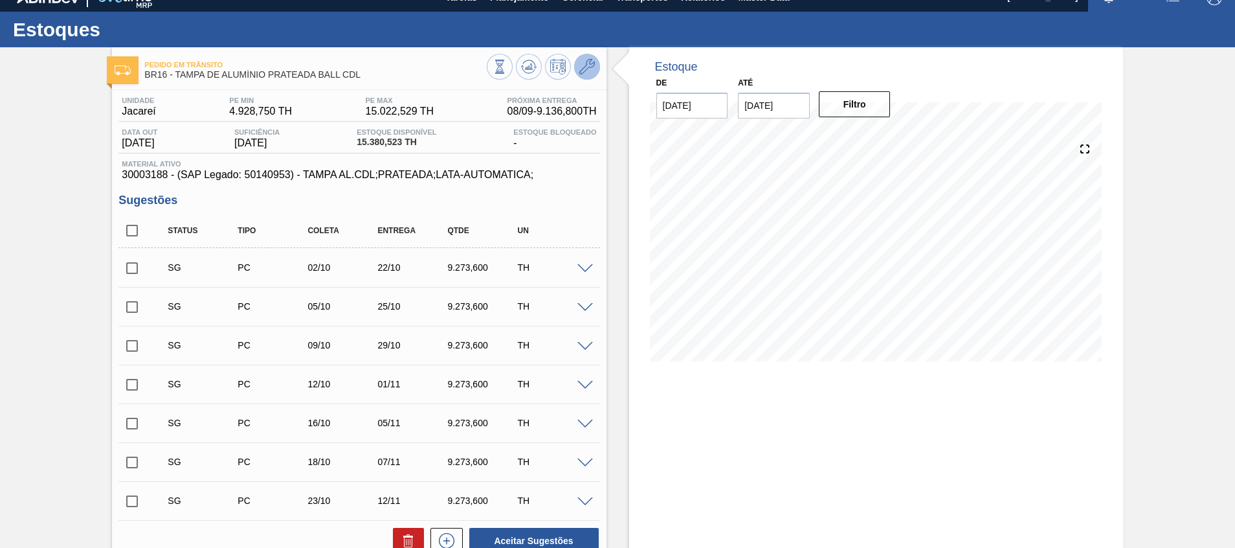
click at [587, 70] on icon at bounding box center [587, 67] width 16 height 16
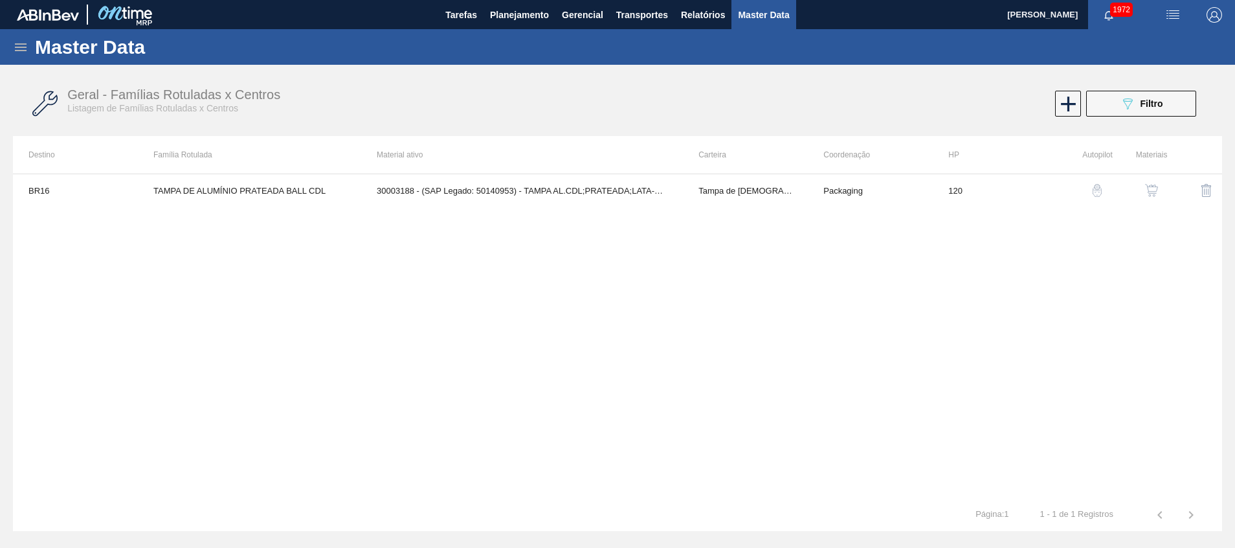
click at [1158, 197] on button "button" at bounding box center [1151, 190] width 31 height 31
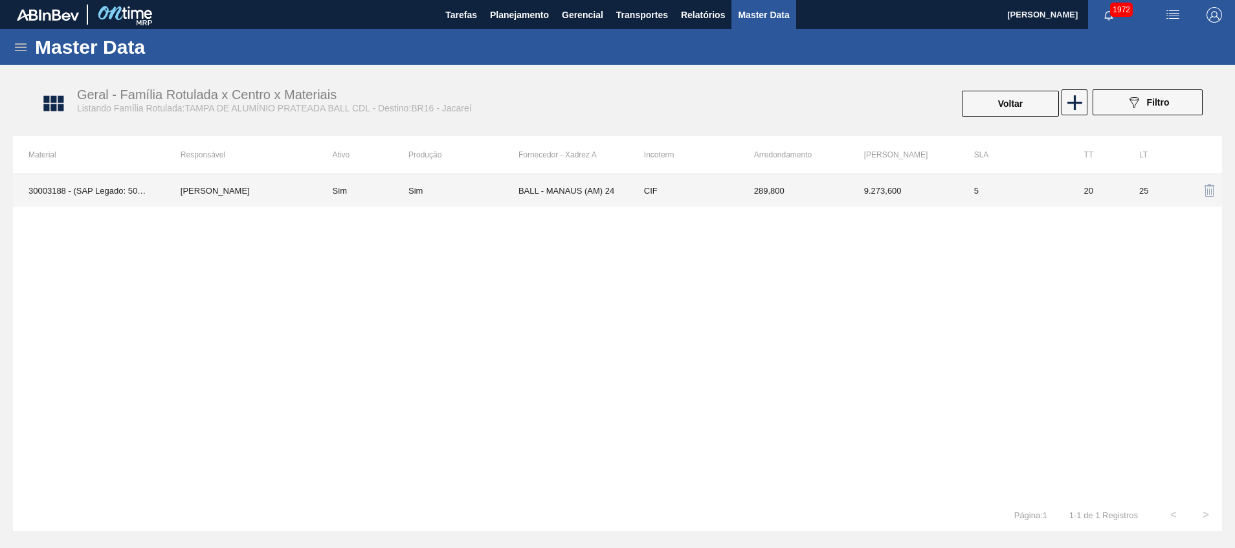
click at [612, 192] on td "BALL - MANAUS (AM) 24" at bounding box center [573, 190] width 110 height 32
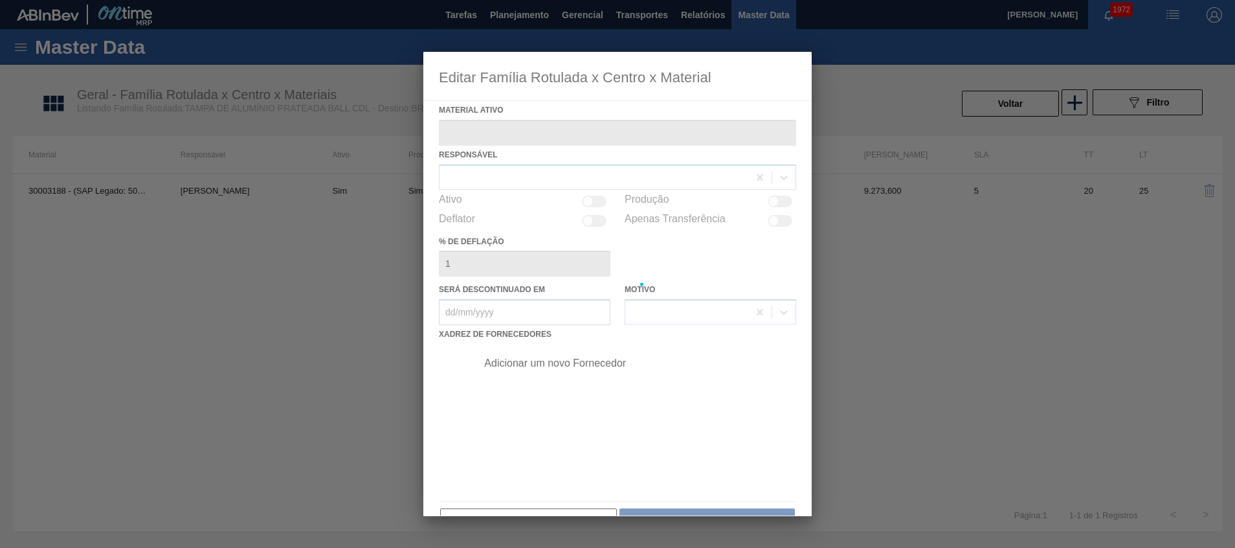
type ativo "30003188 - (SAP Legado: 50140953) - TAMPA AL.CDL;PRATEADA;LATA-AUTOMATICA;"
checkbox input "true"
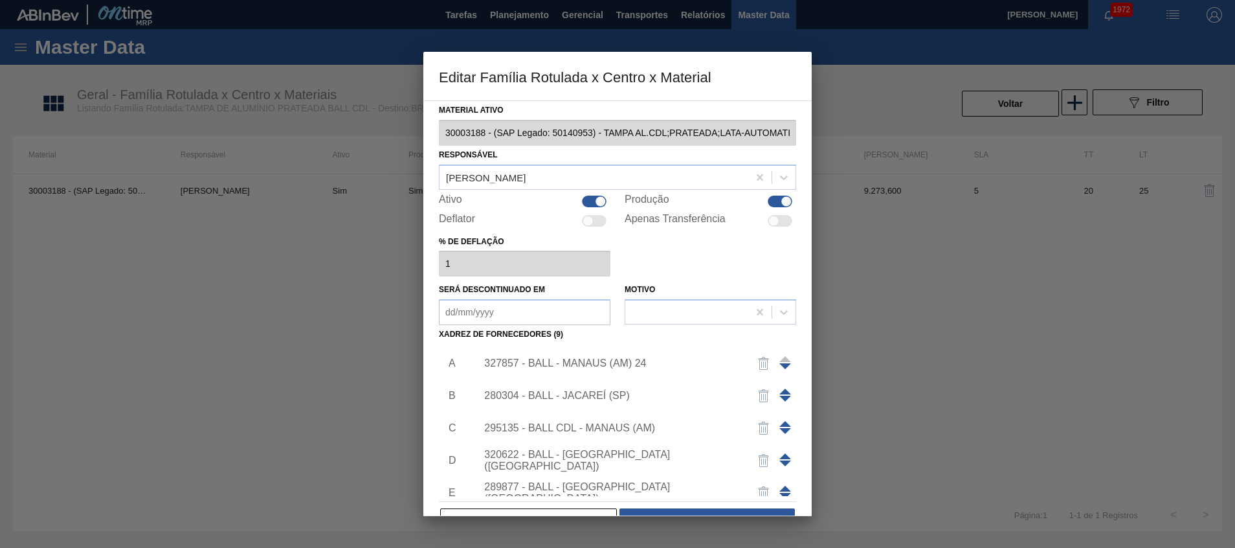
click at [542, 369] on div "327857 - BALL - MANAUS (AM) 24" at bounding box center [632, 363] width 327 height 32
click at [760, 426] on img "button" at bounding box center [764, 428] width 16 height 16
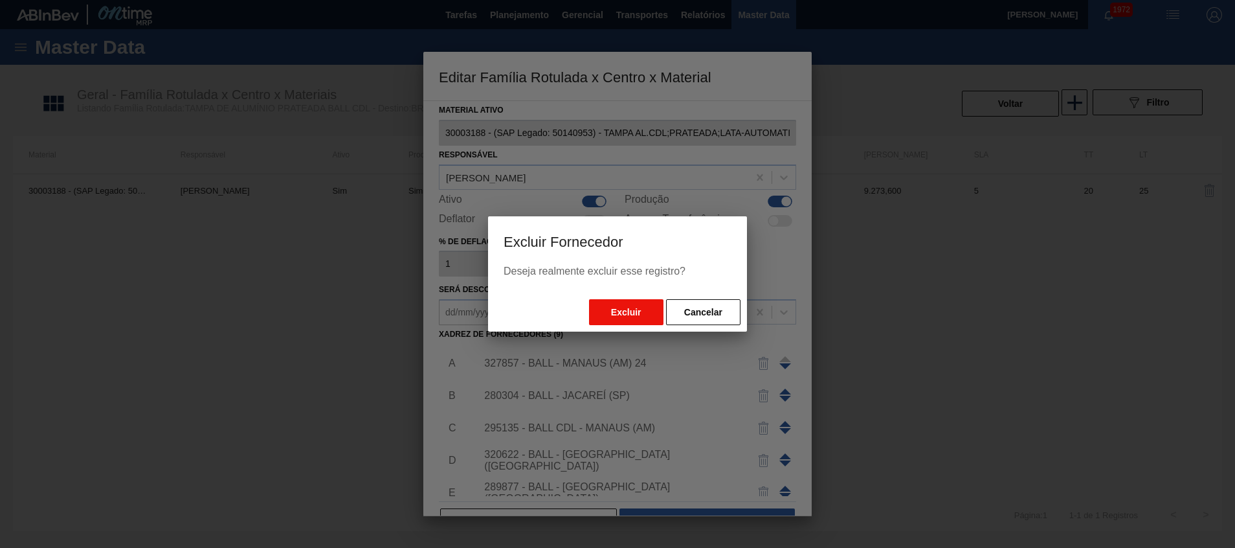
click at [625, 315] on button "Excluir" at bounding box center [626, 312] width 74 height 26
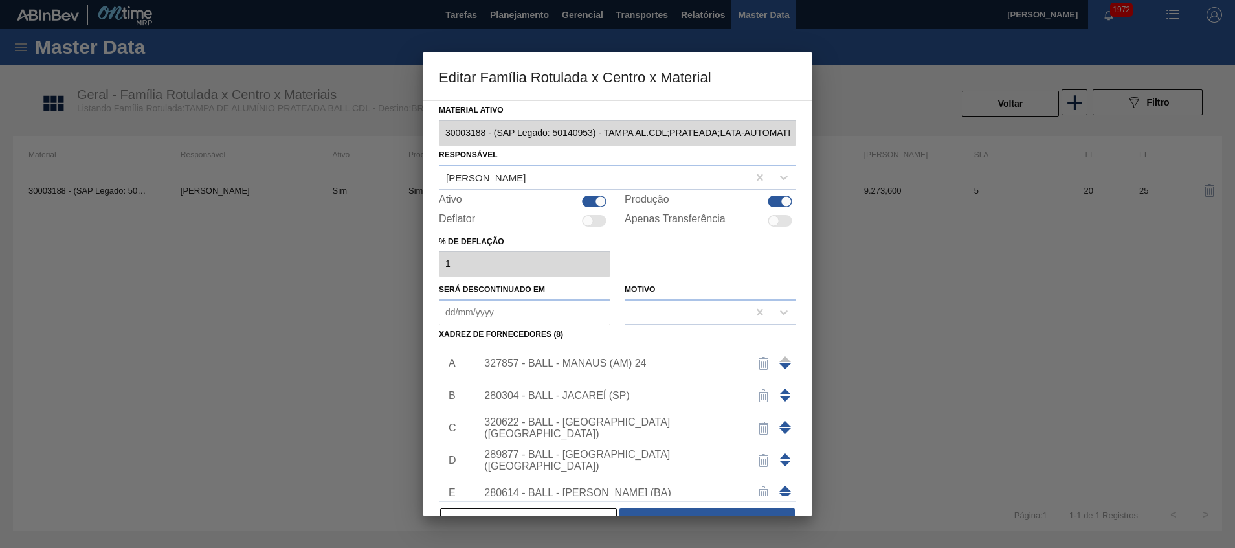
click at [783, 421] on span at bounding box center [785, 424] width 12 height 6
click at [782, 388] on span at bounding box center [785, 391] width 12 height 6
click at [688, 516] on div at bounding box center [617, 274] width 1235 height 548
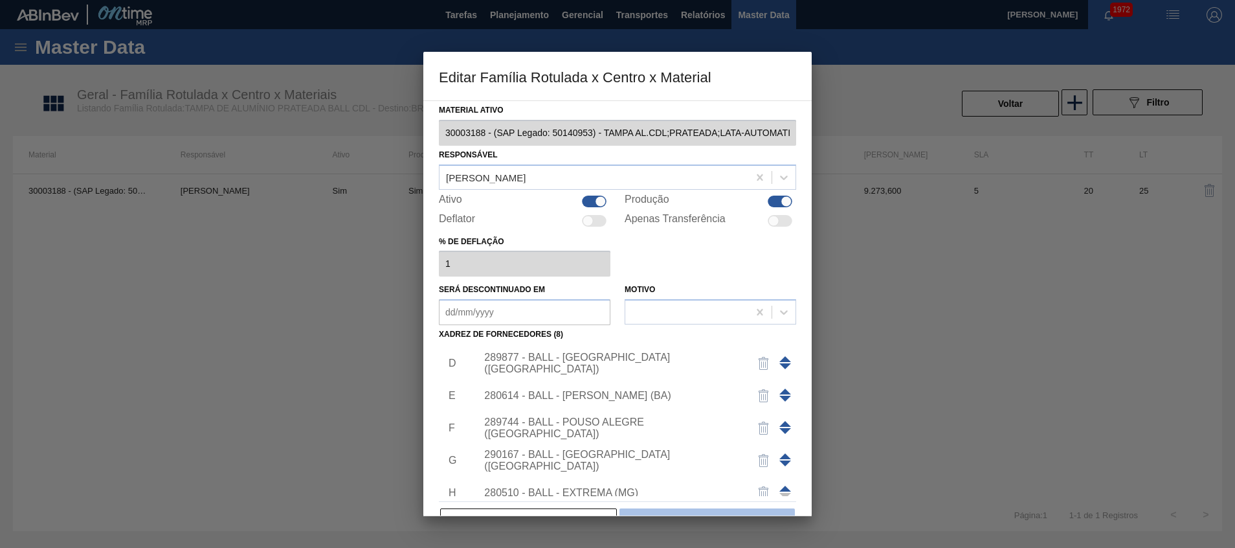
click at [687, 511] on button "Salvar" at bounding box center [706, 521] width 175 height 26
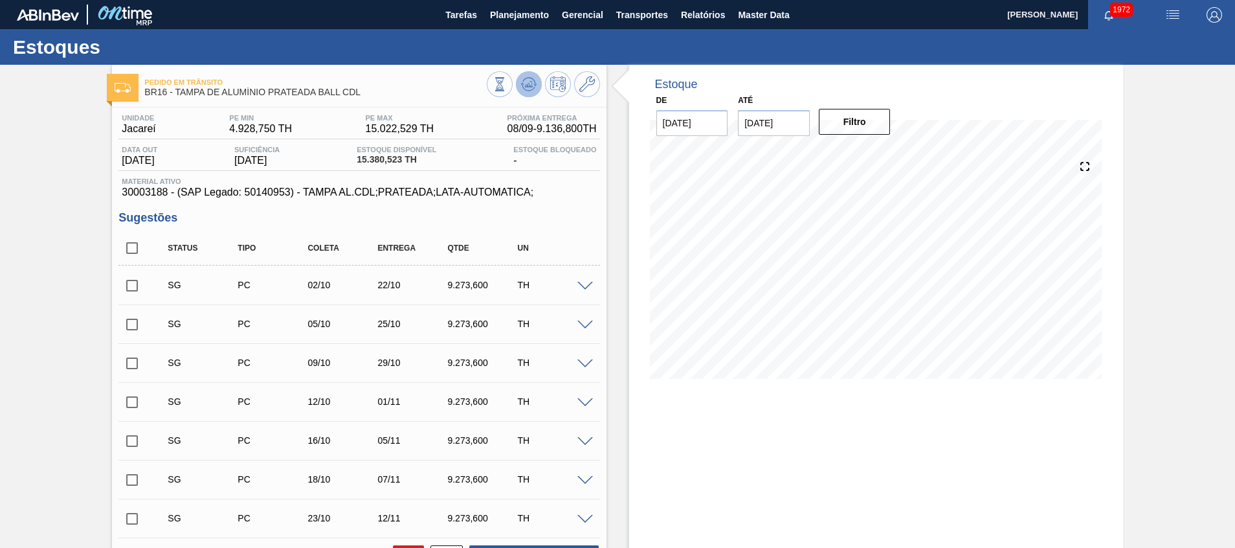
click at [526, 72] on button at bounding box center [529, 84] width 26 height 26
click at [529, 81] on icon at bounding box center [529, 84] width 16 height 16
click at [583, 86] on icon at bounding box center [587, 84] width 16 height 16
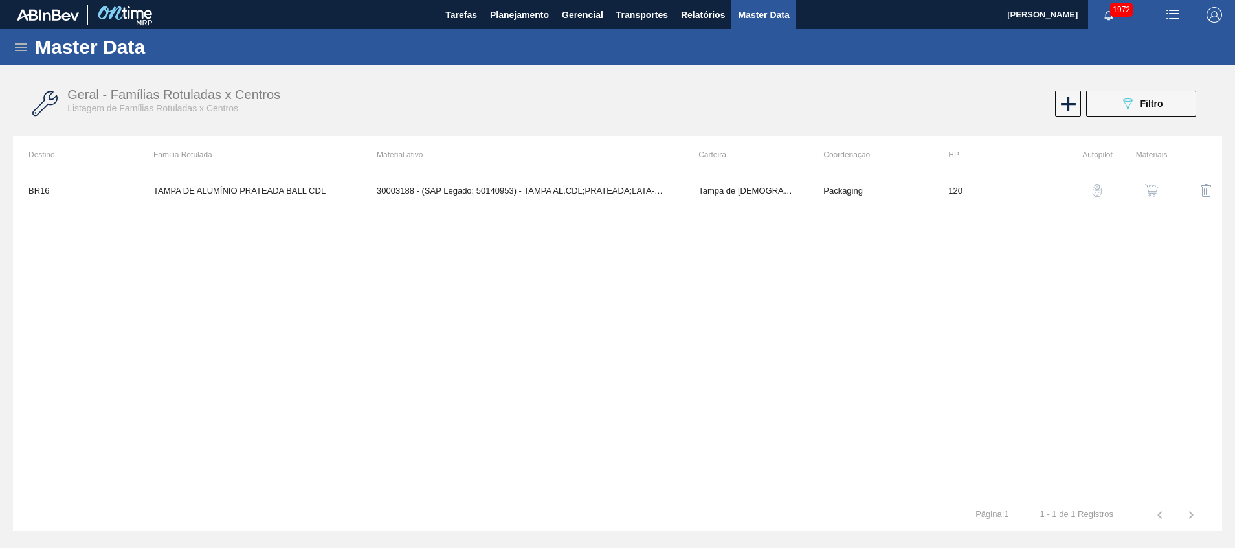
click at [1160, 192] on button "button" at bounding box center [1151, 190] width 31 height 31
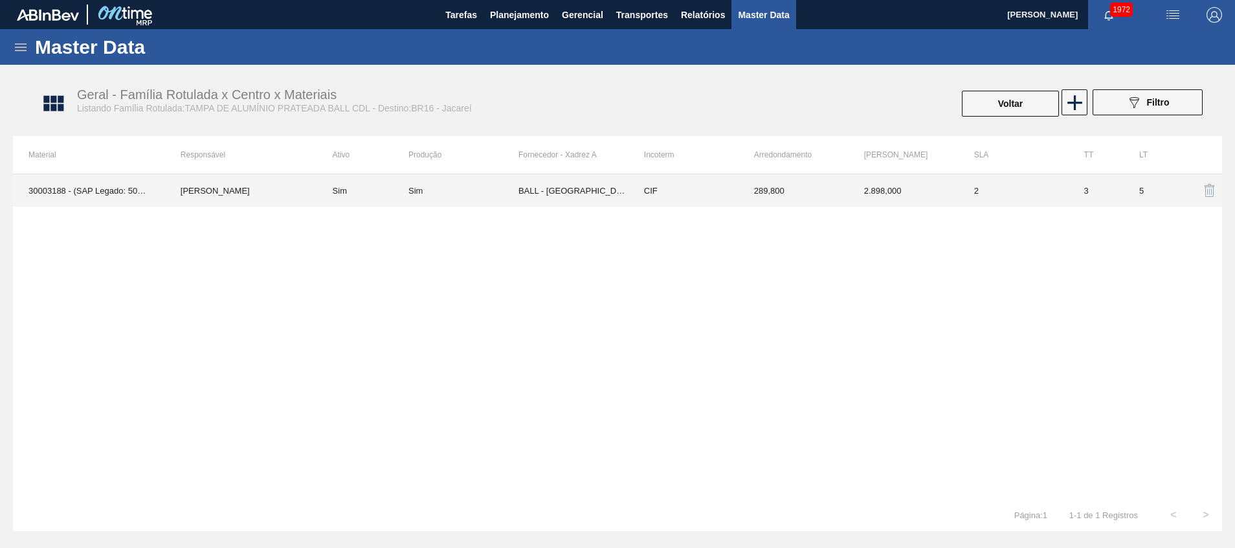
click at [577, 194] on td "BALL - [GEOGRAPHIC_DATA] ([GEOGRAPHIC_DATA])" at bounding box center [573, 190] width 110 height 32
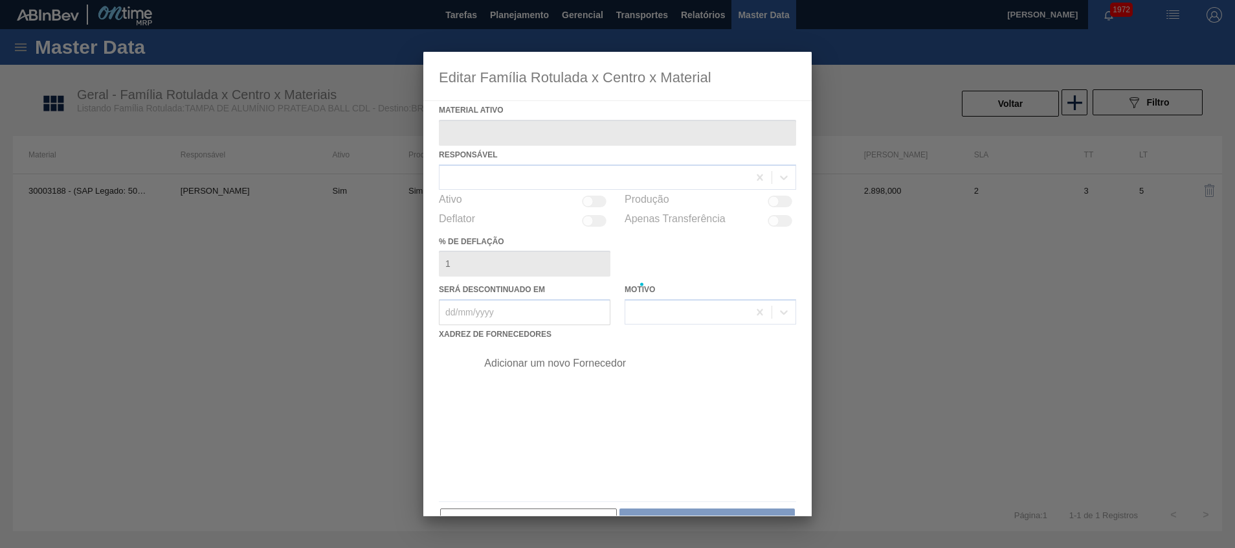
type ativo "30003188 - (SAP Legado: 50140953) - TAMPA AL.CDL;PRATEADA;LATA-AUTOMATICA;"
checkbox input "true"
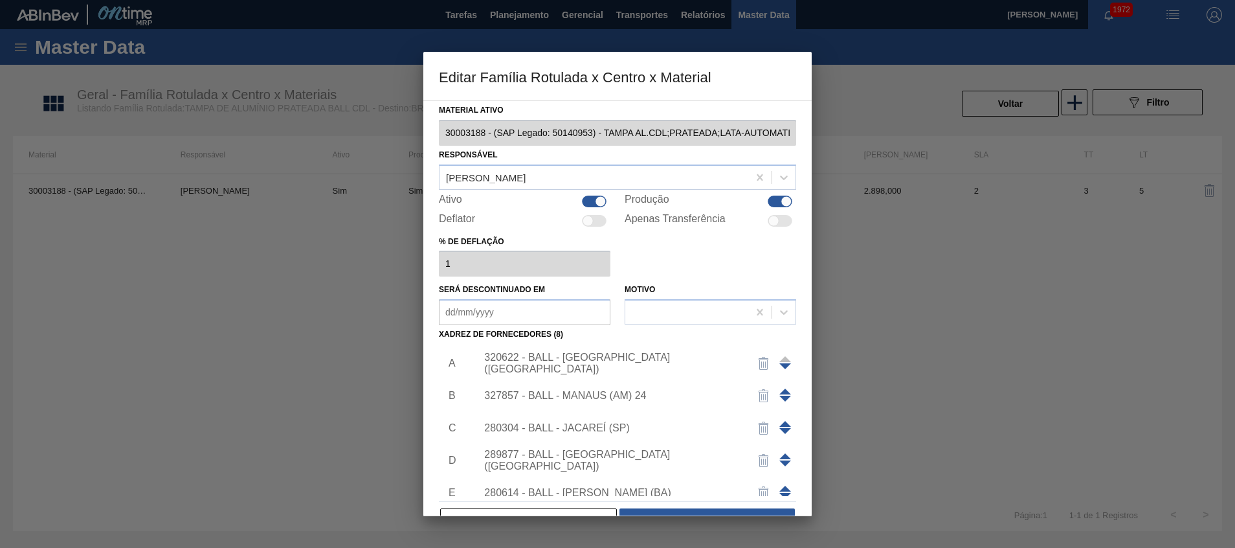
click at [542, 368] on div "320622 - BALL - [GEOGRAPHIC_DATA] ([GEOGRAPHIC_DATA])" at bounding box center [611, 362] width 254 height 23
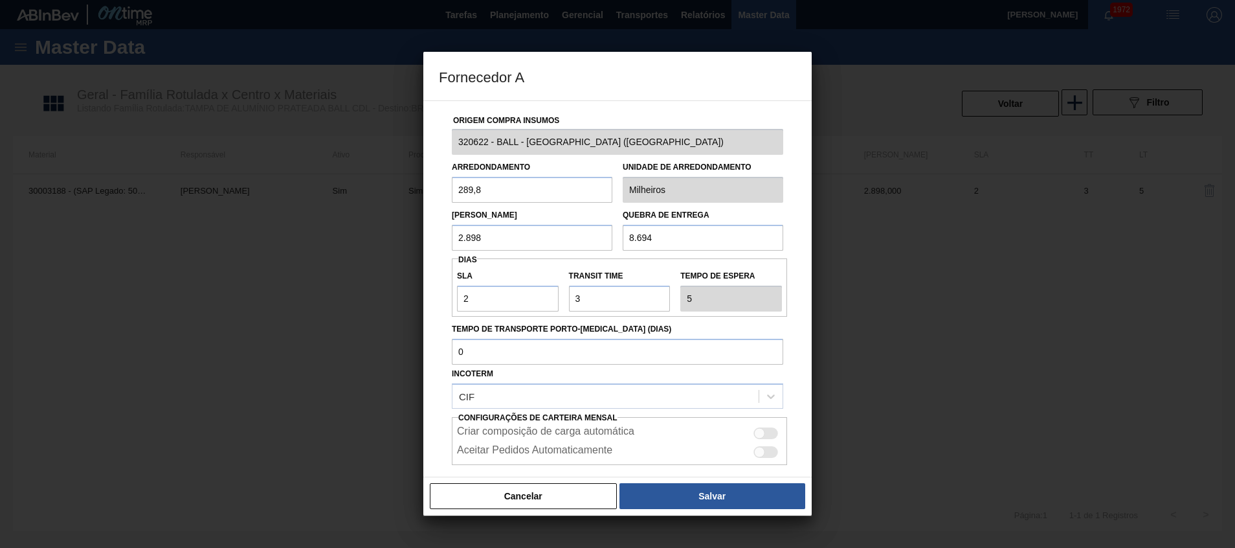
drag, startPoint x: 677, startPoint y: 236, endPoint x: 527, endPoint y: 242, distance: 149.6
click at [527, 242] on div "Lote Mínimo 2.898 Quebra de entrega 8.694" at bounding box center [618, 227] width 342 height 48
click at [549, 197] on input "289,8" at bounding box center [532, 190] width 160 height 26
drag, startPoint x: 525, startPoint y: 239, endPoint x: 384, endPoint y: 225, distance: 141.9
click at [394, 232] on div "Fornecedor A Origem Compra Insumos 320622 - BALL - [GEOGRAPHIC_DATA] ([GEOGRAPH…" at bounding box center [617, 274] width 1235 height 548
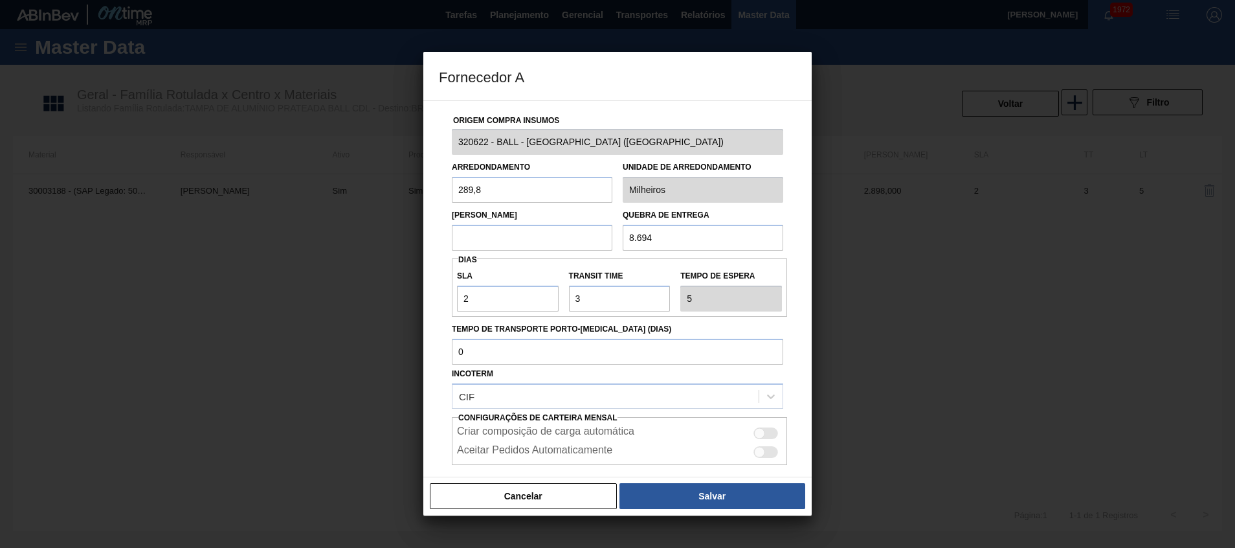
type input "9.273,6"
drag, startPoint x: 536, startPoint y: 240, endPoint x: 220, endPoint y: 197, distance: 318.8
click at [228, 199] on div "Fornecedor A Origem Compra Insumos 320622 - BALL - [GEOGRAPHIC_DATA] ([GEOGRAPH…" at bounding box center [617, 274] width 1235 height 548
drag, startPoint x: 670, startPoint y: 238, endPoint x: 566, endPoint y: 227, distance: 104.1
click at [573, 229] on div "Lote Mínimo 9.273,6 Quebra de entrega 8.694" at bounding box center [618, 227] width 342 height 48
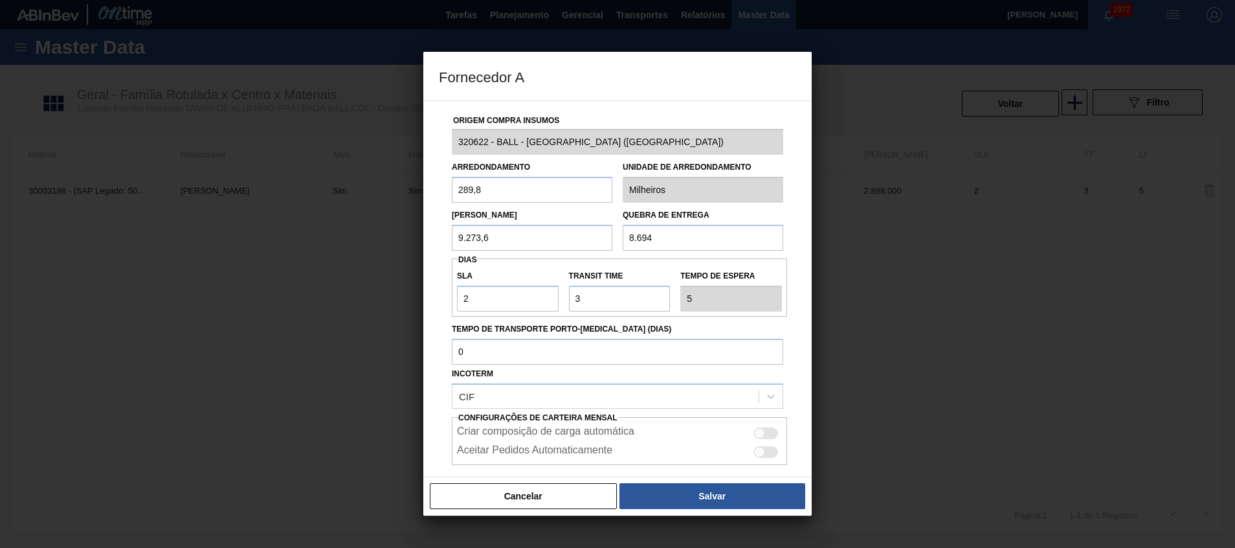
paste input "9.273,6"
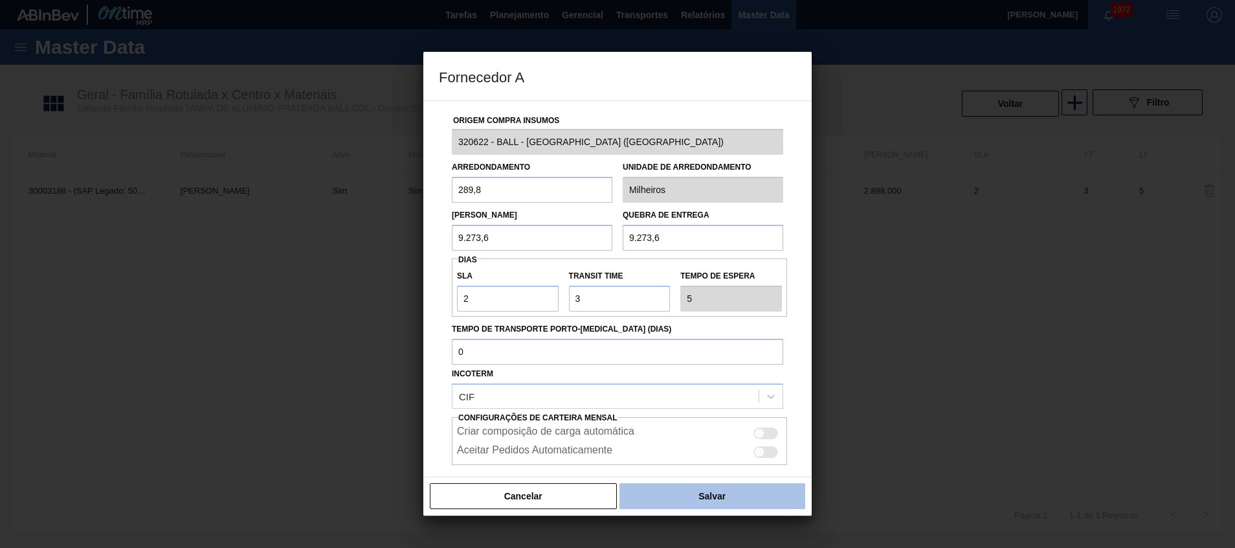
type input "9.273,6"
click at [694, 494] on button "Salvar" at bounding box center [712, 496] width 186 height 26
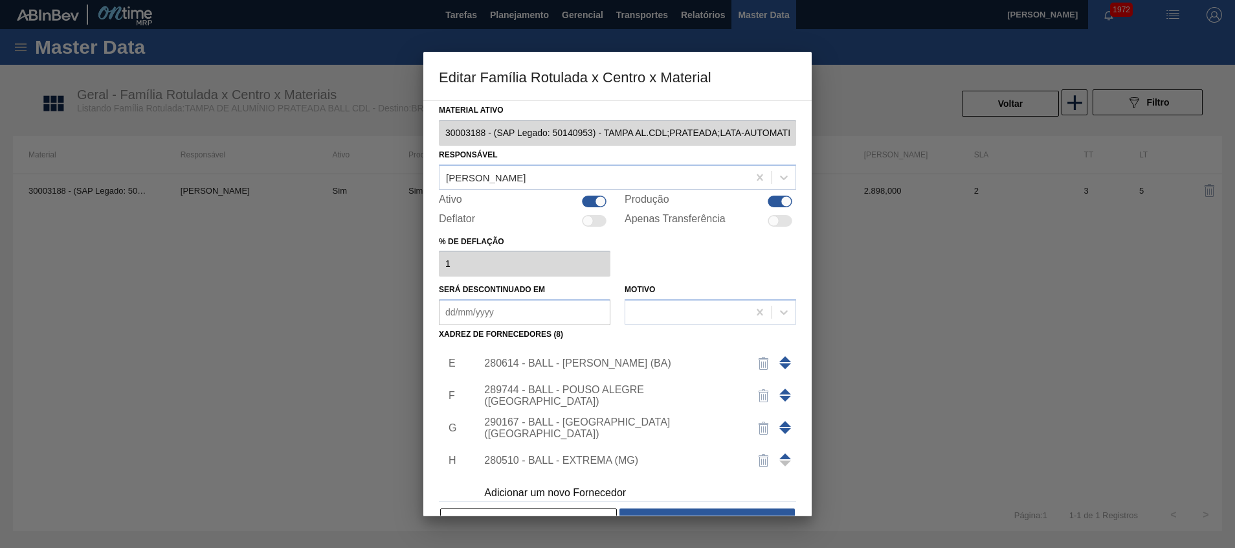
scroll to position [142, 0]
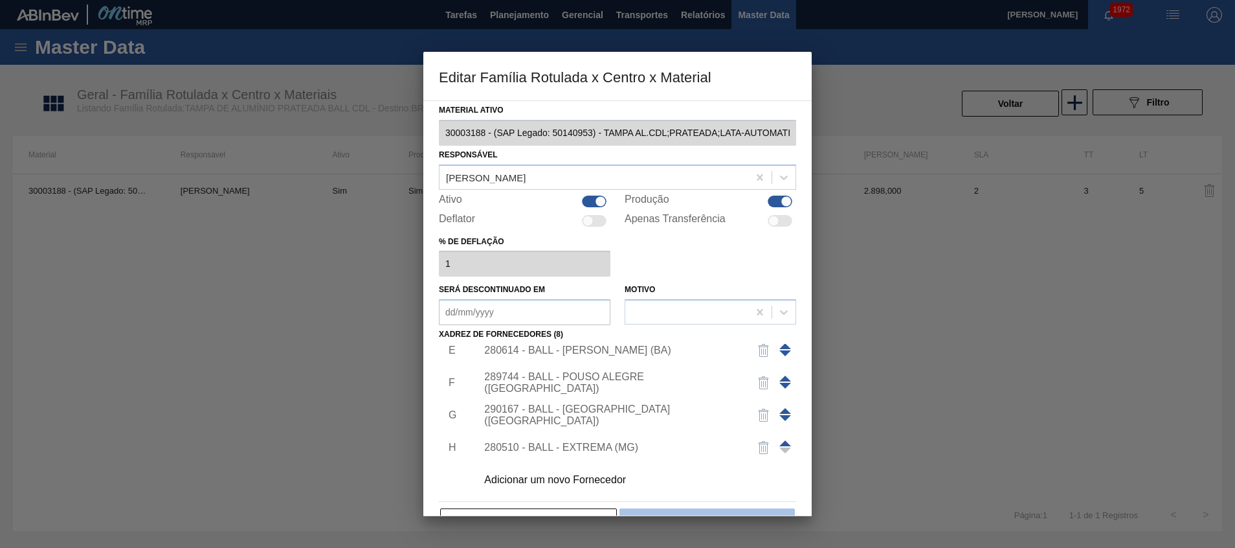
click at [681, 514] on button "Salvar" at bounding box center [706, 521] width 175 height 26
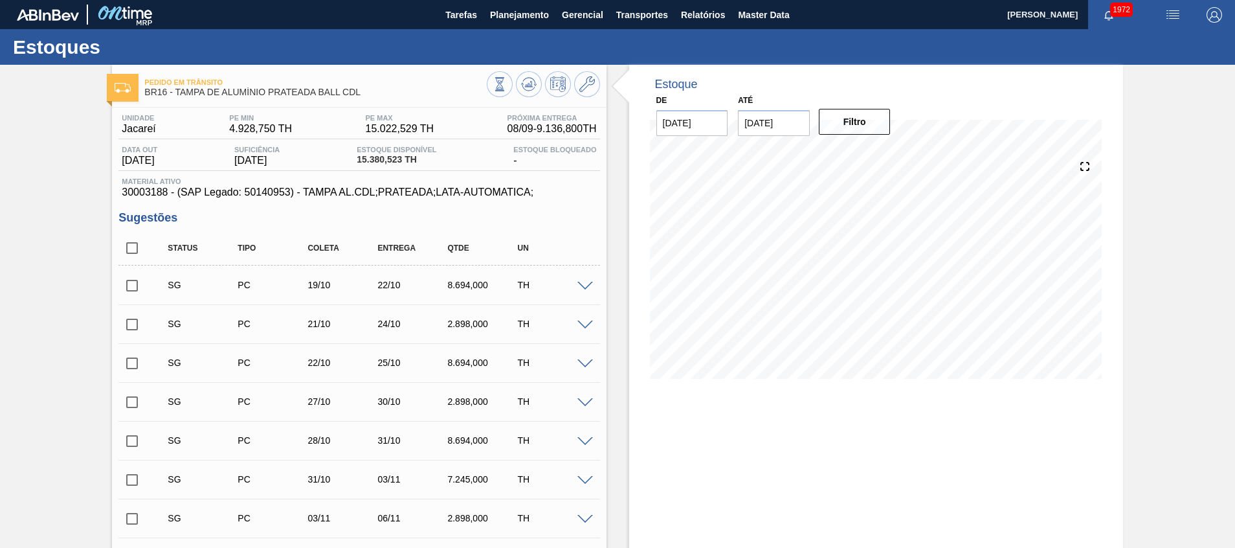
click at [536, 95] on div at bounding box center [543, 85] width 113 height 29
click at [528, 88] on icon at bounding box center [529, 84] width 16 height 16
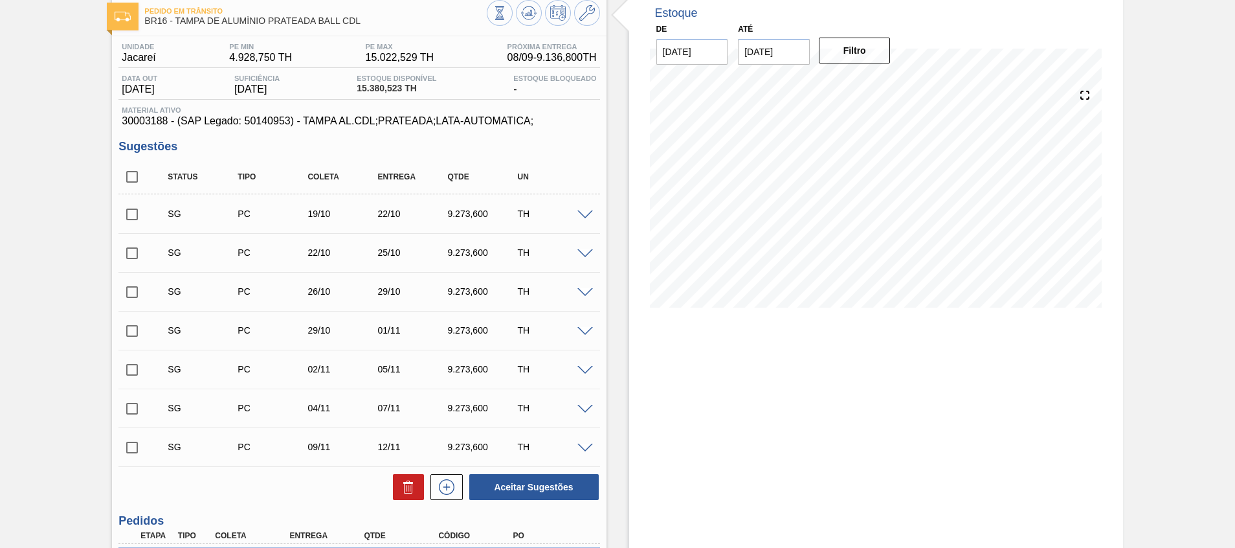
scroll to position [97, 0]
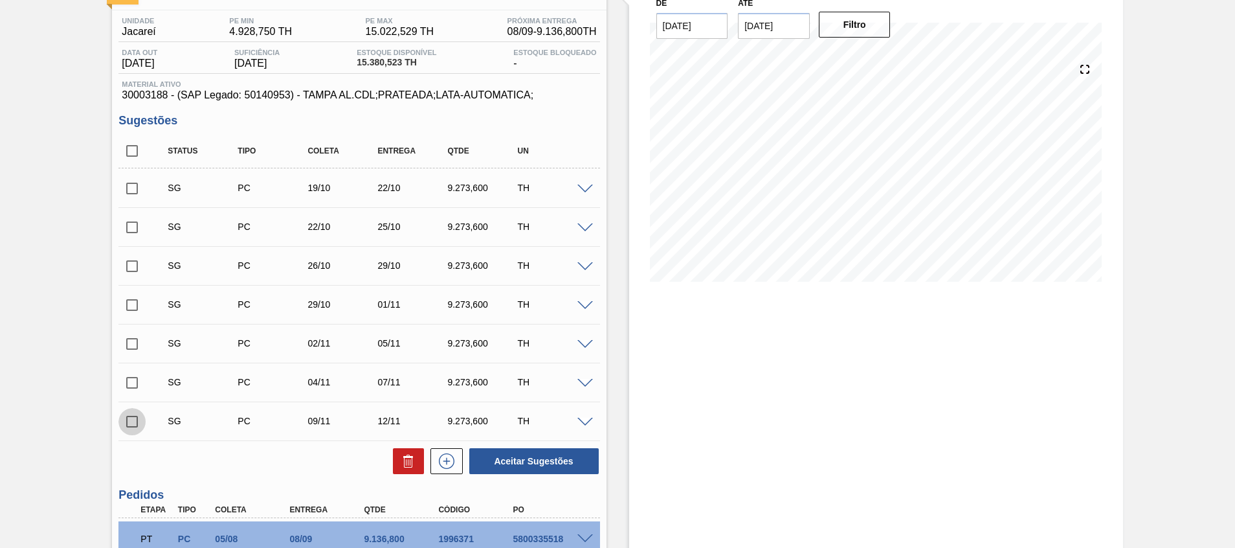
click at [138, 418] on input "checkbox" at bounding box center [131, 421] width 27 height 27
checkbox input "true"
click at [135, 308] on input "checkbox" at bounding box center [131, 304] width 27 height 27
checkbox input "true"
click at [135, 339] on input "checkbox" at bounding box center [131, 343] width 27 height 27
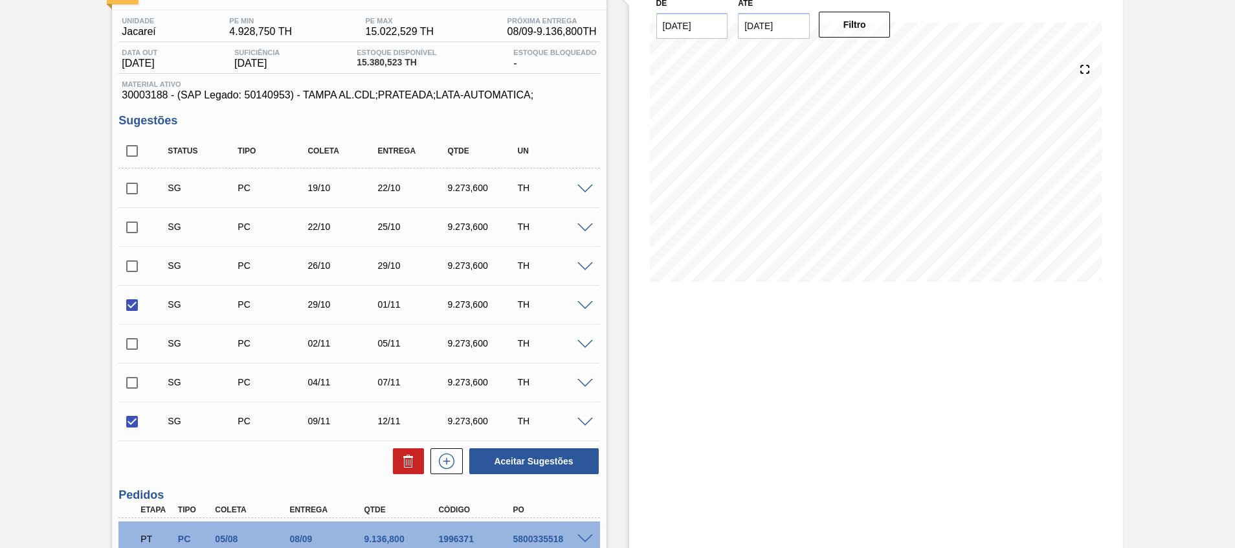
checkbox input "true"
click at [131, 382] on input "checkbox" at bounding box center [131, 382] width 27 height 27
checkbox input "true"
click at [485, 458] on button "Aceitar Sugestões" at bounding box center [533, 461] width 129 height 26
checkbox input "false"
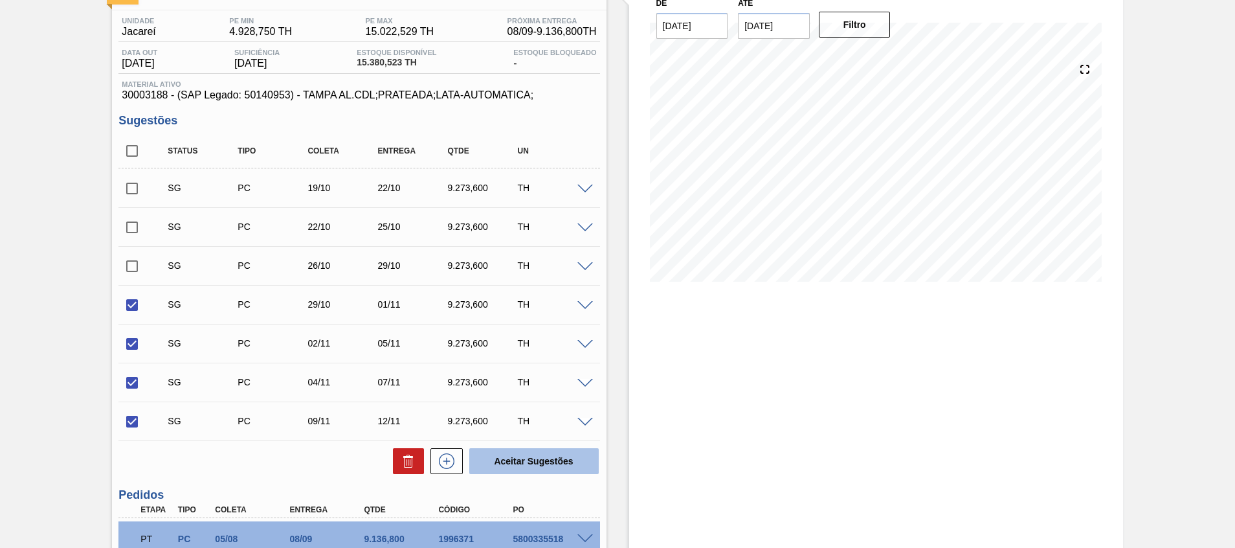
checkbox input "false"
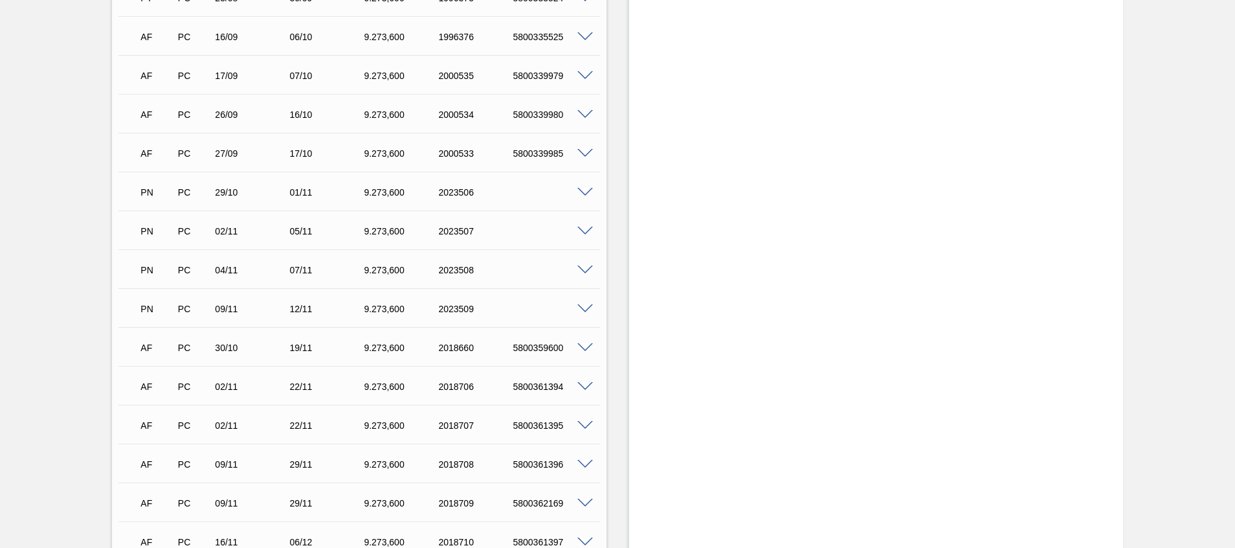
scroll to position [777, 0]
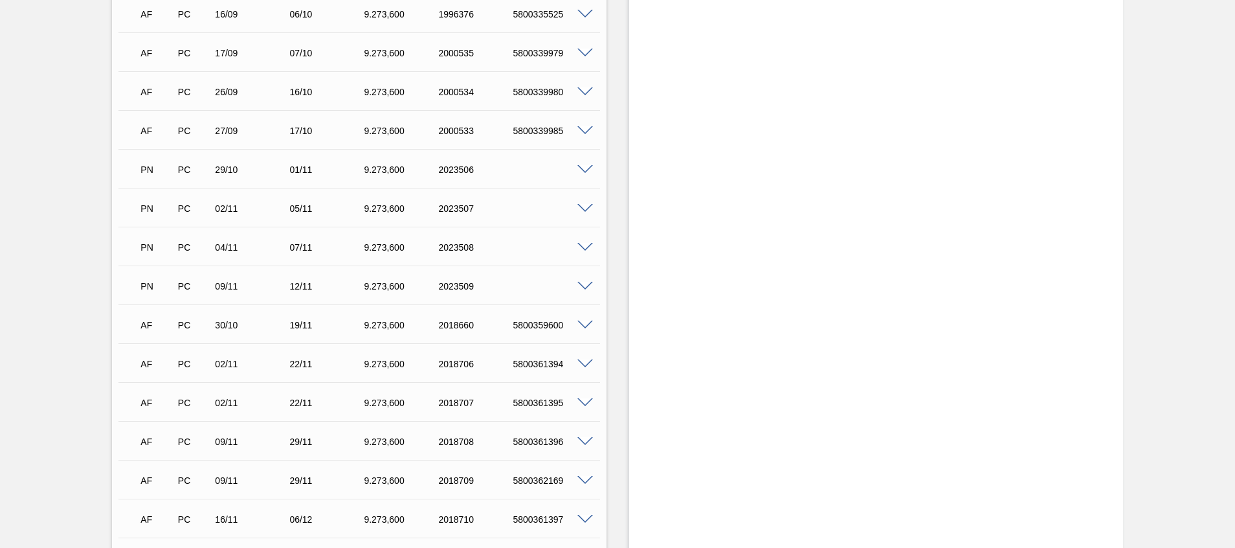
click at [448, 159] on div "PN PC 29/10 01/11 9.273,[PHONE_NUMBER]" at bounding box center [355, 168] width 447 height 26
click at [448, 169] on div "2023506" at bounding box center [476, 169] width 83 height 10
copy div "2023506"
